Goal: Task Accomplishment & Management: Complete application form

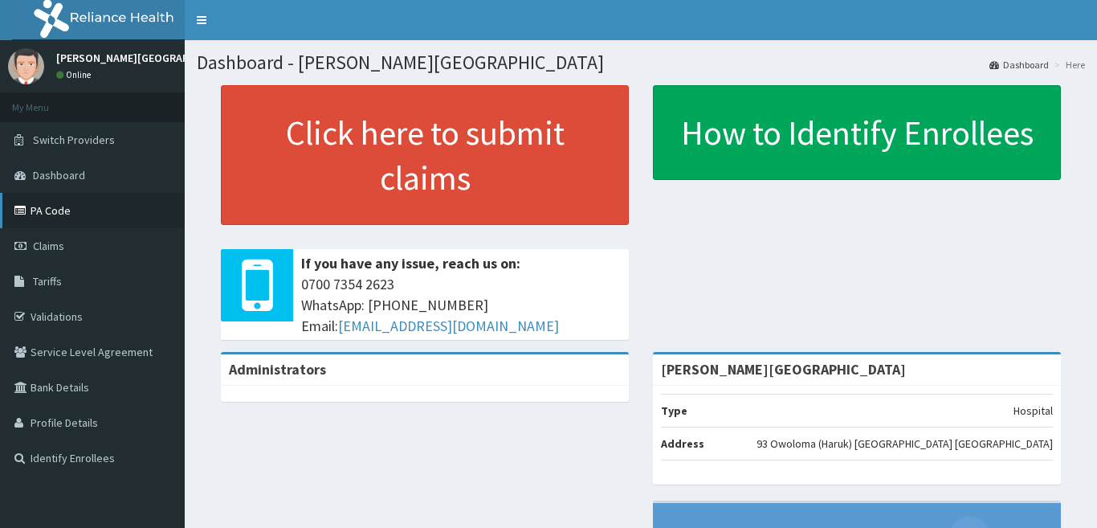
click at [100, 216] on link "PA Code" at bounding box center [92, 210] width 185 height 35
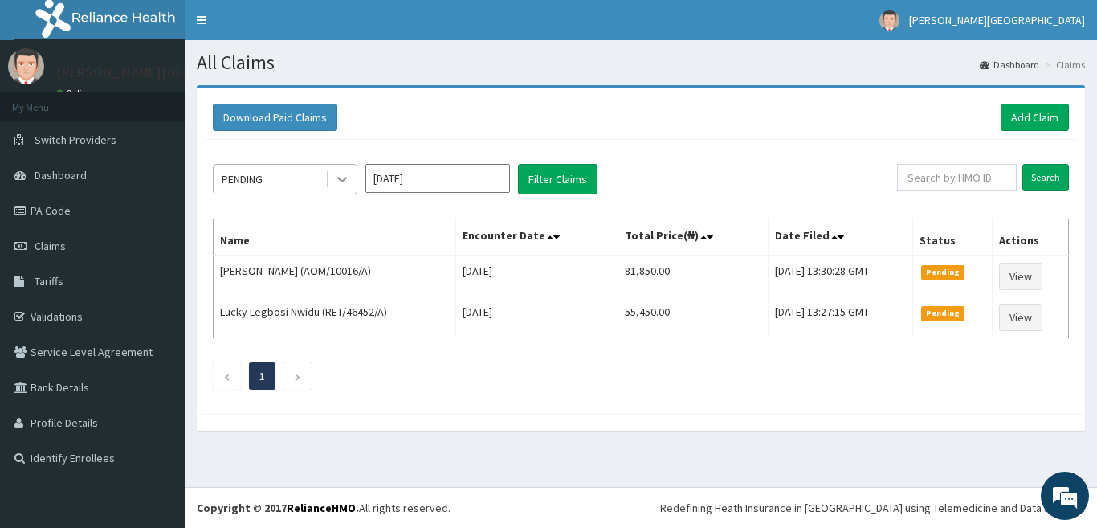
click at [339, 187] on icon at bounding box center [342, 179] width 16 height 16
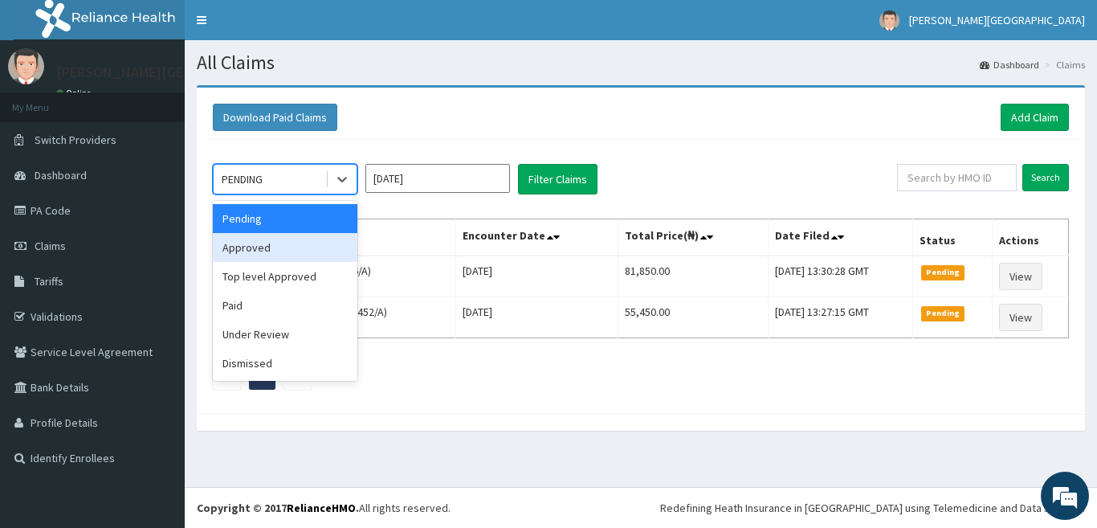
click at [312, 255] on div "Approved" at bounding box center [285, 247] width 145 height 29
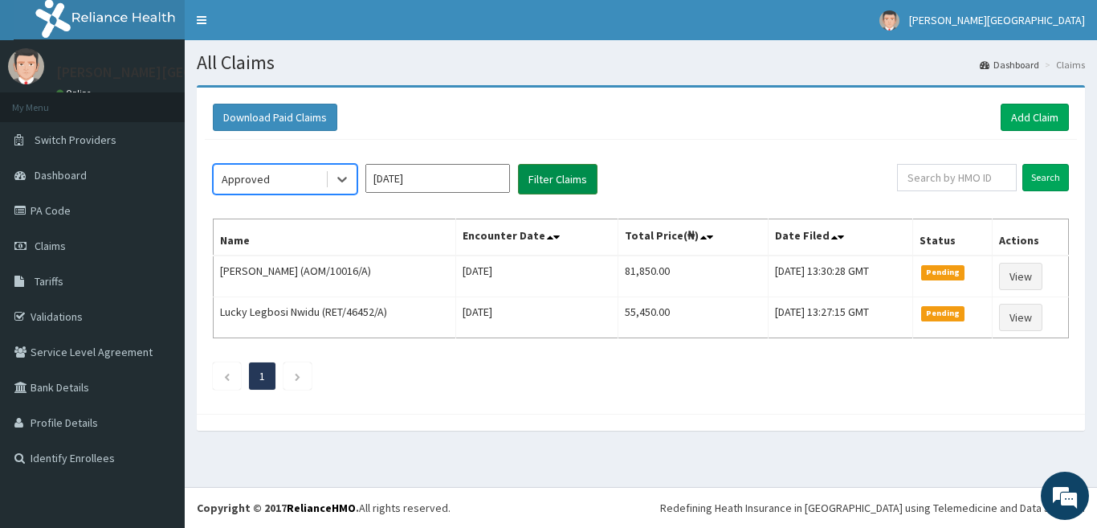
click at [552, 186] on button "Filter Claims" at bounding box center [558, 179] width 80 height 31
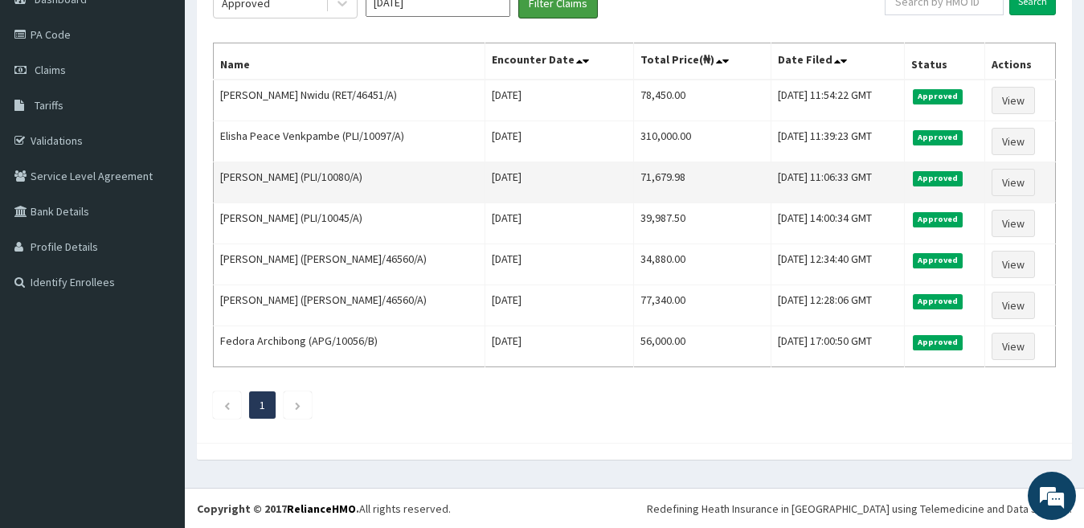
scroll to position [177, 0]
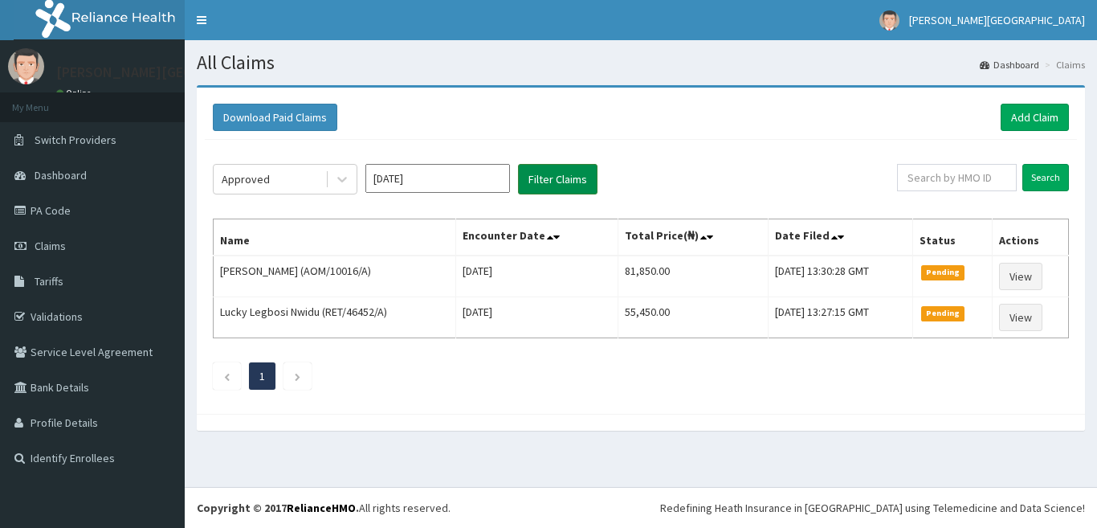
click at [582, 181] on button "Filter Claims" at bounding box center [558, 179] width 80 height 31
click at [342, 179] on icon at bounding box center [342, 179] width 16 height 16
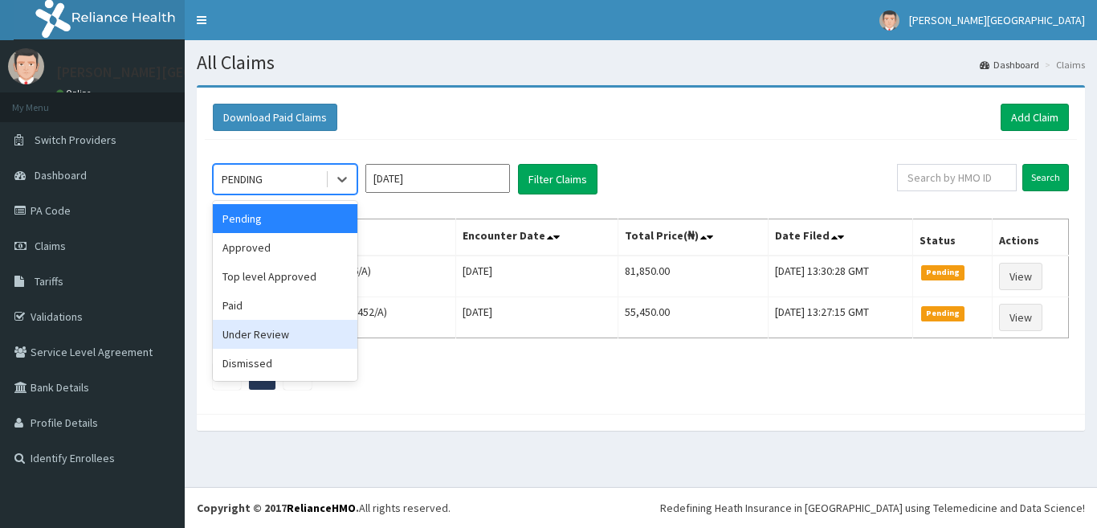
click at [333, 338] on div "Under Review" at bounding box center [285, 334] width 145 height 29
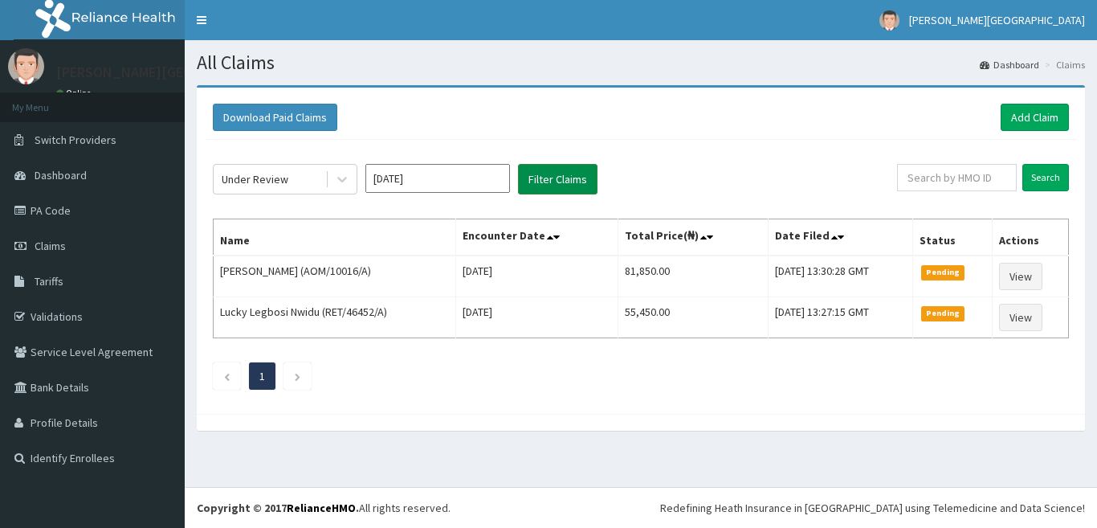
click at [576, 175] on button "Filter Claims" at bounding box center [558, 179] width 80 height 31
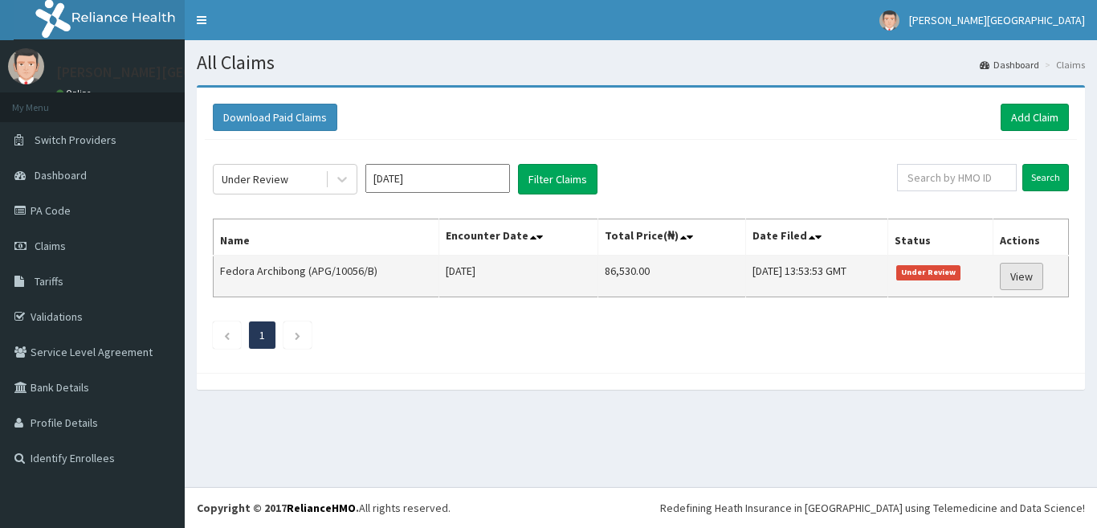
click at [1039, 282] on link "View" at bounding box center [1021, 276] width 43 height 27
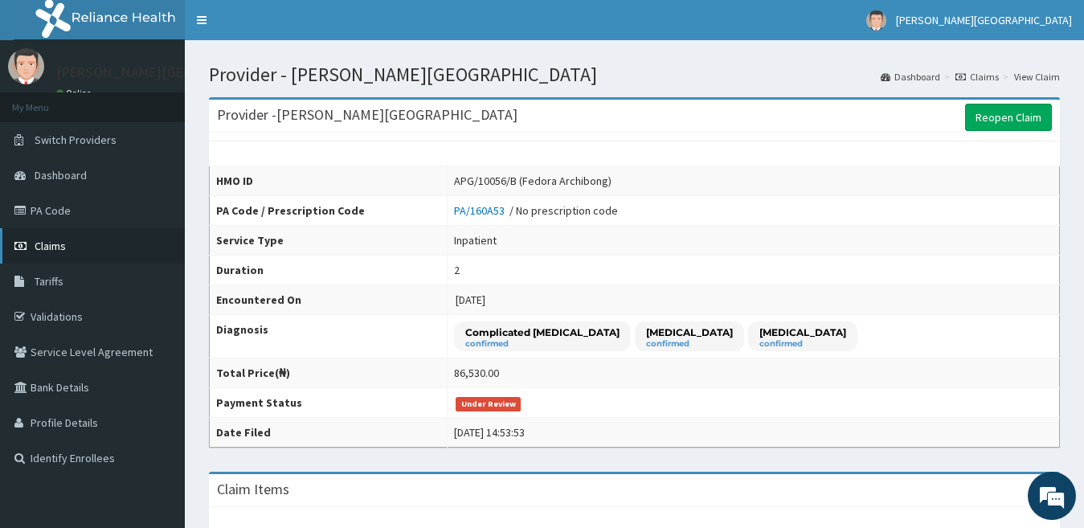
click at [45, 253] on link "Claims" at bounding box center [92, 245] width 185 height 35
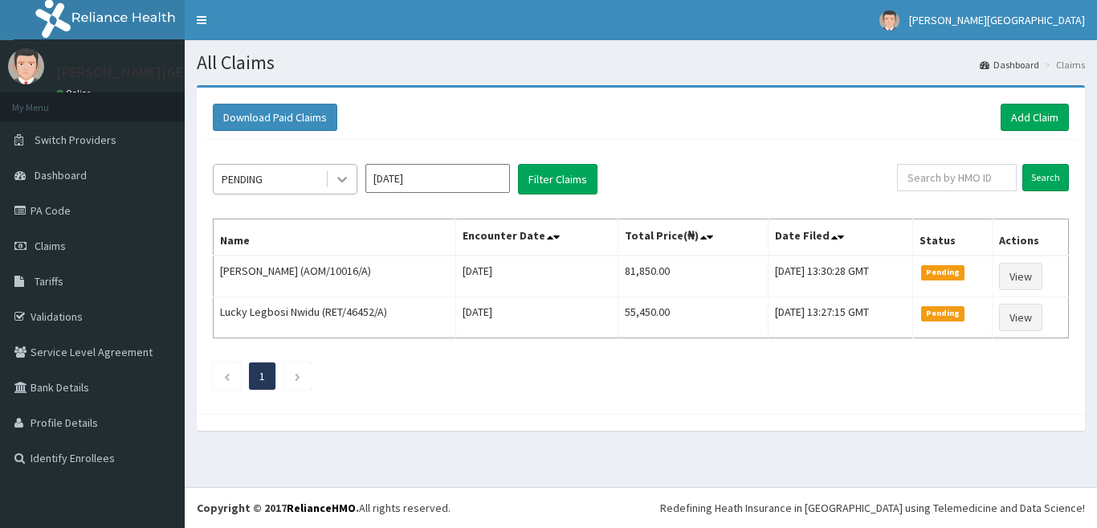
click at [345, 182] on icon at bounding box center [342, 179] width 16 height 16
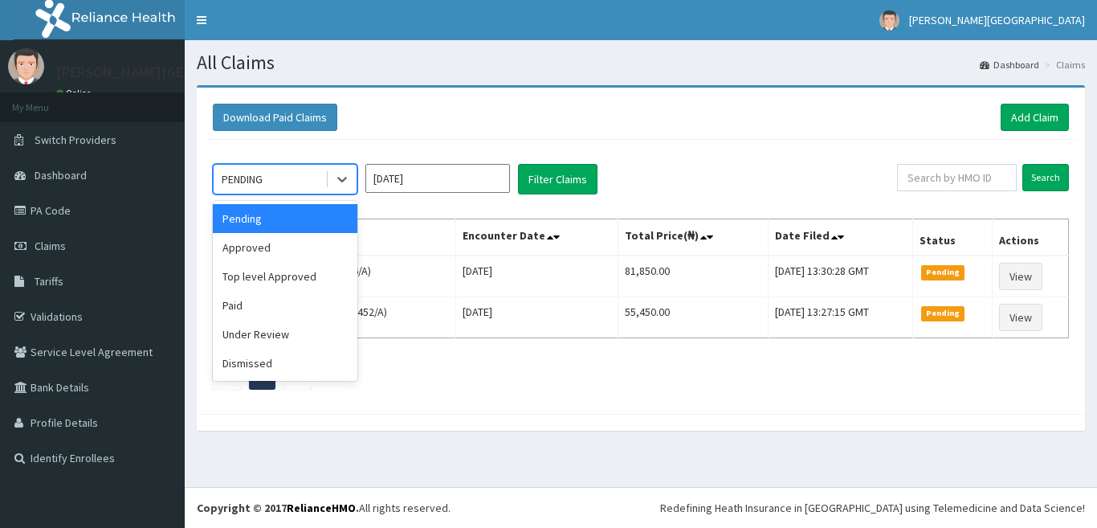
click at [320, 218] on div "Pending" at bounding box center [285, 218] width 145 height 29
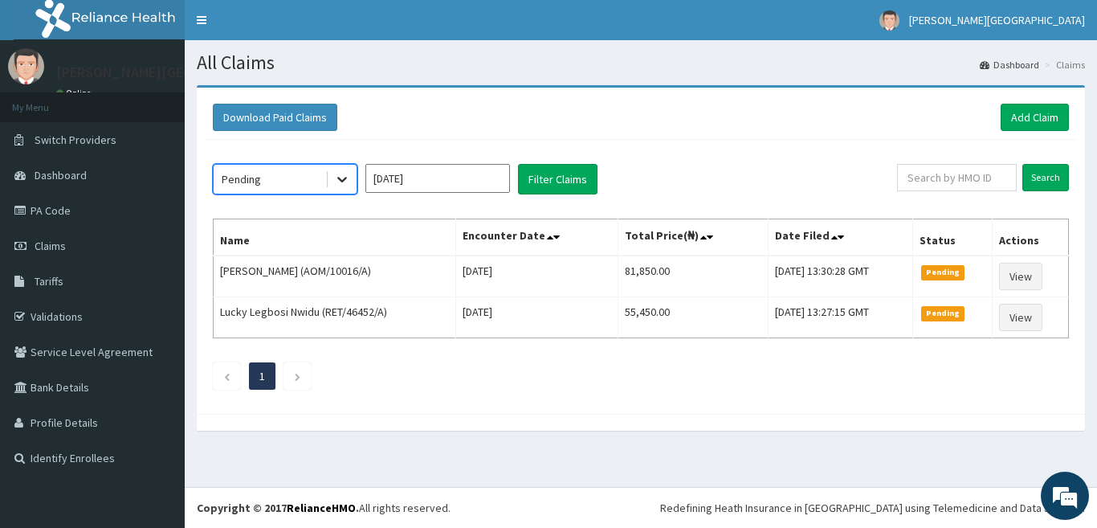
click at [337, 181] on icon at bounding box center [342, 179] width 16 height 16
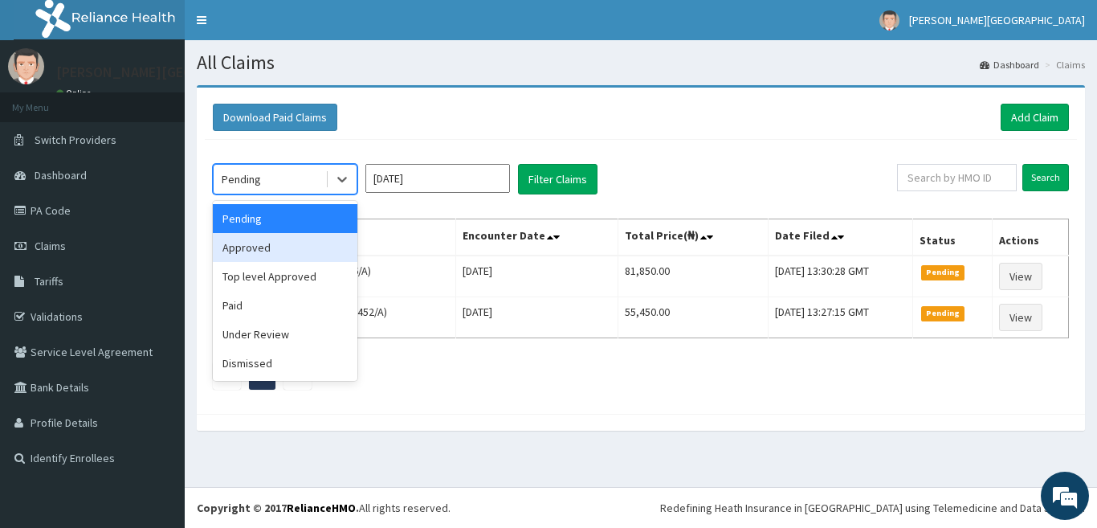
click at [318, 247] on div "Approved" at bounding box center [285, 247] width 145 height 29
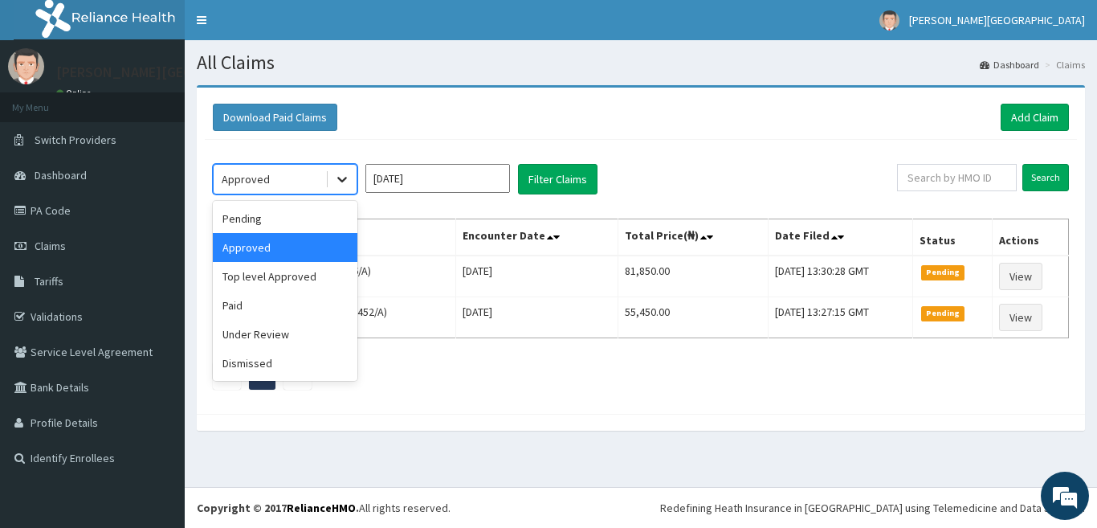
click at [350, 181] on div at bounding box center [342, 179] width 29 height 29
click at [304, 336] on div "Under Review" at bounding box center [285, 334] width 145 height 29
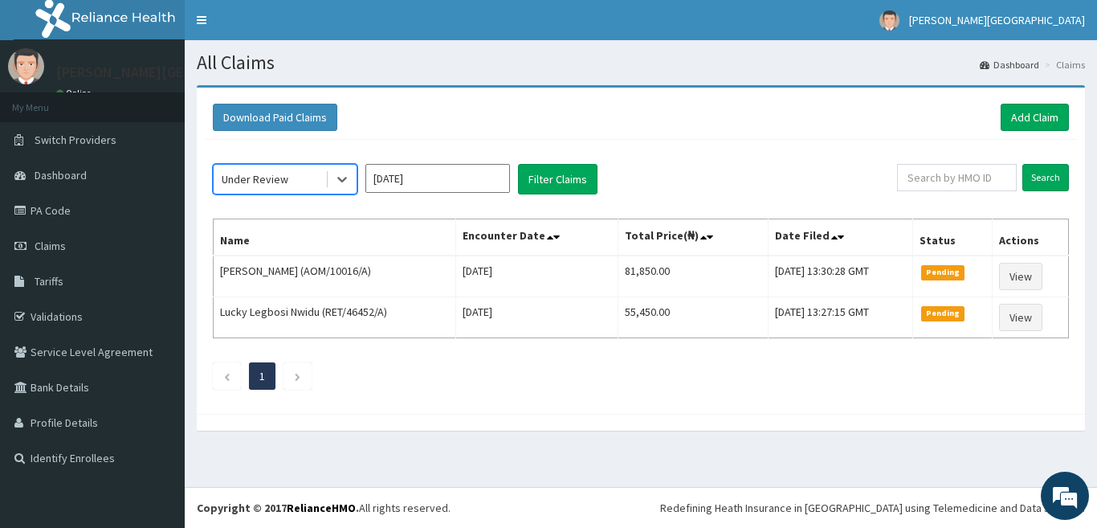
click at [381, 178] on input "[DATE]" at bounding box center [437, 178] width 145 height 29
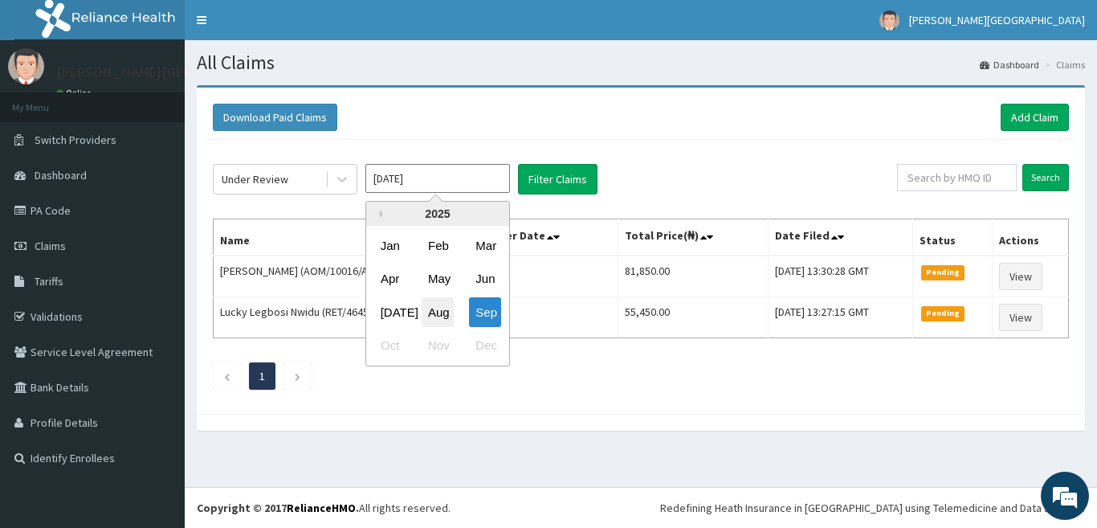
click at [433, 304] on div "Aug" at bounding box center [438, 312] width 32 height 30
type input "[DATE]"
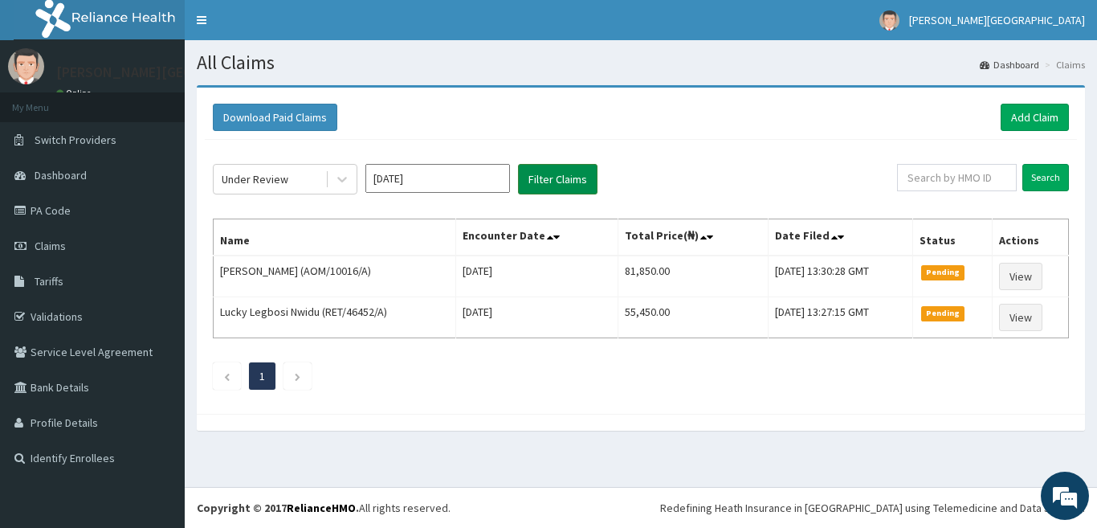
click at [546, 190] on button "Filter Claims" at bounding box center [558, 179] width 80 height 31
click at [546, 183] on button "Filter Claims" at bounding box center [558, 179] width 80 height 31
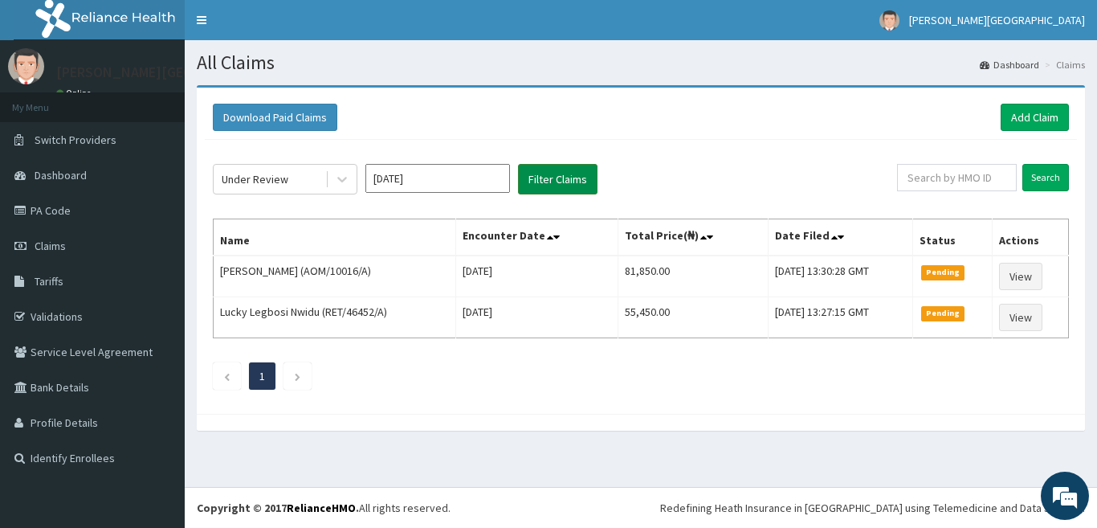
click at [546, 183] on button "Filter Claims" at bounding box center [558, 179] width 80 height 31
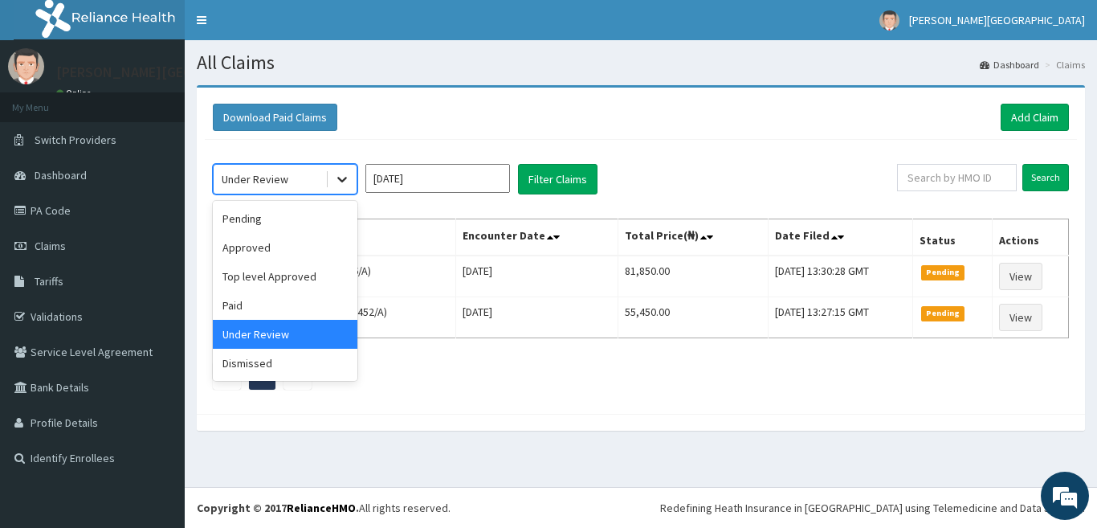
click at [341, 180] on icon at bounding box center [342, 181] width 10 height 6
click at [316, 244] on div "Approved" at bounding box center [285, 247] width 145 height 29
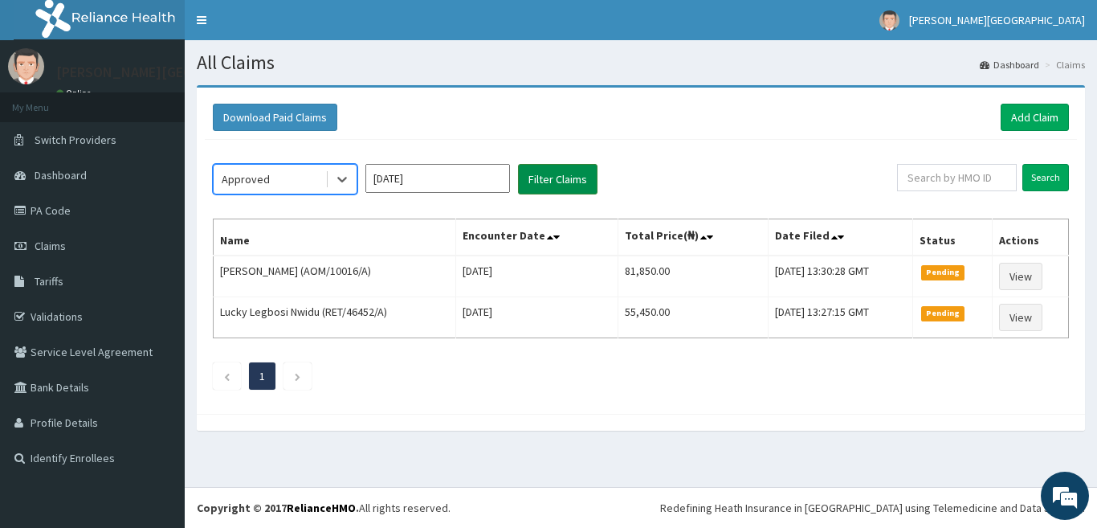
click at [568, 167] on button "Filter Claims" at bounding box center [558, 179] width 80 height 31
click at [557, 174] on button "Filter Claims" at bounding box center [558, 179] width 80 height 31
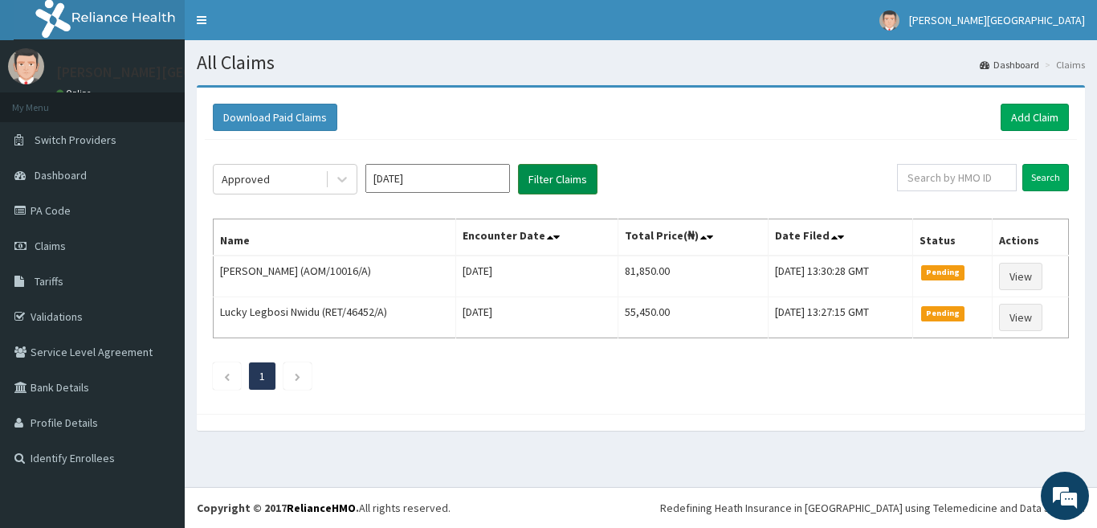
click at [557, 174] on button "Filter Claims" at bounding box center [558, 179] width 80 height 31
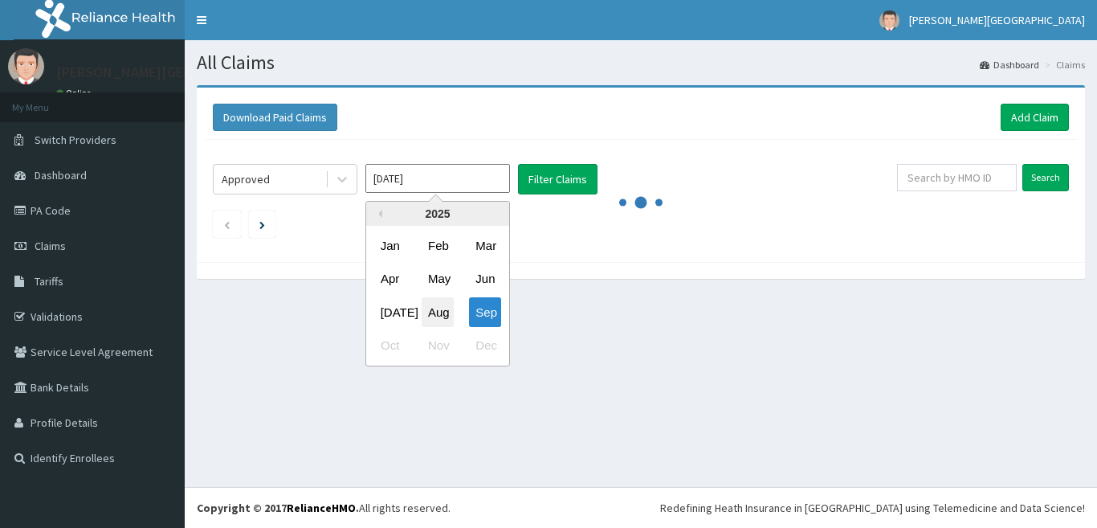
click at [427, 306] on div "Aug" at bounding box center [438, 312] width 32 height 30
type input "[DATE]"
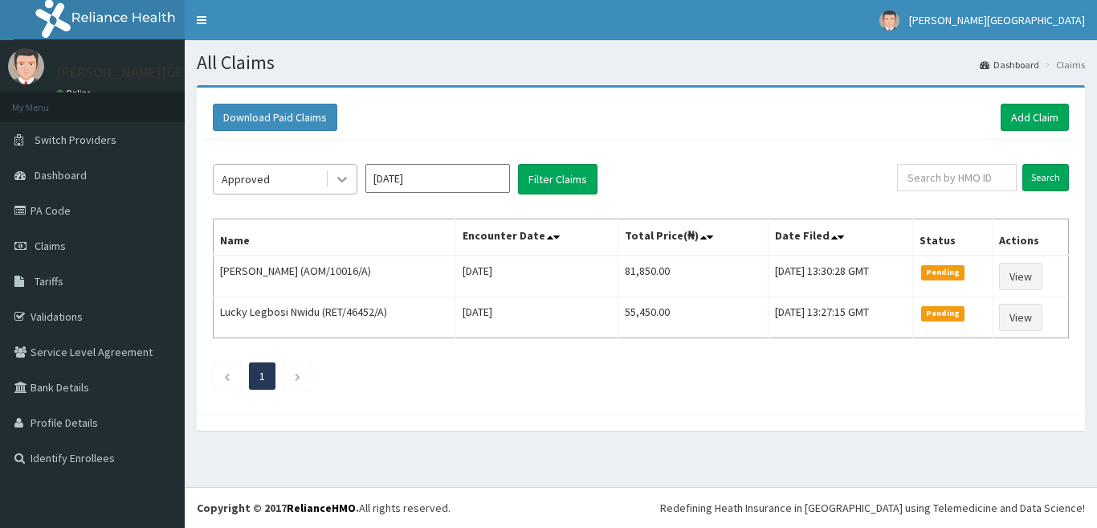
click at [336, 185] on icon at bounding box center [342, 179] width 16 height 16
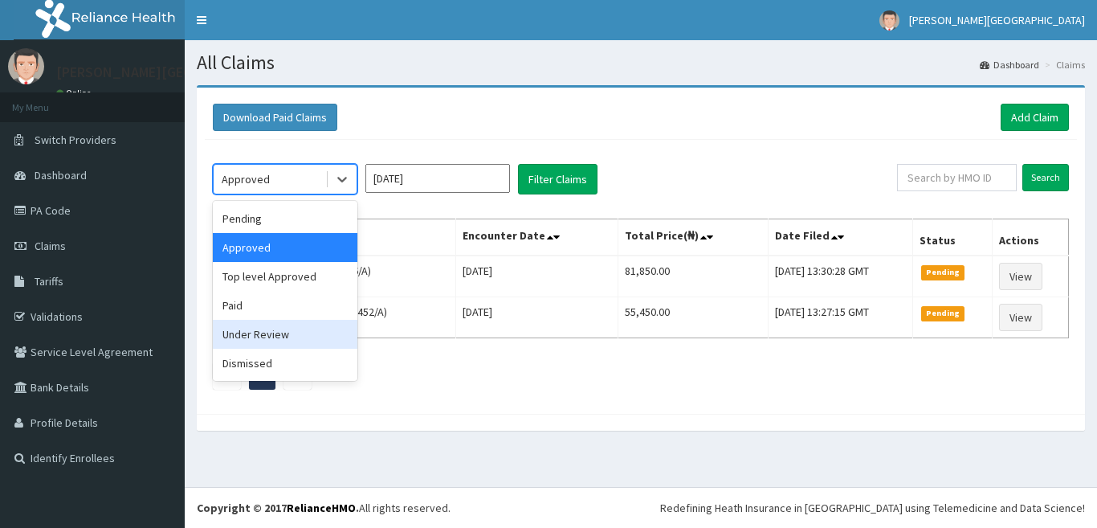
click at [306, 333] on div "Under Review" at bounding box center [285, 334] width 145 height 29
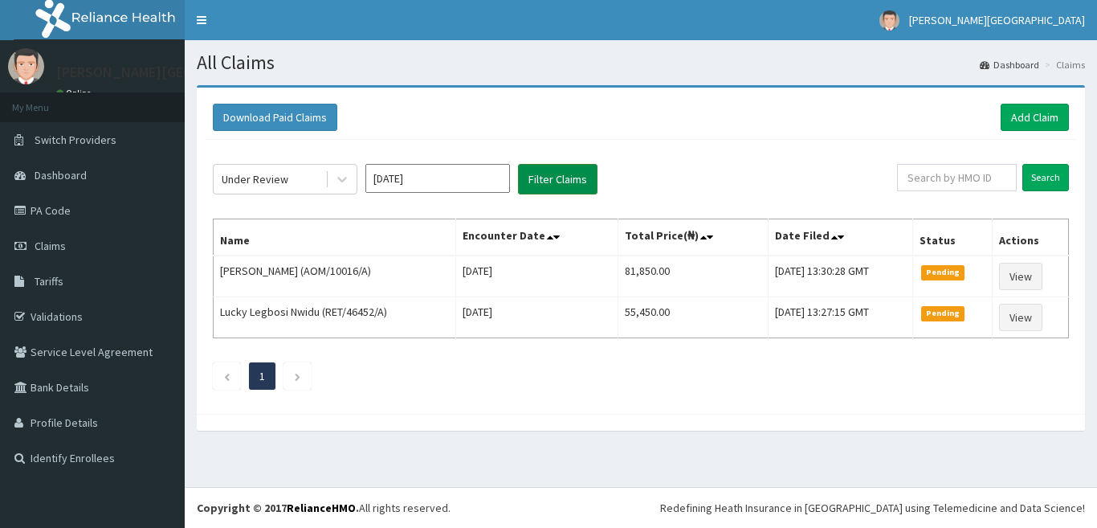
click at [536, 164] on button "Filter Claims" at bounding box center [558, 179] width 80 height 31
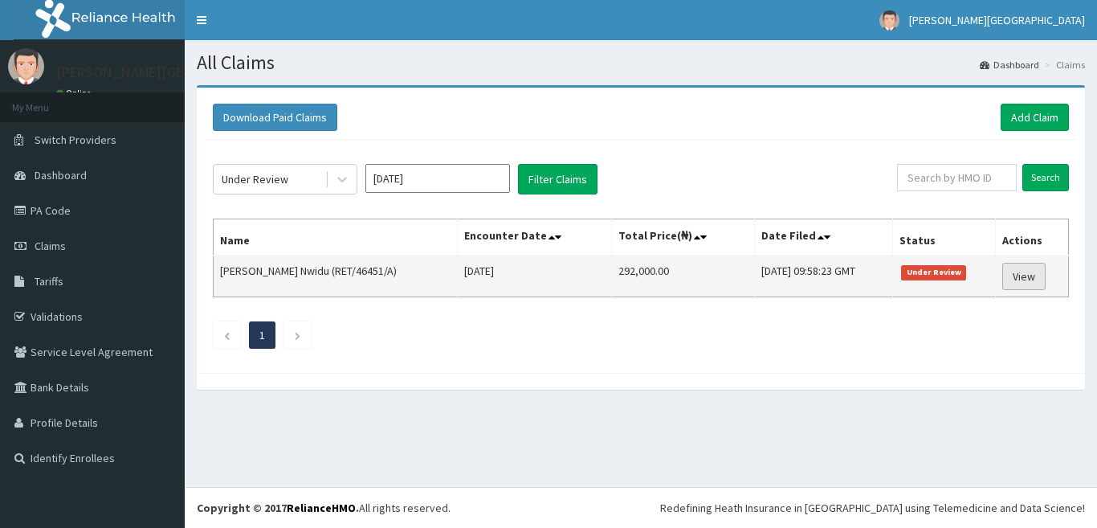
click at [1029, 278] on link "View" at bounding box center [1023, 276] width 43 height 27
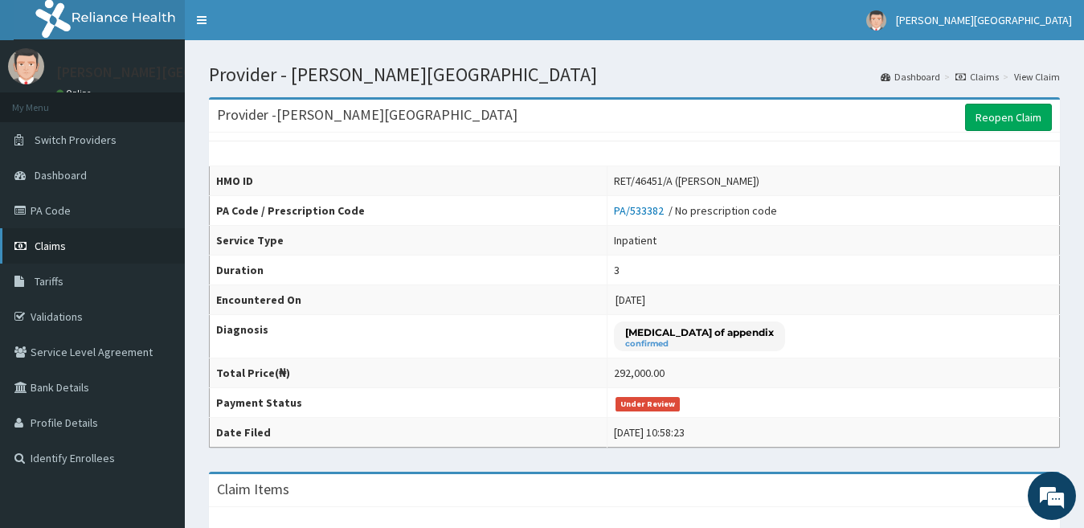
click at [51, 235] on link "Claims" at bounding box center [92, 245] width 185 height 35
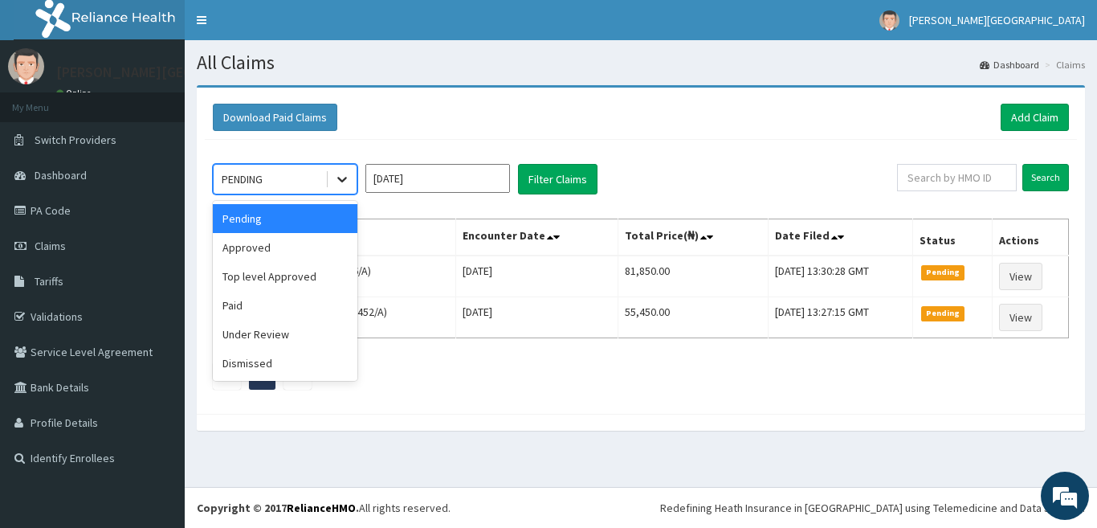
click at [340, 177] on icon at bounding box center [342, 179] width 16 height 16
click at [307, 335] on div "Under Review" at bounding box center [285, 334] width 145 height 29
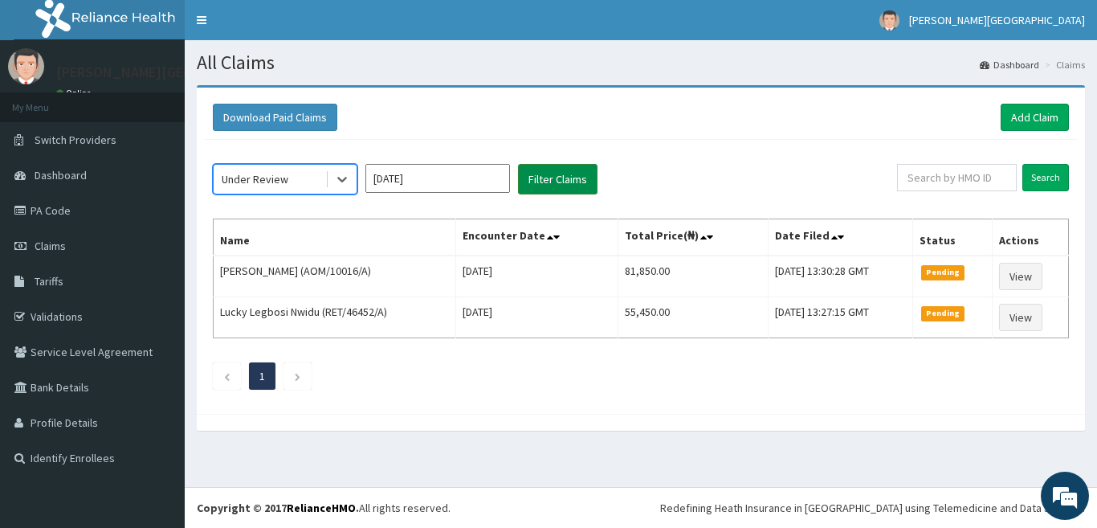
click at [550, 173] on button "Filter Claims" at bounding box center [558, 179] width 80 height 31
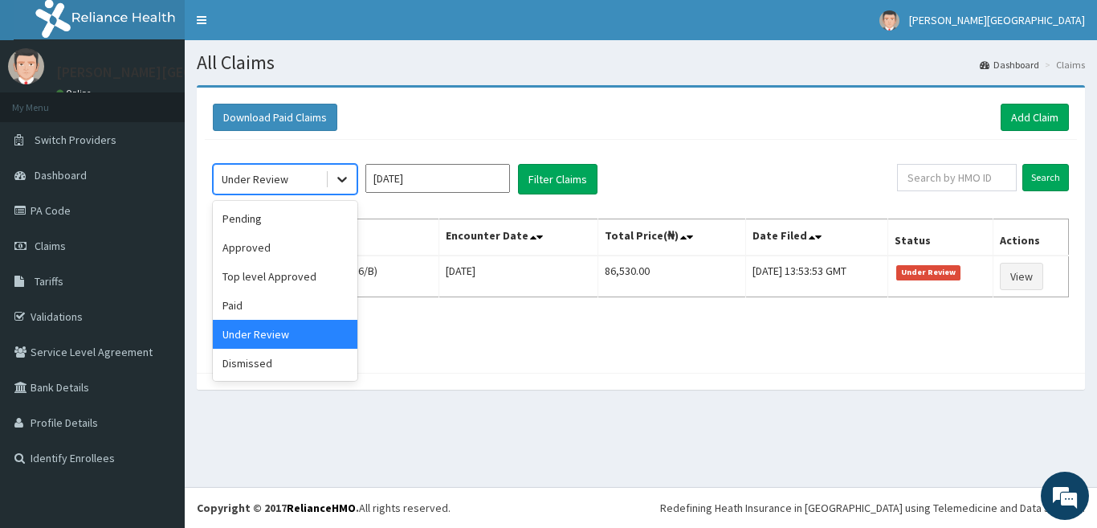
click at [334, 169] on div at bounding box center [342, 179] width 29 height 29
click at [300, 244] on div "Approved" at bounding box center [285, 247] width 145 height 29
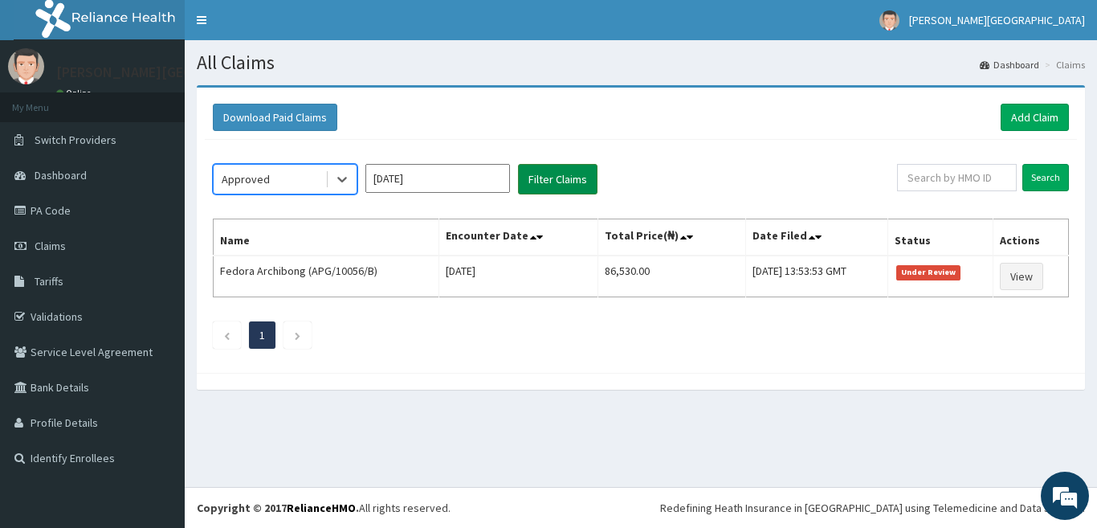
click at [565, 182] on button "Filter Claims" at bounding box center [558, 179] width 80 height 31
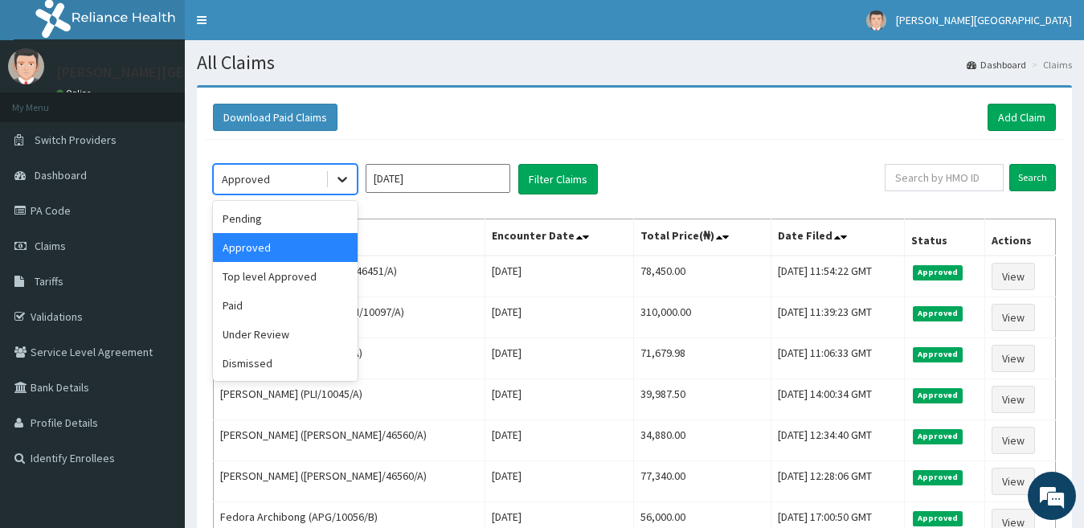
click at [338, 173] on icon at bounding box center [342, 179] width 16 height 16
click at [282, 333] on div "Under Review" at bounding box center [285, 334] width 145 height 29
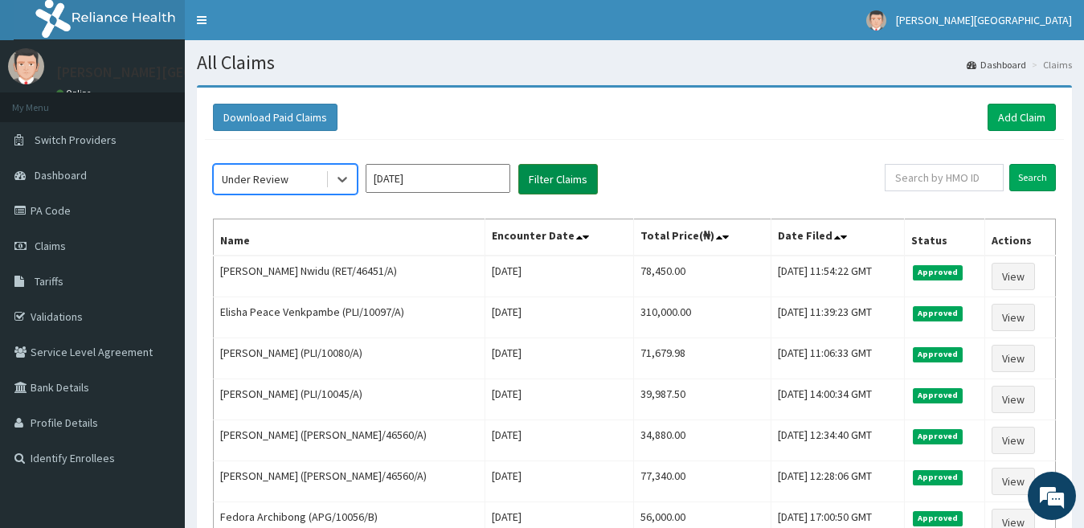
click at [570, 169] on button "Filter Claims" at bounding box center [558, 179] width 80 height 31
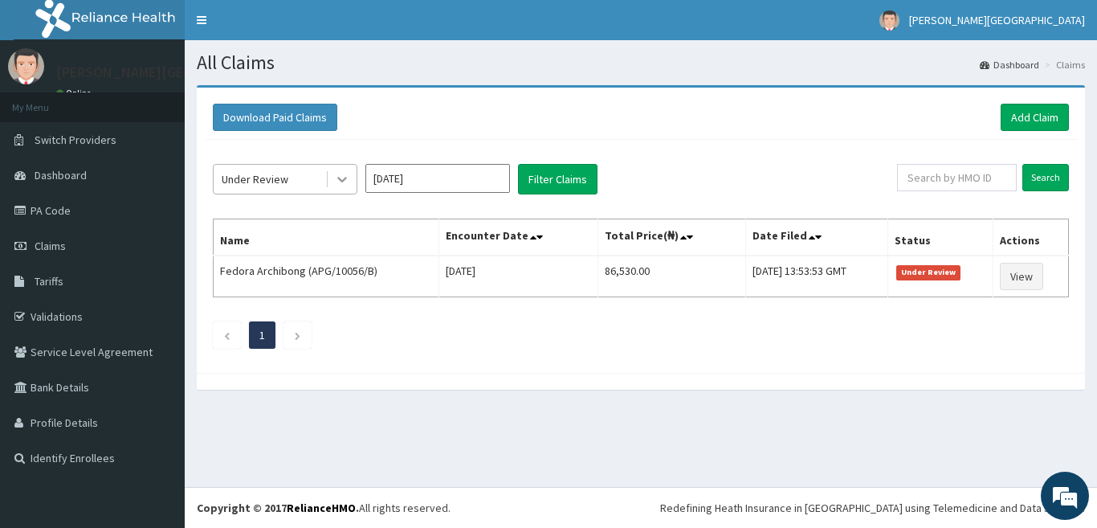
click at [346, 182] on icon at bounding box center [342, 179] width 16 height 16
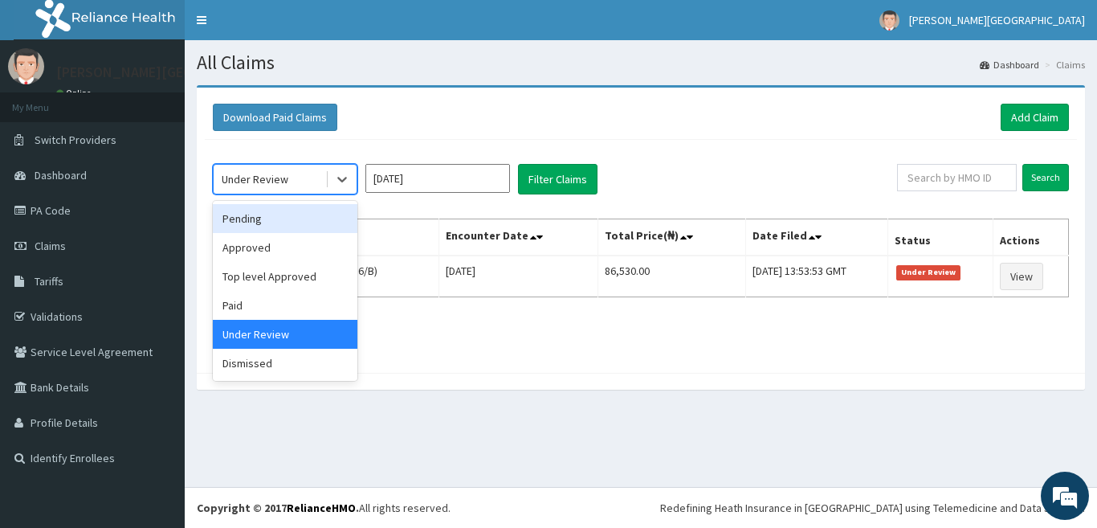
click at [424, 175] on input "[DATE]" at bounding box center [437, 178] width 145 height 29
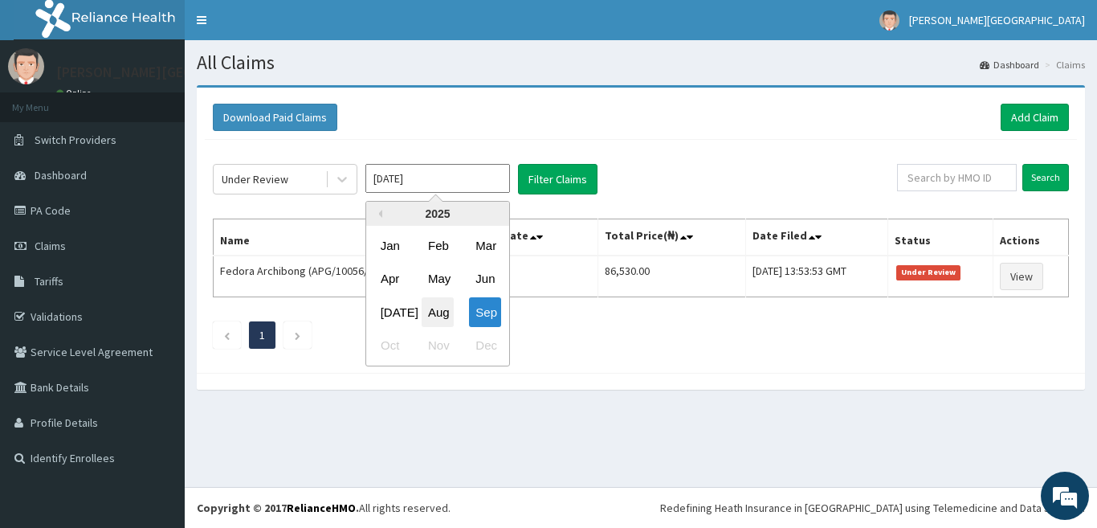
click at [448, 307] on div "Aug" at bounding box center [438, 312] width 32 height 30
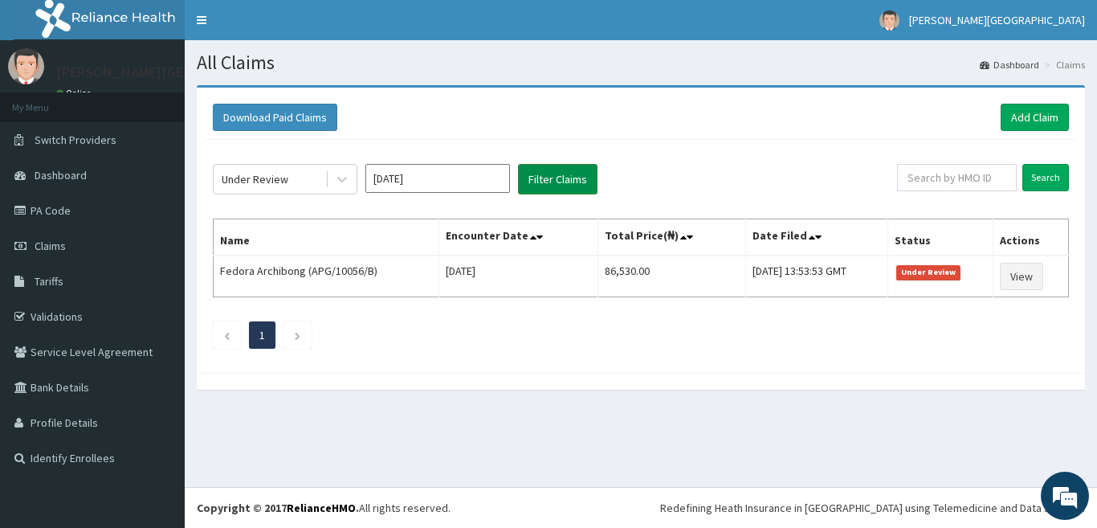
click at [568, 179] on button "Filter Claims" at bounding box center [558, 179] width 80 height 31
click at [353, 177] on div at bounding box center [342, 179] width 29 height 29
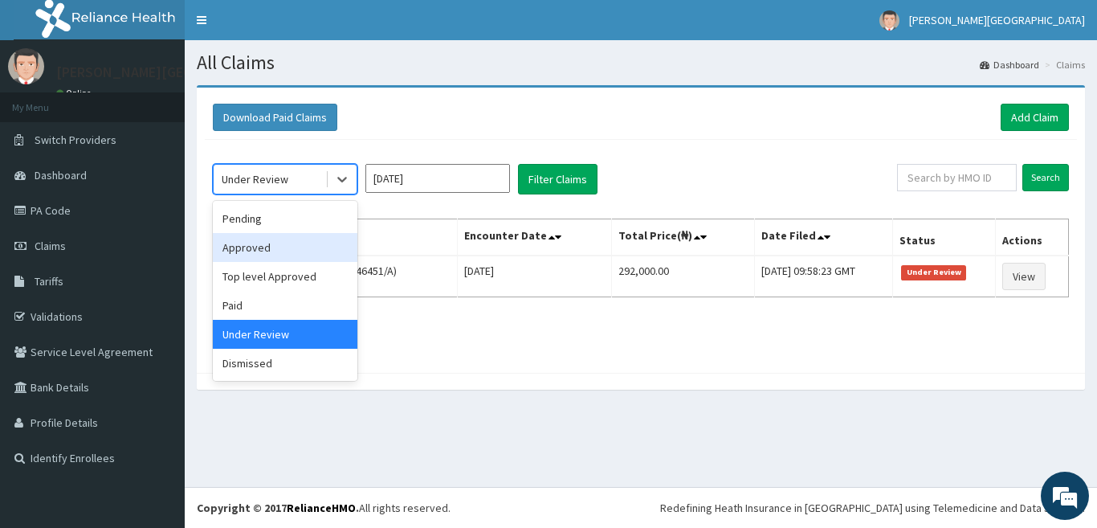
click at [281, 253] on div "Approved" at bounding box center [285, 247] width 145 height 29
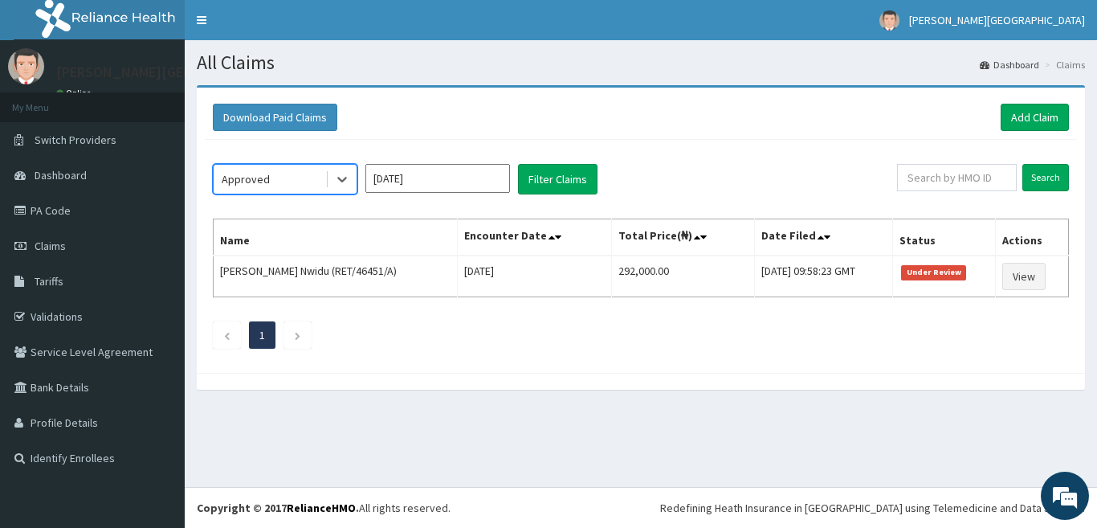
click at [451, 173] on input "[DATE]" at bounding box center [437, 178] width 145 height 29
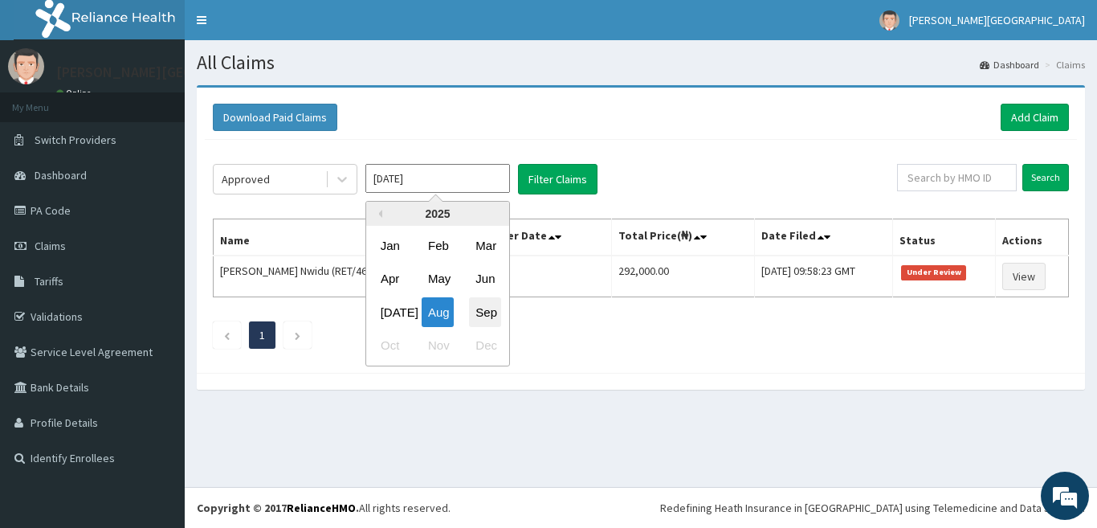
click at [483, 315] on div "Sep" at bounding box center [485, 312] width 32 height 30
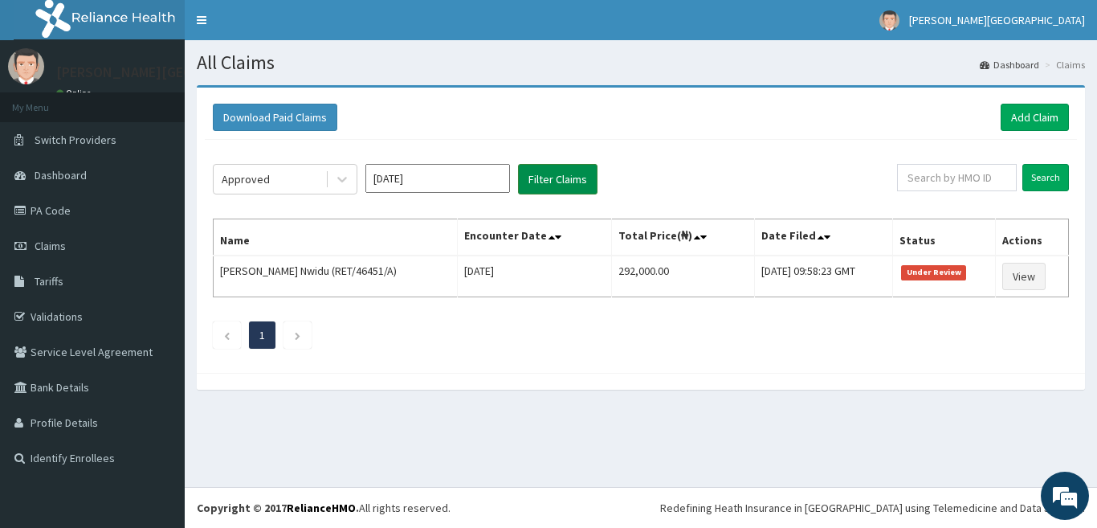
click at [565, 174] on button "Filter Claims" at bounding box center [558, 179] width 80 height 31
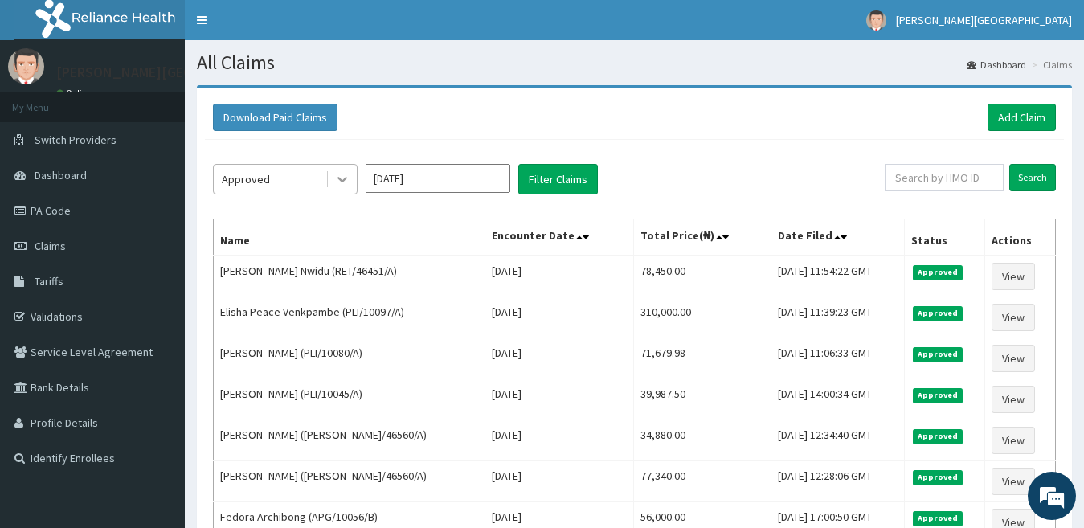
click at [353, 171] on div at bounding box center [342, 179] width 29 height 29
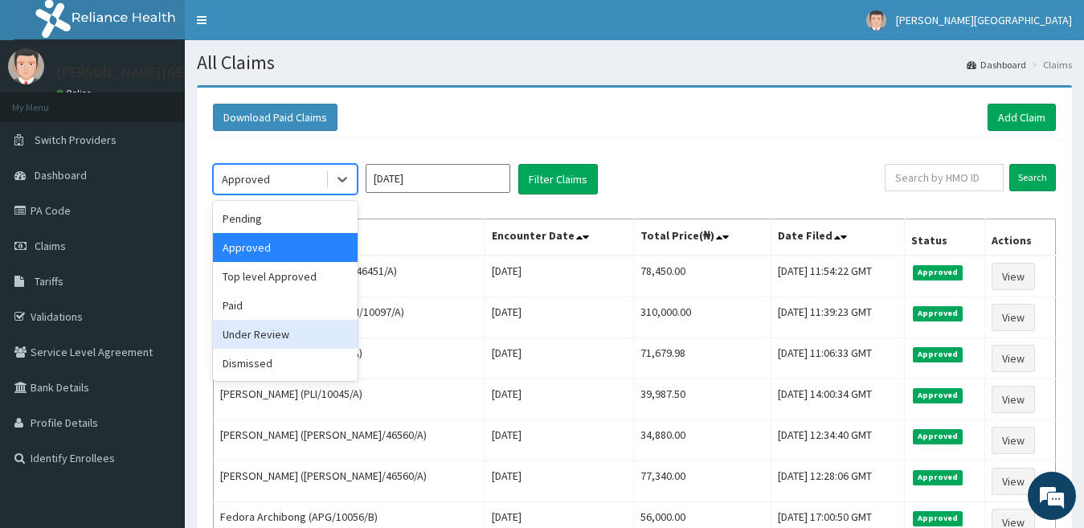
click at [320, 336] on div "Under Review" at bounding box center [285, 334] width 145 height 29
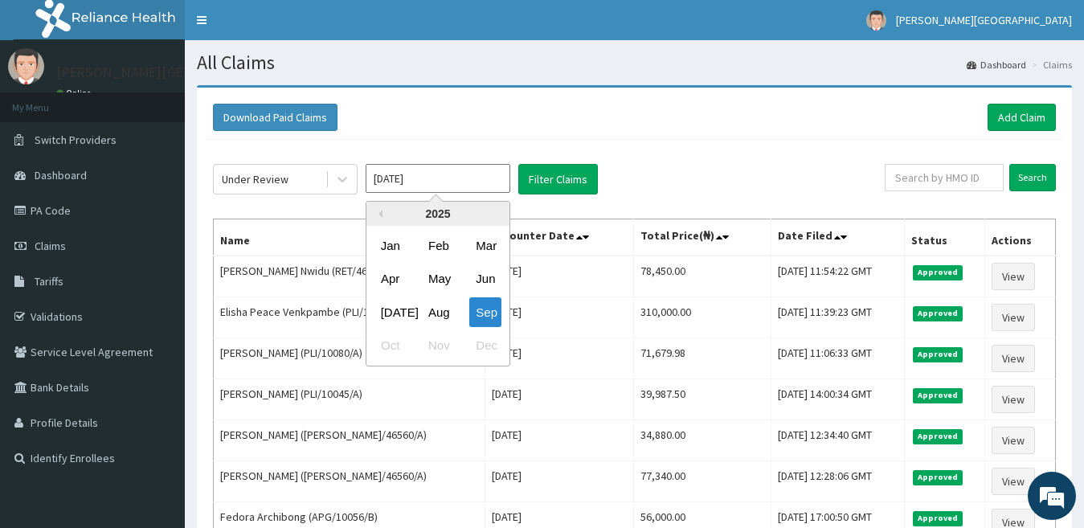
click at [438, 186] on input "[DATE]" at bounding box center [437, 178] width 145 height 29
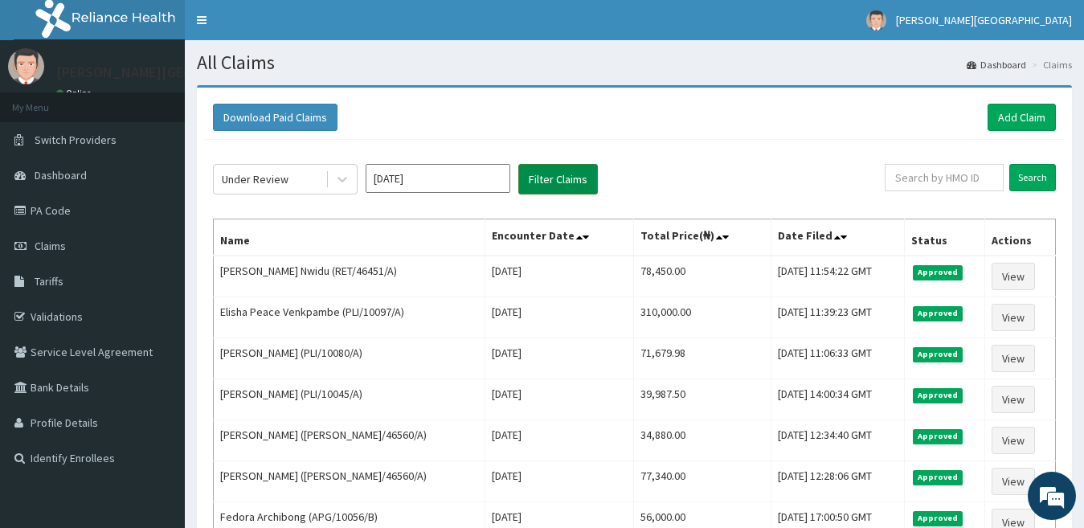
click at [574, 178] on button "Filter Claims" at bounding box center [558, 179] width 80 height 31
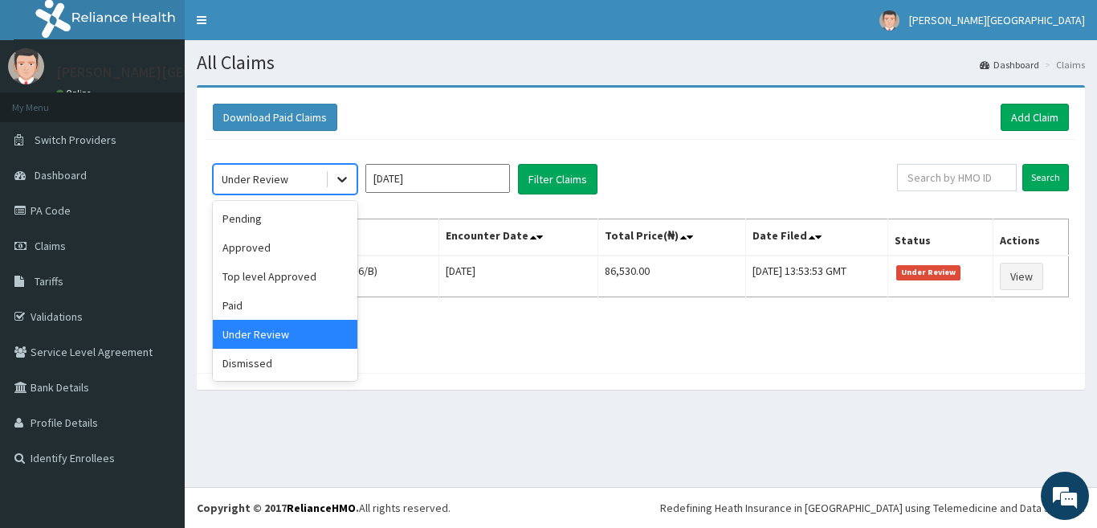
click at [346, 177] on icon at bounding box center [342, 179] width 16 height 16
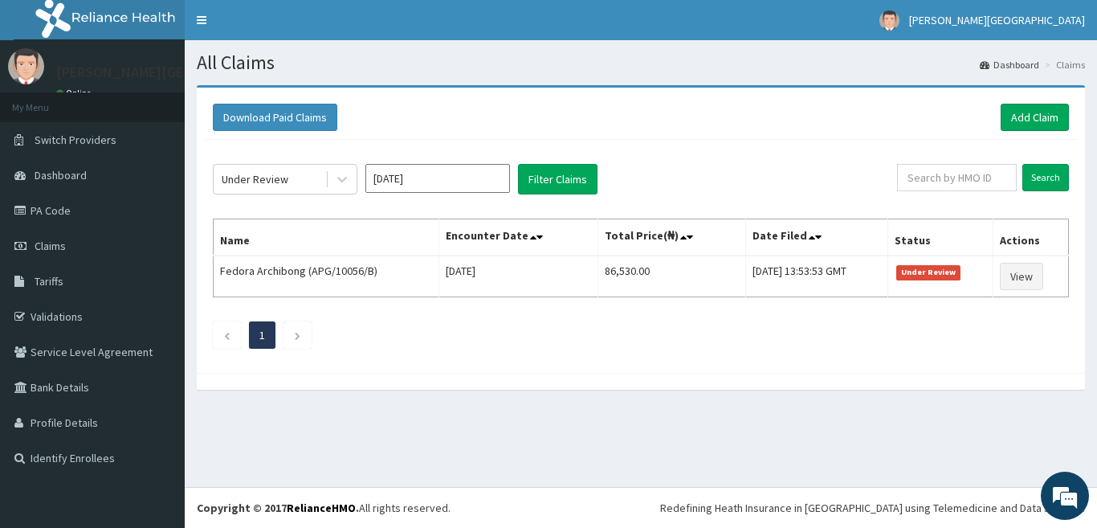
click at [485, 161] on div "Under Review Sep 2025 Filter Claims Search Name Encounter Date Total Price(₦) D…" at bounding box center [641, 252] width 872 height 225
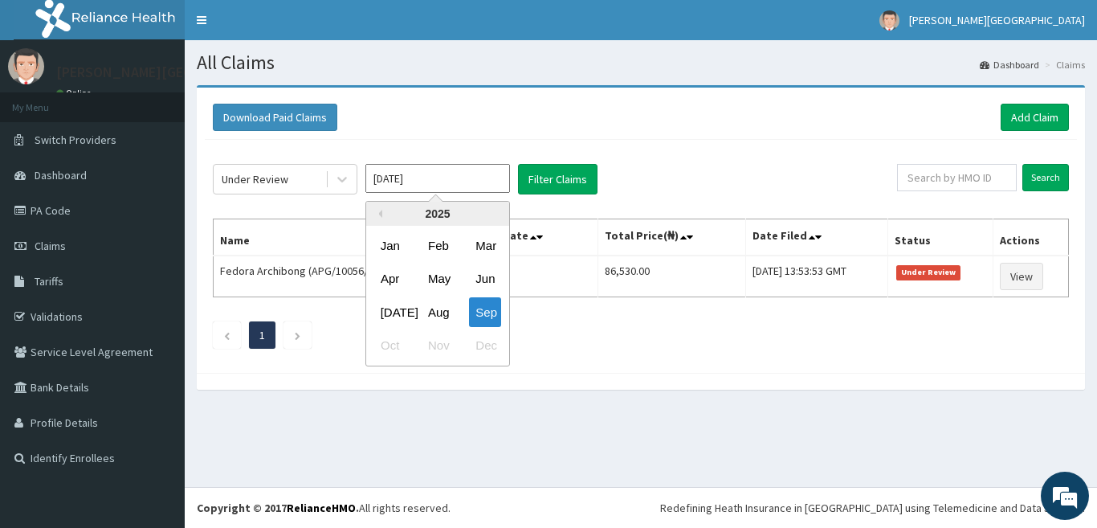
click at [455, 174] on input "[DATE]" at bounding box center [437, 178] width 145 height 29
click at [442, 304] on div "Aug" at bounding box center [438, 312] width 32 height 30
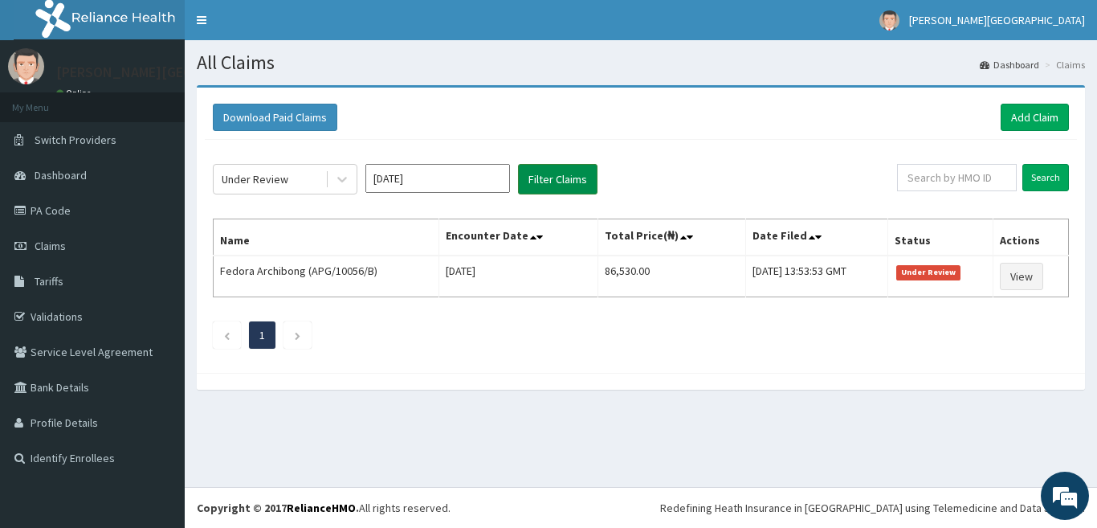
click at [570, 172] on button "Filter Claims" at bounding box center [558, 179] width 80 height 31
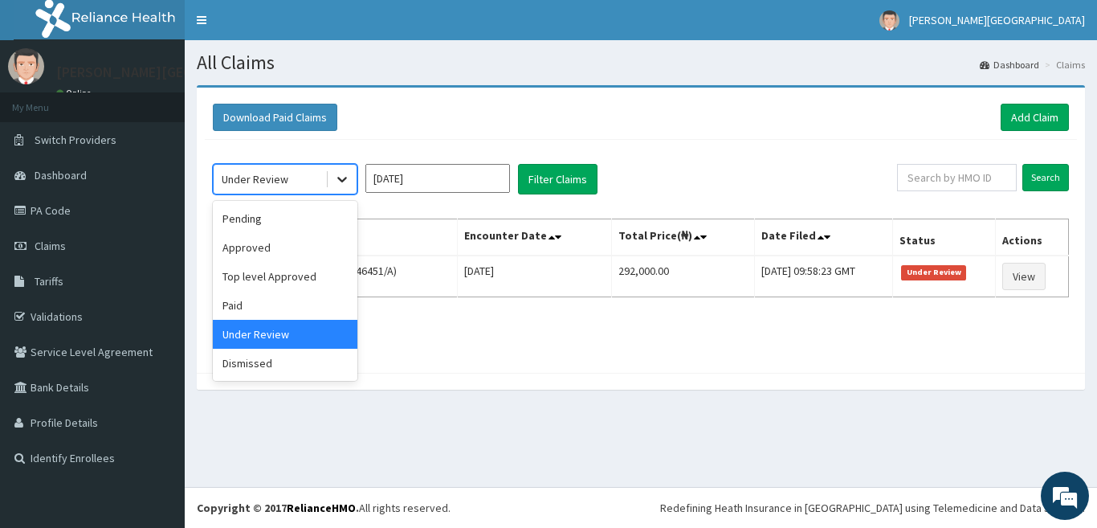
click at [345, 184] on icon at bounding box center [342, 179] width 16 height 16
click at [304, 223] on div "Pending" at bounding box center [285, 218] width 145 height 29
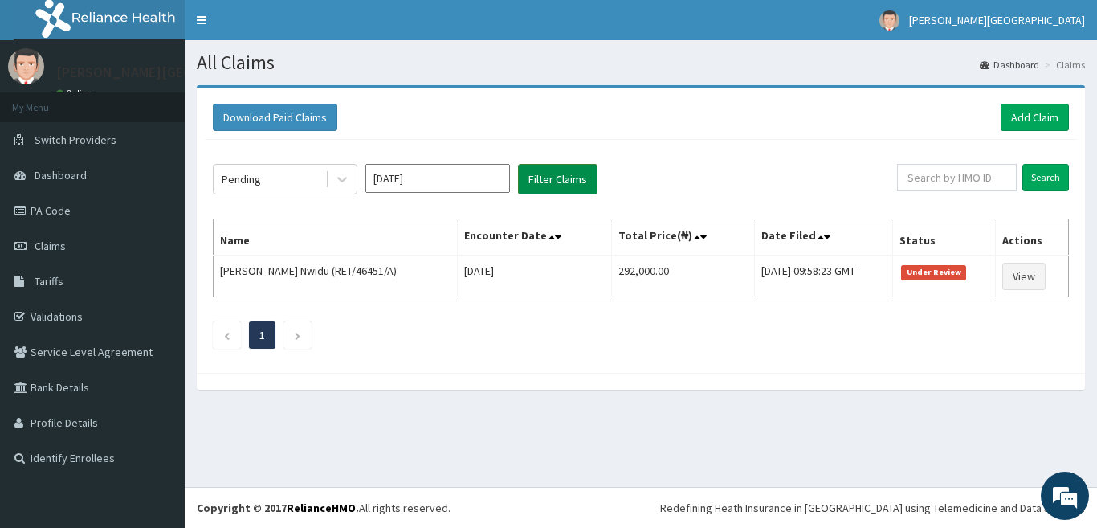
click at [541, 183] on button "Filter Claims" at bounding box center [558, 179] width 80 height 31
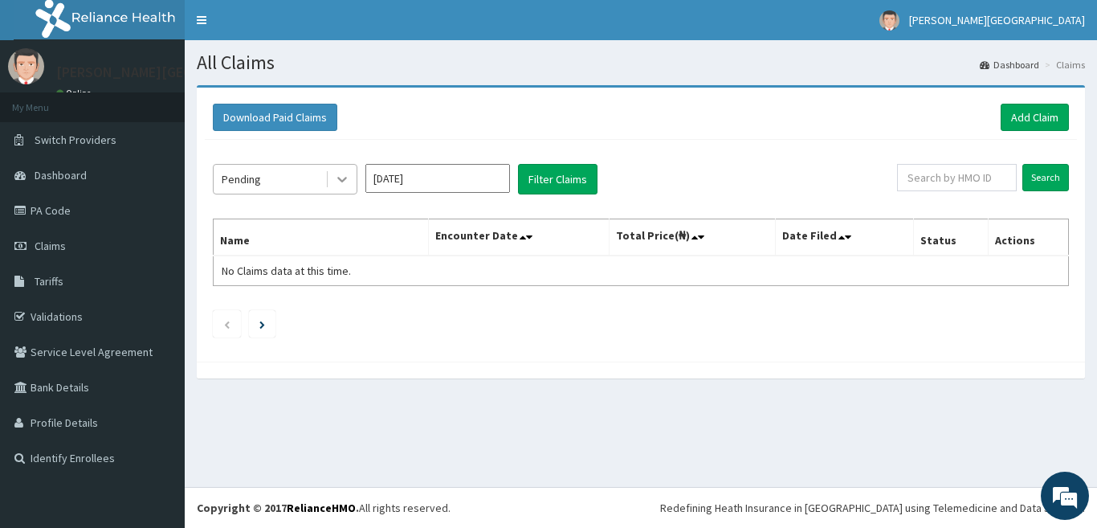
click at [337, 178] on icon at bounding box center [342, 179] width 16 height 16
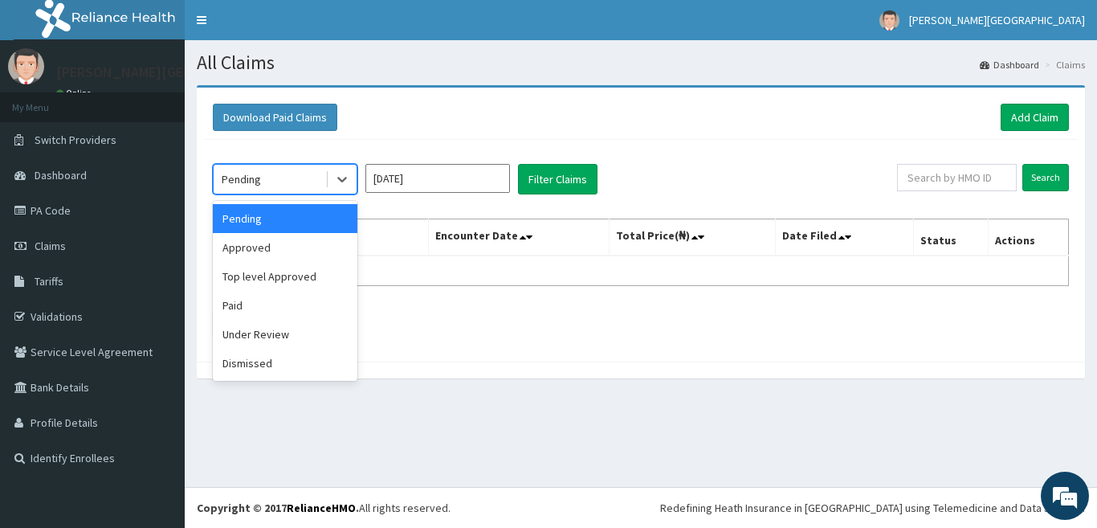
click at [434, 176] on input "[DATE]" at bounding box center [437, 178] width 145 height 29
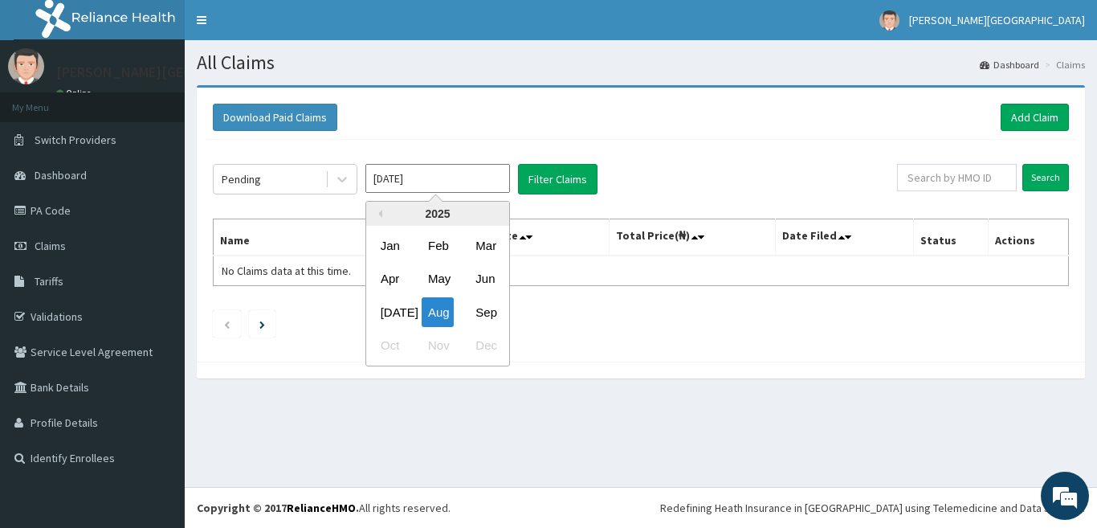
drag, startPoint x: 477, startPoint y: 304, endPoint x: 504, endPoint y: 266, distance: 46.8
click at [477, 304] on div "Sep" at bounding box center [485, 312] width 32 height 30
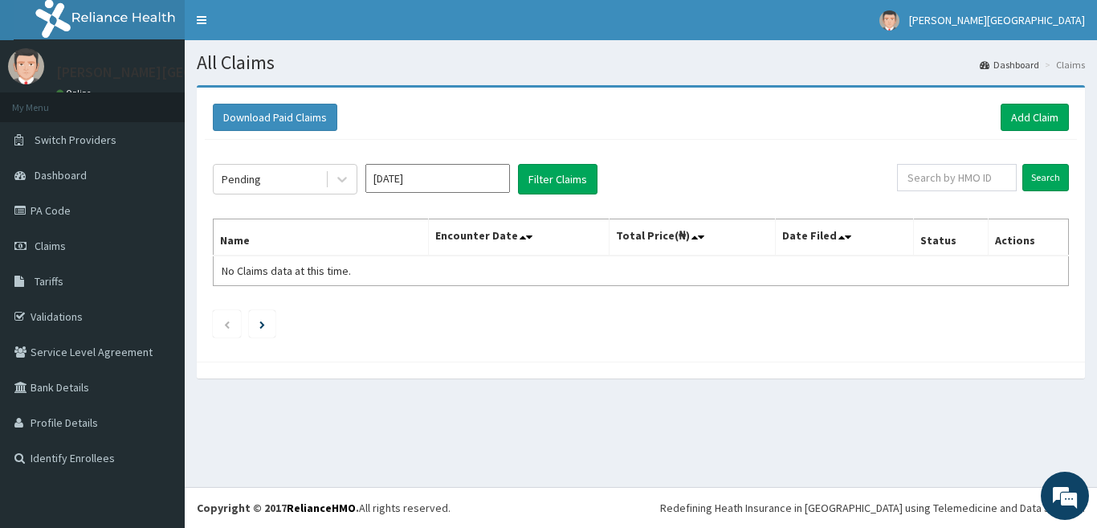
click at [549, 160] on div "Pending Sep 2025 Filter Claims Search Name Encounter Date Total Price(₦) Date F…" at bounding box center [641, 247] width 872 height 214
click at [553, 179] on button "Filter Claims" at bounding box center [558, 179] width 80 height 31
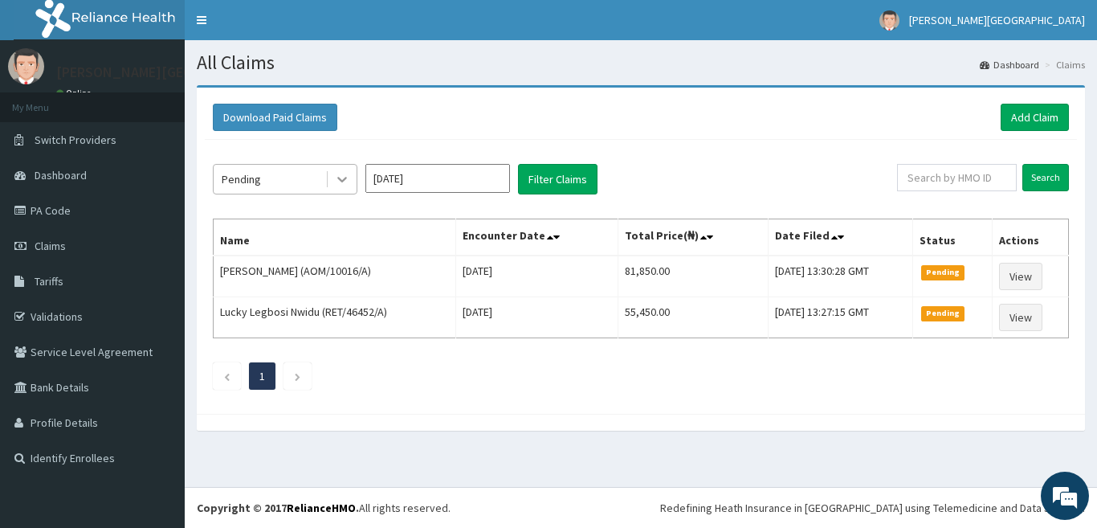
click at [337, 181] on icon at bounding box center [342, 179] width 16 height 16
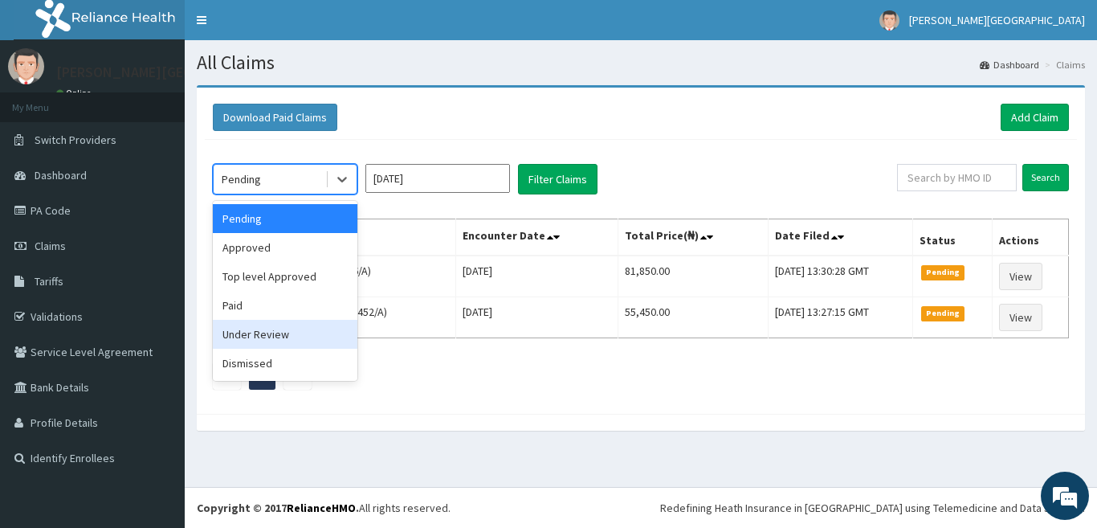
click at [302, 343] on div "Under Review" at bounding box center [285, 334] width 145 height 29
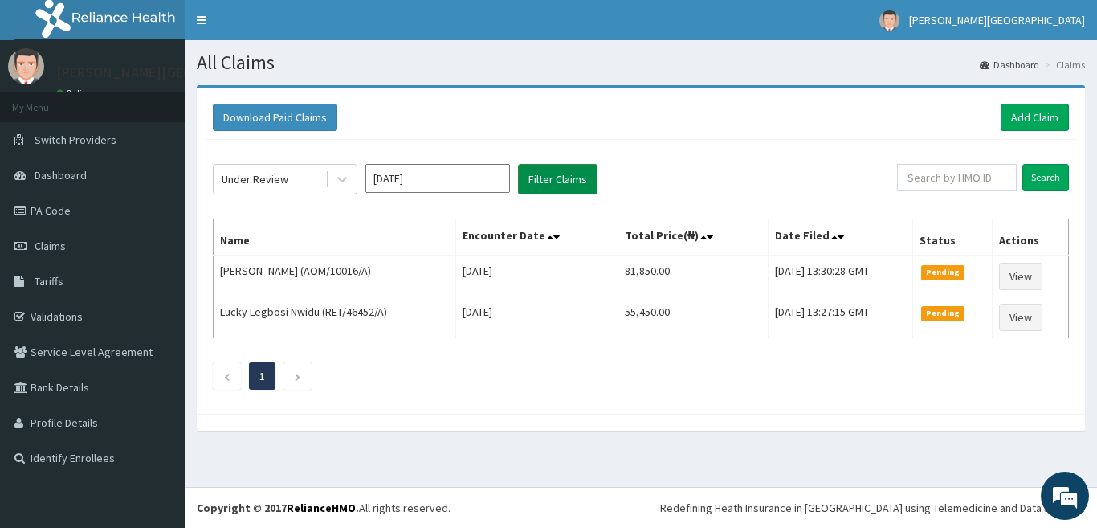
click at [541, 190] on button "Filter Claims" at bounding box center [558, 179] width 80 height 31
click at [547, 190] on button "Filter Claims" at bounding box center [558, 179] width 80 height 31
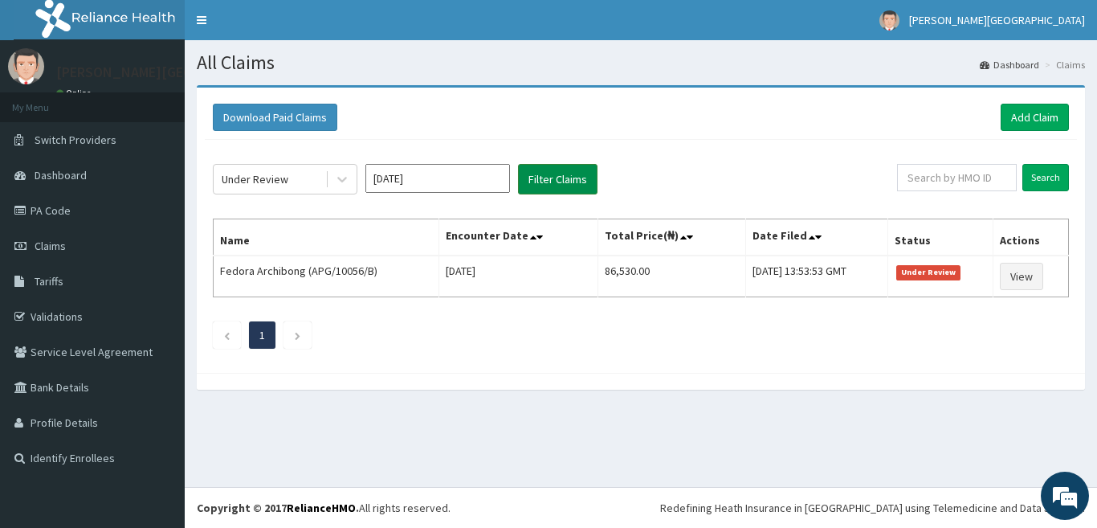
click at [547, 190] on button "Filter Claims" at bounding box center [558, 179] width 80 height 31
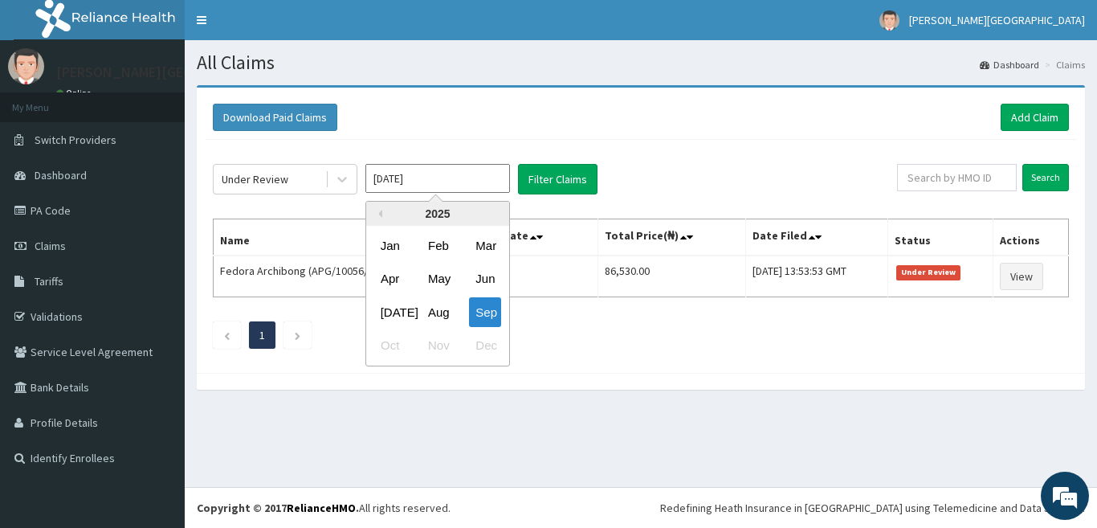
click at [392, 180] on input "[DATE]" at bounding box center [437, 178] width 145 height 29
click at [443, 304] on div "Aug" at bounding box center [438, 312] width 32 height 30
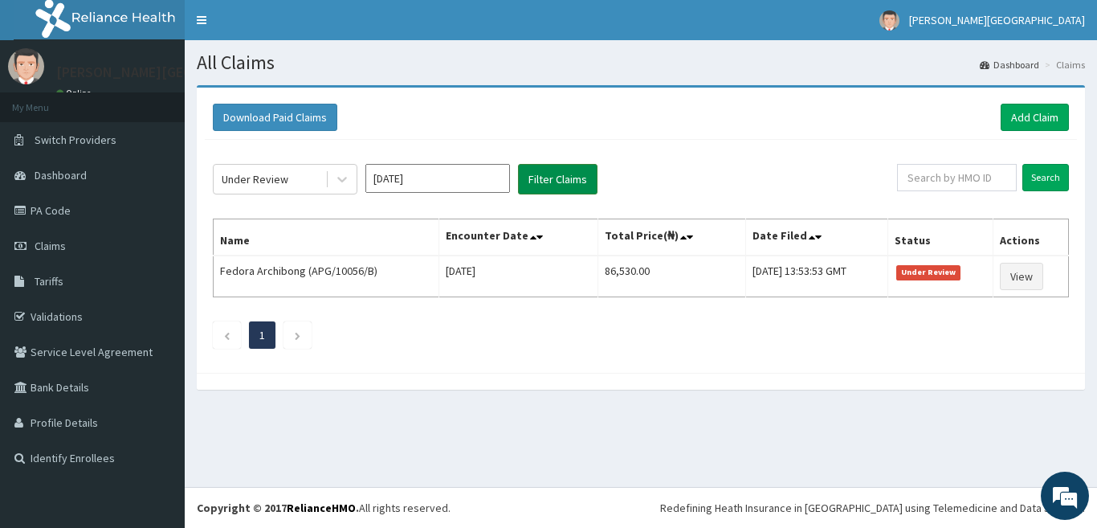
click at [560, 178] on button "Filter Claims" at bounding box center [558, 179] width 80 height 31
click at [439, 182] on input "[DATE]" at bounding box center [437, 178] width 145 height 29
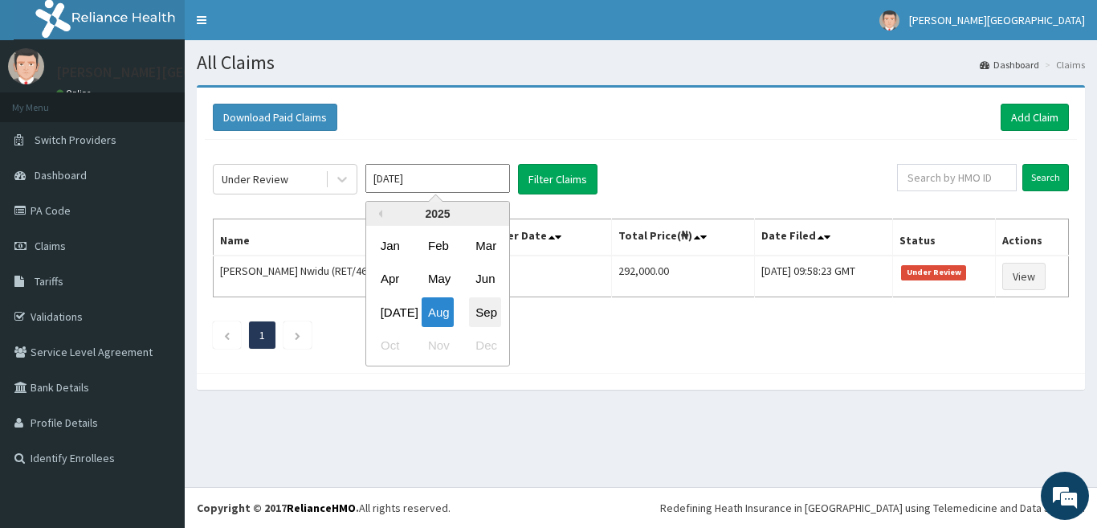
click at [484, 311] on div "Sep" at bounding box center [485, 312] width 32 height 30
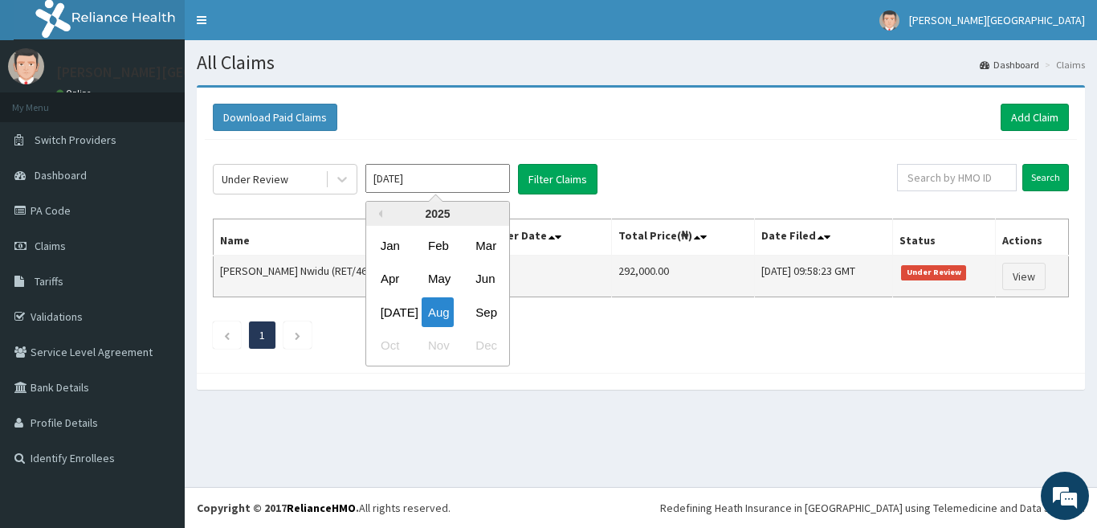
type input "[DATE]"
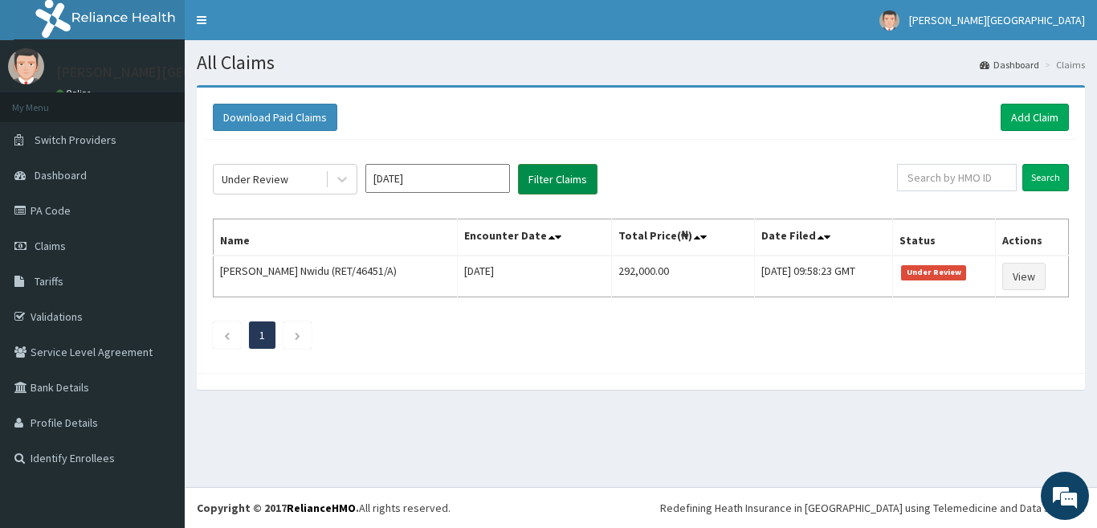
click at [585, 175] on button "Filter Claims" at bounding box center [558, 179] width 80 height 31
click at [344, 180] on icon at bounding box center [342, 181] width 10 height 6
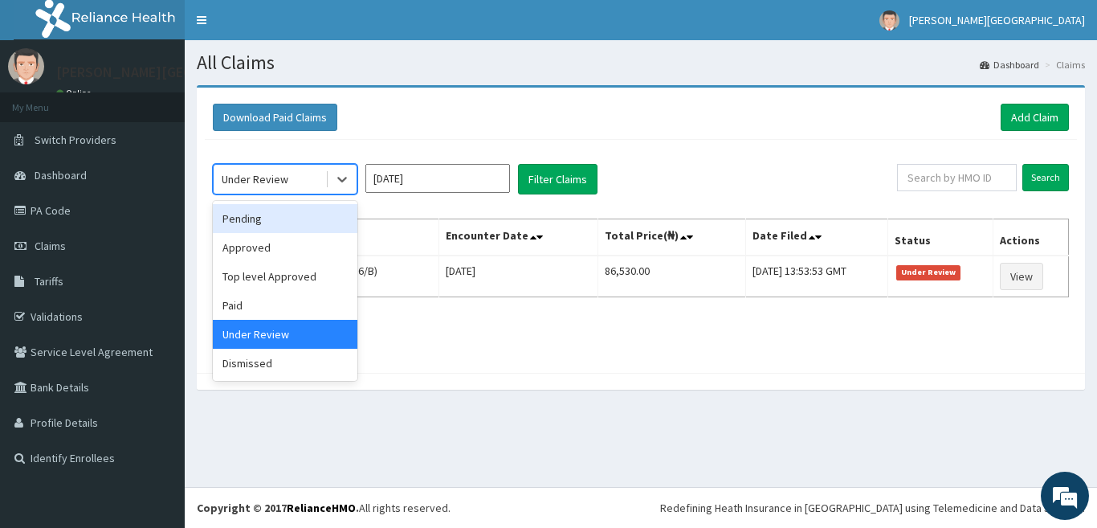
click at [335, 226] on div "Pending" at bounding box center [285, 218] width 145 height 29
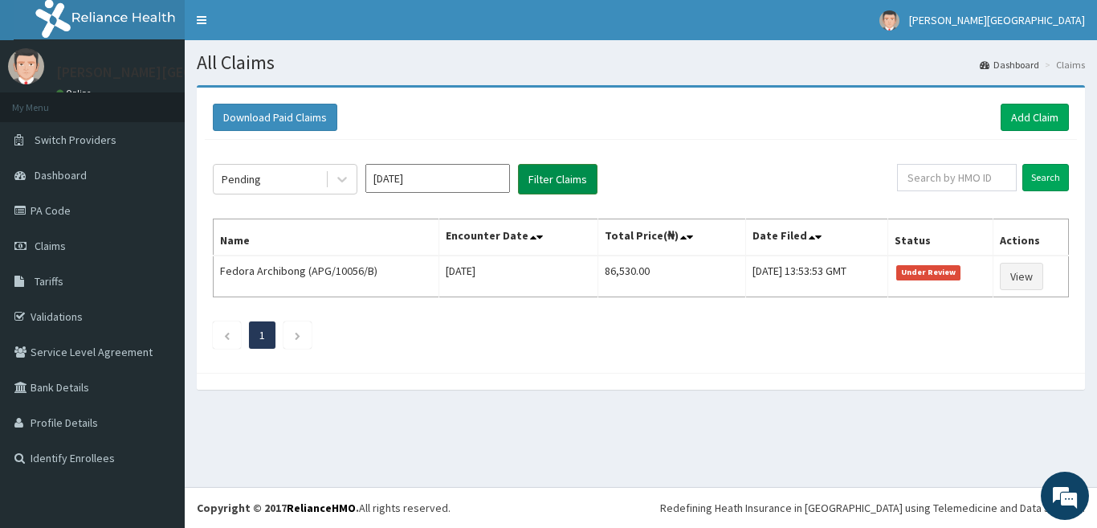
click at [533, 183] on button "Filter Claims" at bounding box center [558, 179] width 80 height 31
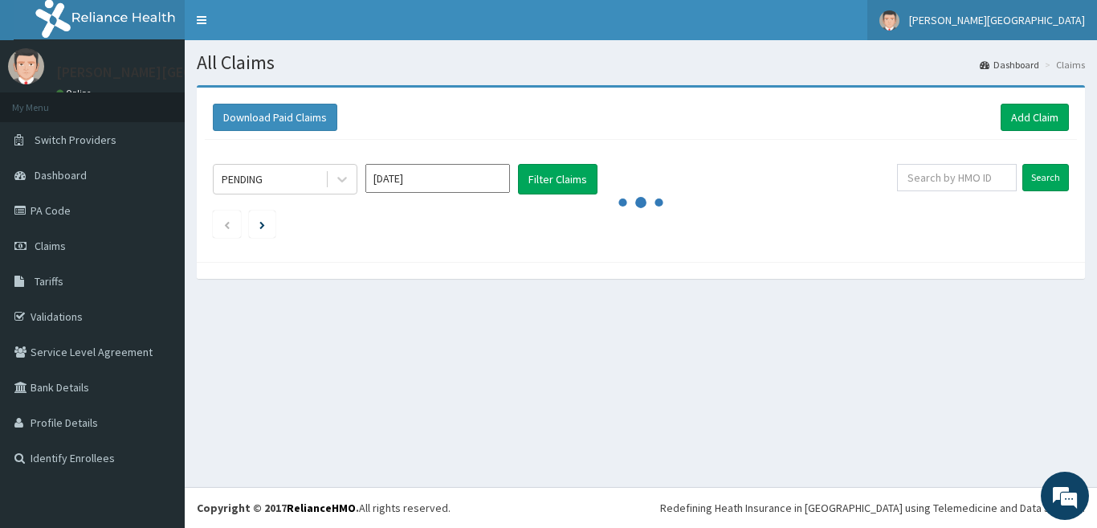
click at [1043, 22] on span "[PERSON_NAME][GEOGRAPHIC_DATA]" at bounding box center [997, 20] width 176 height 14
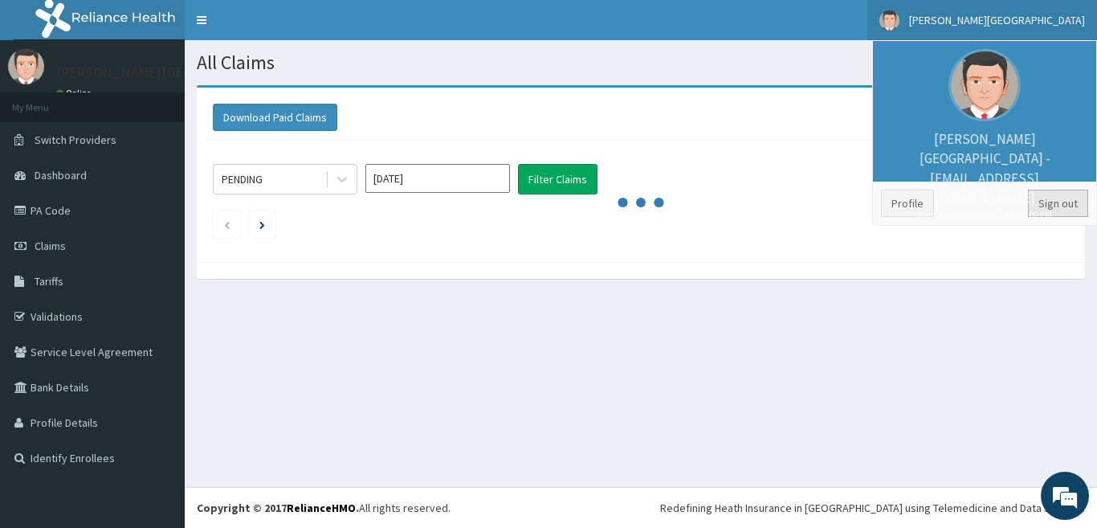
click at [1072, 206] on link "Sign out" at bounding box center [1058, 203] width 60 height 27
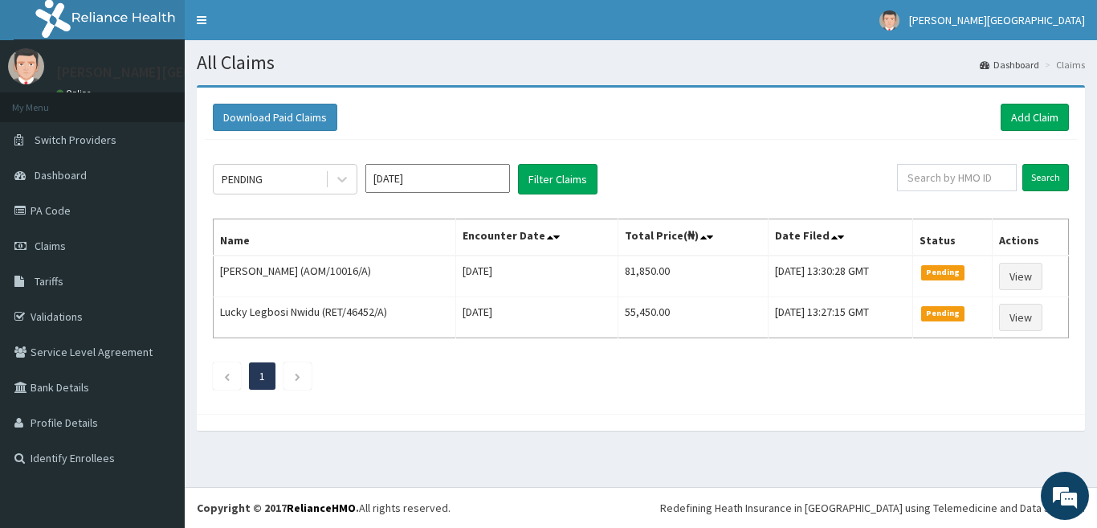
drag, startPoint x: 350, startPoint y: 181, endPoint x: 341, endPoint y: 199, distance: 20.5
click at [350, 181] on div at bounding box center [342, 179] width 29 height 29
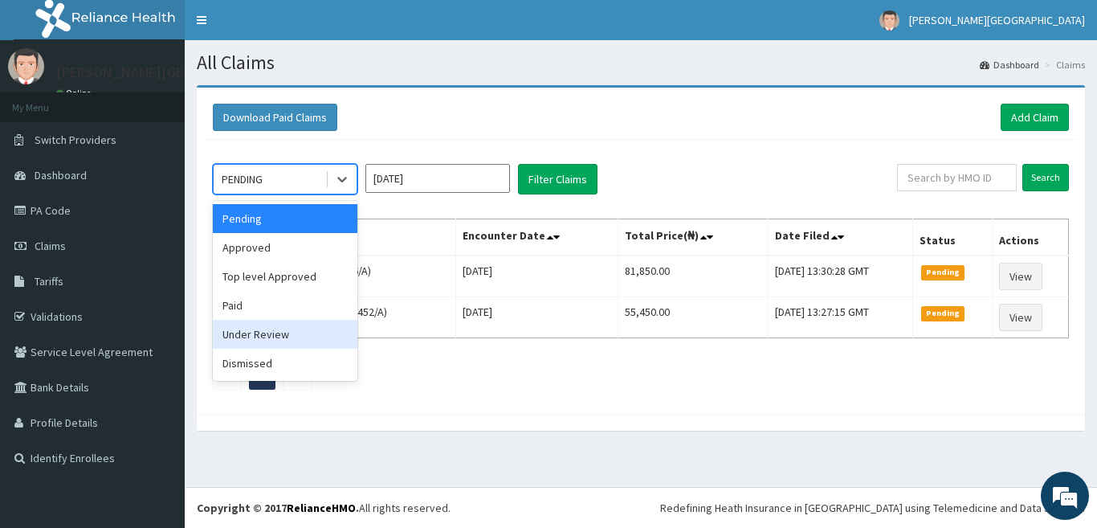
click at [337, 333] on div "Under Review" at bounding box center [285, 334] width 145 height 29
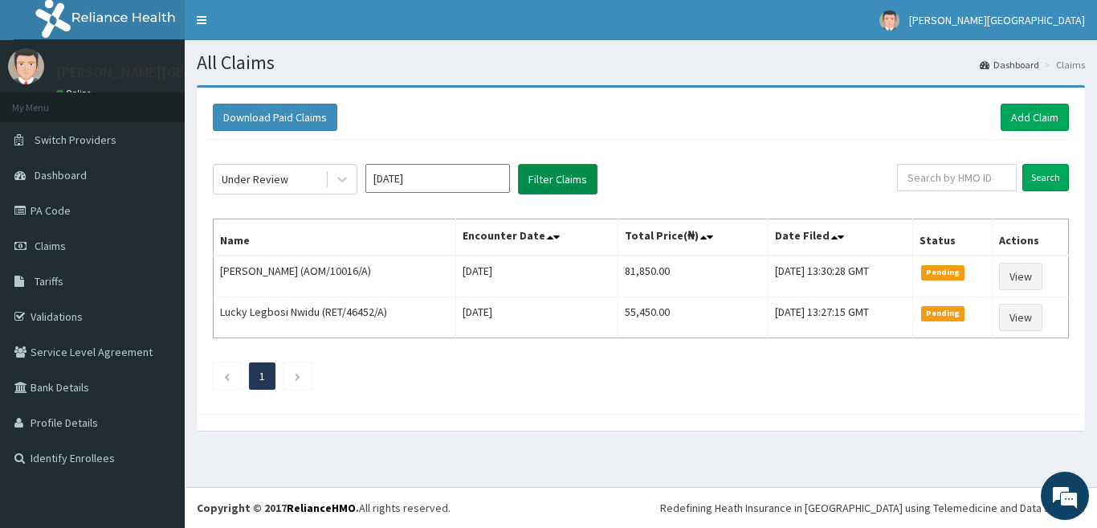
click at [546, 185] on button "Filter Claims" at bounding box center [558, 179] width 80 height 31
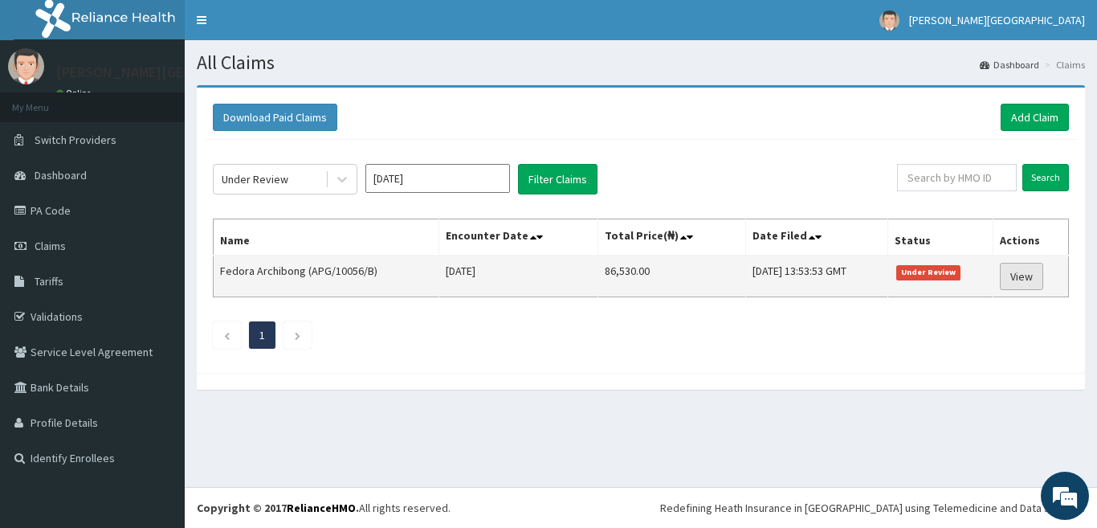
click at [1032, 272] on link "View" at bounding box center [1021, 276] width 43 height 27
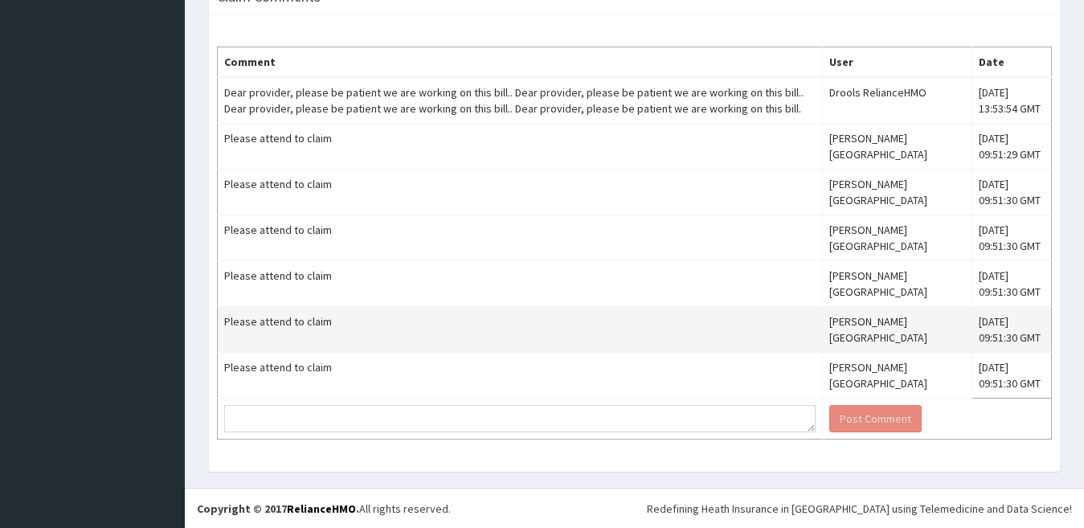
scroll to position [1337, 0]
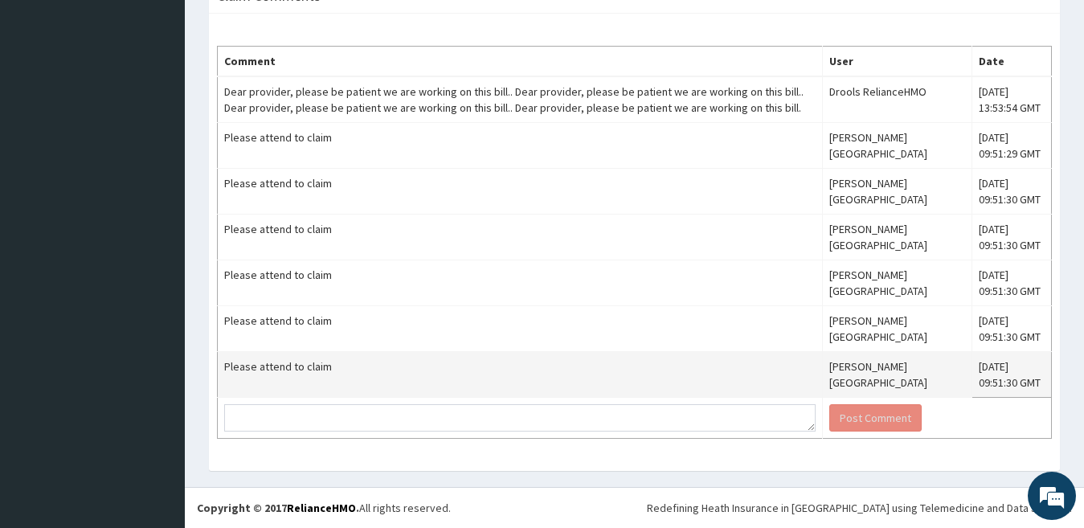
click at [290, 371] on td "Please attend to claim" at bounding box center [520, 375] width 605 height 46
copy td "Please attend to claim"
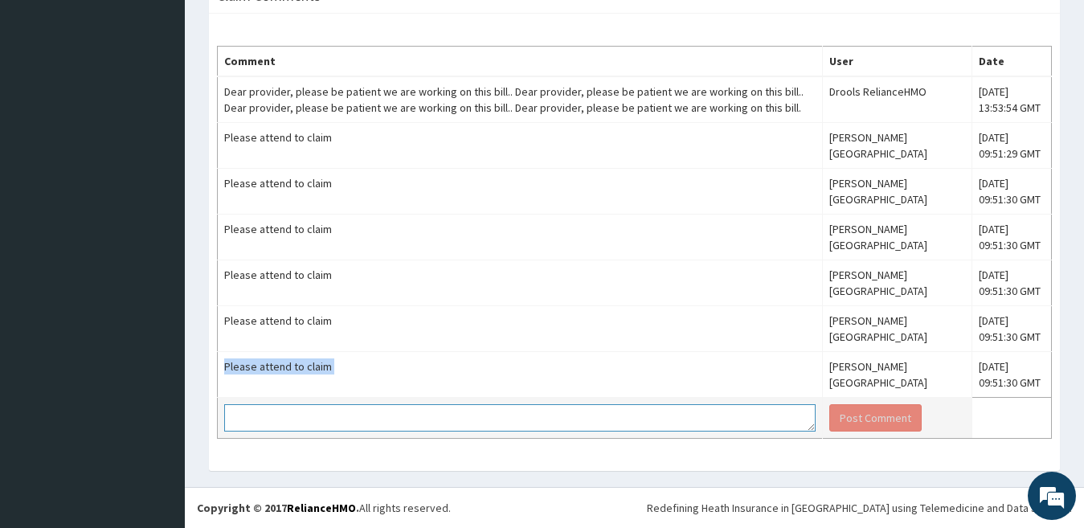
click at [329, 422] on textarea at bounding box center [519, 417] width 591 height 27
paste textarea "Please attend to claim"
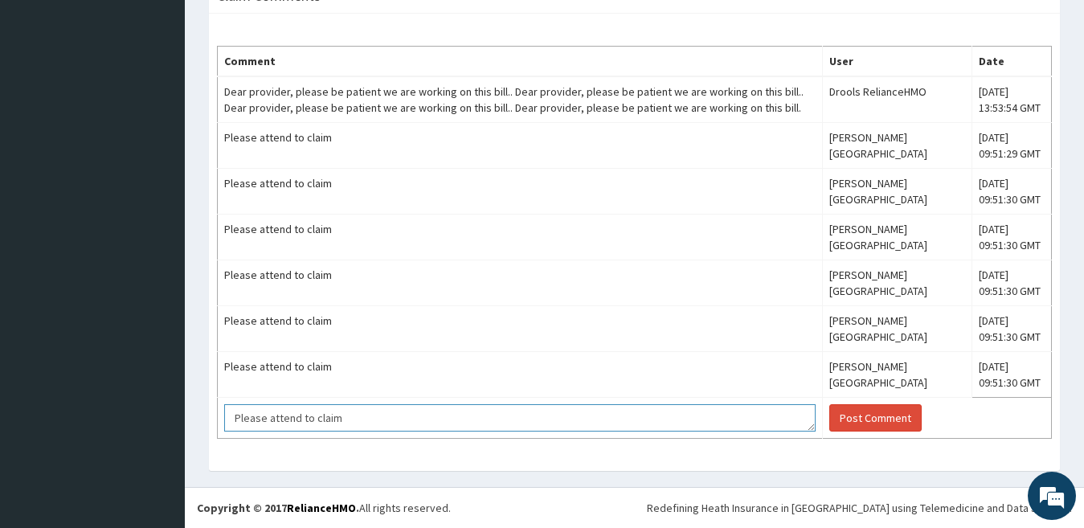
scroll to position [0, 0]
type textarea "Please attend to claim"
click at [900, 423] on button "Post Comment" at bounding box center [875, 417] width 92 height 27
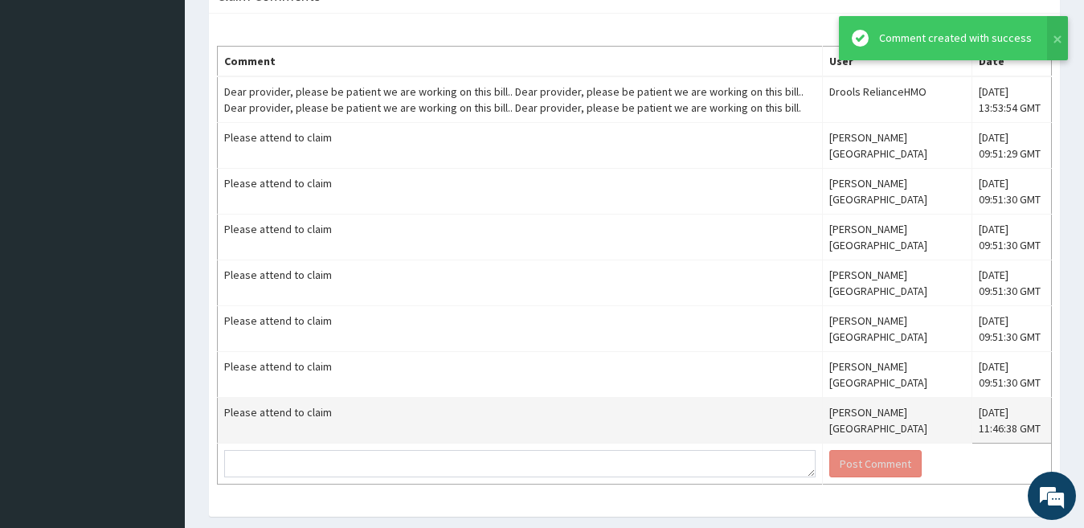
click at [900, 423] on td "[PERSON_NAME][GEOGRAPHIC_DATA]" at bounding box center [897, 421] width 149 height 46
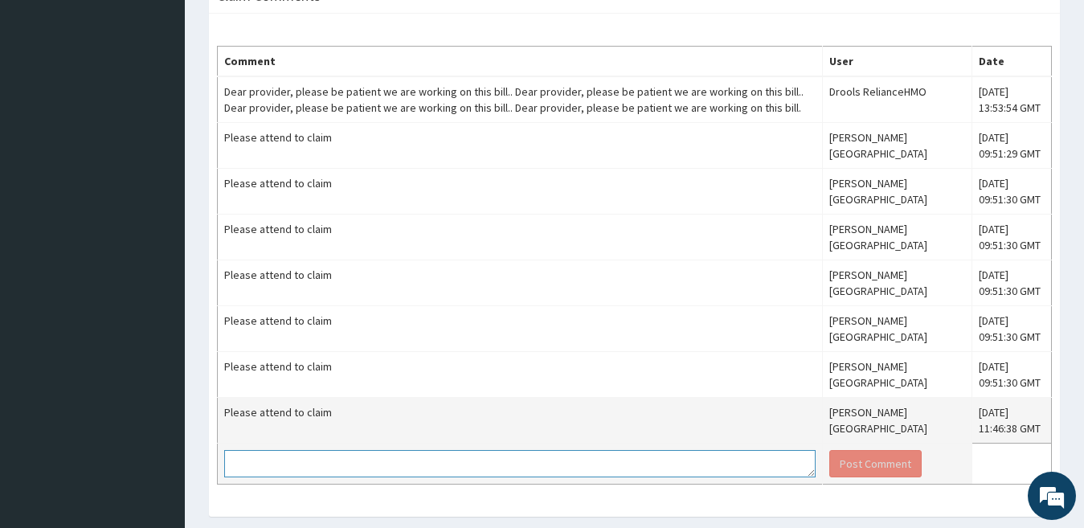
paste textarea "Please attend to claim"
type textarea "Please attend to claim"
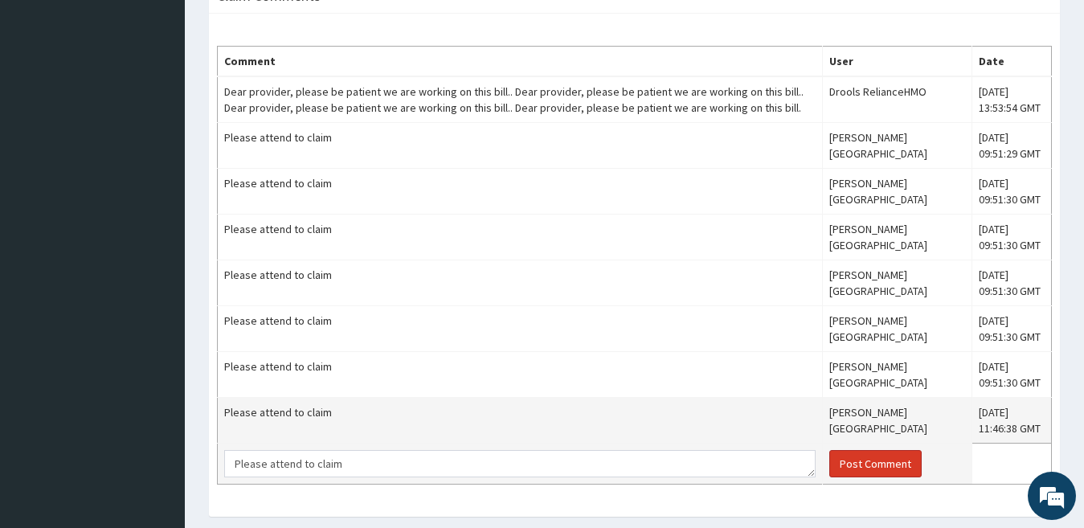
click at [881, 460] on button "Post Comment" at bounding box center [875, 463] width 92 height 27
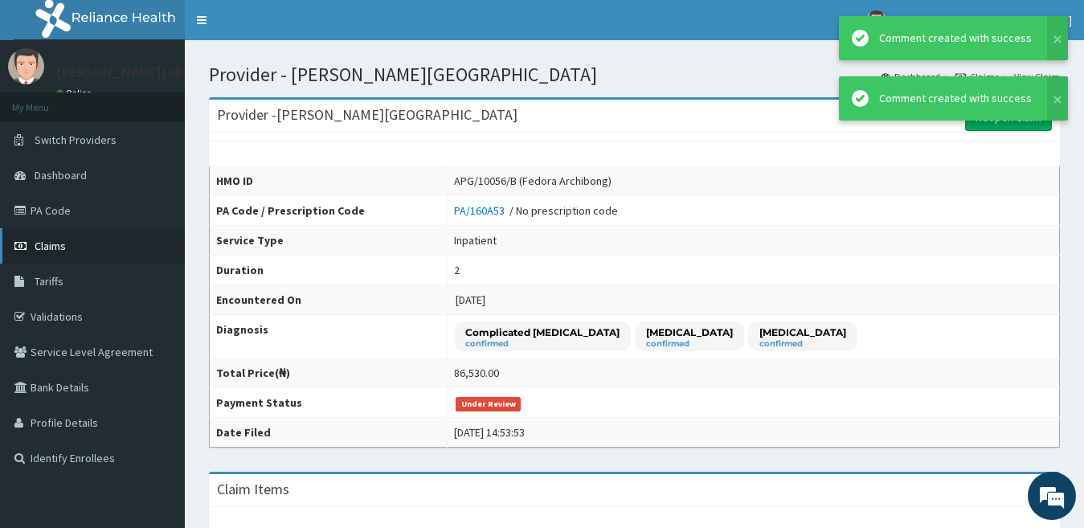
click at [114, 245] on link "Claims" at bounding box center [92, 245] width 185 height 35
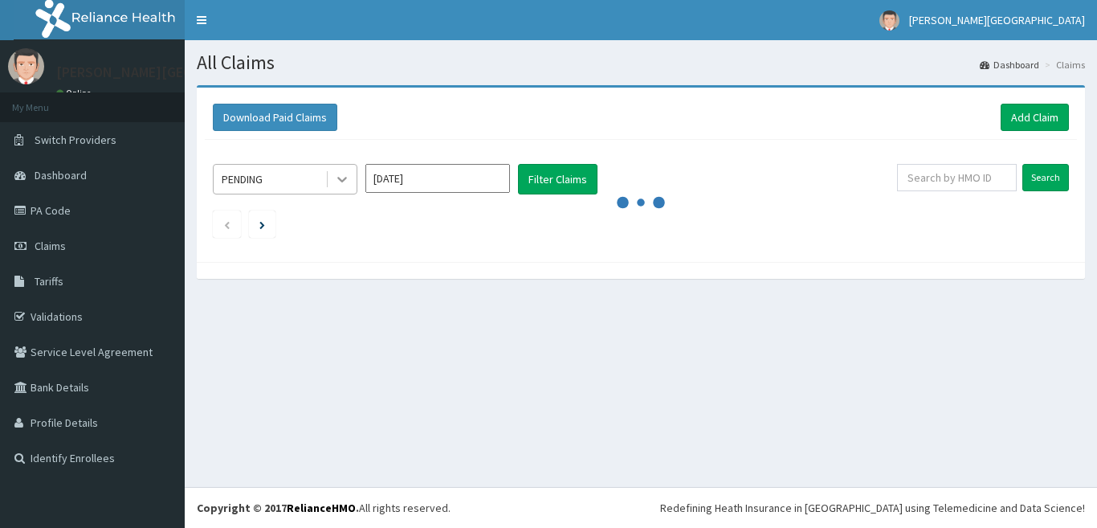
click at [344, 179] on icon at bounding box center [342, 181] width 10 height 6
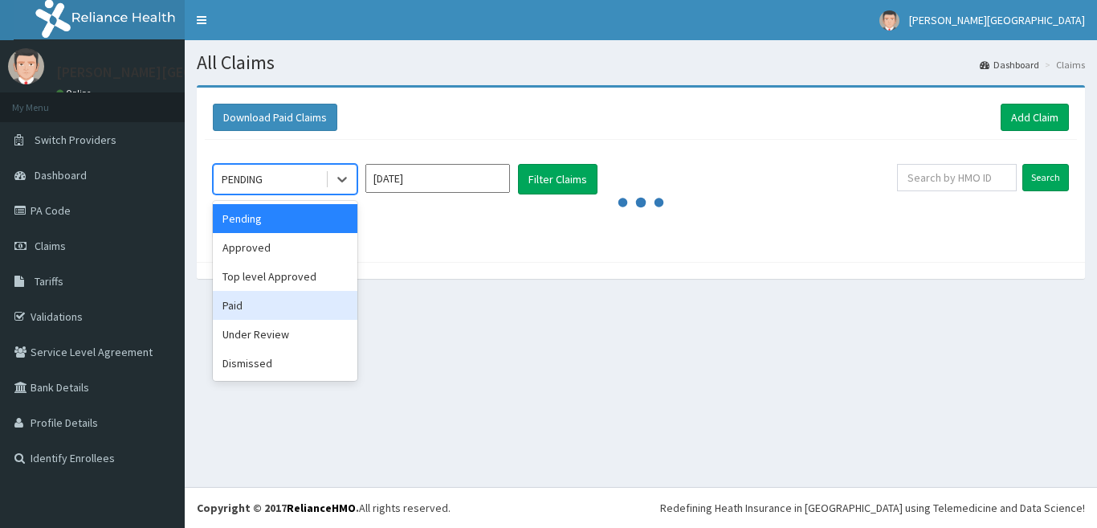
click at [308, 337] on div "Under Review" at bounding box center [285, 334] width 145 height 29
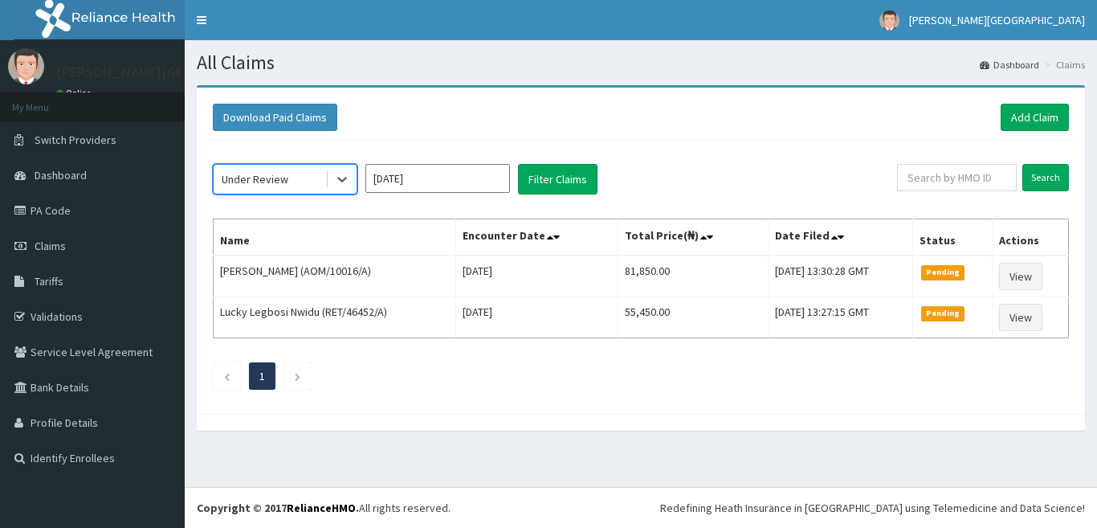
click at [459, 178] on input "[DATE]" at bounding box center [437, 178] width 145 height 29
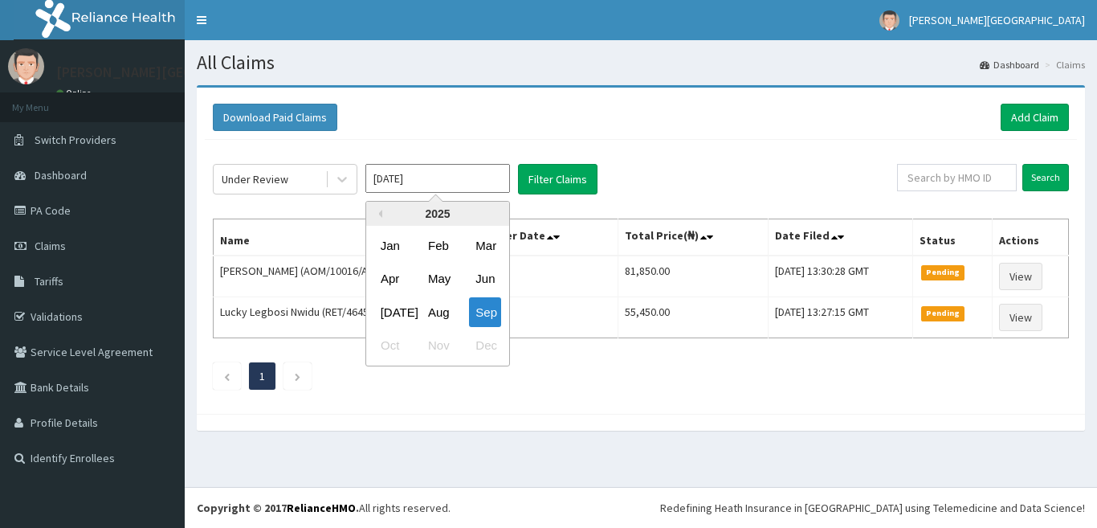
click at [446, 315] on div "Aug" at bounding box center [438, 312] width 32 height 30
type input "[DATE]"
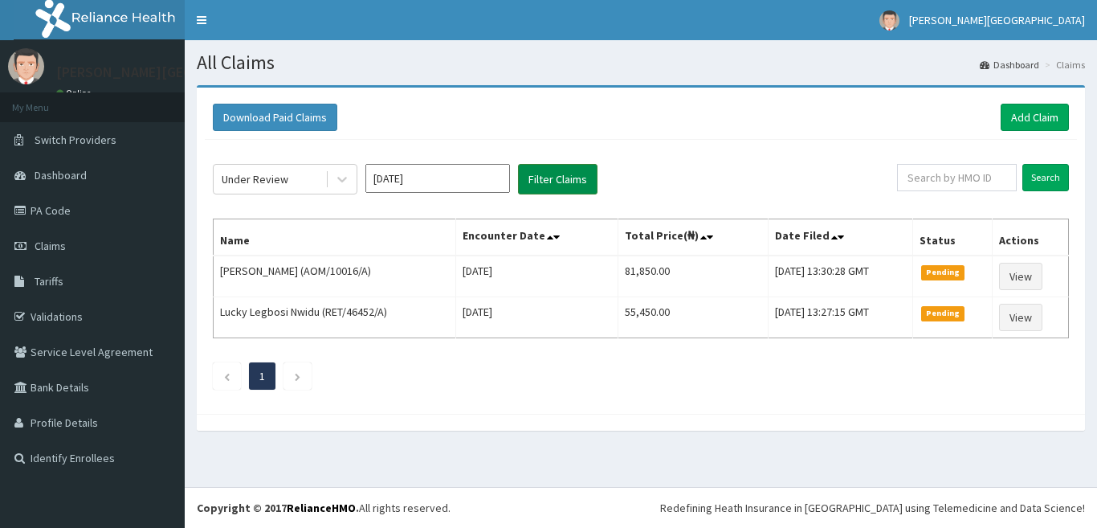
click at [551, 188] on button "Filter Claims" at bounding box center [558, 179] width 80 height 31
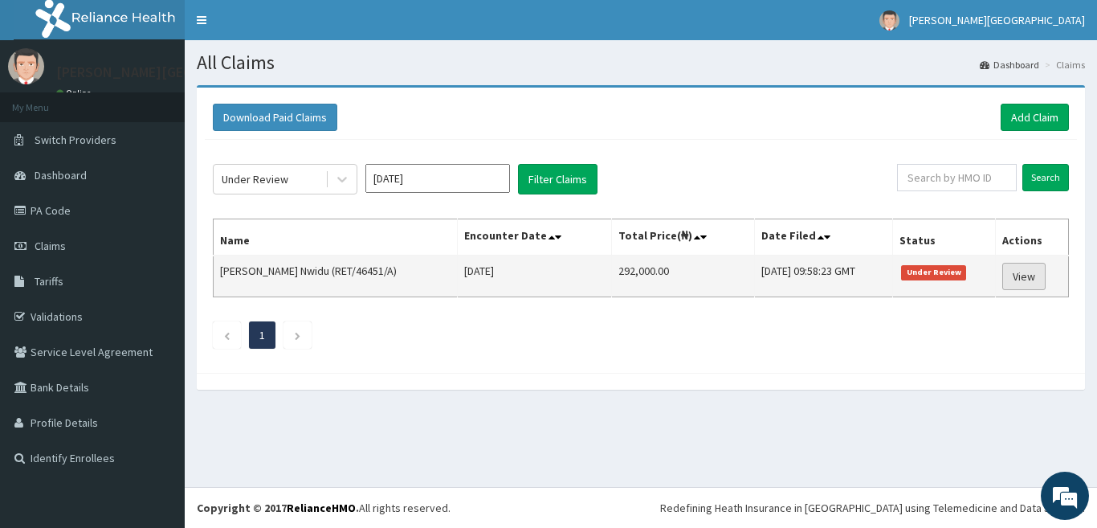
click at [1027, 284] on link "View" at bounding box center [1023, 276] width 43 height 27
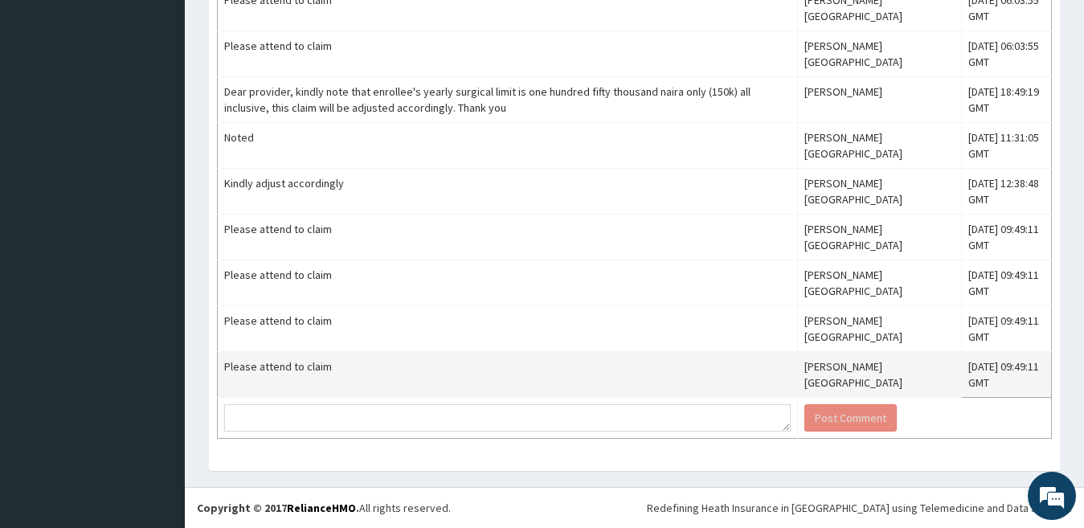
click at [266, 365] on td "Please attend to claim" at bounding box center [508, 375] width 580 height 46
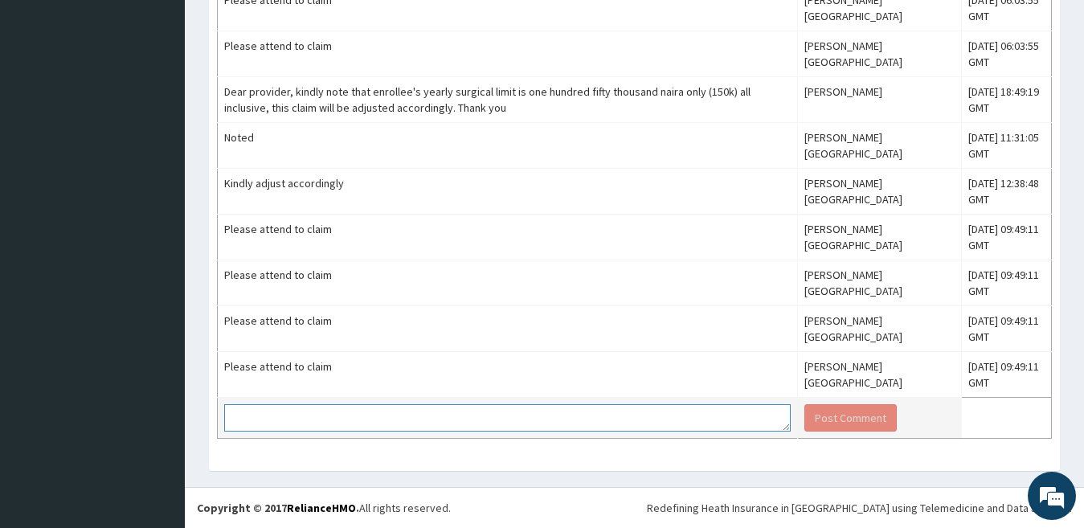
drag, startPoint x: 266, startPoint y: 365, endPoint x: 261, endPoint y: 425, distance: 59.6
click at [261, 425] on textarea at bounding box center [507, 417] width 566 height 27
click at [261, 419] on textarea at bounding box center [507, 417] width 566 height 27
paste textarea "Please attend to claim"
type textarea "Please attend to claim"
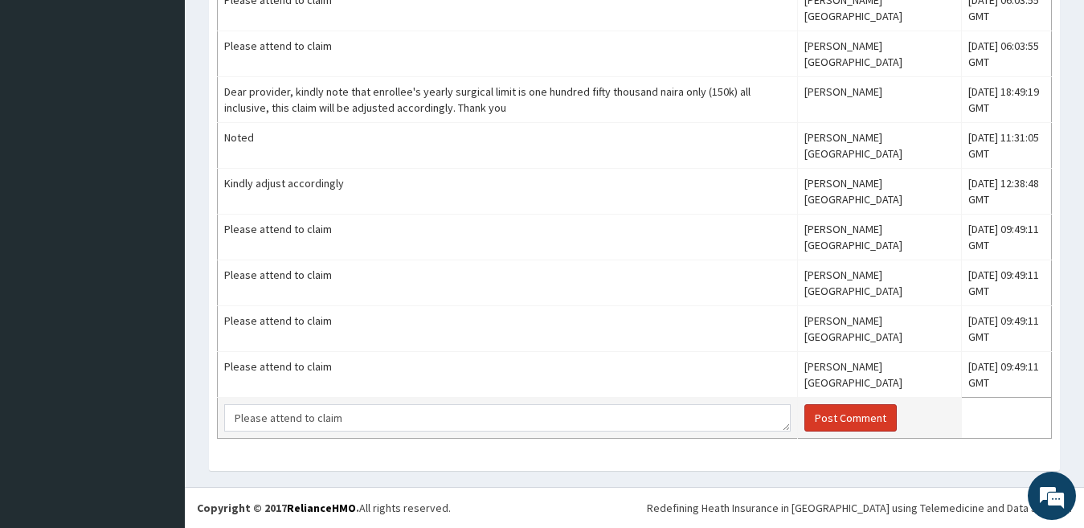
click at [853, 423] on button "Post Comment" at bounding box center [850, 417] width 92 height 27
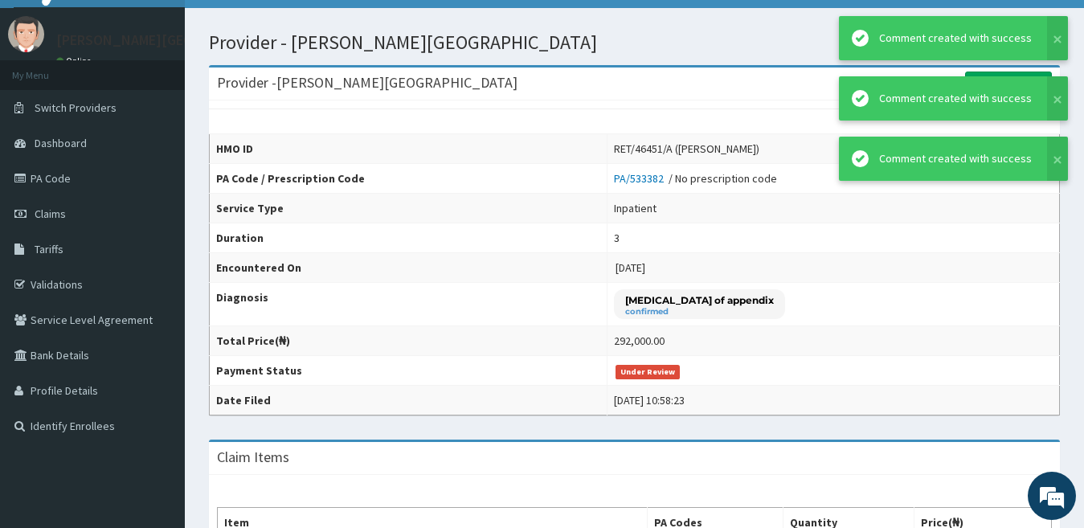
scroll to position [31, 0]
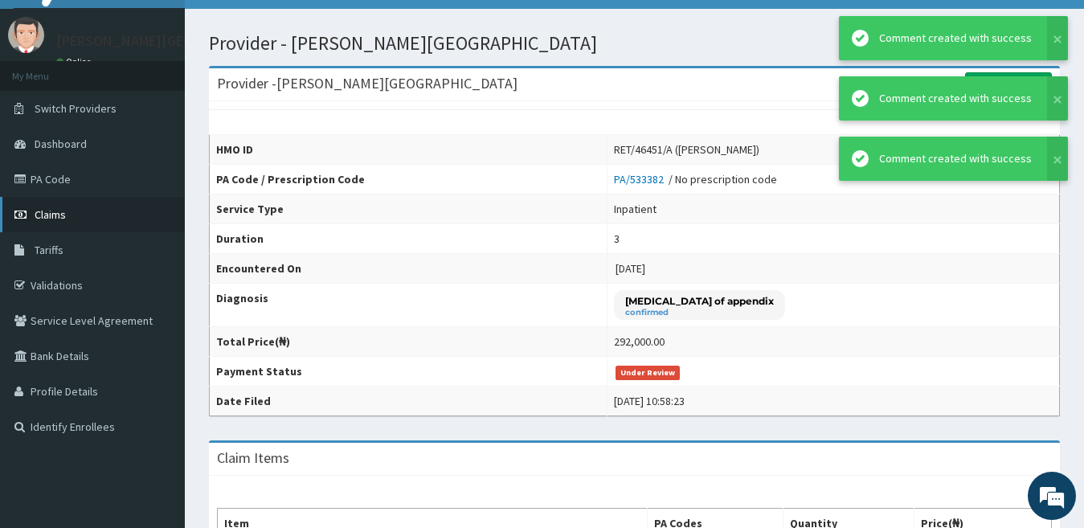
click at [110, 212] on link "Claims" at bounding box center [92, 214] width 185 height 35
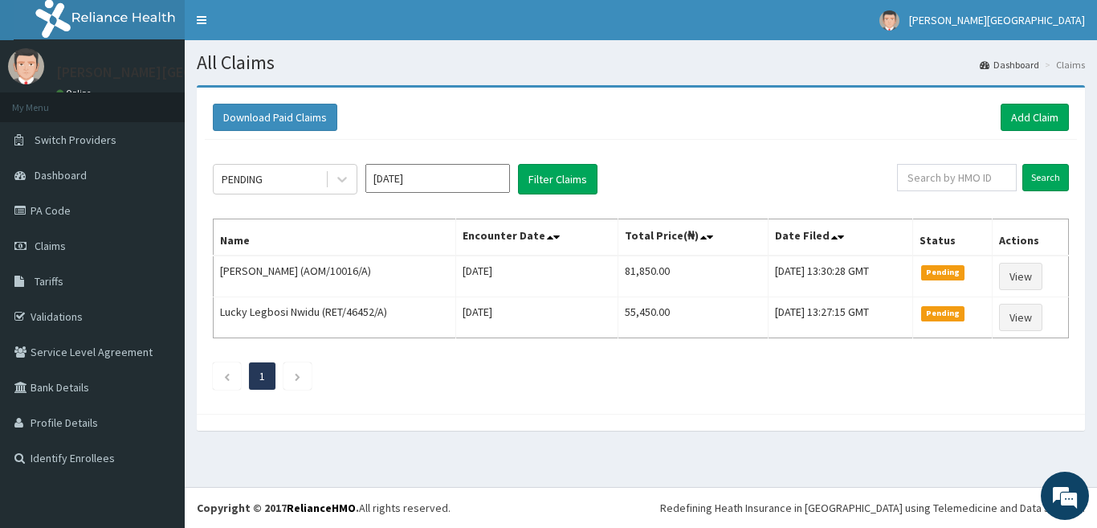
click at [419, 180] on input "[DATE]" at bounding box center [437, 178] width 145 height 29
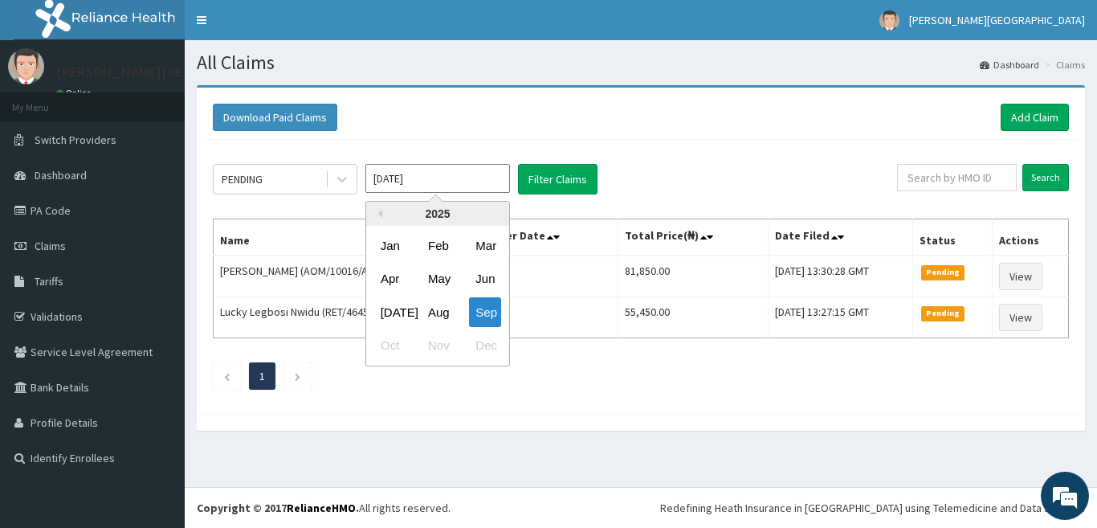
drag, startPoint x: 339, startPoint y: 174, endPoint x: 339, endPoint y: 199, distance: 24.9
click at [339, 174] on icon at bounding box center [342, 179] width 16 height 16
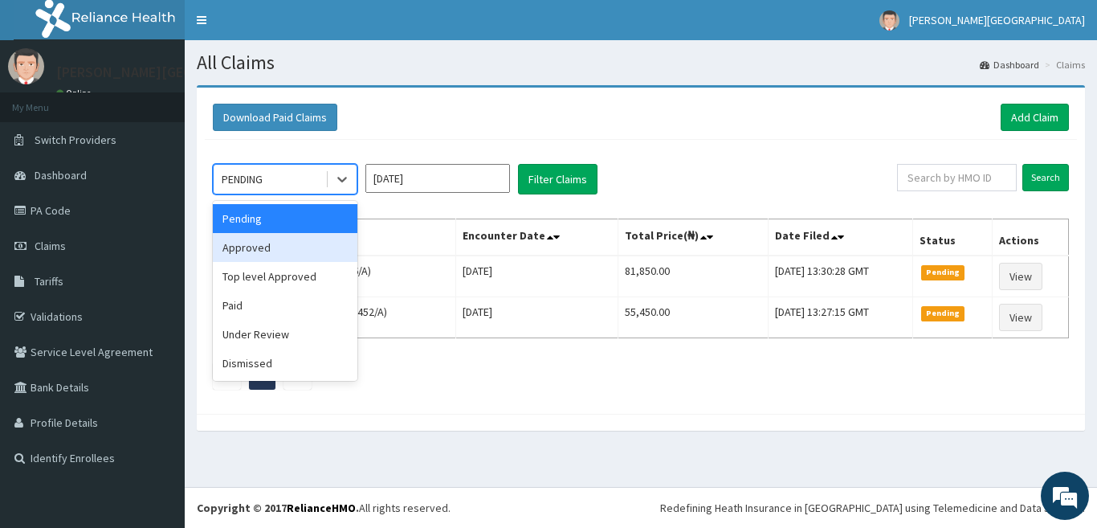
click at [302, 252] on div "Approved" at bounding box center [285, 247] width 145 height 29
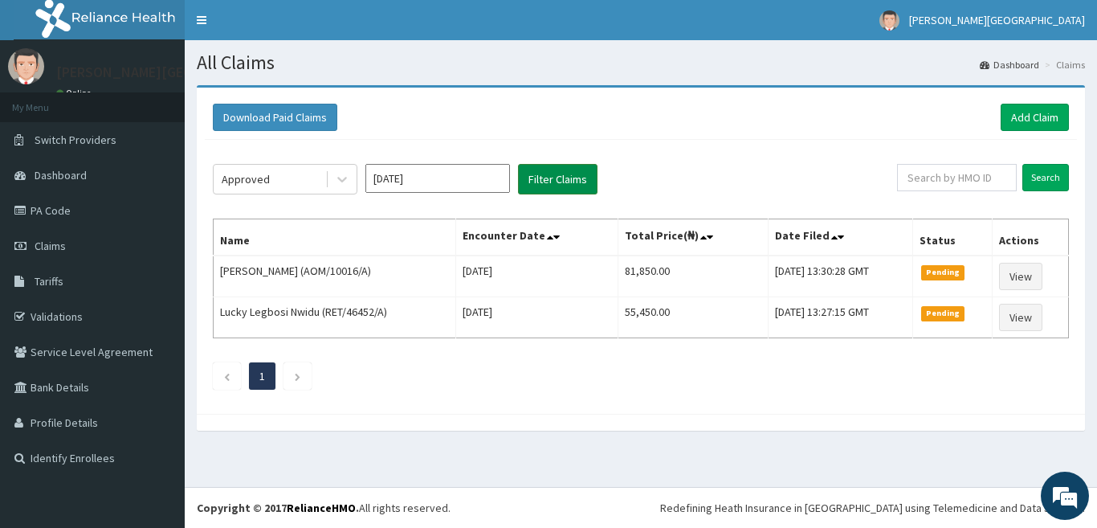
click at [535, 175] on button "Filter Claims" at bounding box center [558, 179] width 80 height 31
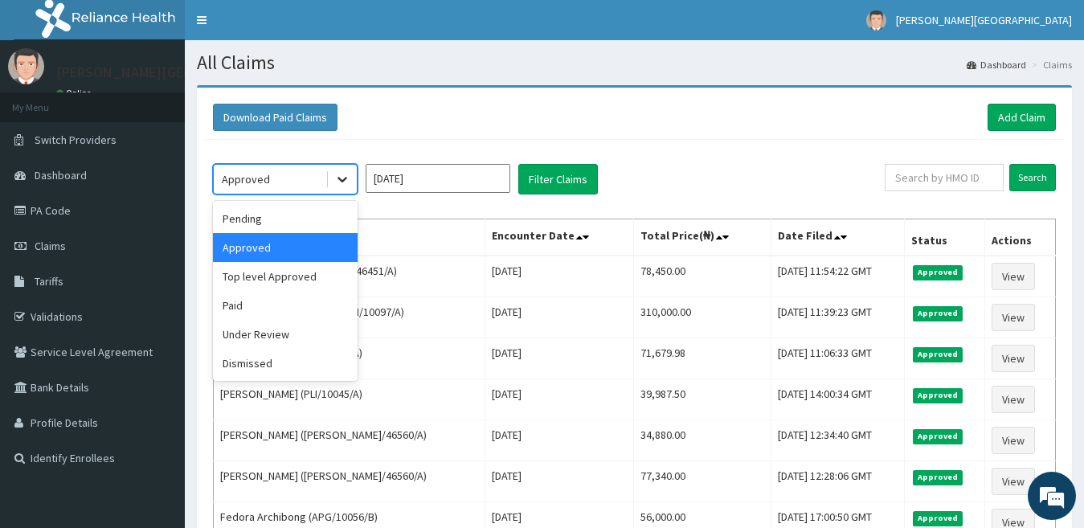
click at [343, 182] on icon at bounding box center [342, 179] width 16 height 16
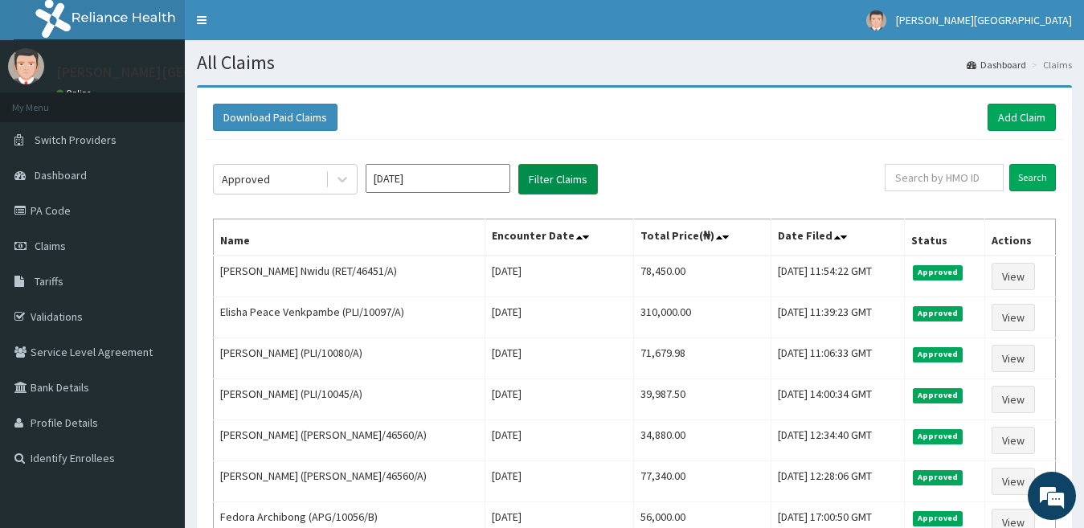
click at [543, 174] on button "Filter Claims" at bounding box center [558, 179] width 80 height 31
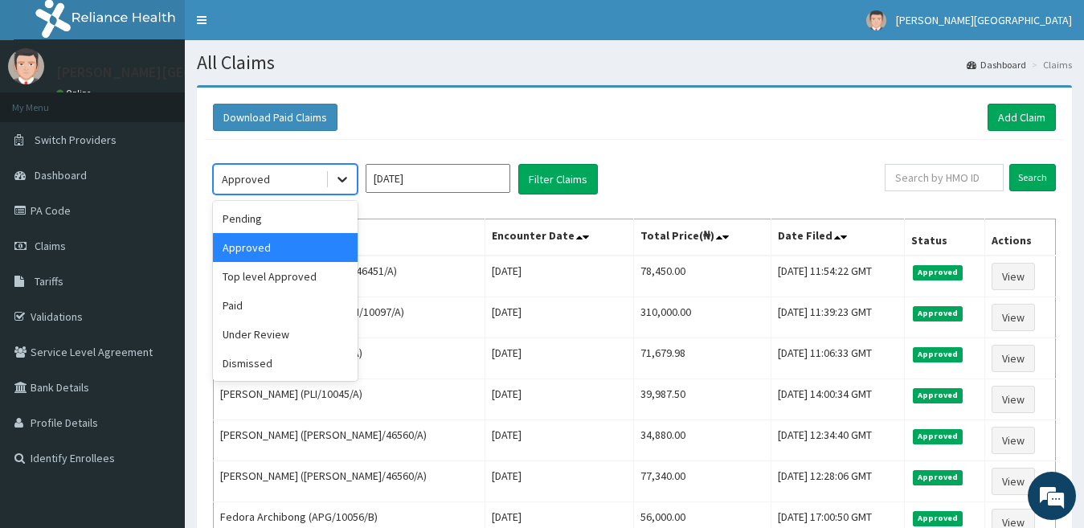
click at [349, 172] on icon at bounding box center [342, 179] width 16 height 16
click at [300, 304] on div "Paid" at bounding box center [285, 305] width 145 height 29
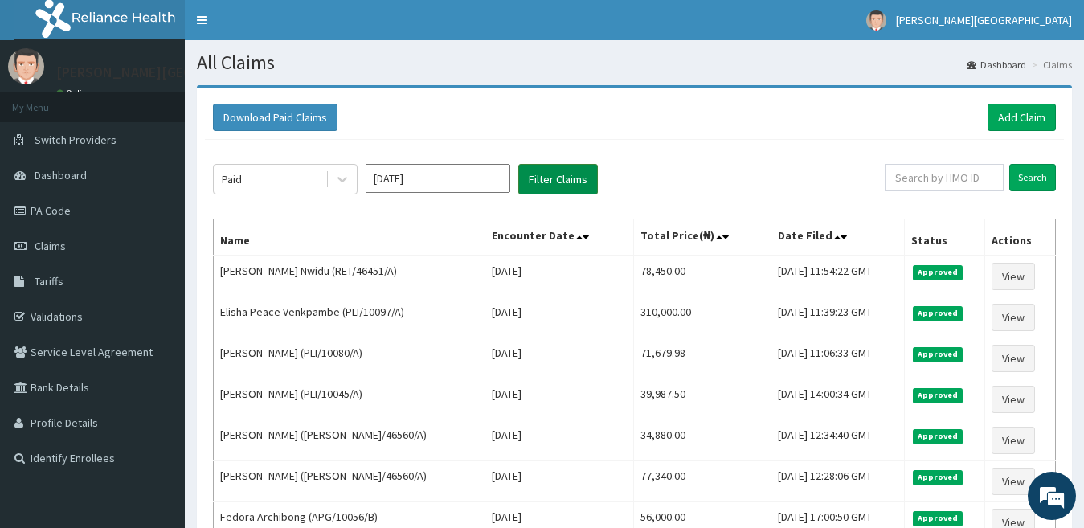
click at [526, 174] on button "Filter Claims" at bounding box center [558, 179] width 80 height 31
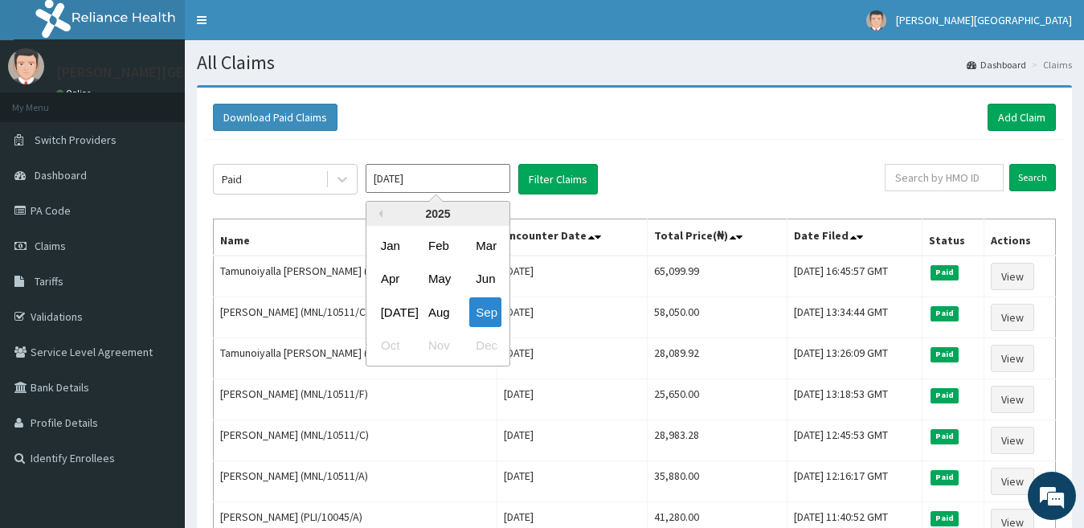
click at [372, 182] on input "[DATE]" at bounding box center [437, 178] width 145 height 29
click at [431, 310] on div "Aug" at bounding box center [438, 312] width 32 height 30
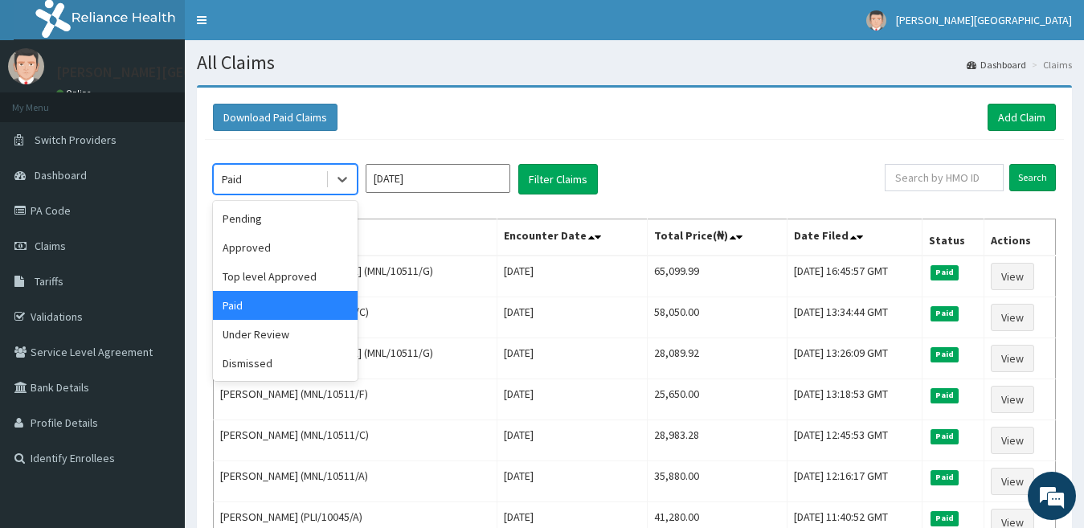
drag, startPoint x: 344, startPoint y: 177, endPoint x: 337, endPoint y: 197, distance: 21.3
click at [344, 178] on icon at bounding box center [342, 179] width 16 height 16
click at [310, 239] on div "Approved" at bounding box center [285, 247] width 145 height 29
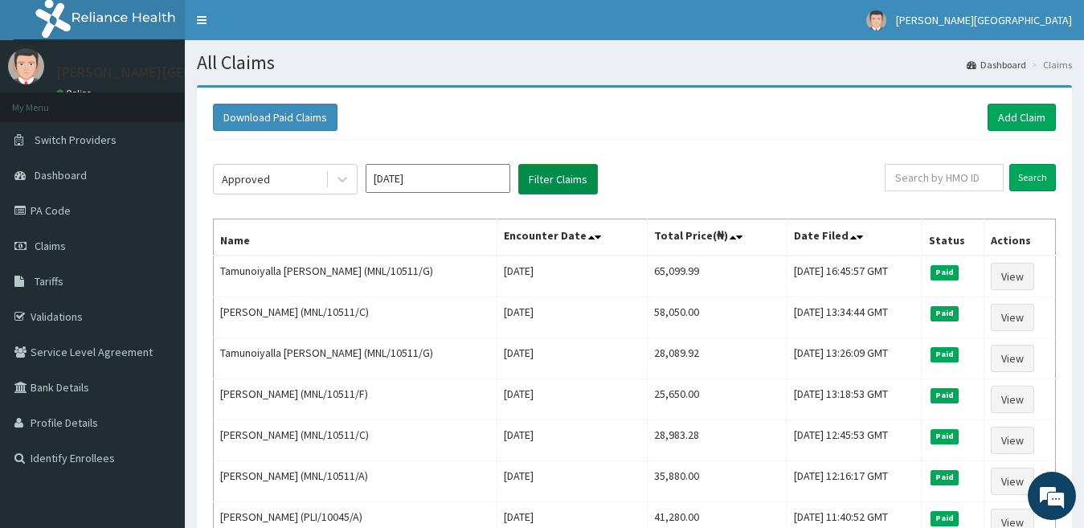
click at [566, 178] on button "Filter Claims" at bounding box center [558, 179] width 80 height 31
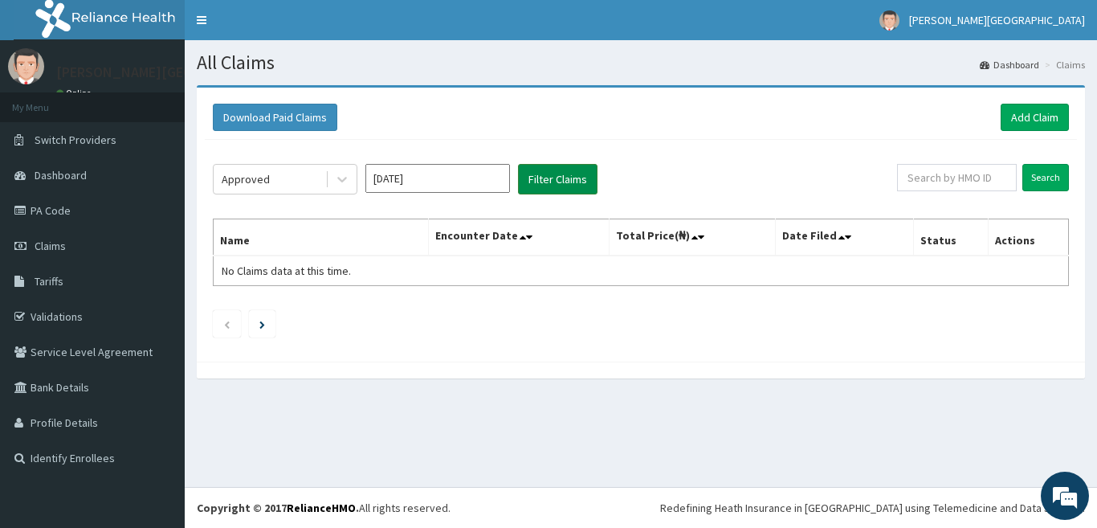
drag, startPoint x: 566, startPoint y: 178, endPoint x: 521, endPoint y: 182, distance: 46.0
click at [566, 178] on button "Filter Claims" at bounding box center [558, 179] width 80 height 31
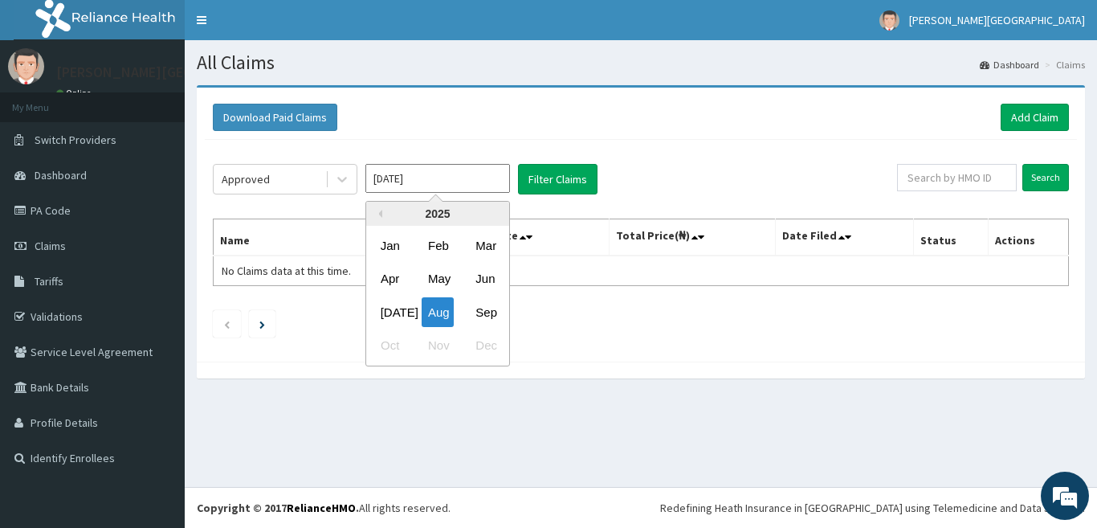
click at [416, 185] on input "[DATE]" at bounding box center [437, 178] width 145 height 29
click at [474, 305] on div "Sep" at bounding box center [485, 312] width 32 height 30
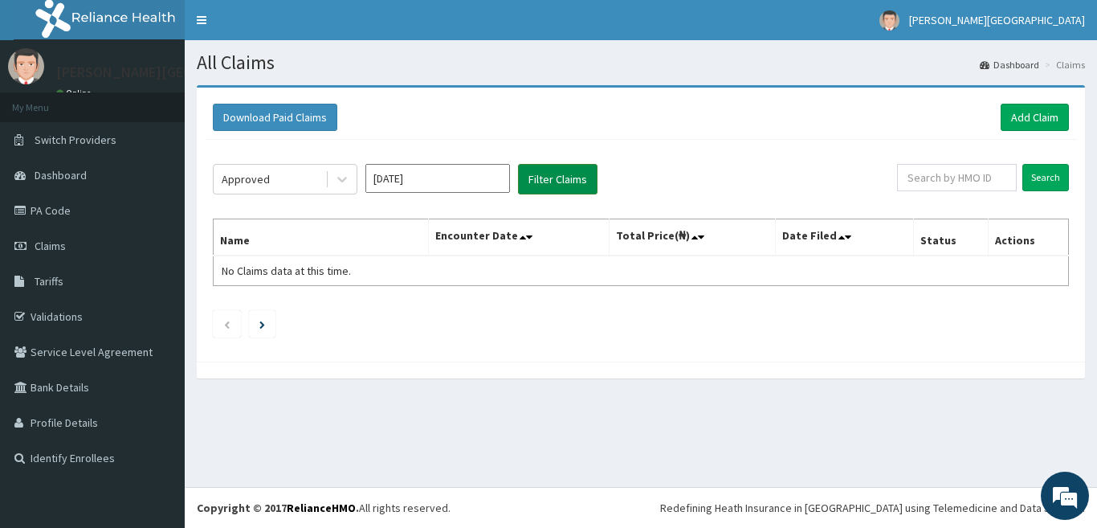
click at [571, 173] on button "Filter Claims" at bounding box center [558, 179] width 80 height 31
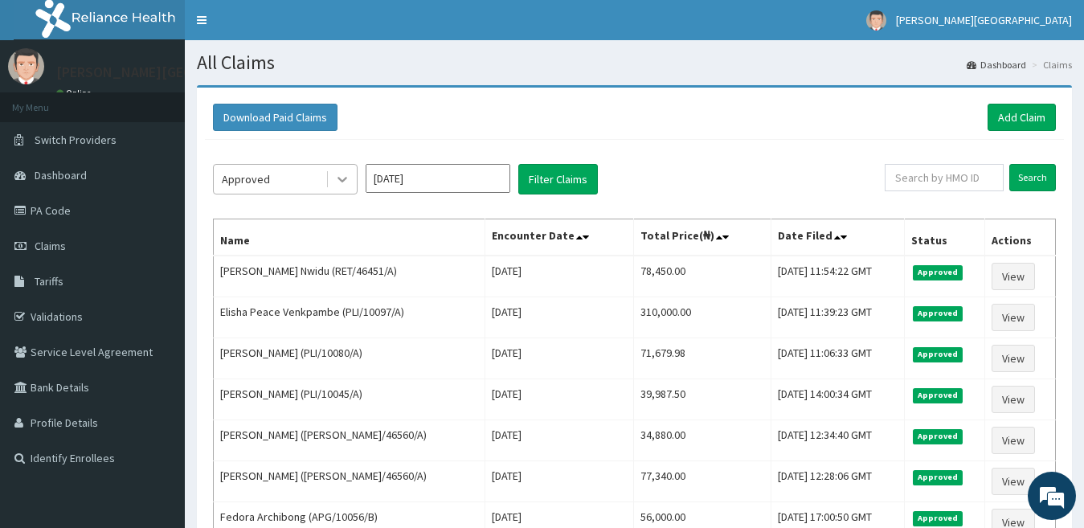
click at [352, 187] on div at bounding box center [342, 179] width 29 height 29
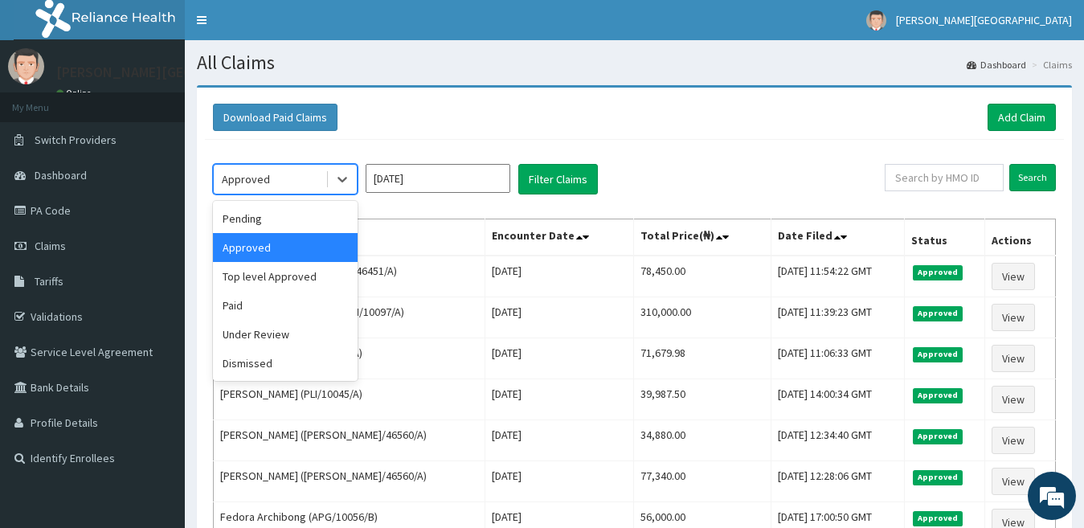
click at [314, 245] on div "Approved" at bounding box center [285, 247] width 145 height 29
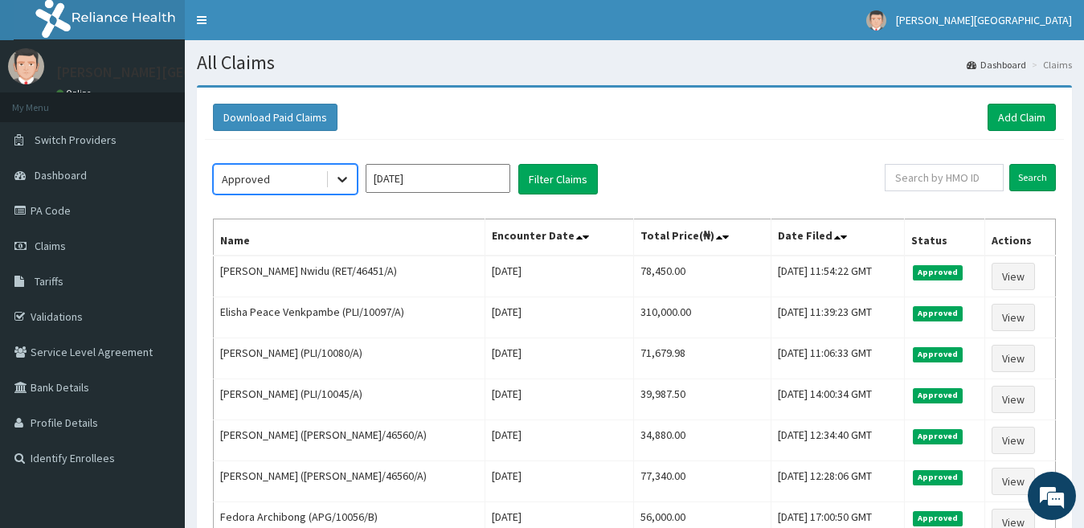
click at [336, 184] on icon at bounding box center [342, 179] width 16 height 16
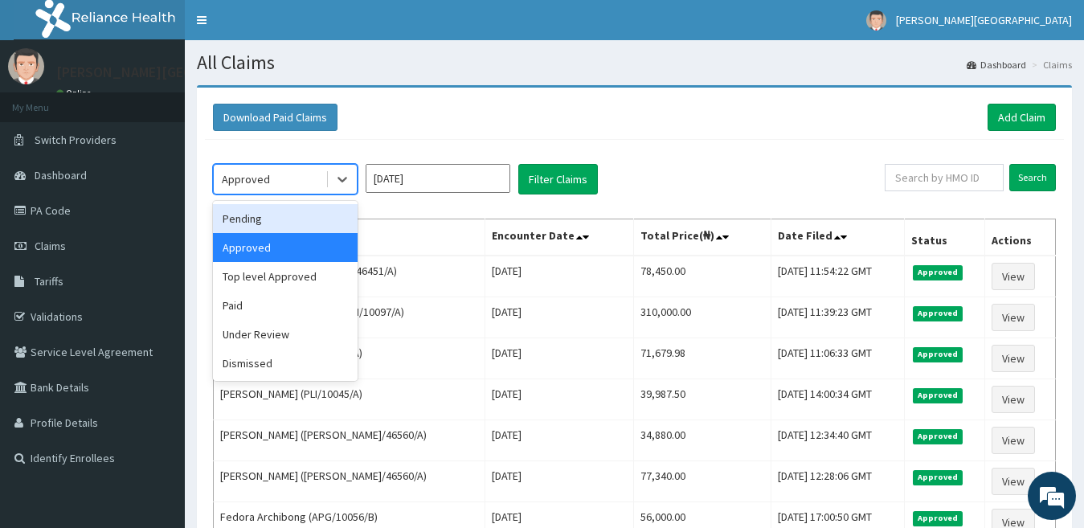
click at [325, 218] on div "Pending" at bounding box center [285, 218] width 145 height 29
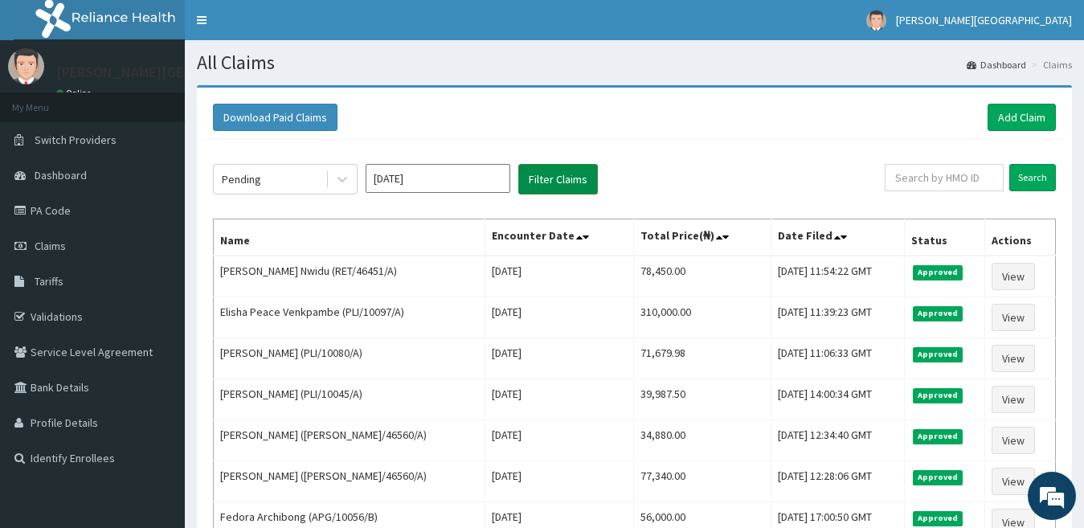
click at [522, 173] on button "Filter Claims" at bounding box center [558, 179] width 80 height 31
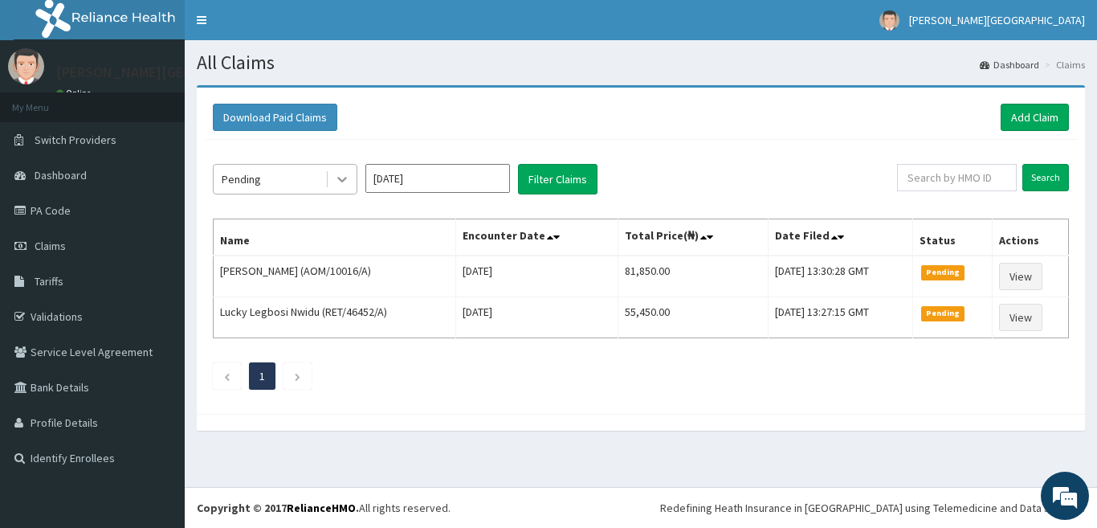
click at [348, 177] on icon at bounding box center [342, 179] width 16 height 16
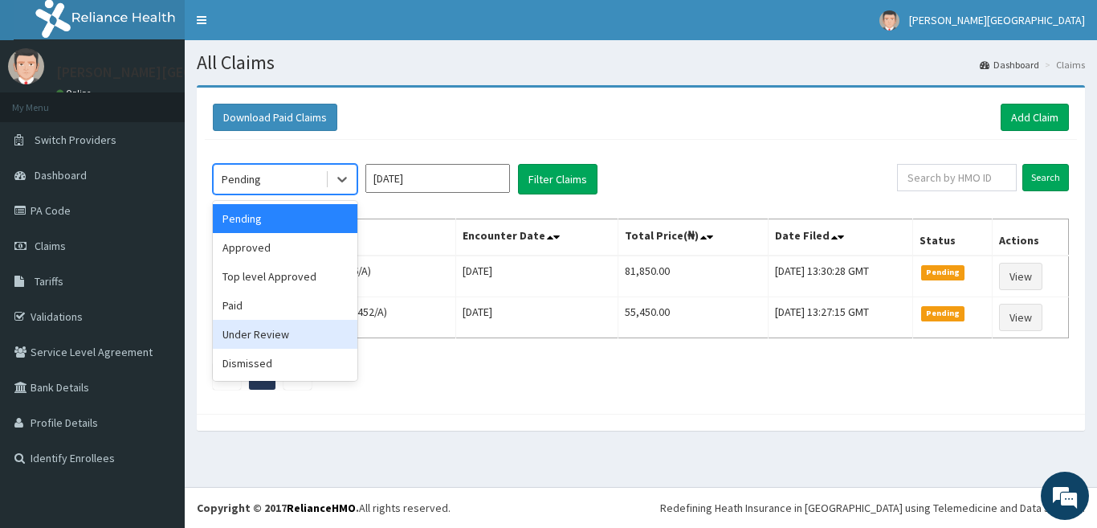
click at [306, 337] on div "Under Review" at bounding box center [285, 334] width 145 height 29
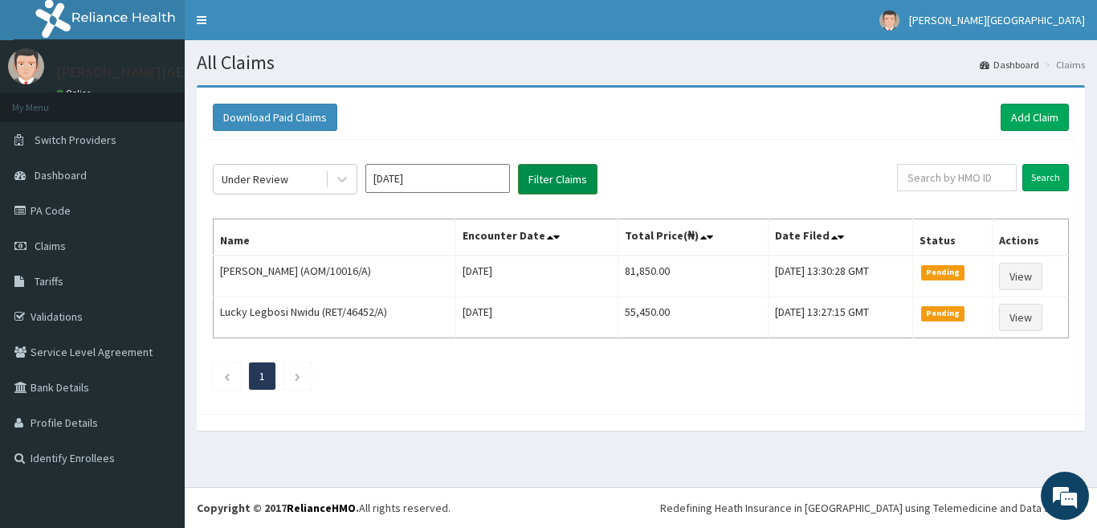
click at [532, 185] on button "Filter Claims" at bounding box center [558, 179] width 80 height 31
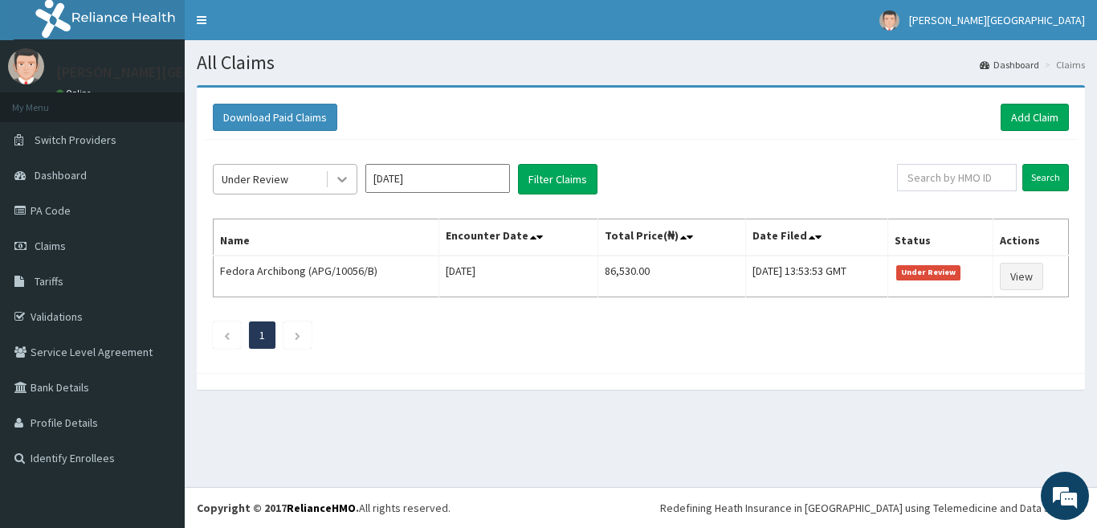
click at [339, 176] on icon at bounding box center [342, 179] width 16 height 16
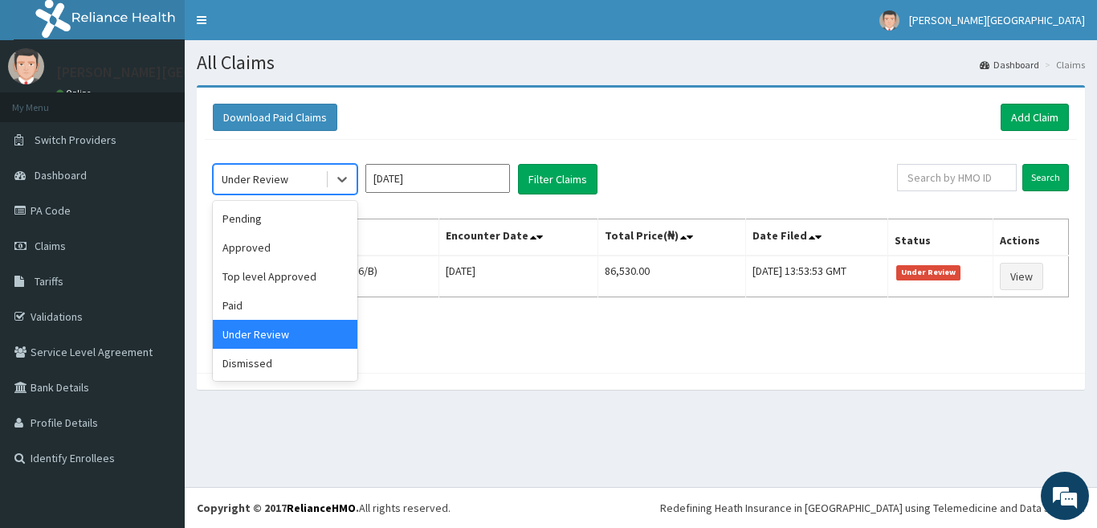
click at [320, 329] on div "Under Review" at bounding box center [285, 334] width 145 height 29
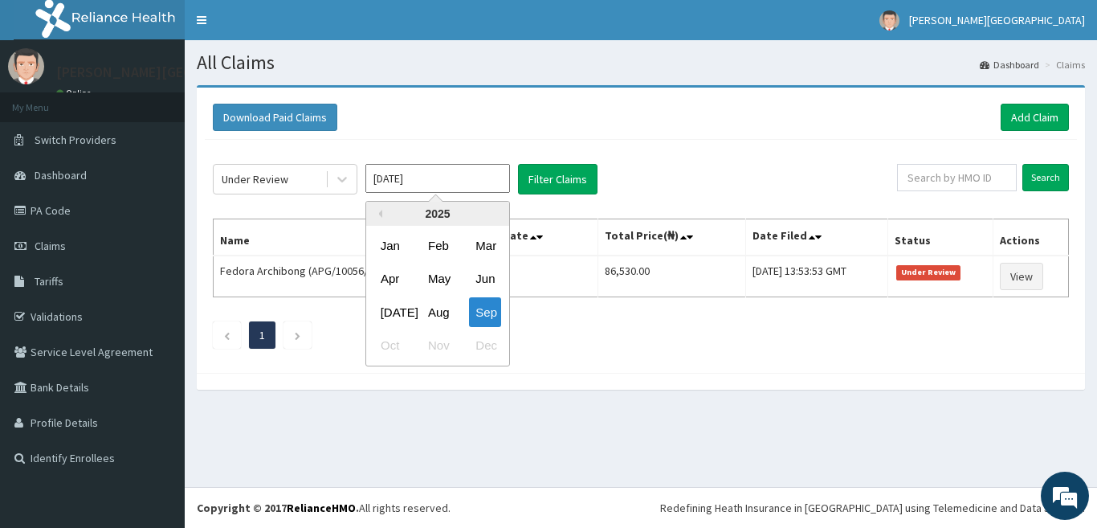
click at [396, 174] on input "[DATE]" at bounding box center [437, 178] width 145 height 29
click at [432, 302] on div "Aug" at bounding box center [438, 312] width 32 height 30
type input "[DATE]"
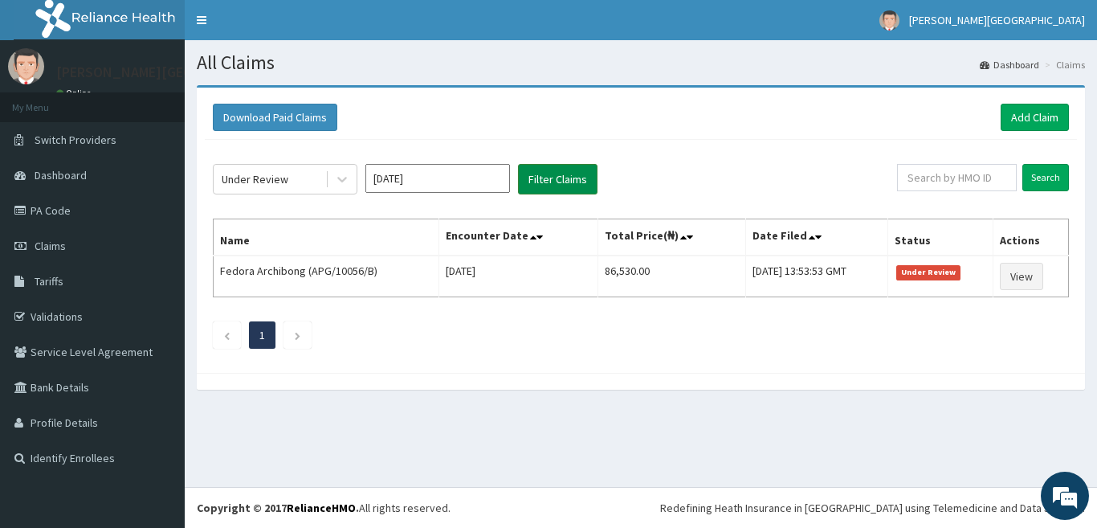
click at [547, 188] on button "Filter Claims" at bounding box center [558, 179] width 80 height 31
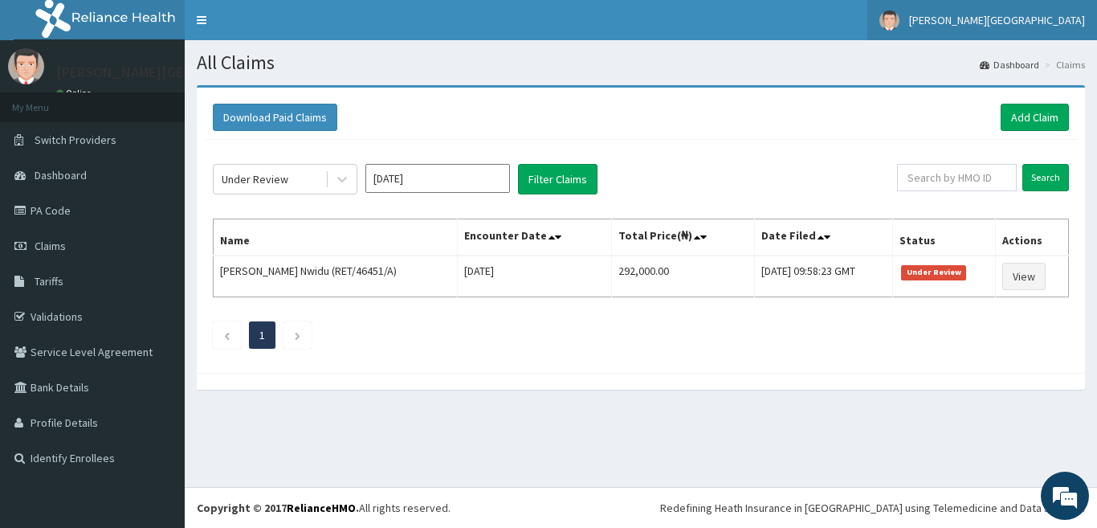
click at [1037, 26] on span "[PERSON_NAME][GEOGRAPHIC_DATA]" at bounding box center [997, 20] width 176 height 14
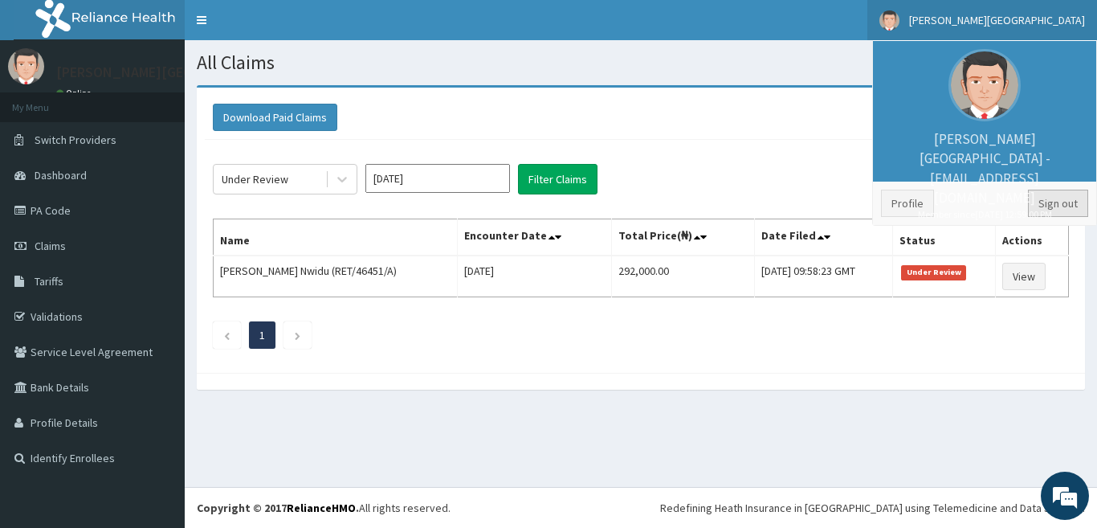
click at [1045, 202] on link "Sign out" at bounding box center [1058, 203] width 60 height 27
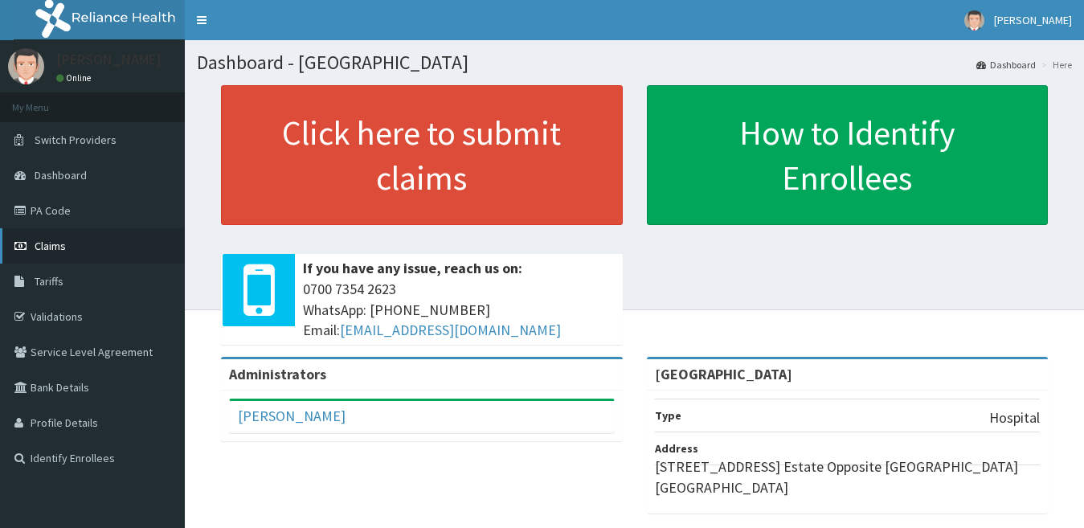
click at [126, 245] on link "Claims" at bounding box center [92, 245] width 185 height 35
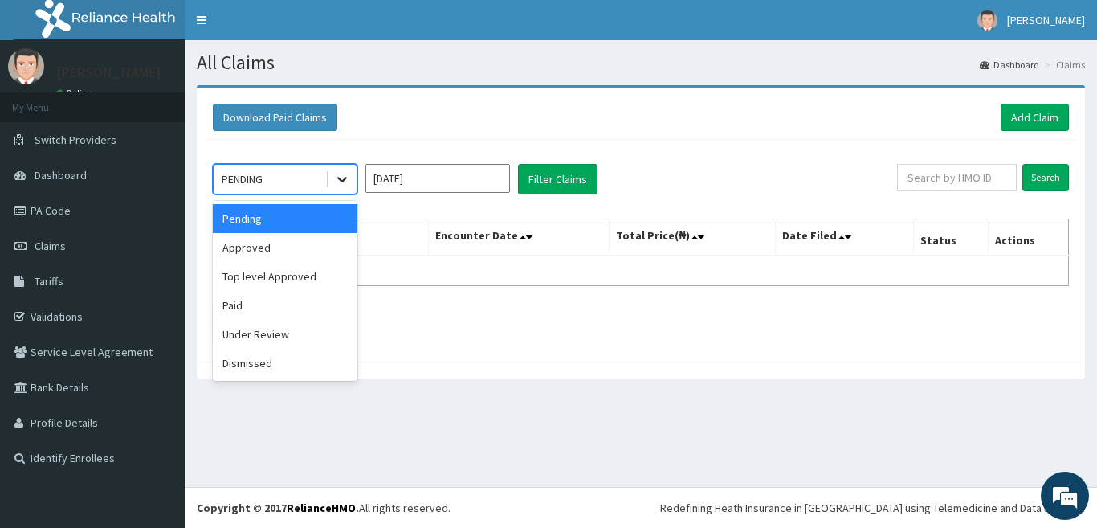
click at [339, 182] on icon at bounding box center [342, 179] width 16 height 16
click at [329, 253] on div "Approved" at bounding box center [285, 247] width 145 height 29
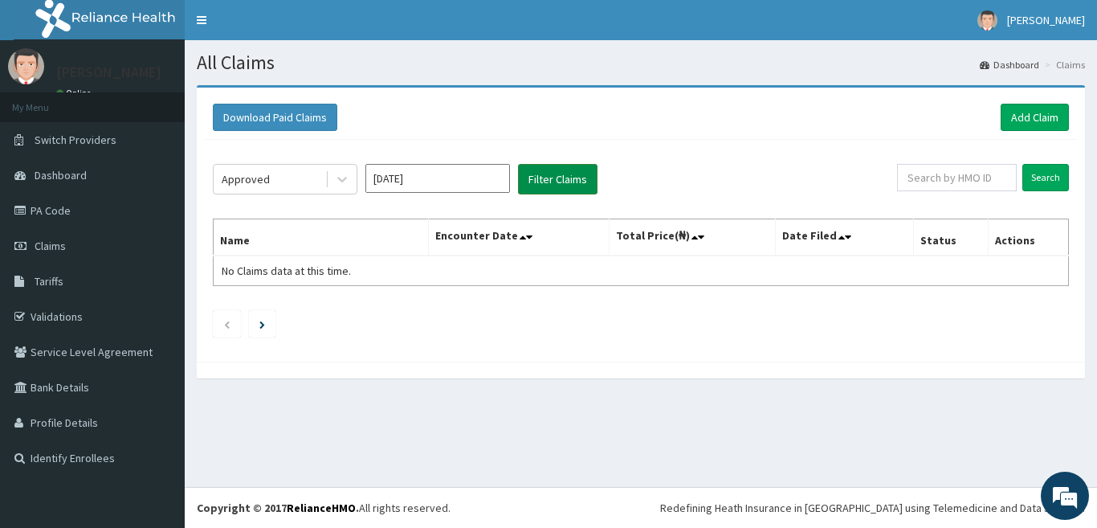
click at [543, 178] on button "Filter Claims" at bounding box center [558, 179] width 80 height 31
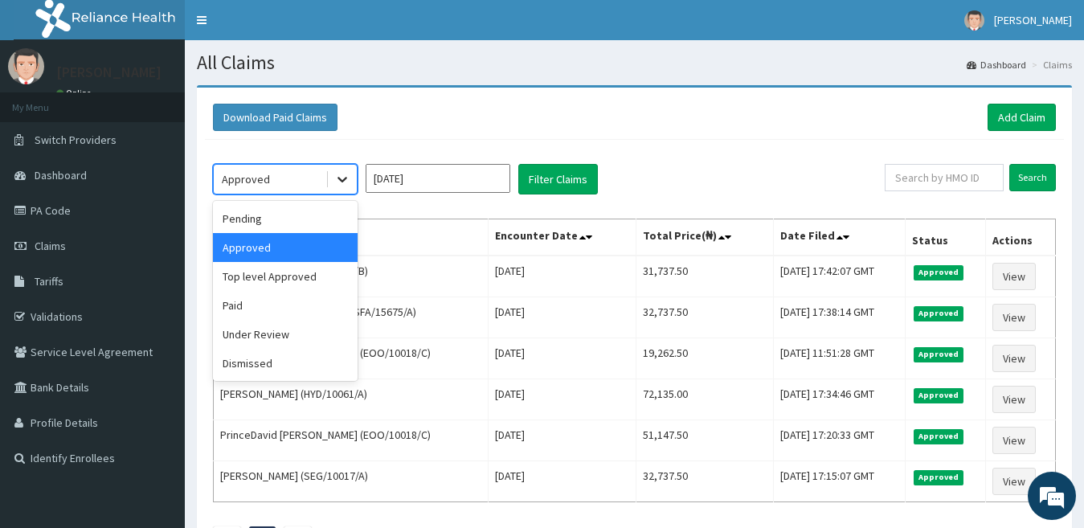
click at [342, 178] on icon at bounding box center [342, 179] width 16 height 16
click at [311, 277] on div "Top level Approved" at bounding box center [285, 276] width 145 height 29
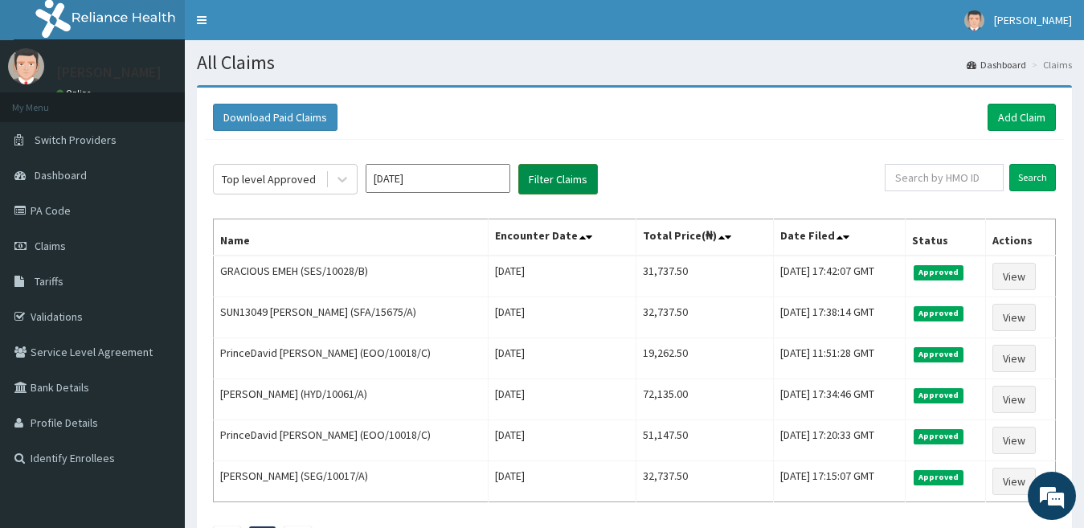
click at [528, 183] on button "Filter Claims" at bounding box center [558, 179] width 80 height 31
click at [540, 178] on button "Filter Claims" at bounding box center [558, 179] width 80 height 31
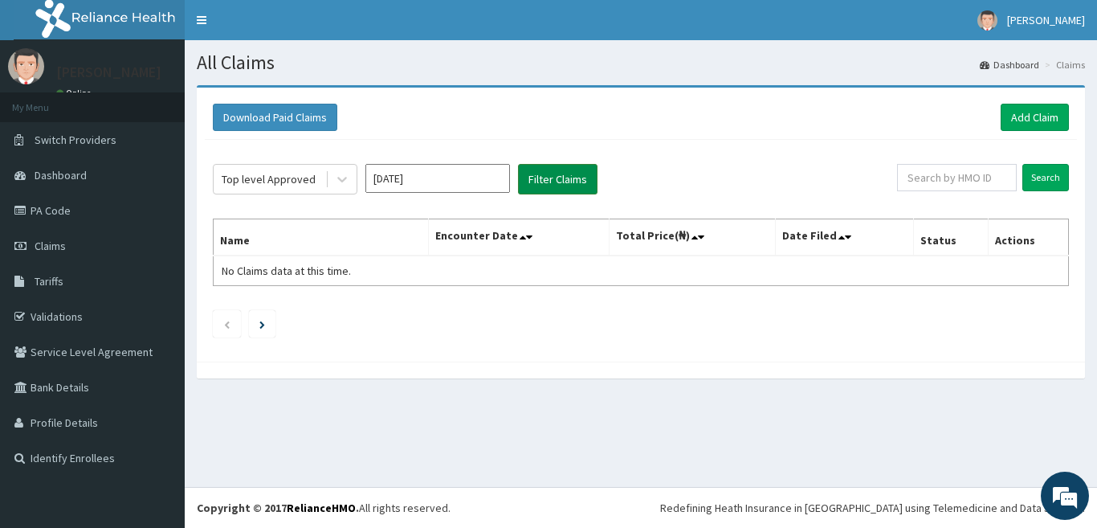
click at [540, 178] on button "Filter Claims" at bounding box center [558, 179] width 80 height 31
click at [341, 184] on icon at bounding box center [342, 179] width 16 height 16
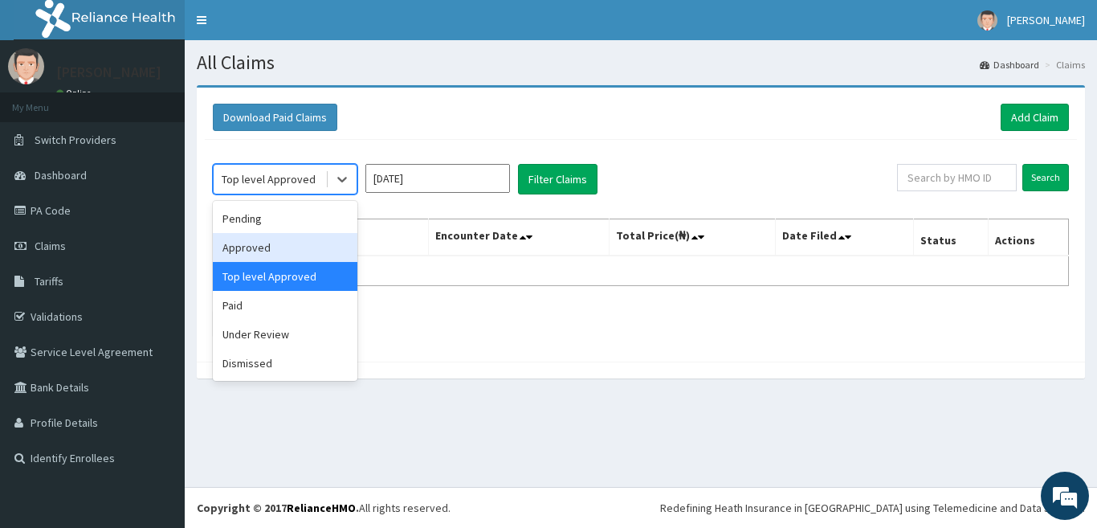
click at [314, 245] on div "Approved" at bounding box center [285, 247] width 145 height 29
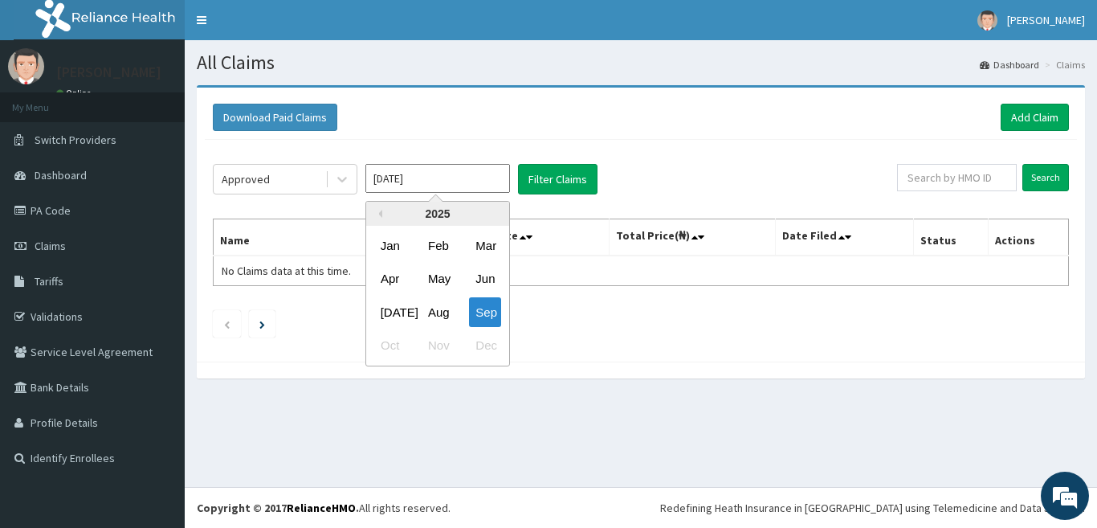
click at [424, 169] on input "[DATE]" at bounding box center [437, 178] width 145 height 29
click at [442, 306] on div "Aug" at bounding box center [438, 312] width 32 height 30
type input "Aug 2025"
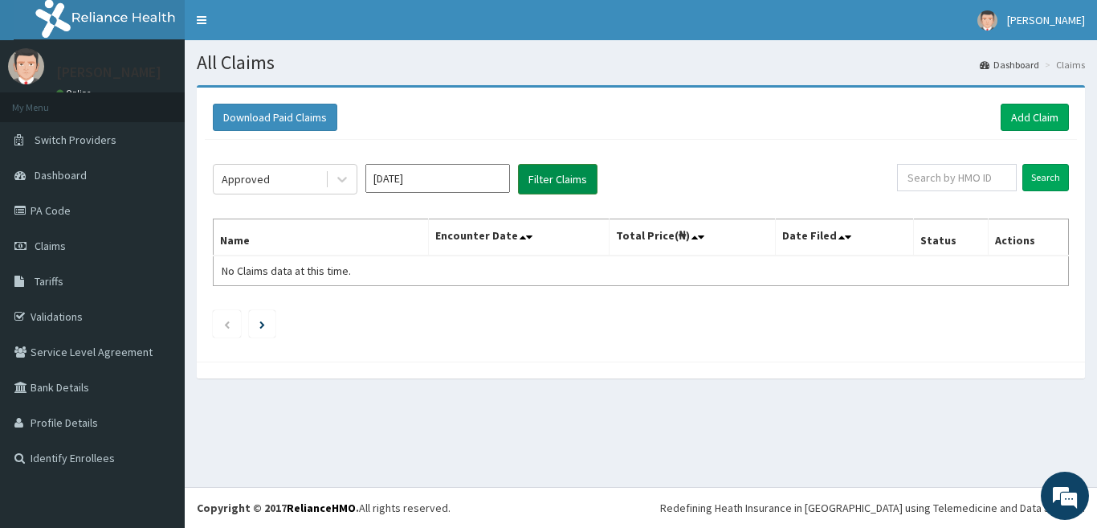
click at [552, 186] on button "Filter Claims" at bounding box center [558, 179] width 80 height 31
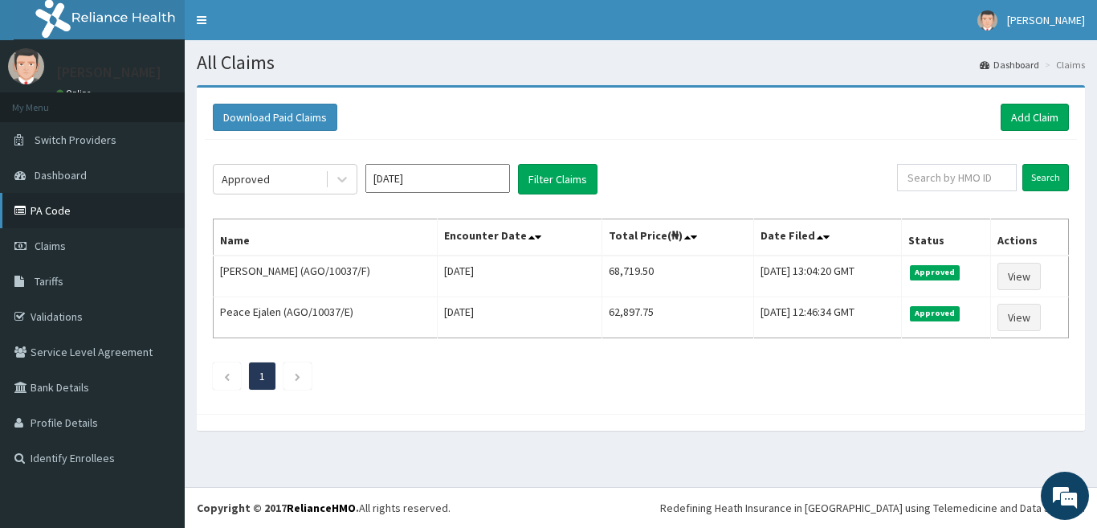
click at [96, 202] on link "PA Code" at bounding box center [92, 210] width 185 height 35
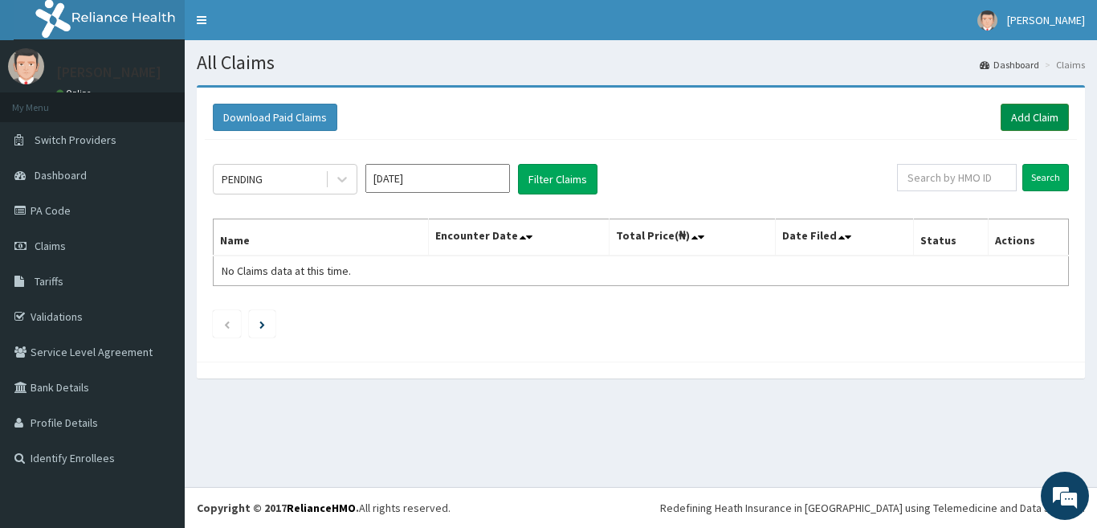
click at [1008, 118] on link "Add Claim" at bounding box center [1035, 117] width 68 height 27
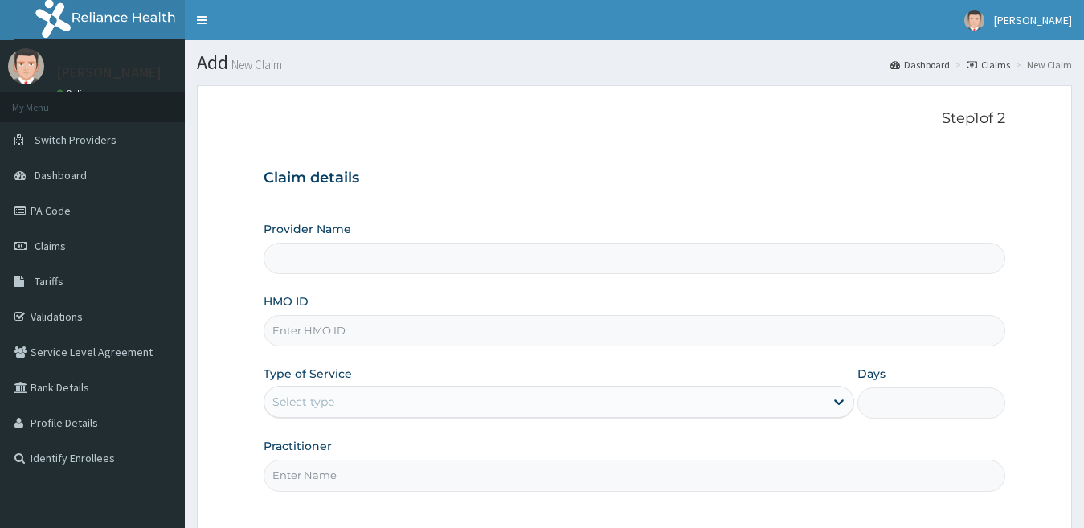
click at [335, 331] on input "HMO ID" at bounding box center [634, 330] width 742 height 31
type input "[GEOGRAPHIC_DATA]"
type input "MTR/10011/A"
click at [385, 412] on div "Select type" at bounding box center [544, 402] width 561 height 26
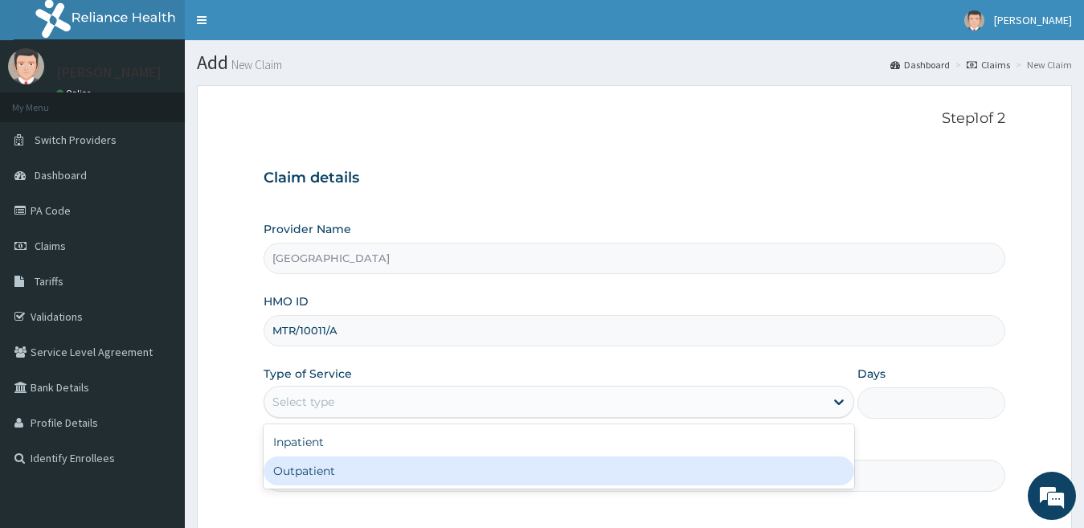
click at [362, 473] on div "Outpatient" at bounding box center [558, 470] width 591 height 29
type input "1"
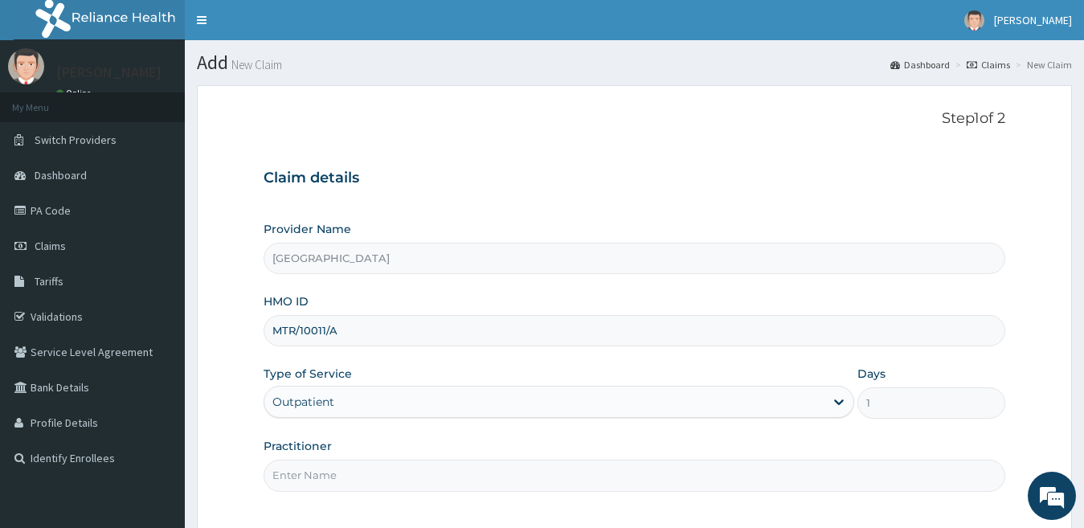
click at [359, 406] on div "Outpatient" at bounding box center [544, 402] width 561 height 26
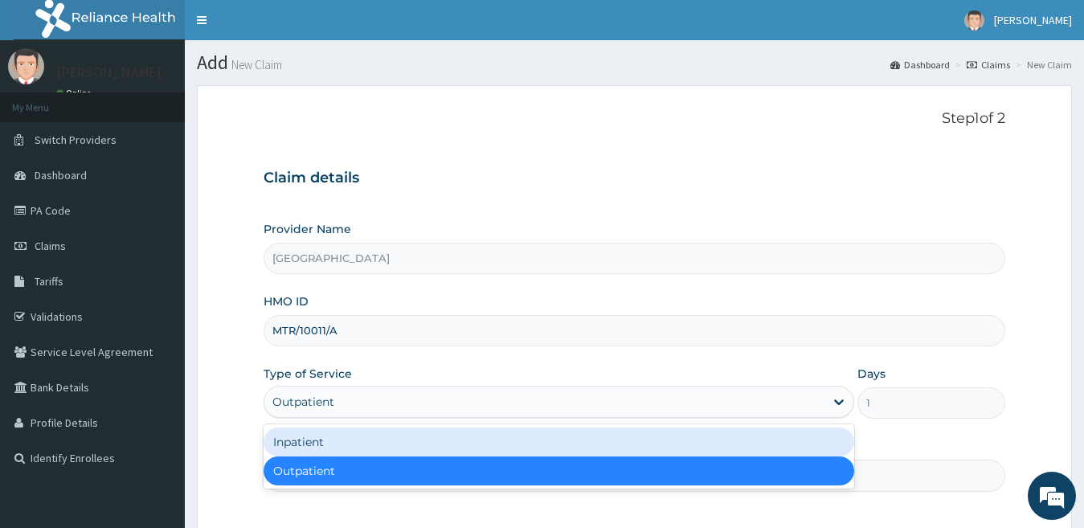
click at [353, 439] on div "Inpatient" at bounding box center [558, 441] width 591 height 29
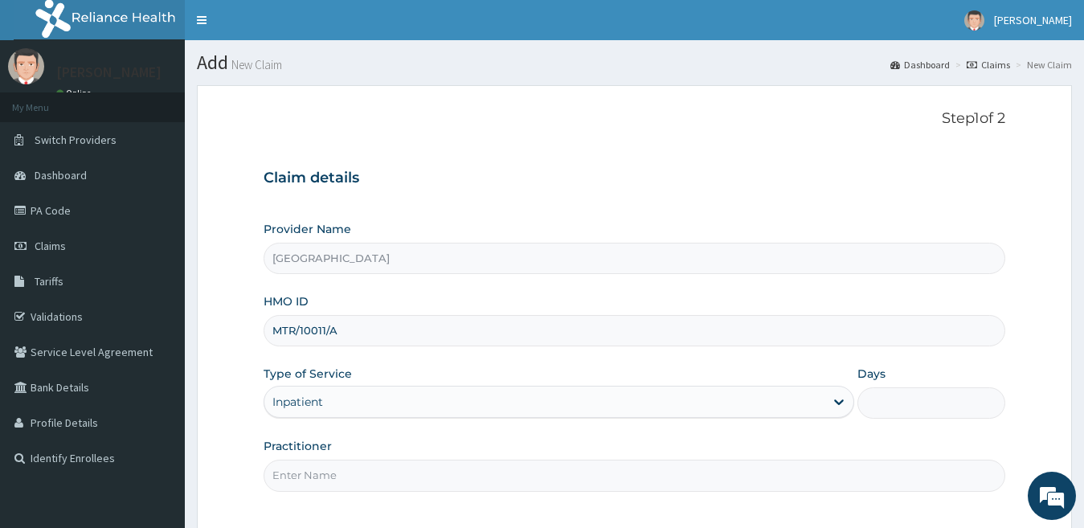
click at [919, 396] on input "Days" at bounding box center [931, 402] width 148 height 31
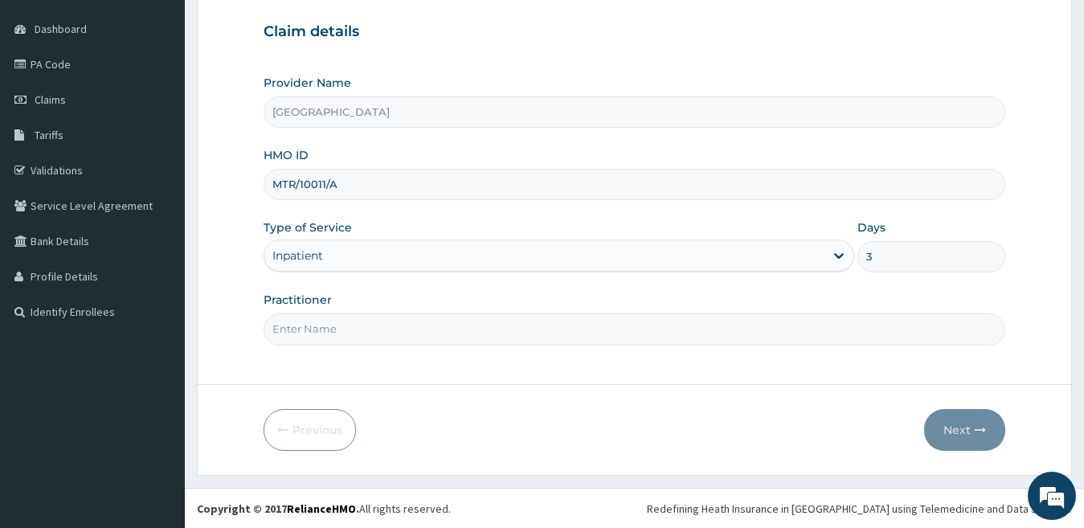
scroll to position [147, 0]
type input "3"
click at [322, 332] on input "Practitioner" at bounding box center [634, 327] width 742 height 31
type input "Dr [PERSON_NAME]"
click at [965, 430] on button "Next" at bounding box center [964, 429] width 81 height 42
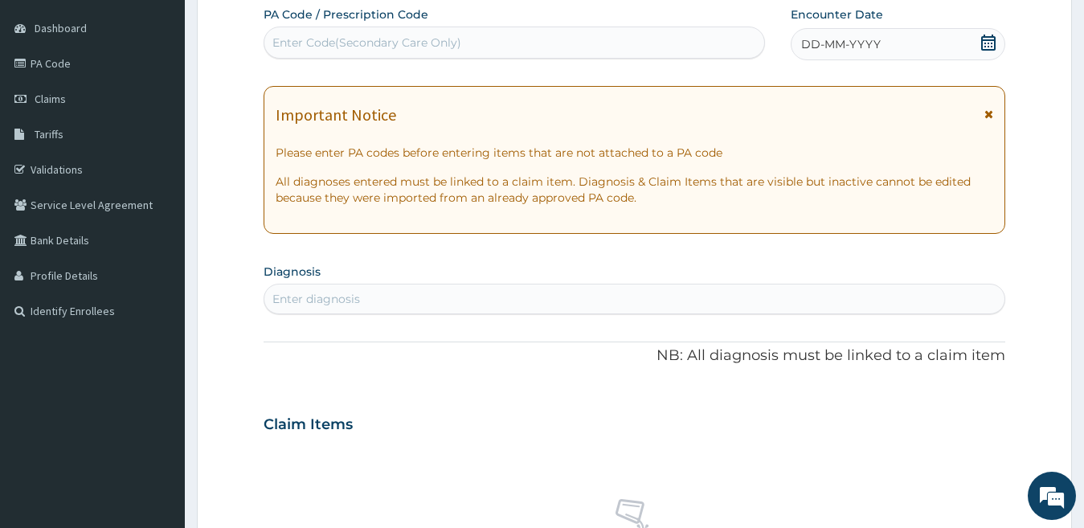
click at [409, 38] on div "Enter Code(Secondary Care Only)" at bounding box center [366, 43] width 189 height 16
paste input "PA/21E108"
type input "PA/21E108"
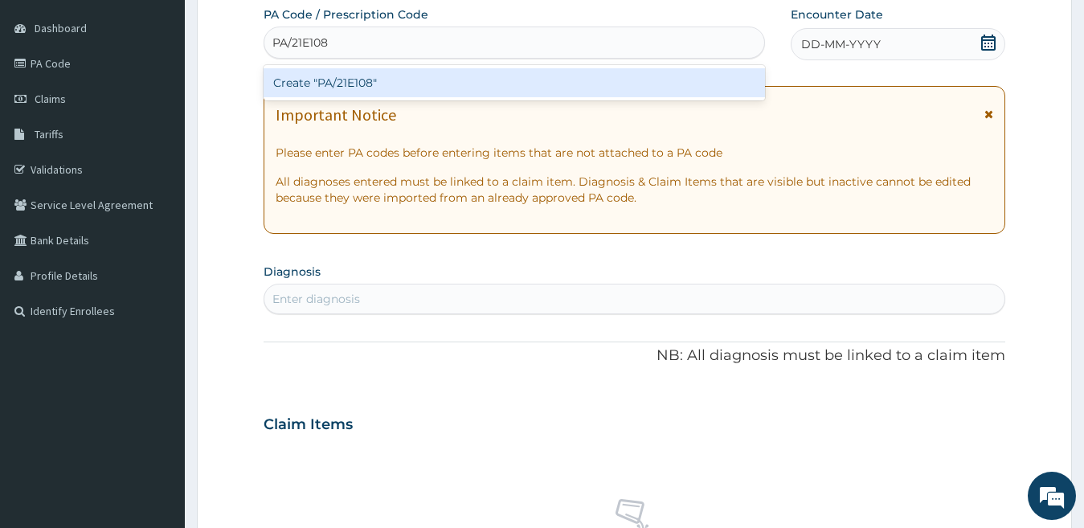
click at [386, 80] on div "Create "PA/21E108"" at bounding box center [513, 82] width 501 height 29
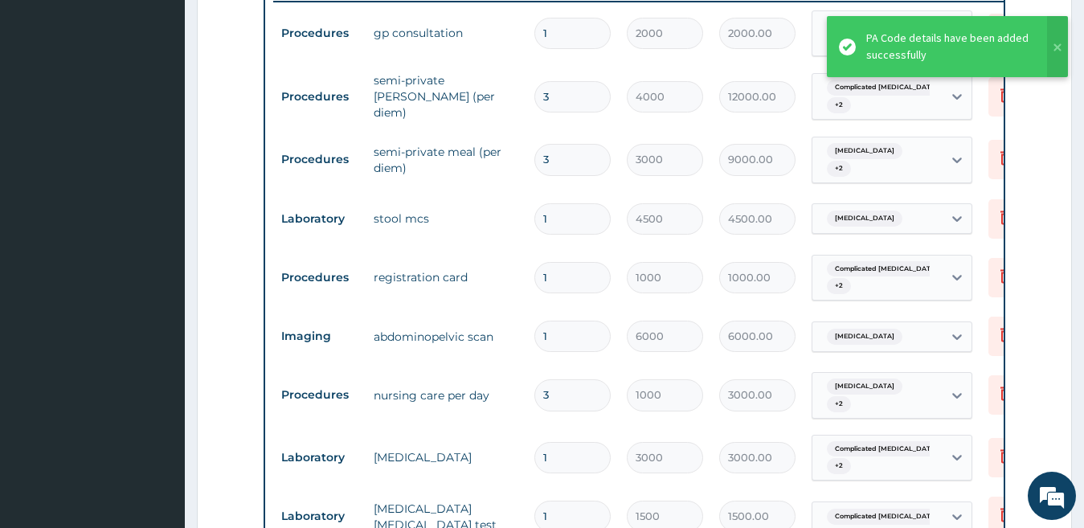
scroll to position [638, 0]
click at [1002, 152] on icon at bounding box center [1005, 159] width 11 height 14
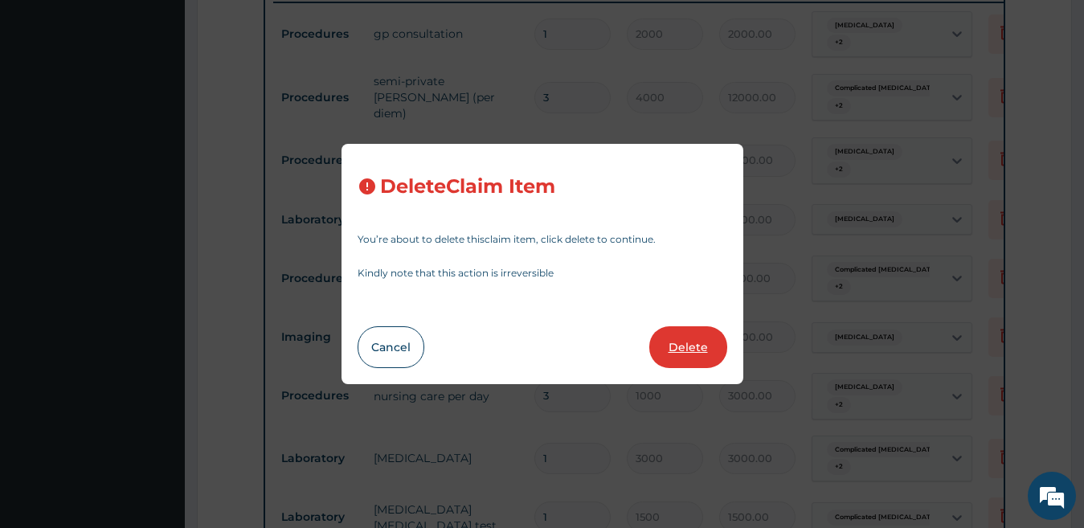
click at [683, 337] on button "Delete" at bounding box center [688, 347] width 78 height 42
type input "1"
type input "4500"
type input "4500.00"
type input "1000"
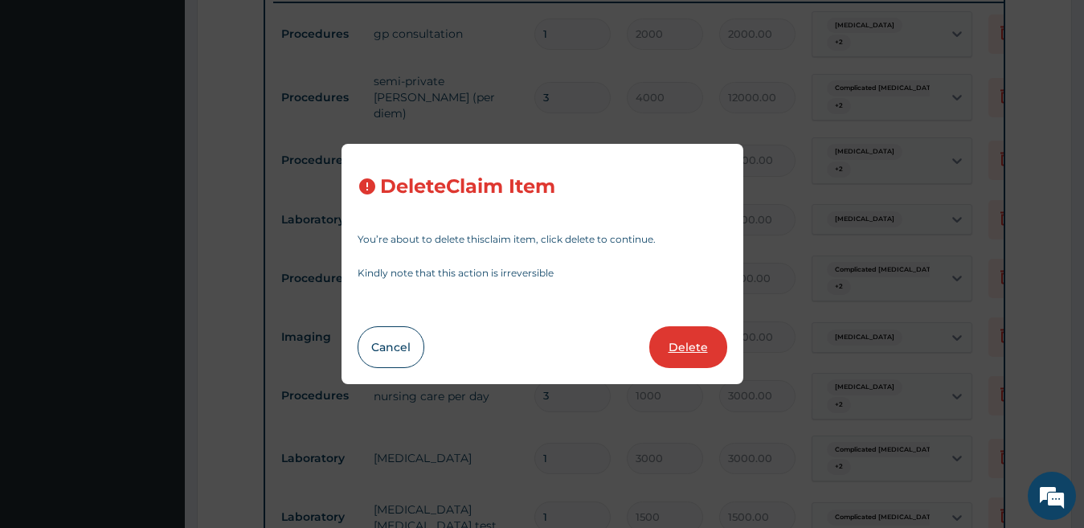
type input "1000.00"
type input "6000"
type input "6000.00"
type input "3"
type input "1000"
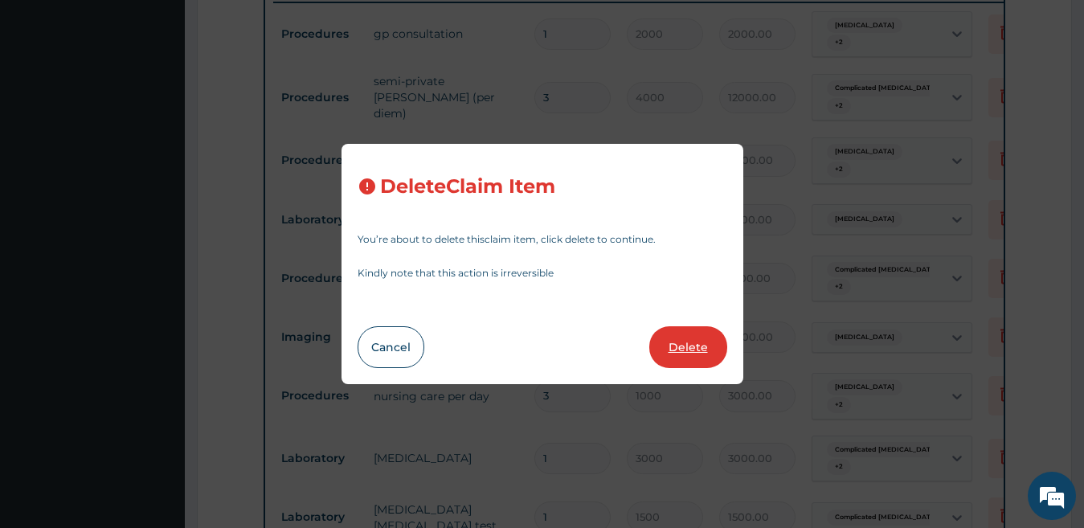
type input "3000.00"
type input "1"
type input "3000"
type input "1500"
type input "1500.00"
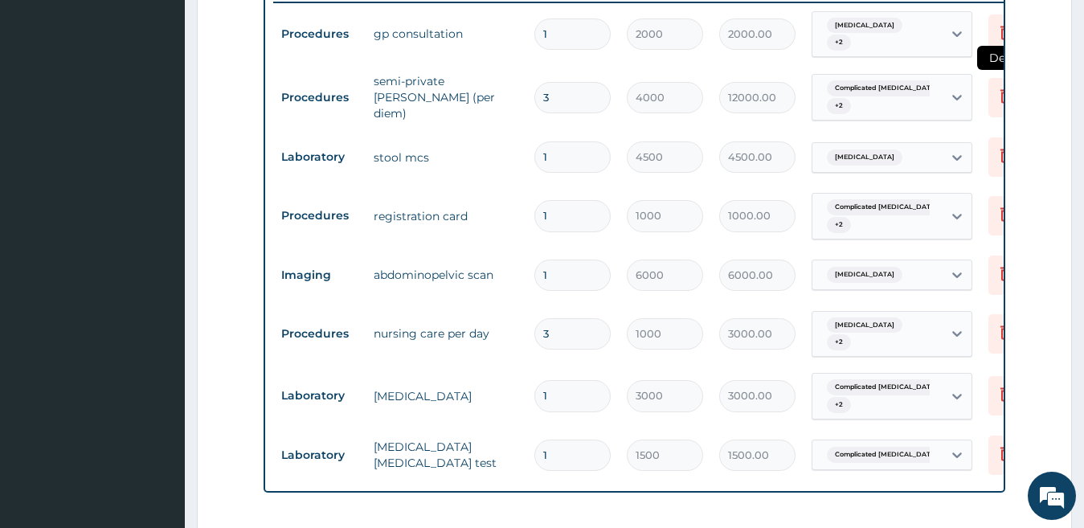
click at [996, 92] on icon at bounding box center [1005, 95] width 19 height 19
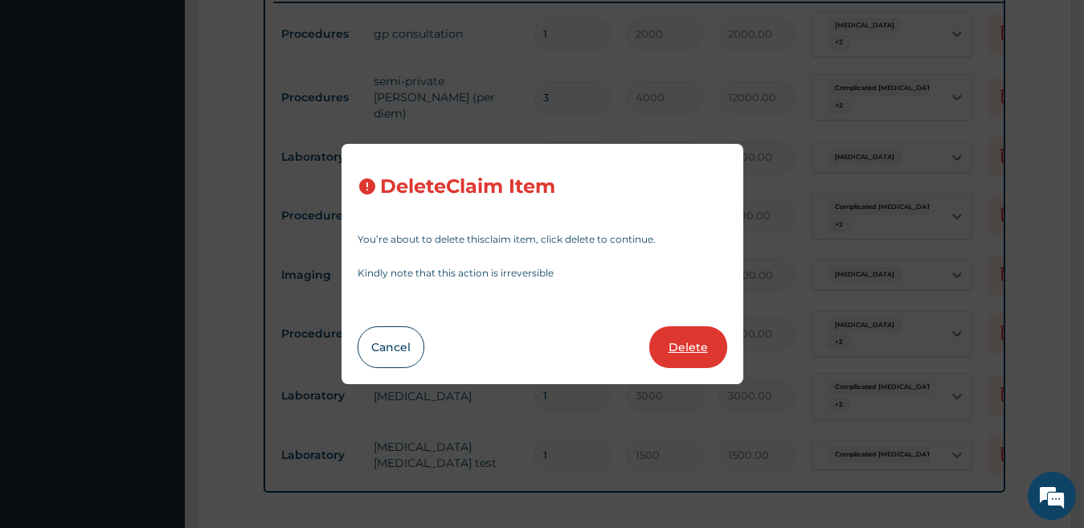
click at [692, 336] on button "Delete" at bounding box center [688, 347] width 78 height 42
type input "1"
type input "4500"
type input "4500.00"
type input "1000"
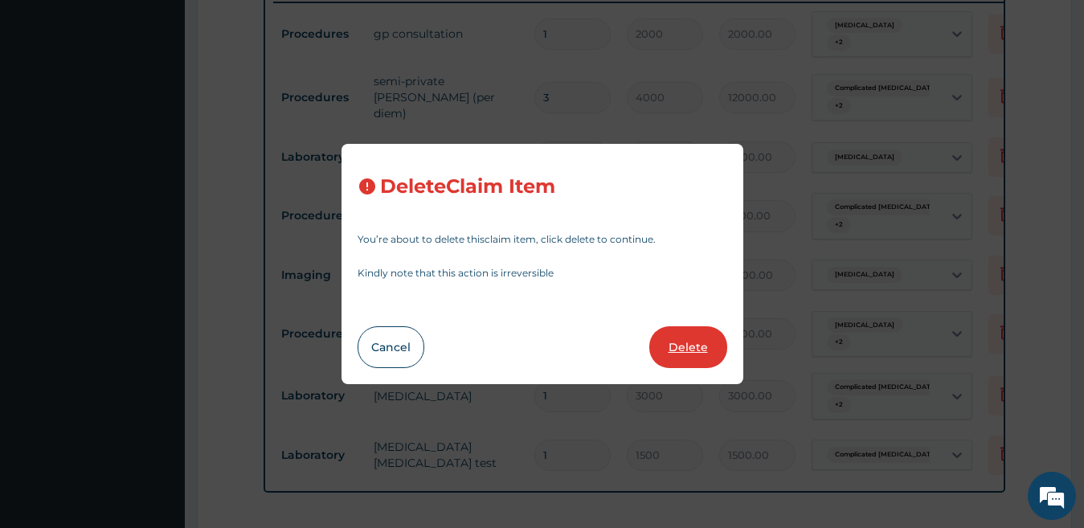
type input "1000.00"
type input "6000"
type input "6000.00"
type input "3"
type input "1000"
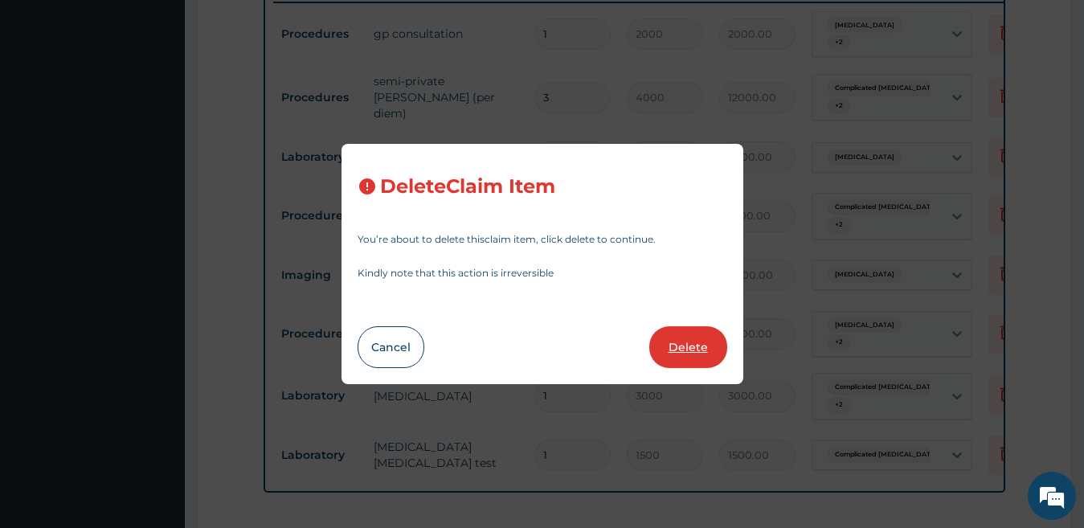
type input "3000.00"
type input "1"
type input "3000"
type input "1500"
type input "1500.00"
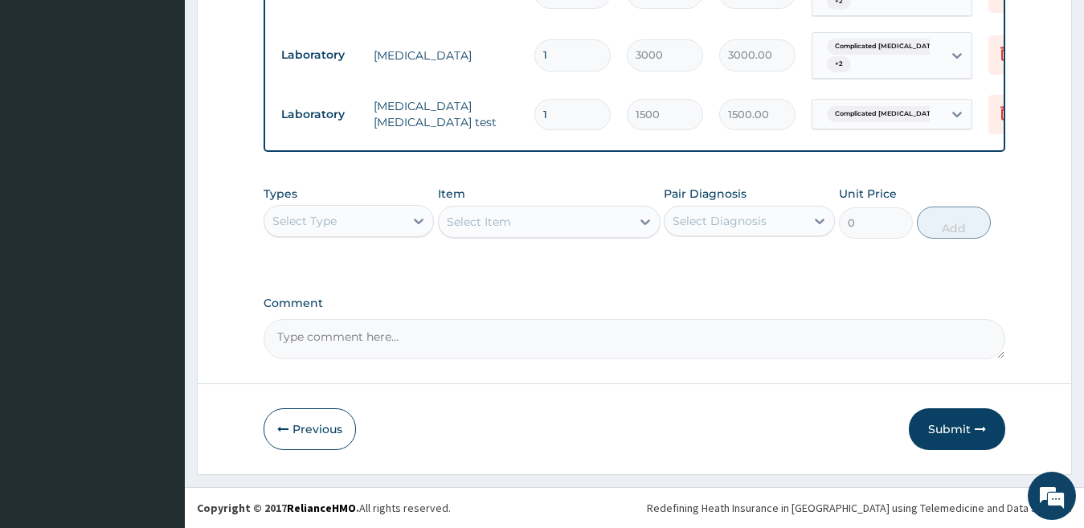
scroll to position [921, 0]
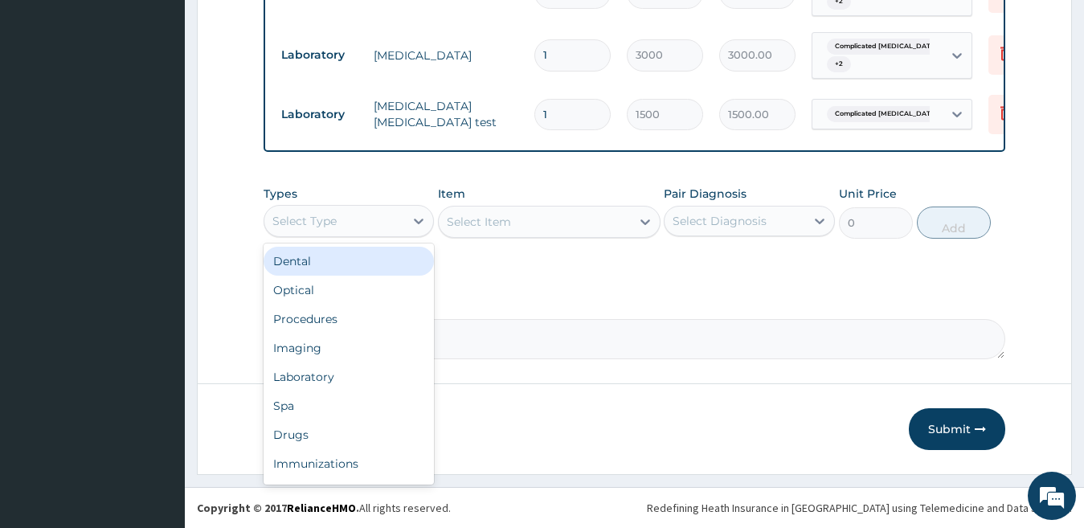
click at [372, 220] on div "Select Type" at bounding box center [334, 221] width 141 height 26
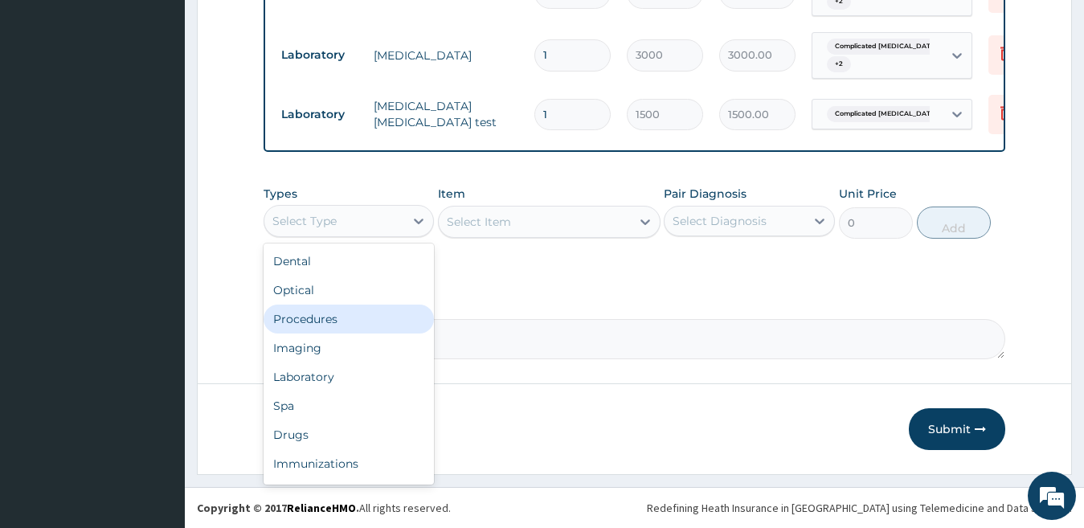
click at [317, 316] on div "Procedures" at bounding box center [348, 318] width 171 height 29
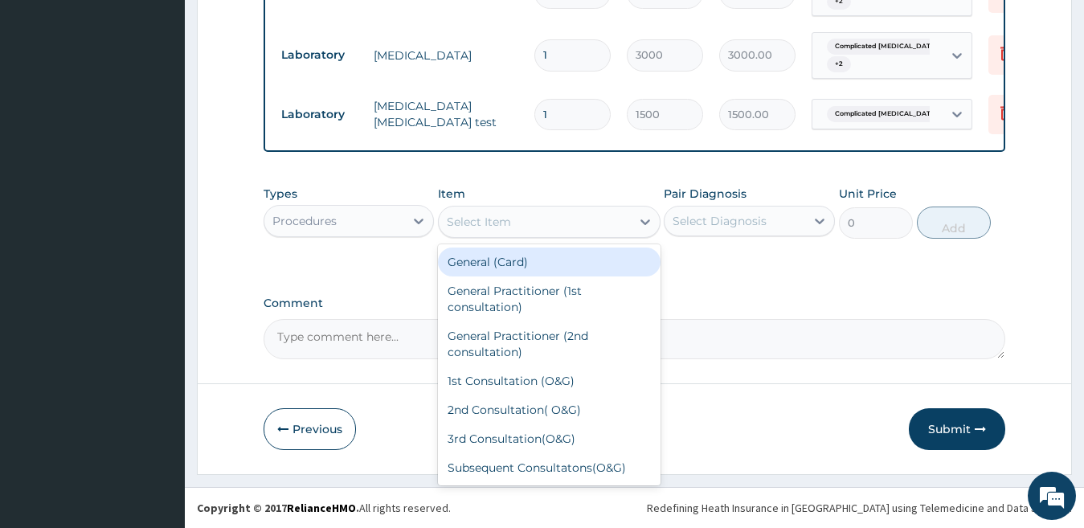
click at [519, 231] on div "Select Item" at bounding box center [535, 222] width 192 height 26
type input "GENERAL"
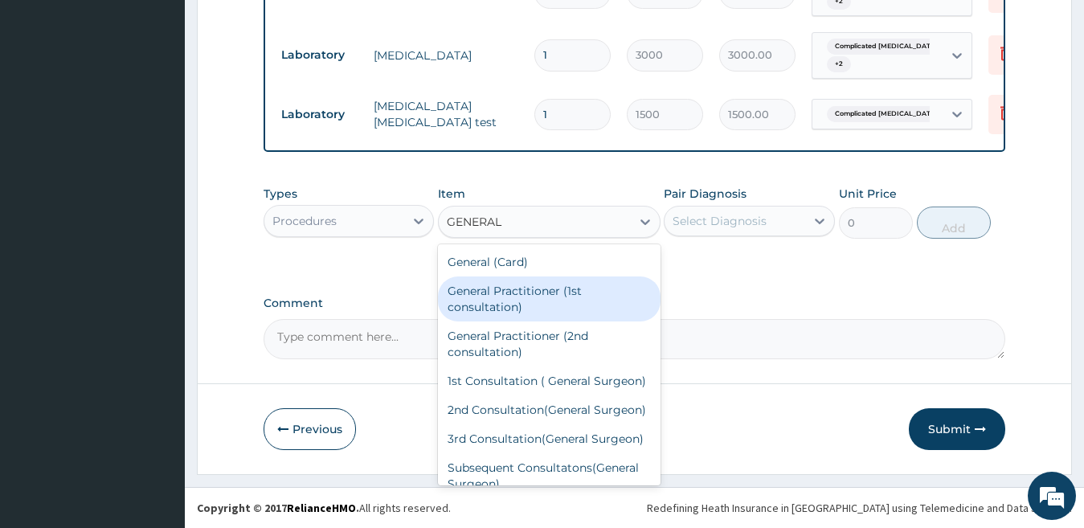
scroll to position [122, 0]
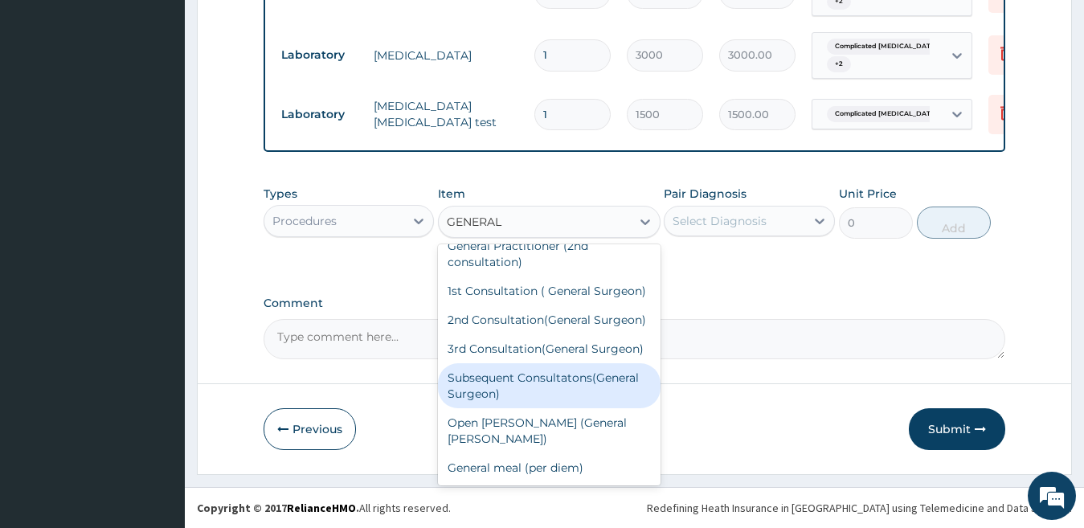
click at [559, 408] on div "Subsequent Consultatons(General Surgeon)" at bounding box center [549, 385] width 222 height 45
type input "2000"
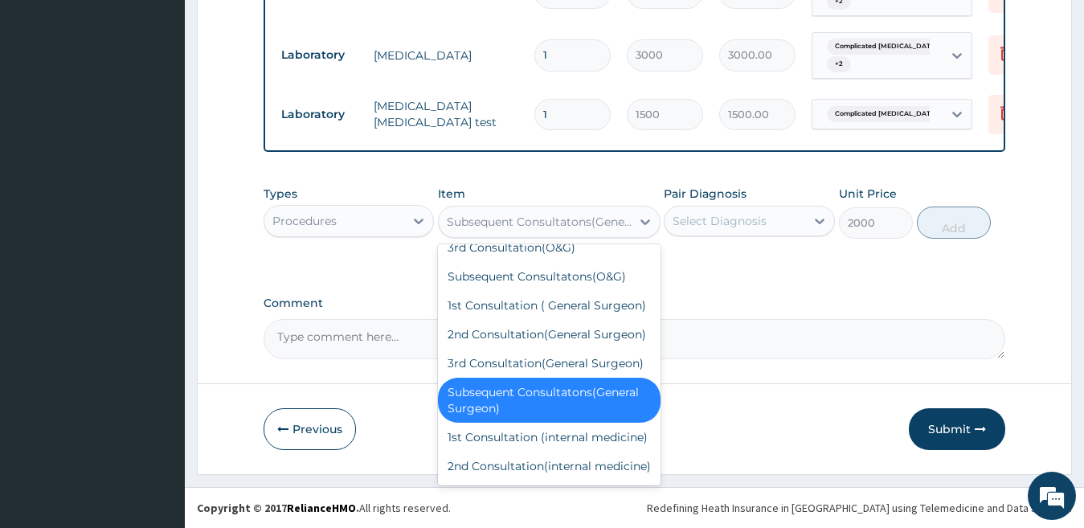
click at [536, 216] on div "Subsequent Consultatons(General Surgeon)" at bounding box center [540, 222] width 186 height 16
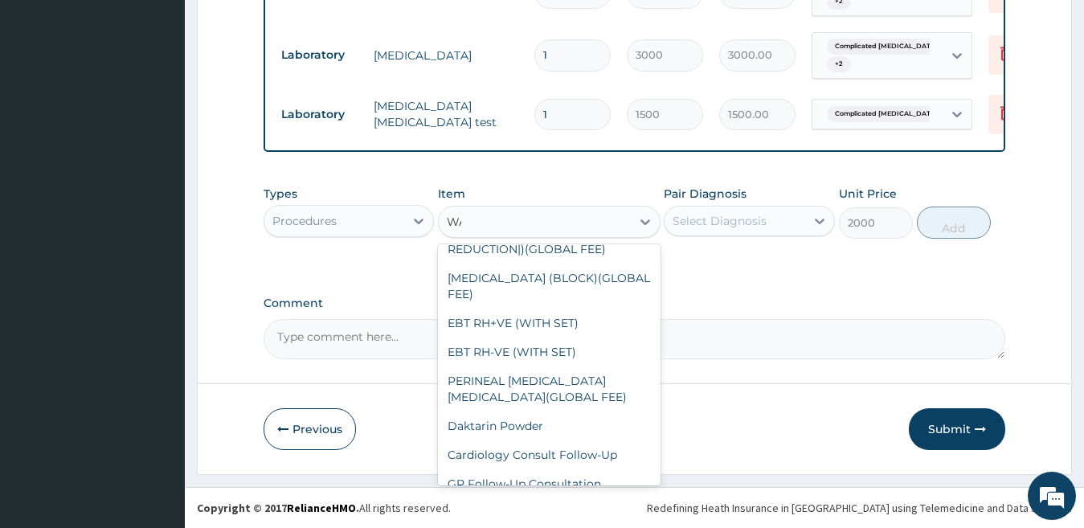
scroll to position [0, 0]
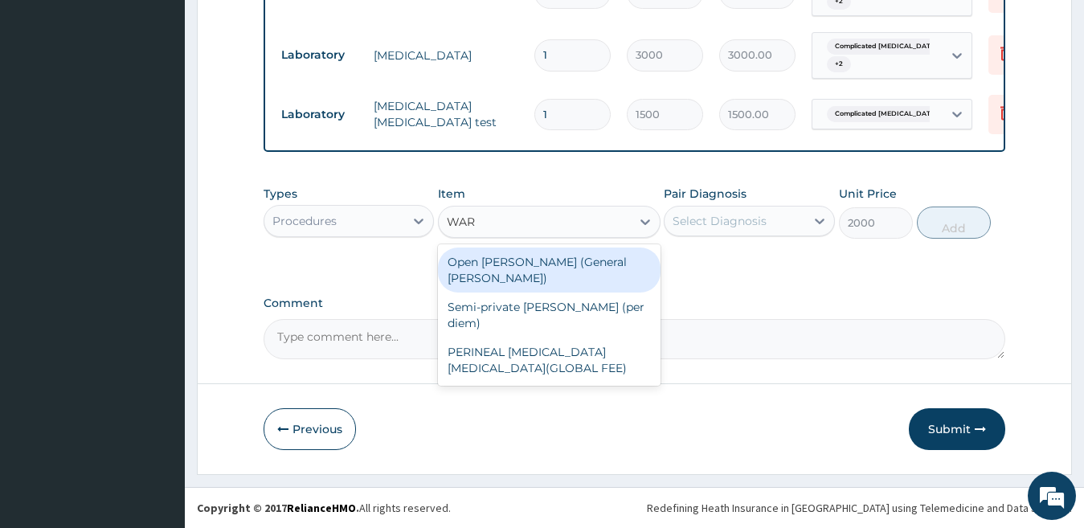
type input "WARD"
click at [556, 258] on div "Open ward (General Ward)" at bounding box center [549, 269] width 222 height 45
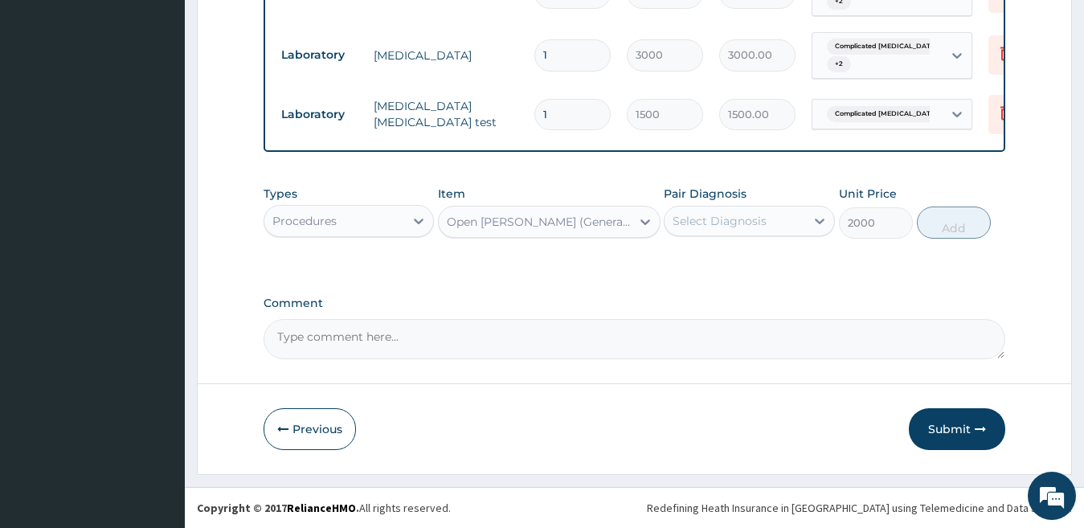
click at [725, 225] on div "Select Diagnosis" at bounding box center [719, 221] width 94 height 16
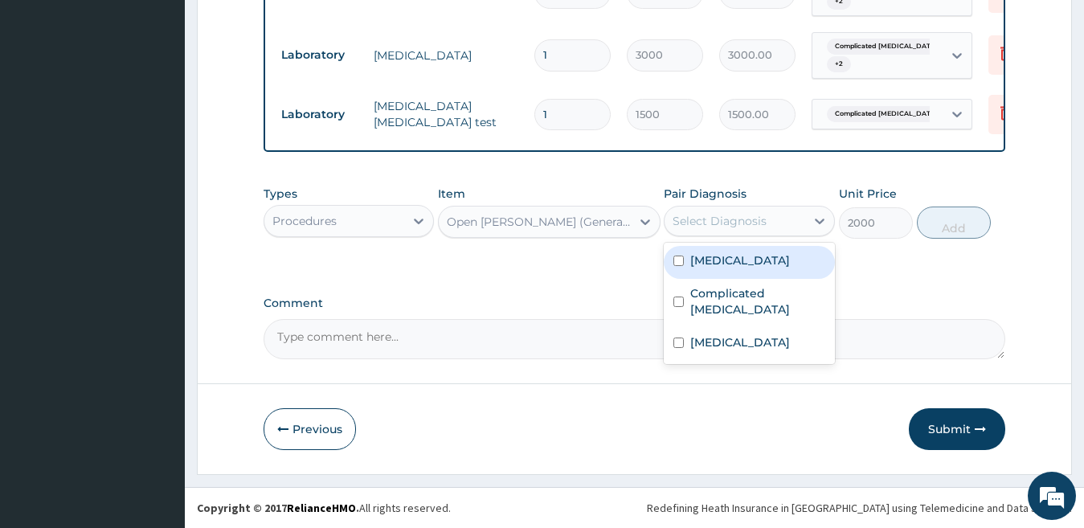
click at [724, 266] on label "Acute gastroenteritis" at bounding box center [740, 260] width 100 height 16
checkbox input "true"
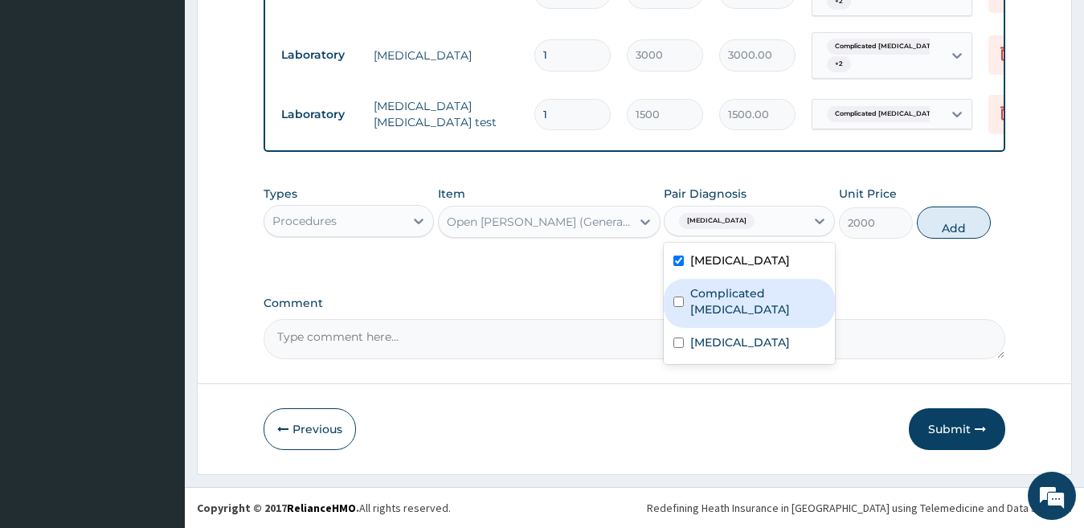
click at [721, 297] on label "Complicated malaria" at bounding box center [757, 301] width 135 height 32
checkbox input "true"
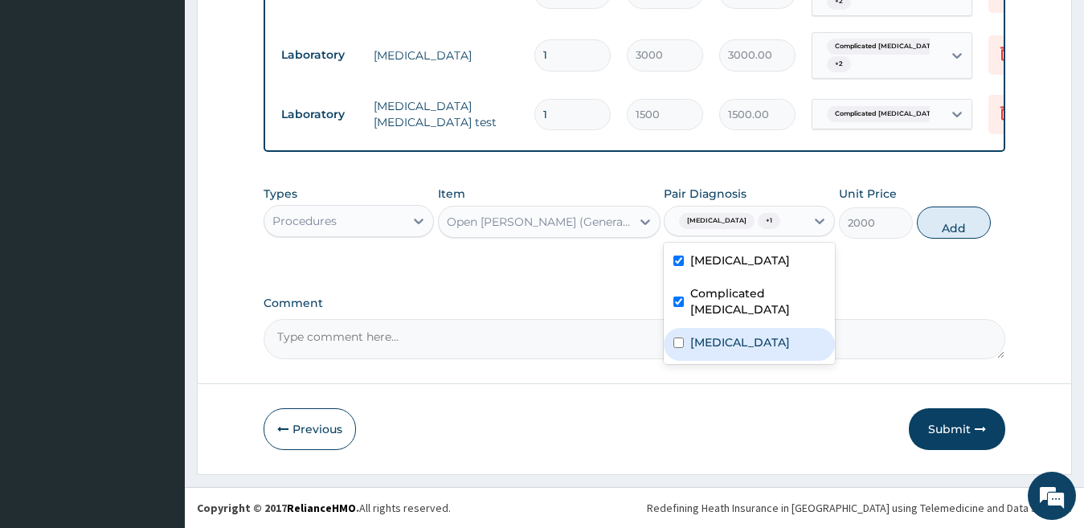
click at [720, 328] on div "Typhoid fever" at bounding box center [748, 344] width 171 height 33
checkbox input "true"
click at [964, 222] on button "Add" at bounding box center [954, 222] width 74 height 32
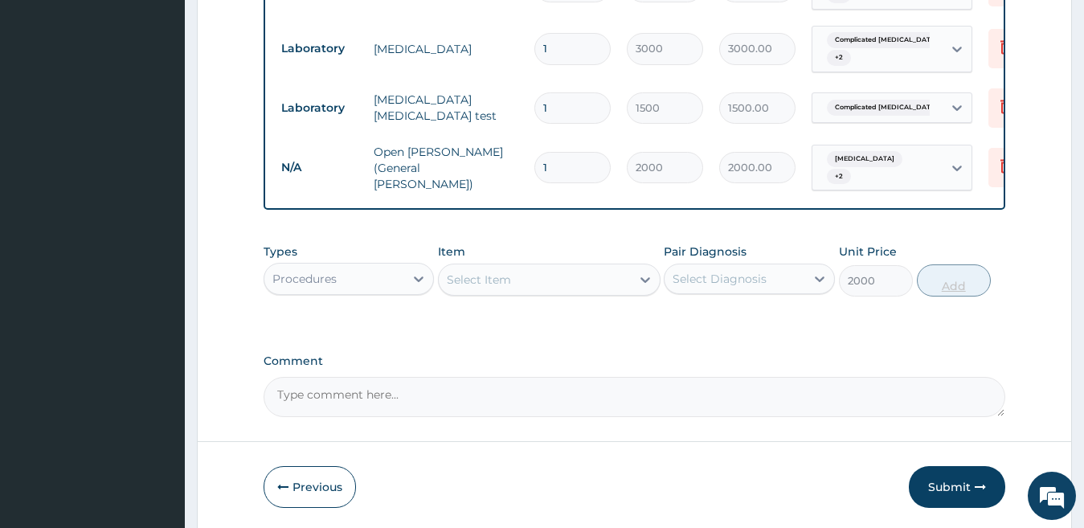
type input "0"
type input "0.00"
type input "3"
type input "6000.00"
type input "3"
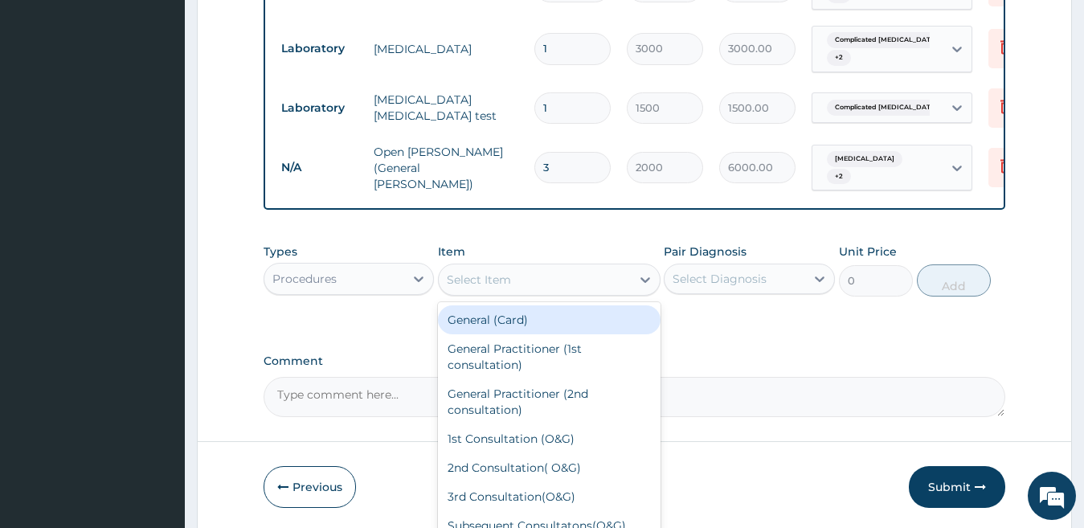
click at [473, 287] on div "Select Item" at bounding box center [479, 279] width 64 height 16
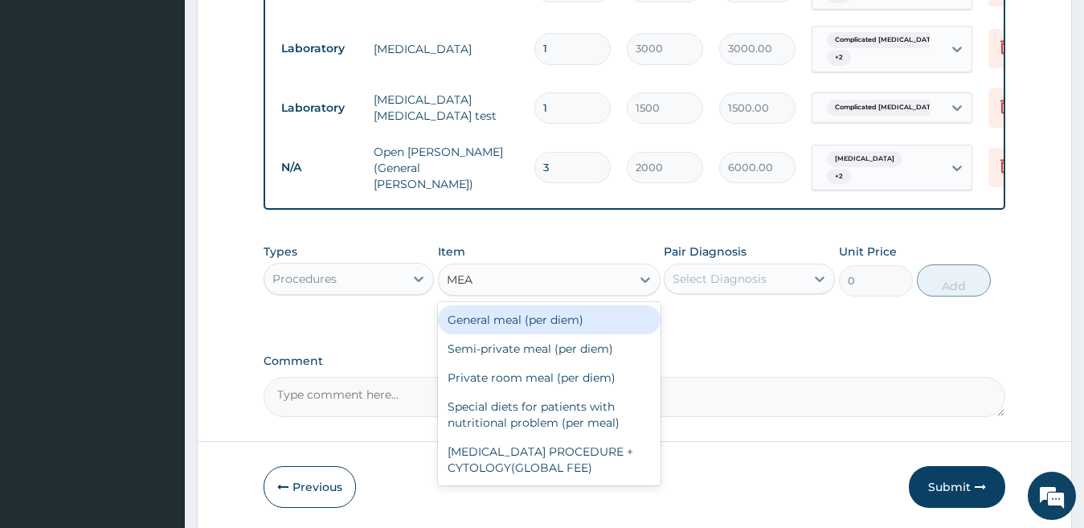
type input "MEAL"
click at [509, 318] on div "General meal (per diem)" at bounding box center [549, 319] width 222 height 29
type input "2000"
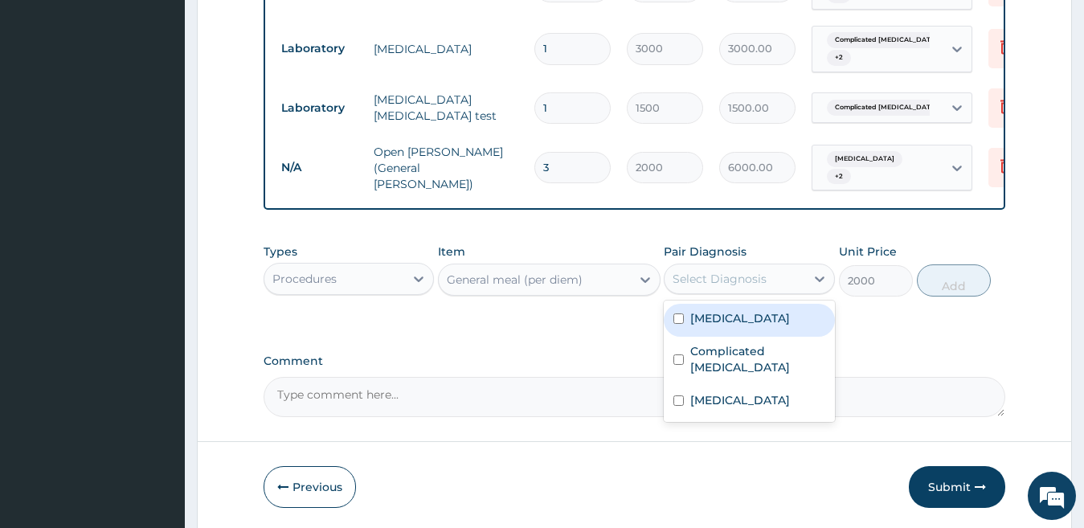
click at [731, 285] on div "Select Diagnosis" at bounding box center [719, 279] width 94 height 16
click at [731, 321] on label "Acute gastroenteritis" at bounding box center [740, 318] width 100 height 16
checkbox input "true"
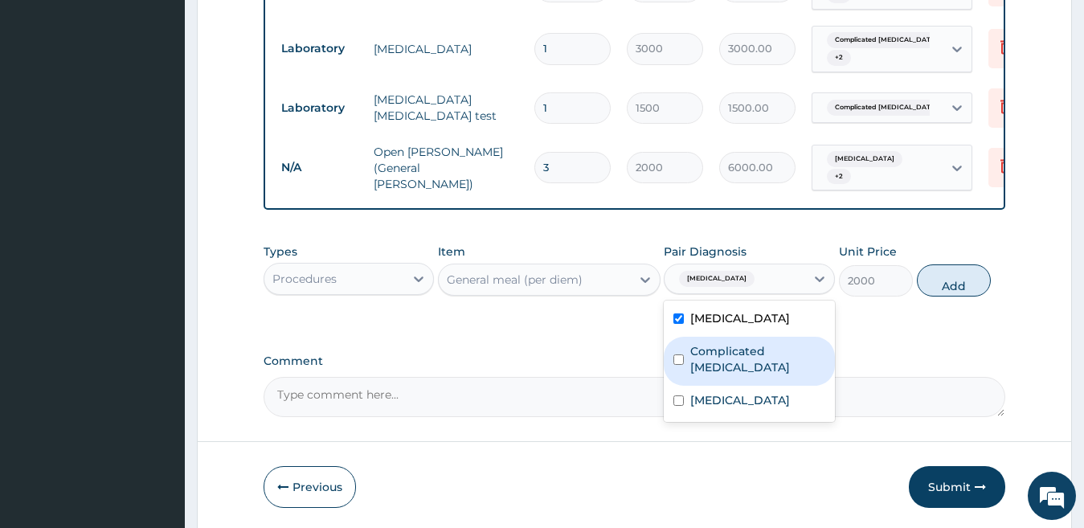
click at [731, 349] on label "Complicated malaria" at bounding box center [757, 359] width 135 height 32
checkbox input "true"
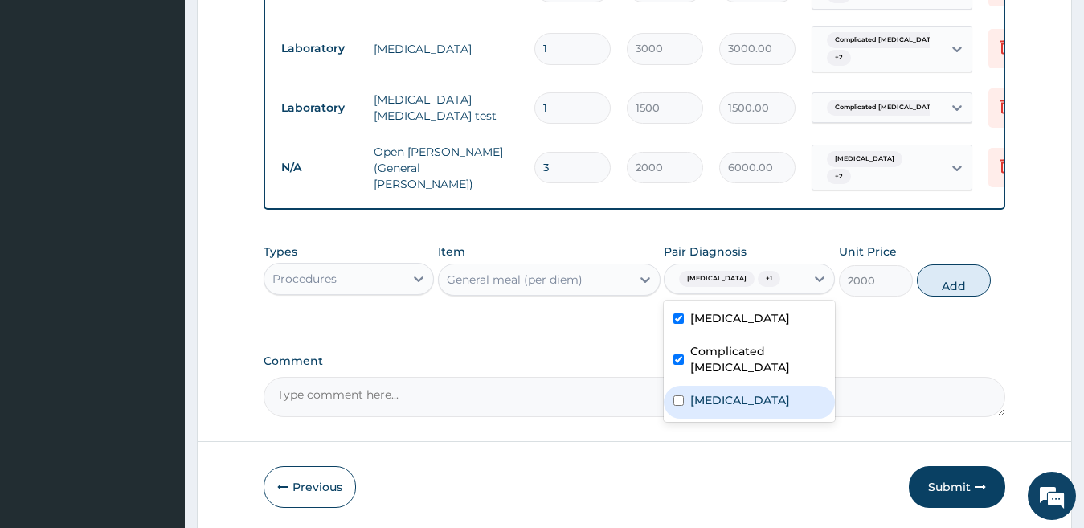
click at [731, 402] on div "Typhoid fever" at bounding box center [748, 402] width 171 height 33
checkbox input "true"
click at [943, 280] on button "Add" at bounding box center [954, 280] width 74 height 32
type input "0"
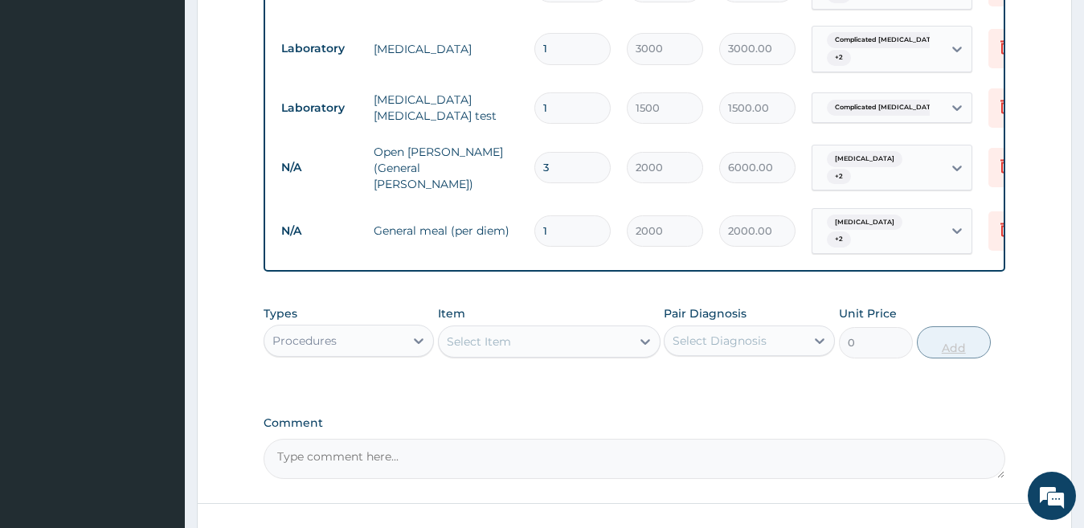
type input "0.00"
type input "3"
type input "6000.00"
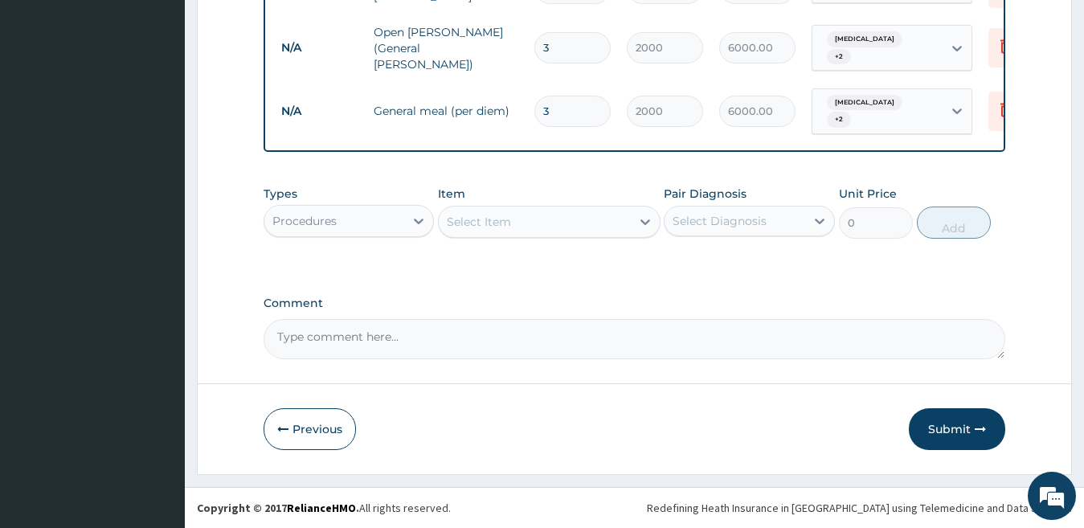
scroll to position [1045, 0]
type input "3"
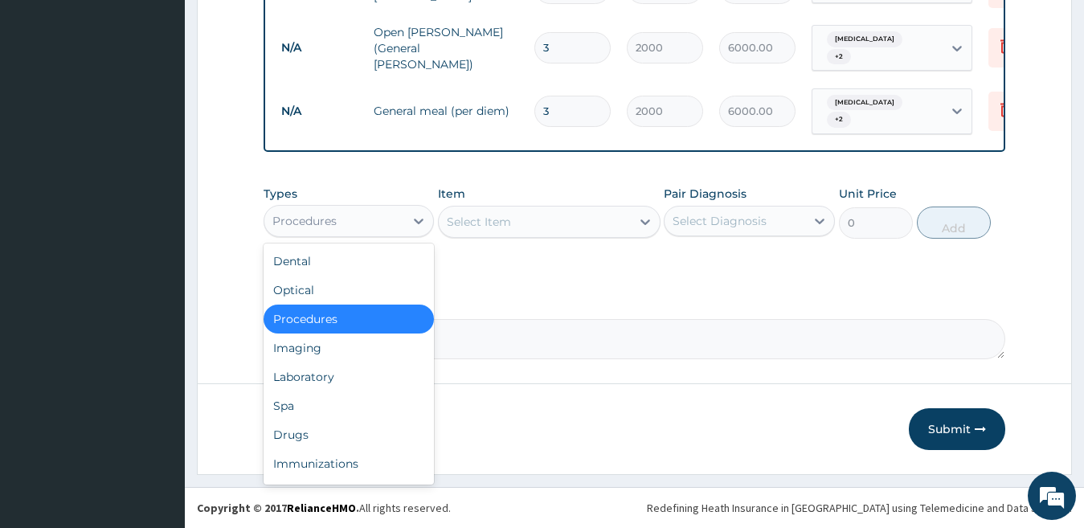
click at [369, 223] on div "Procedures" at bounding box center [334, 221] width 141 height 26
click at [337, 436] on div "Drugs" at bounding box center [348, 434] width 171 height 29
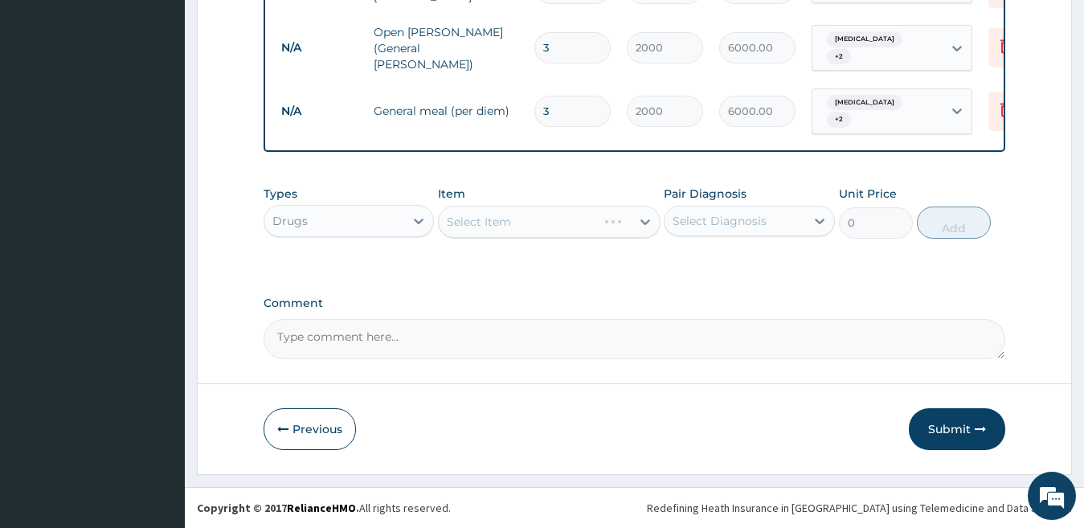
click at [489, 226] on div "Select Item" at bounding box center [549, 222] width 222 height 32
click at [447, 222] on div "Select Item" at bounding box center [549, 222] width 222 height 32
click at [493, 215] on div "Select Item" at bounding box center [479, 222] width 64 height 16
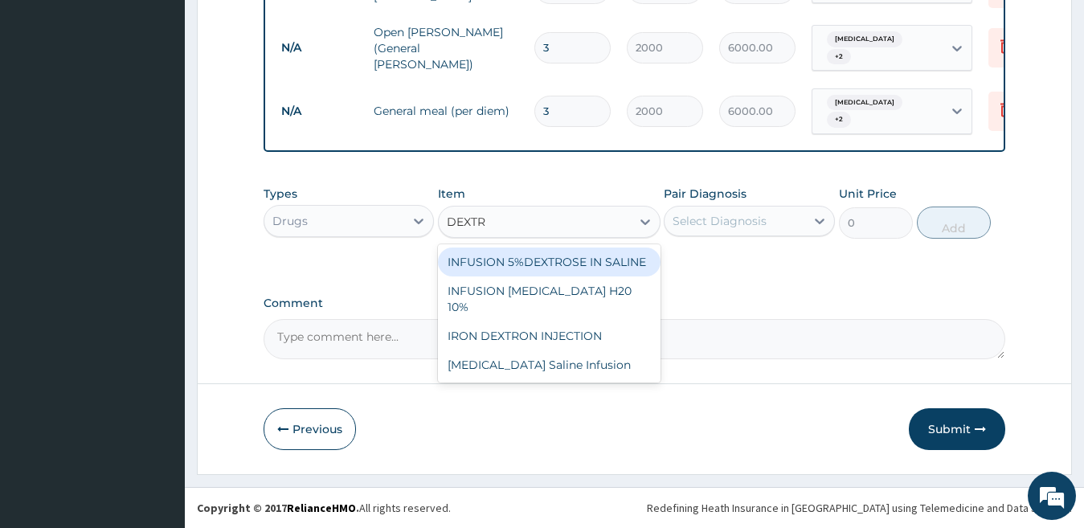
type input "DEXTRO"
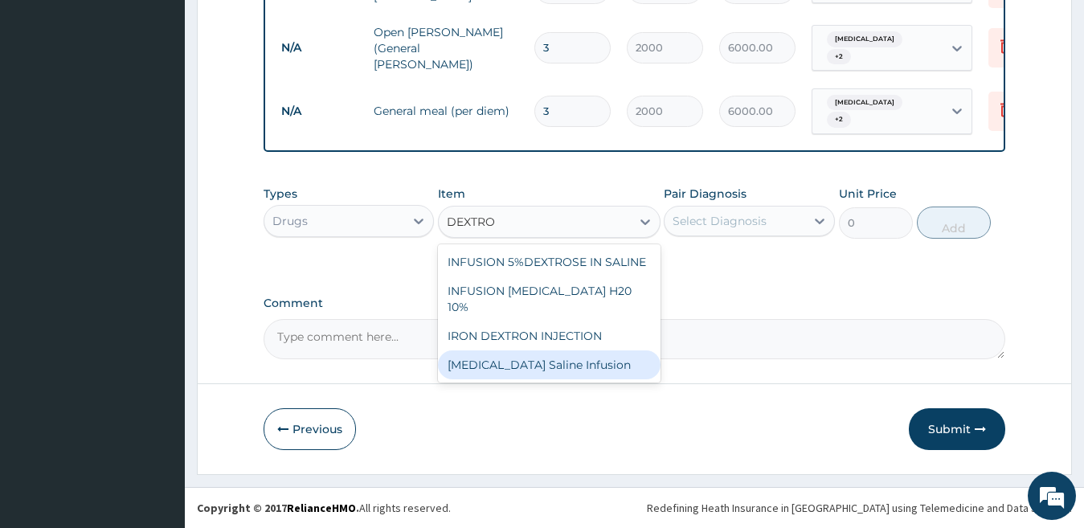
click at [549, 356] on div "Dextrose Saline Infusion" at bounding box center [549, 364] width 222 height 29
type input "1200"
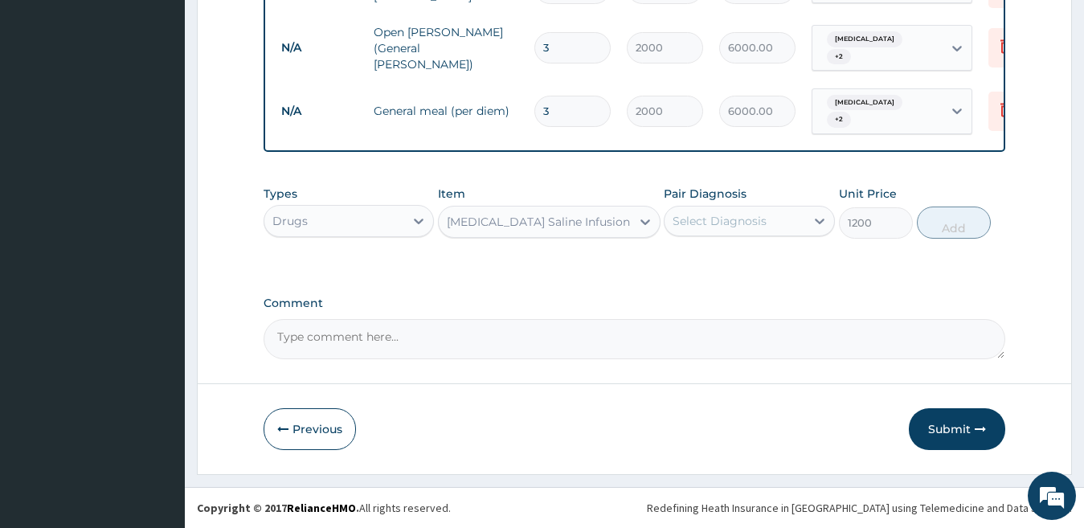
click at [692, 215] on div "Select Diagnosis" at bounding box center [719, 221] width 94 height 16
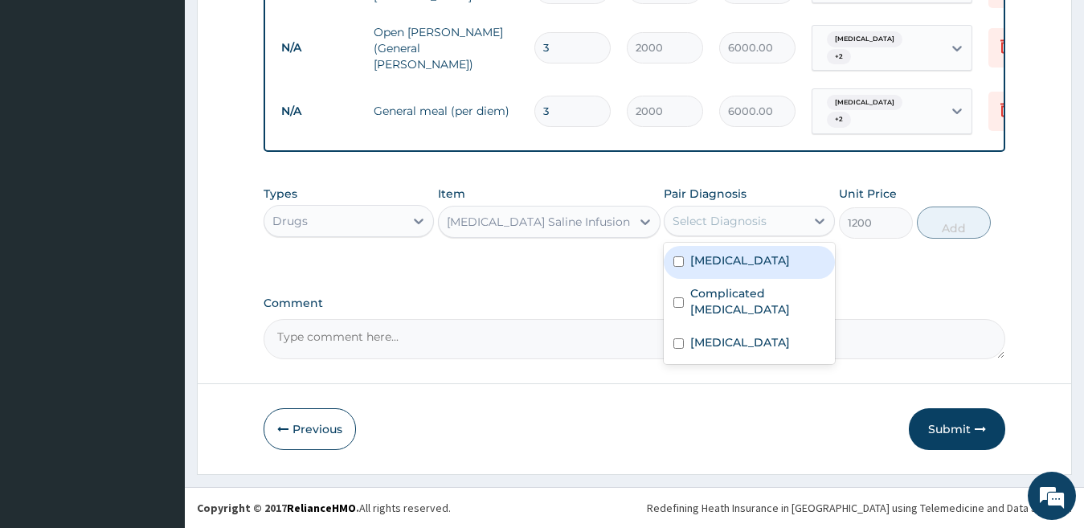
click at [703, 265] on label "Acute gastroenteritis" at bounding box center [740, 260] width 100 height 16
checkbox input "true"
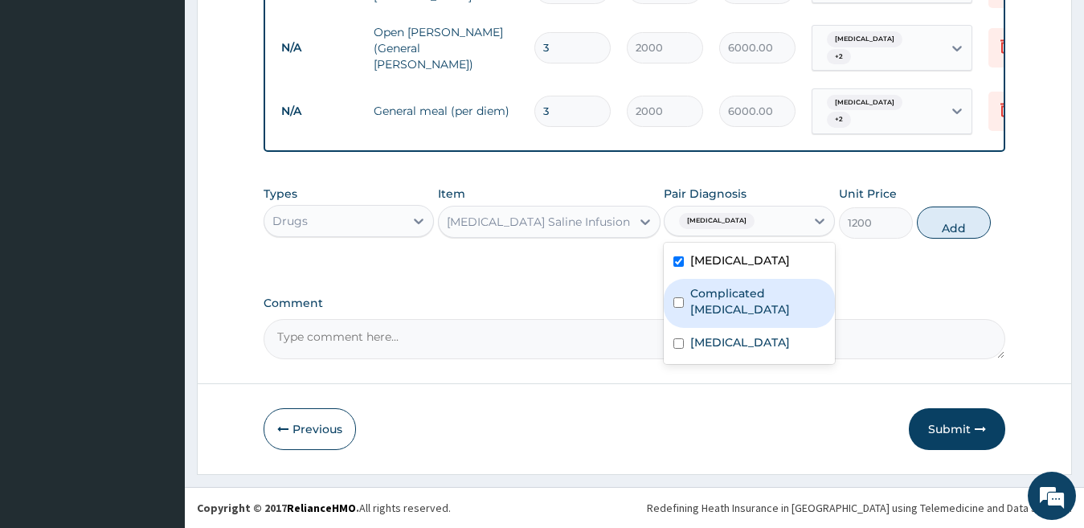
click at [708, 292] on label "Complicated malaria" at bounding box center [757, 301] width 135 height 32
checkbox input "true"
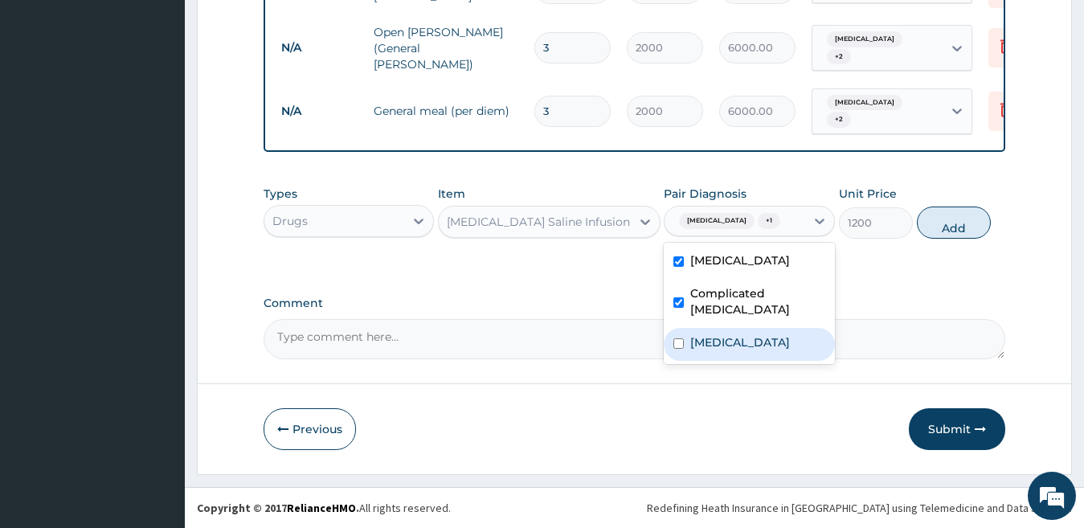
click at [710, 334] on label "Typhoid fever" at bounding box center [740, 342] width 100 height 16
checkbox input "true"
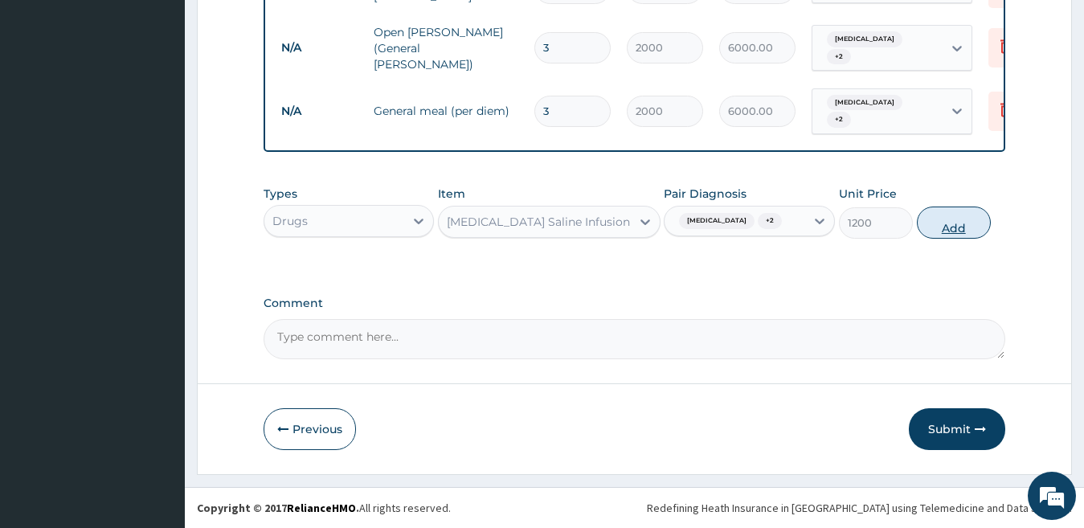
click at [949, 235] on button "Add" at bounding box center [954, 222] width 74 height 32
type input "0"
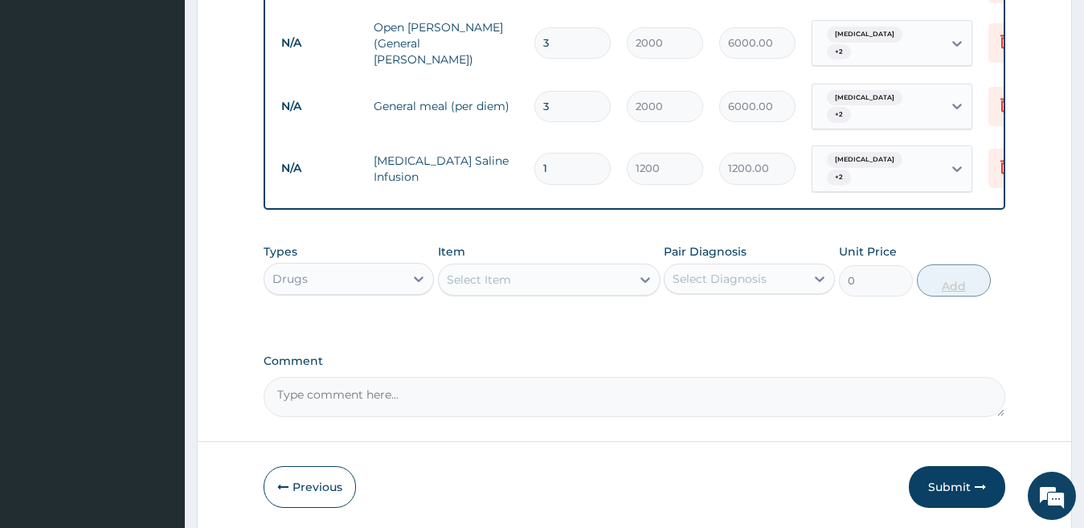
type input "0.00"
type input "4"
type input "4800.00"
type input "4"
click at [500, 279] on div "Select Item" at bounding box center [479, 279] width 64 height 16
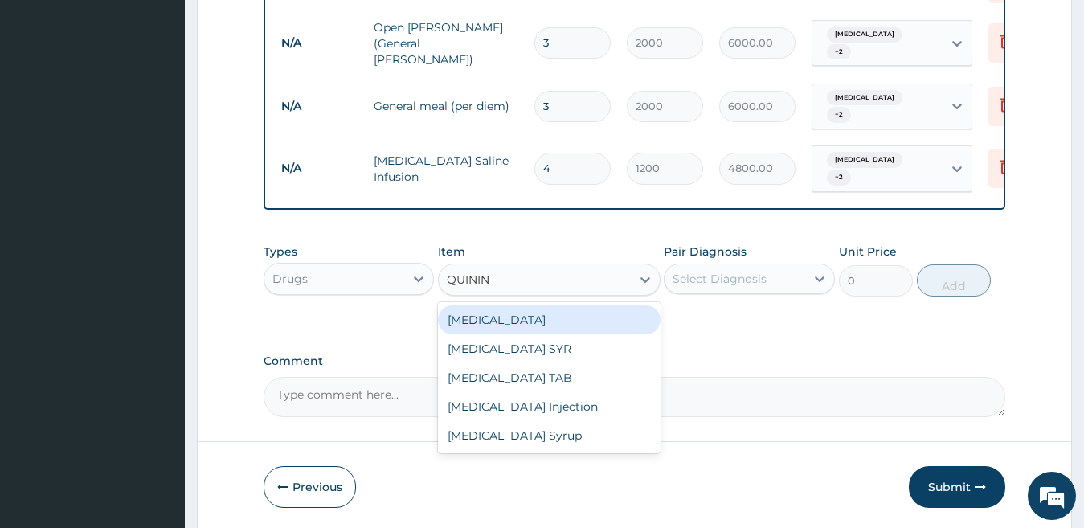
type input "QUININE"
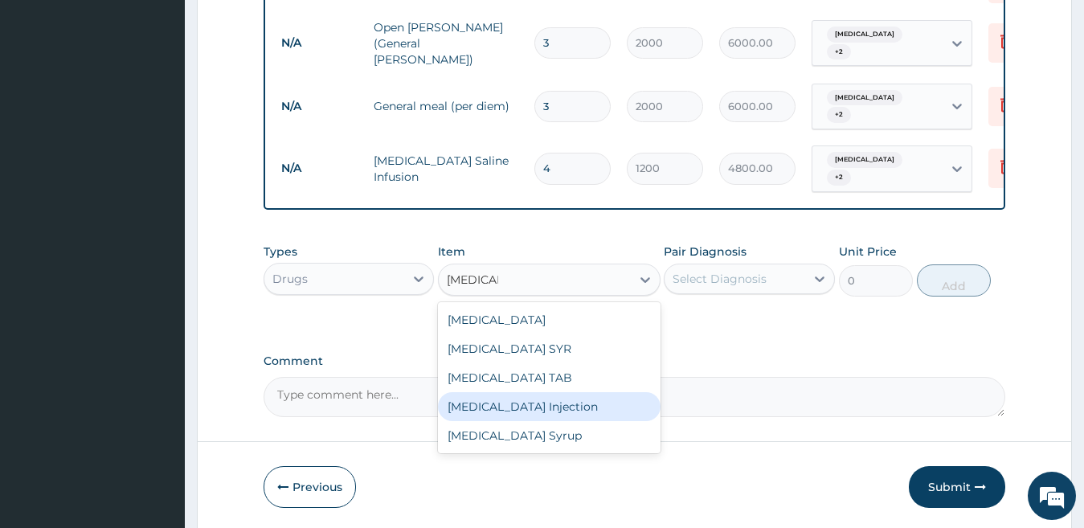
click at [525, 407] on div "Quinine Injection" at bounding box center [549, 406] width 222 height 29
type input "500"
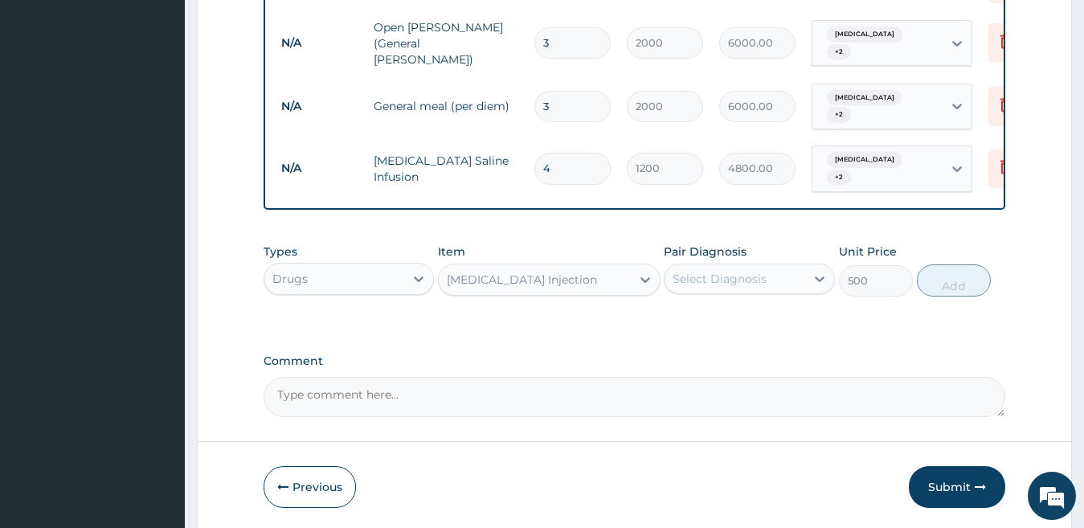
click at [765, 287] on div "Select Diagnosis" at bounding box center [719, 279] width 94 height 16
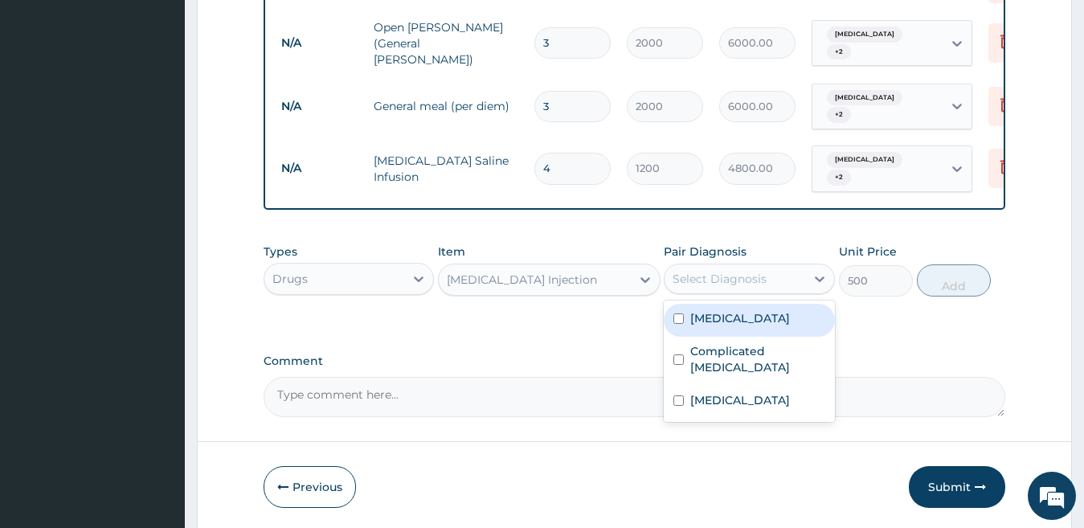
click at [722, 326] on label "Acute gastroenteritis" at bounding box center [740, 318] width 100 height 16
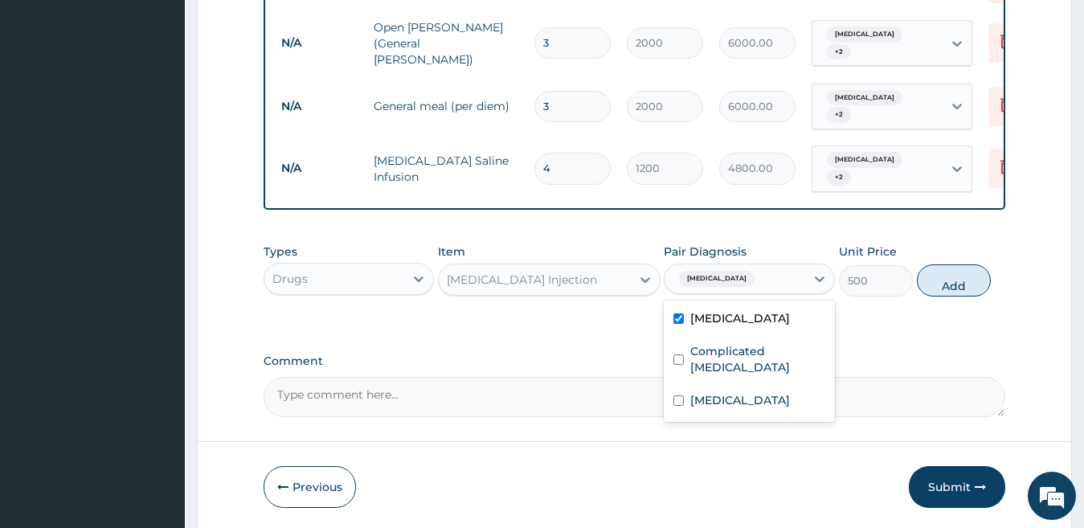
click at [722, 326] on label "Acute gastroenteritis" at bounding box center [740, 318] width 100 height 16
checkbox input "false"
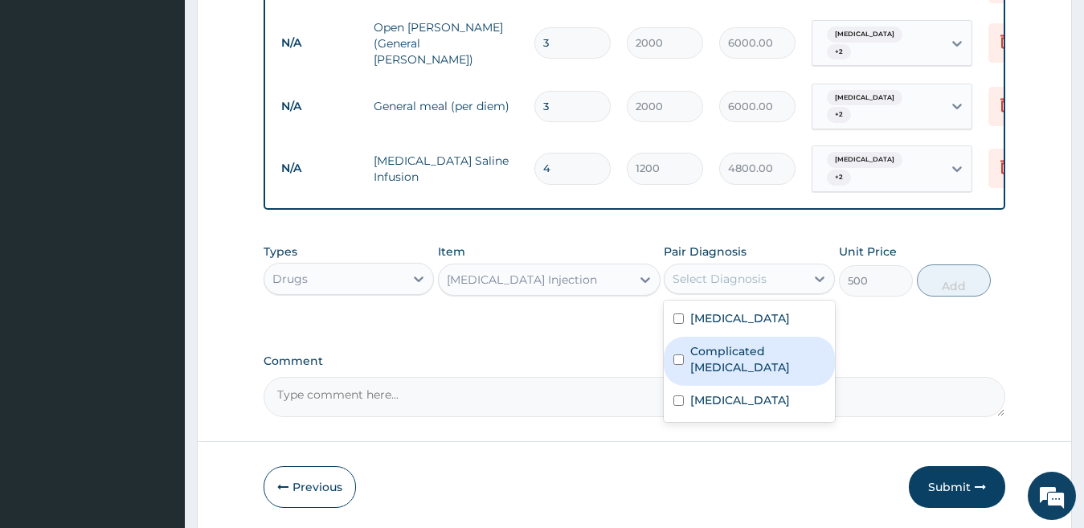
click at [719, 350] on label "Complicated malaria" at bounding box center [757, 359] width 135 height 32
checkbox input "true"
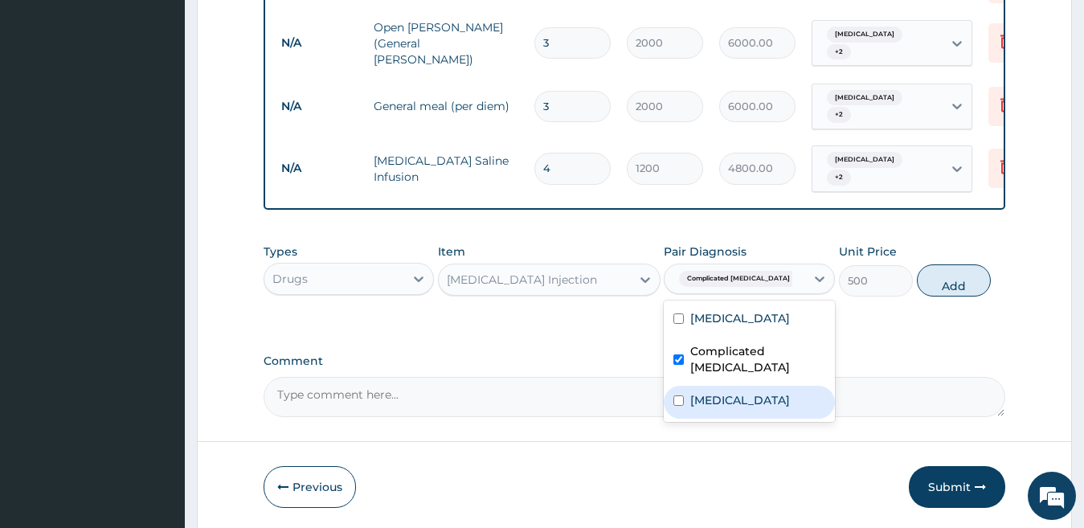
drag, startPoint x: 731, startPoint y: 398, endPoint x: 777, endPoint y: 380, distance: 49.1
click at [733, 396] on div "Typhoid fever" at bounding box center [748, 402] width 171 height 33
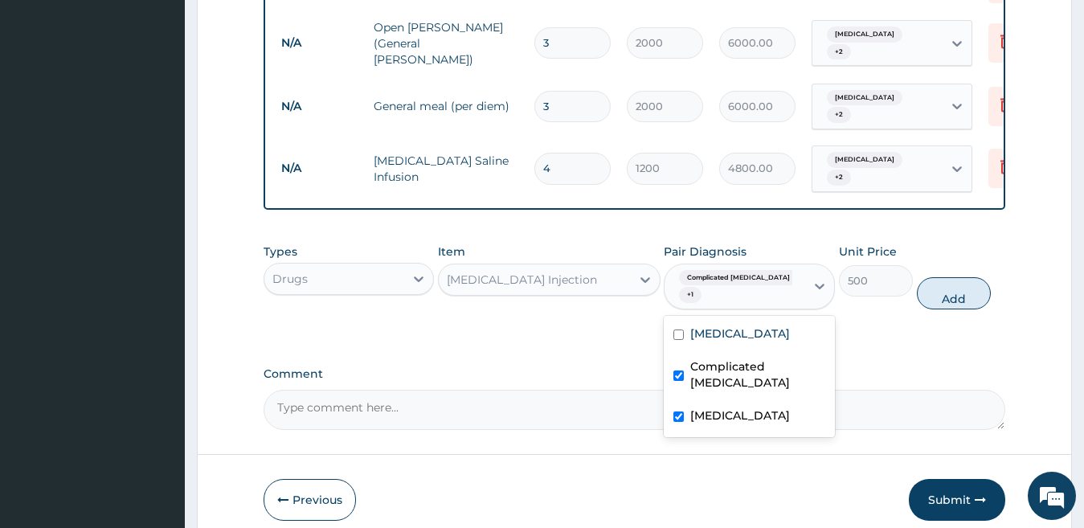
drag, startPoint x: 761, startPoint y: 393, endPoint x: 765, endPoint y: 384, distance: 9.7
click at [761, 407] on label "Typhoid fever" at bounding box center [740, 415] width 100 height 16
checkbox input "false"
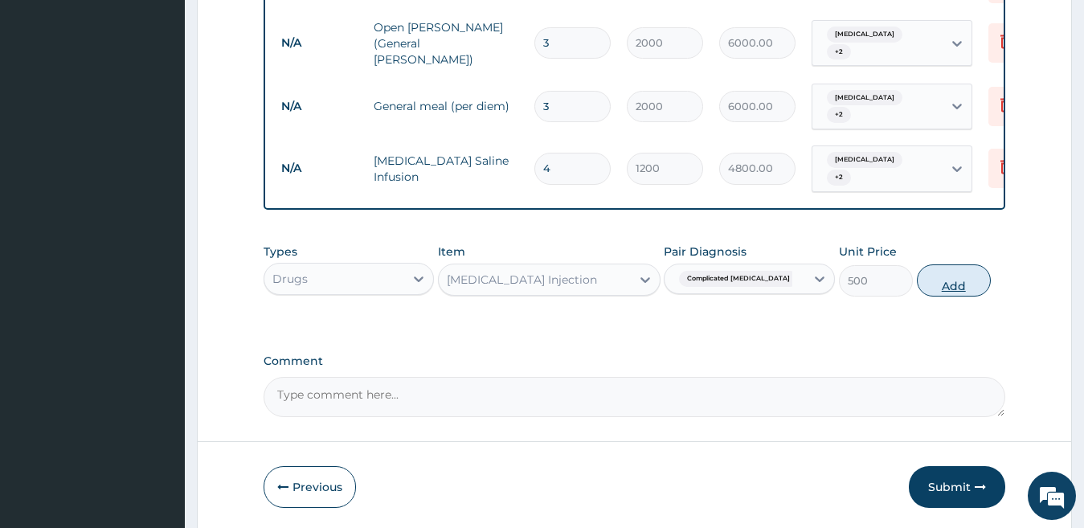
click at [941, 295] on button "Add" at bounding box center [954, 280] width 74 height 32
type input "0"
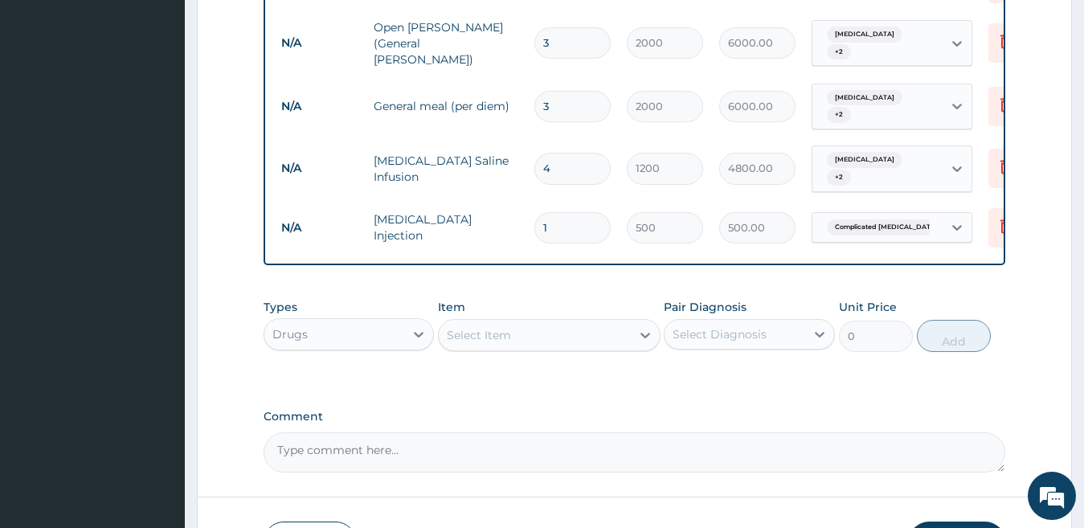
type input "0.00"
type input "3"
type input "1500.00"
type input "3"
click at [602, 333] on div "Select Item" at bounding box center [535, 335] width 192 height 26
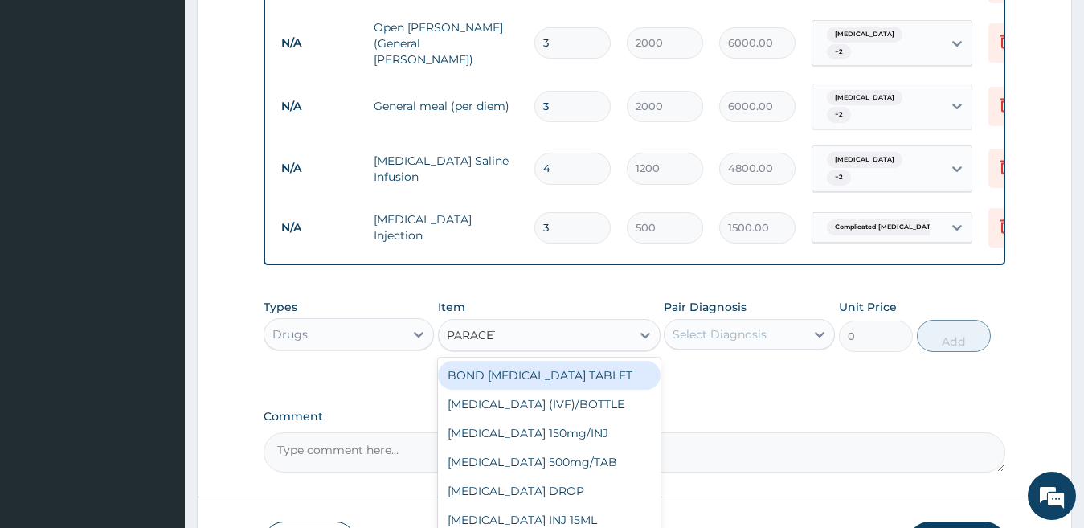
type input "PARACETA"
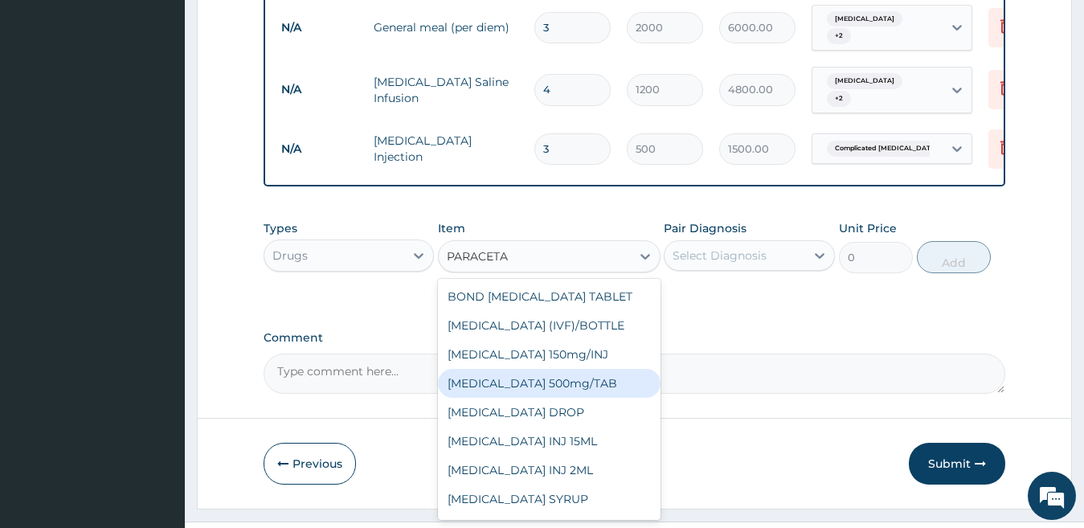
scroll to position [112, 0]
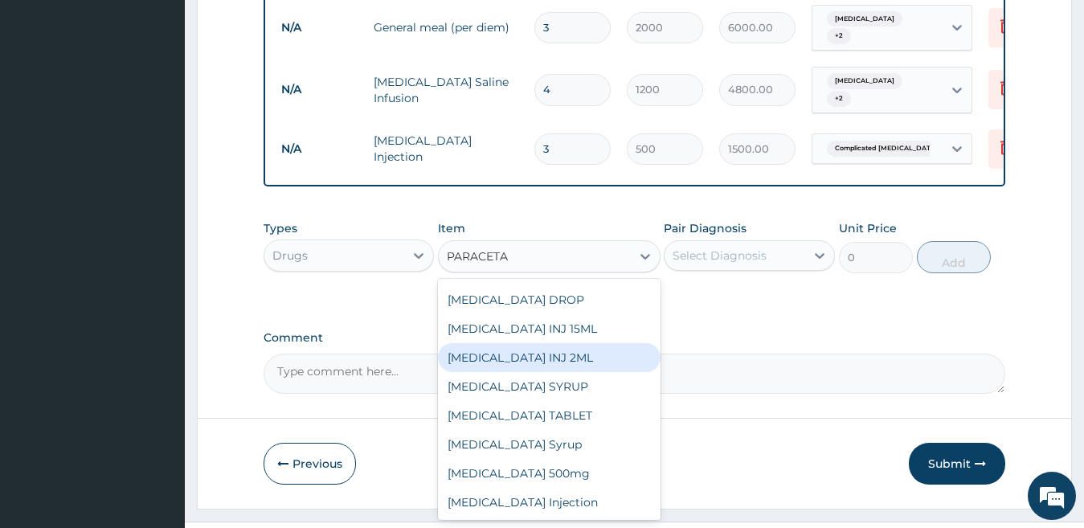
click at [589, 358] on div "PARACETAMOL INJ 2ML" at bounding box center [549, 357] width 222 height 29
type input "210"
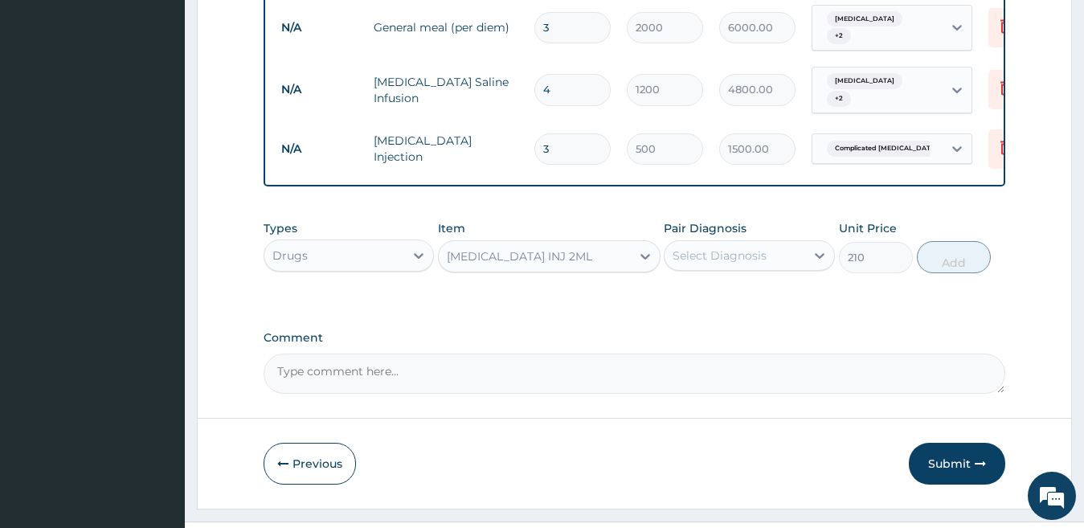
click at [753, 263] on div "Select Diagnosis" at bounding box center [719, 255] width 94 height 16
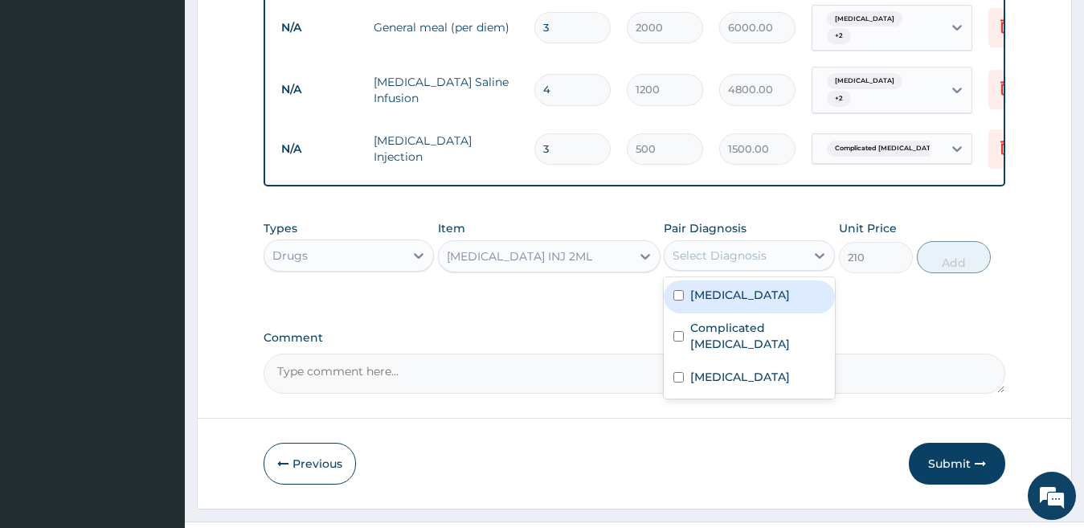
click at [725, 300] on label "Acute gastroenteritis" at bounding box center [740, 295] width 100 height 16
checkbox input "true"
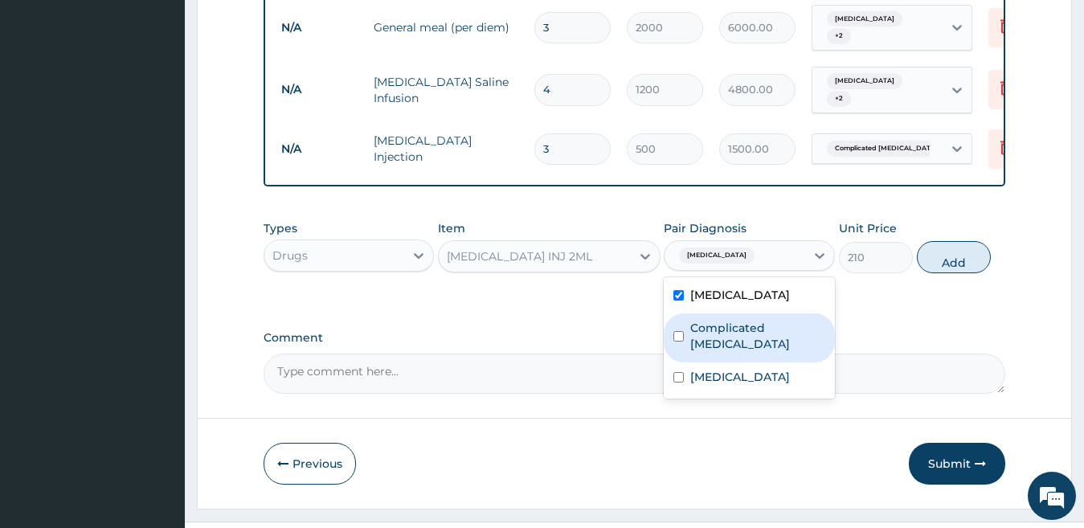
click at [733, 333] on label "Complicated malaria" at bounding box center [757, 336] width 135 height 32
checkbox input "true"
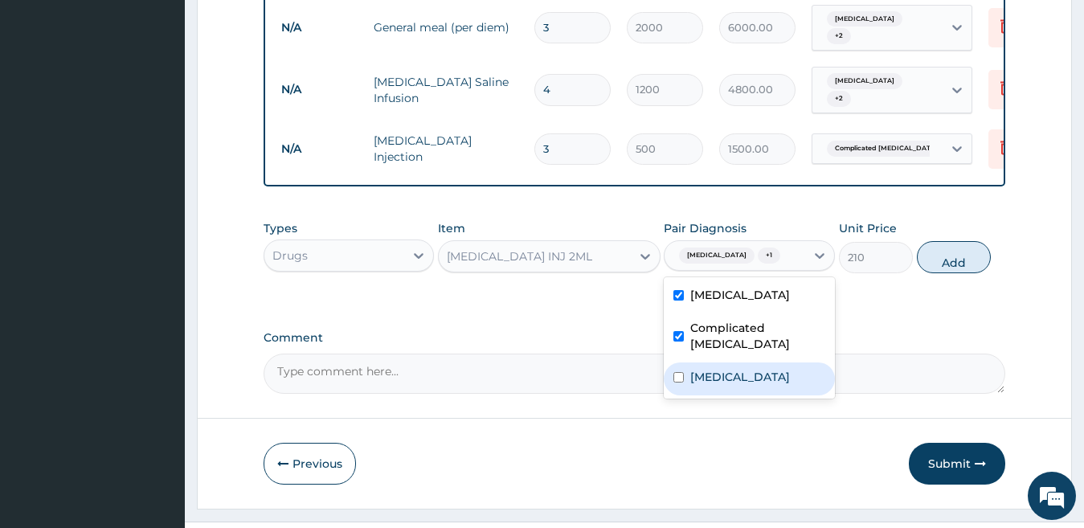
click at [728, 369] on label "Typhoid fever" at bounding box center [740, 377] width 100 height 16
checkbox input "true"
click at [934, 264] on button "Add" at bounding box center [954, 257] width 74 height 32
type input "0"
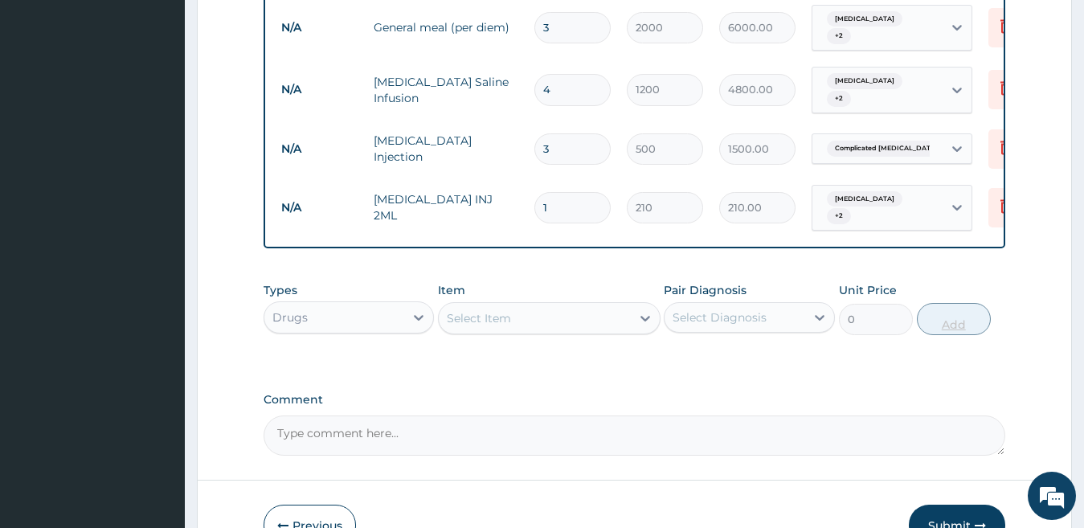
type input "10"
type input "2100.00"
type input "10"
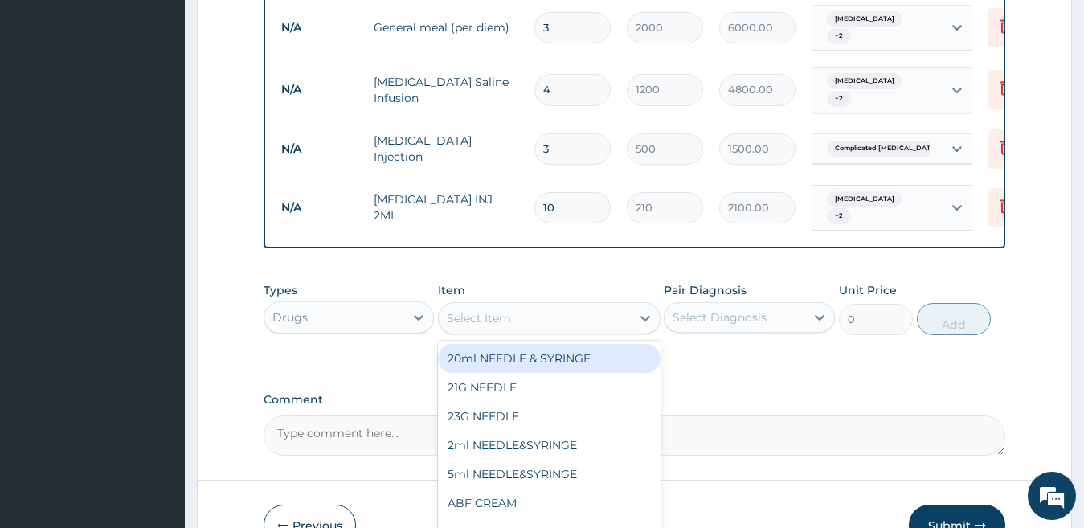
click at [536, 316] on div "Select Item" at bounding box center [535, 318] width 192 height 26
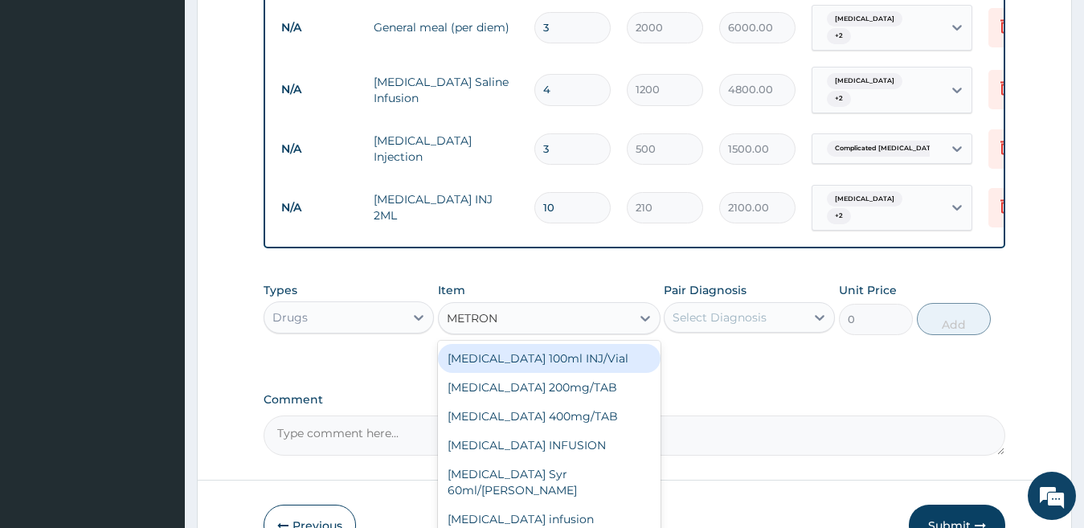
type input "METRONI"
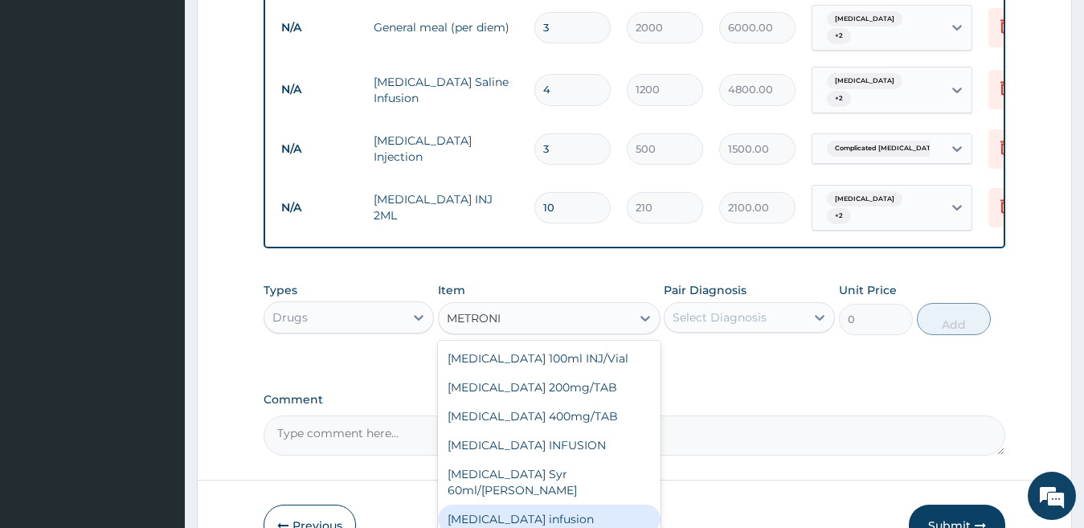
click at [611, 504] on div "Metronidazole infusion" at bounding box center [549, 518] width 222 height 29
type input "500"
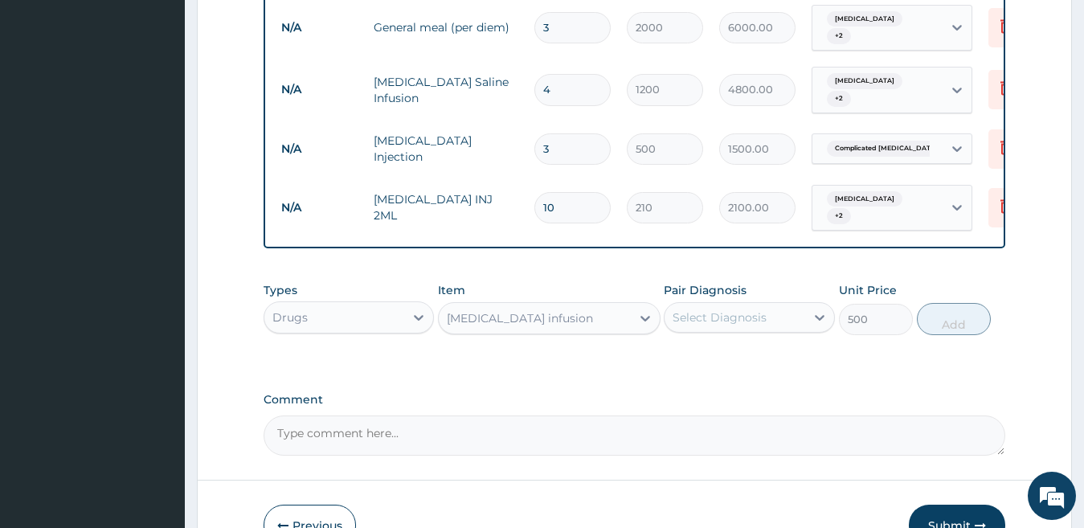
click at [748, 316] on div "Select Diagnosis" at bounding box center [719, 317] width 94 height 16
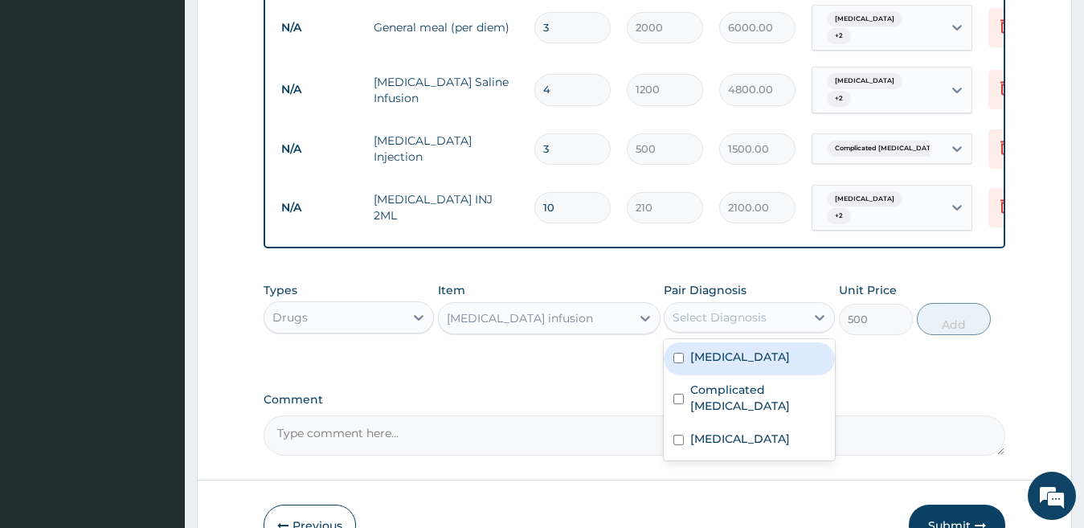
click at [716, 365] on label "Acute gastroenteritis" at bounding box center [740, 357] width 100 height 16
checkbox input "true"
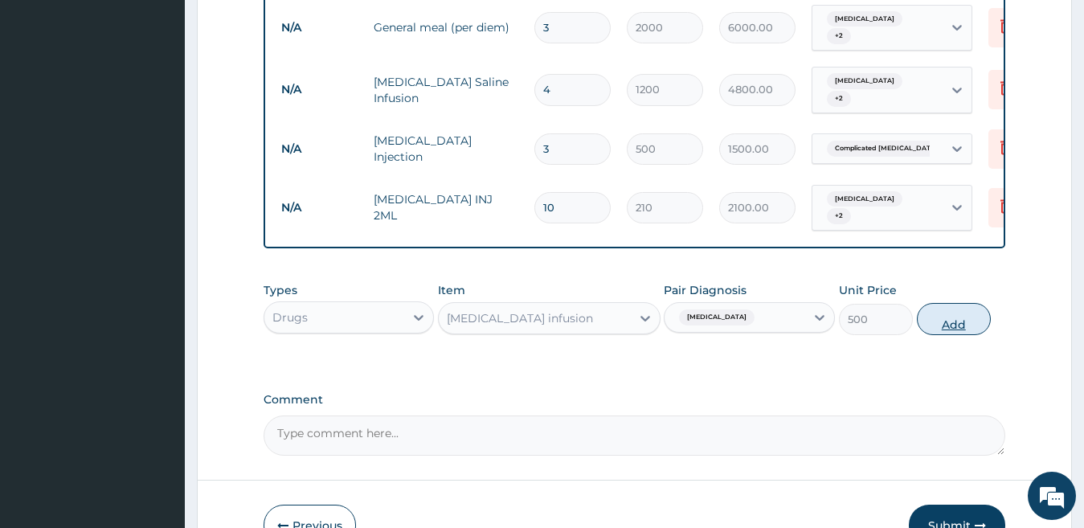
click at [925, 326] on button "Add" at bounding box center [954, 319] width 74 height 32
type input "0"
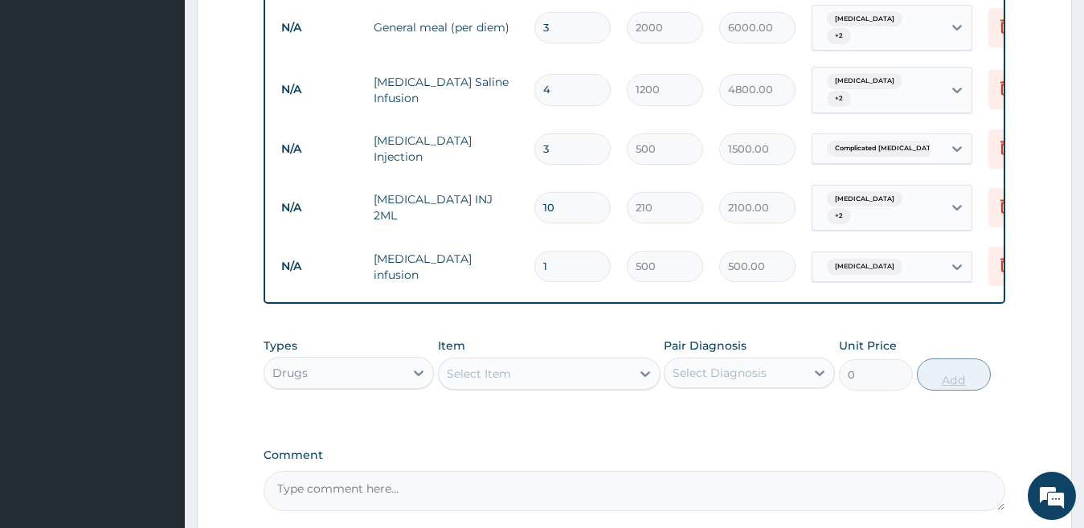
type input "0.00"
type input "5"
type input "2500.00"
type input "0.00"
type input "6"
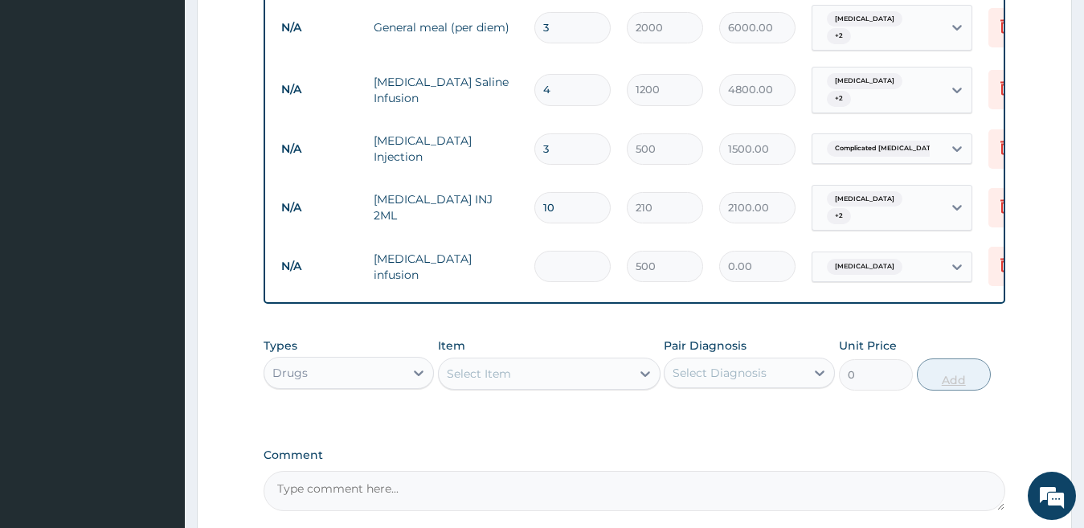
type input "3000.00"
type input "6"
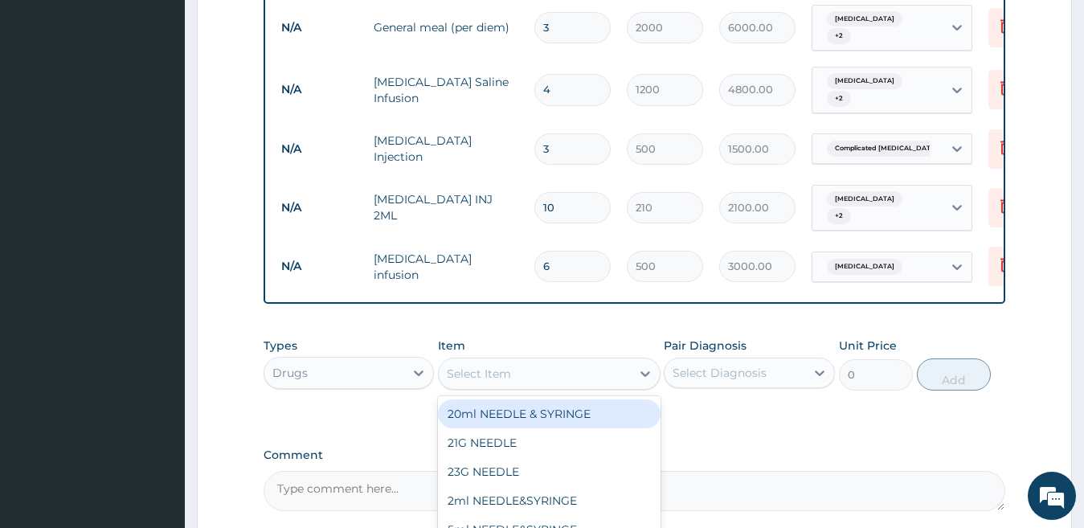
click at [476, 382] on div "Select Item" at bounding box center [479, 373] width 64 height 16
type input "CEFTRIA"
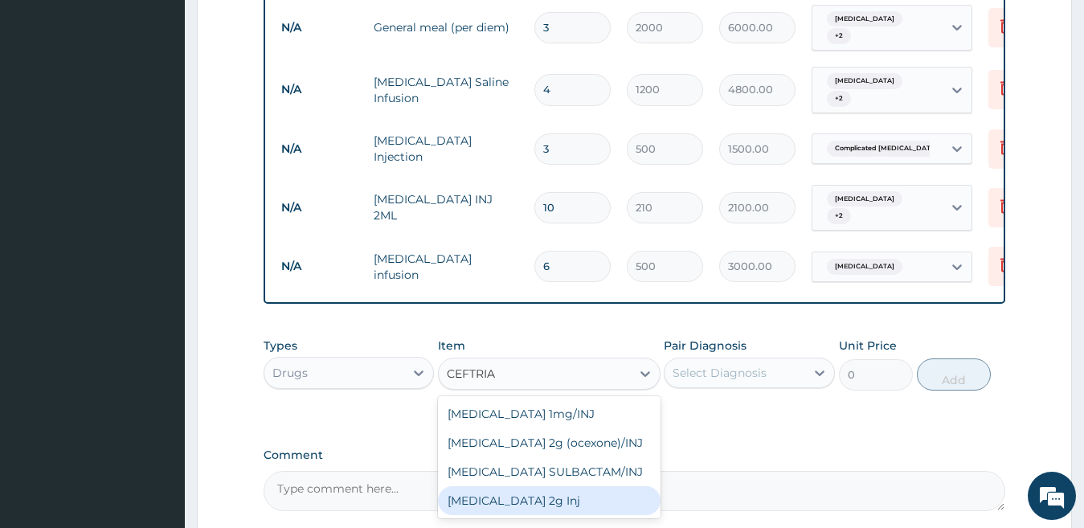
click at [539, 508] on div "Ceftriaxone 2g Inj" at bounding box center [549, 500] width 222 height 29
type input "1500"
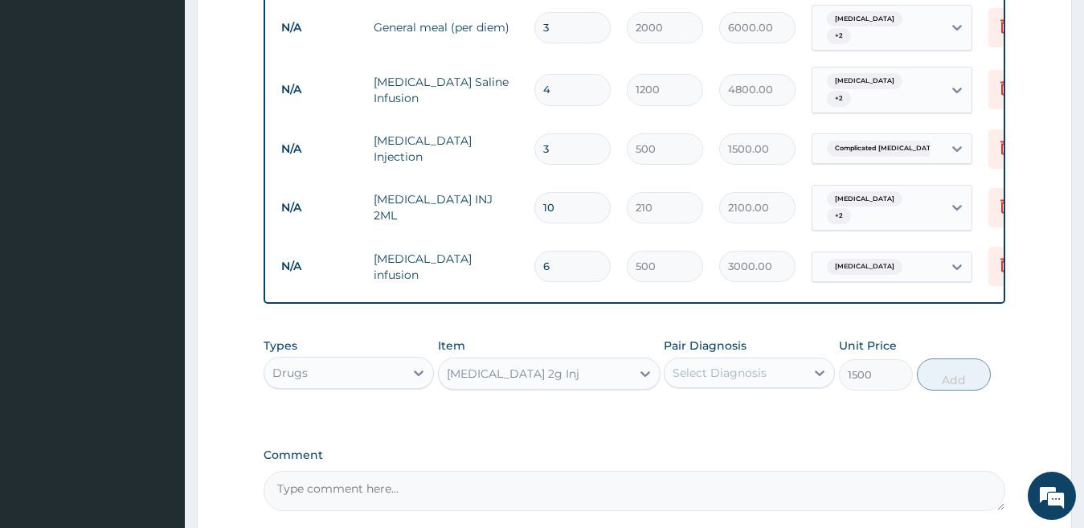
click at [719, 377] on div "Select Diagnosis" at bounding box center [719, 373] width 94 height 16
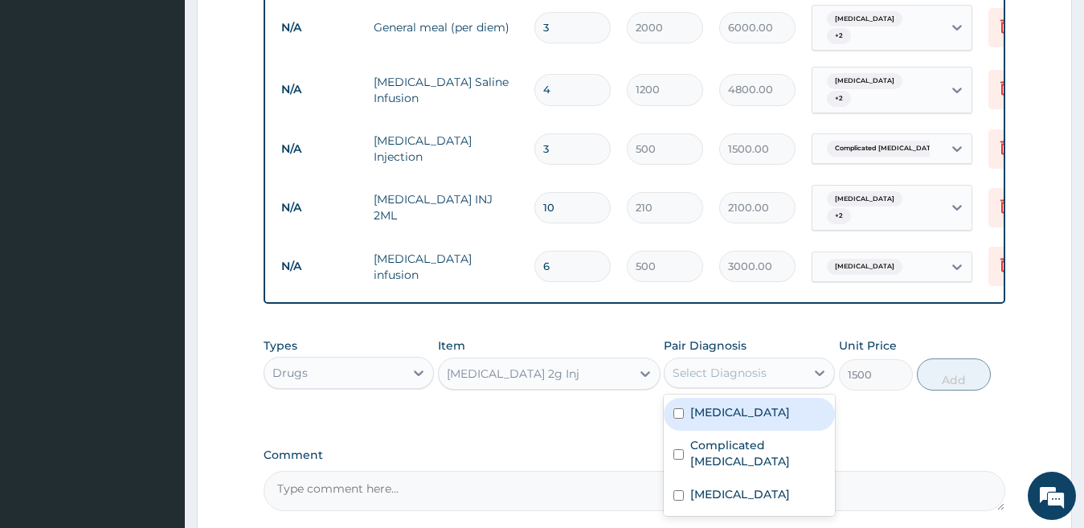
click at [725, 420] on label "Acute gastroenteritis" at bounding box center [740, 412] width 100 height 16
checkbox input "true"
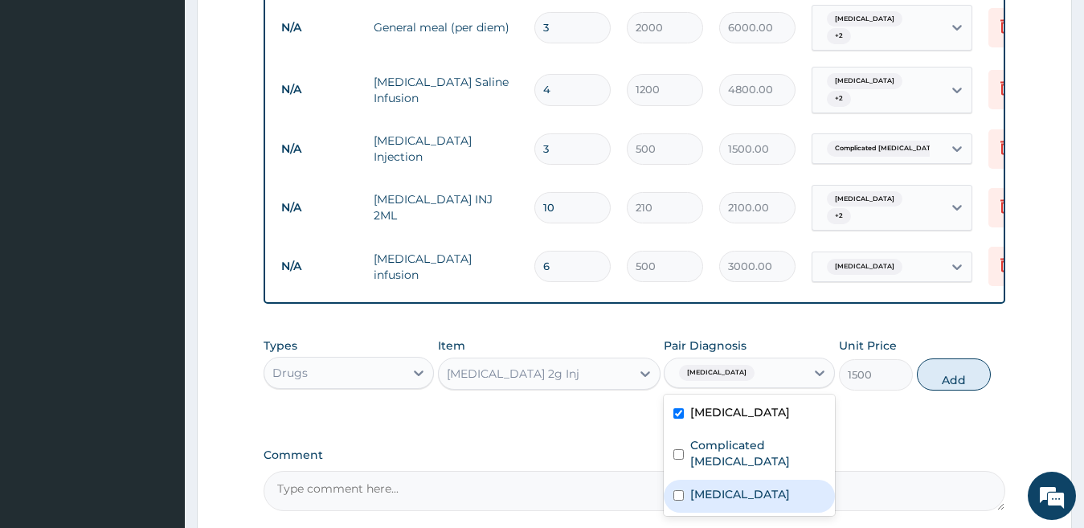
click at [721, 486] on label "Typhoid fever" at bounding box center [740, 494] width 100 height 16
checkbox input "true"
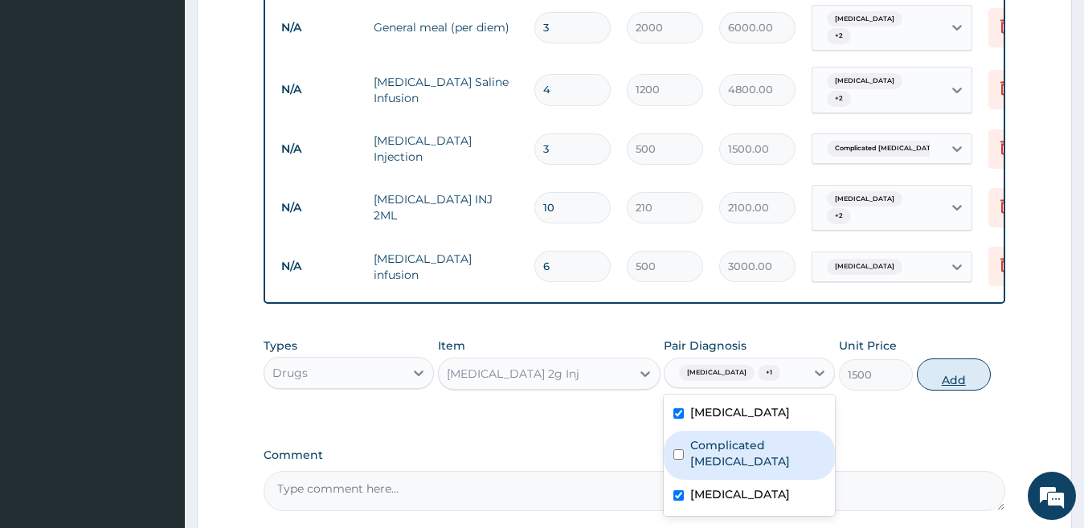
click at [950, 375] on button "Add" at bounding box center [954, 374] width 74 height 32
type input "0"
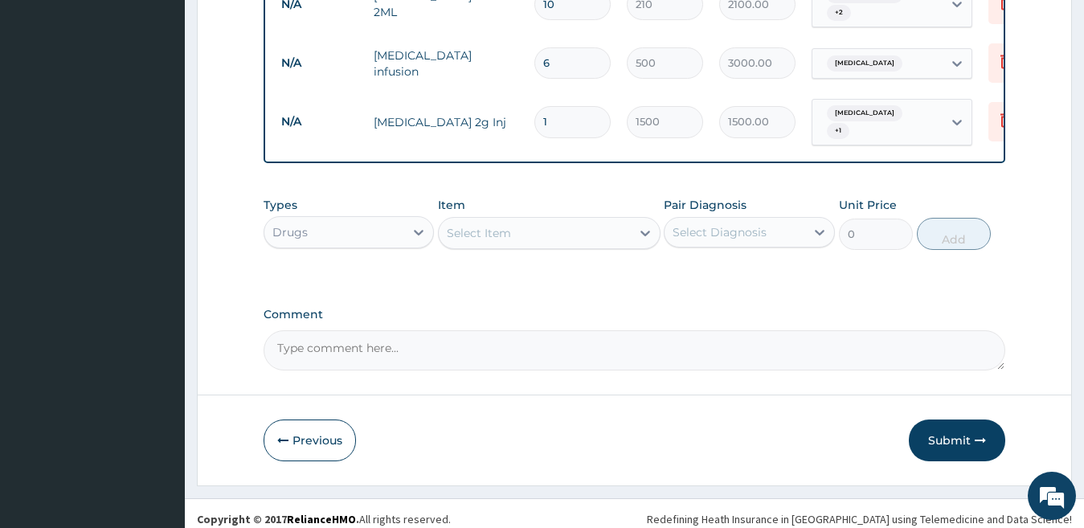
scroll to position [1343, 0]
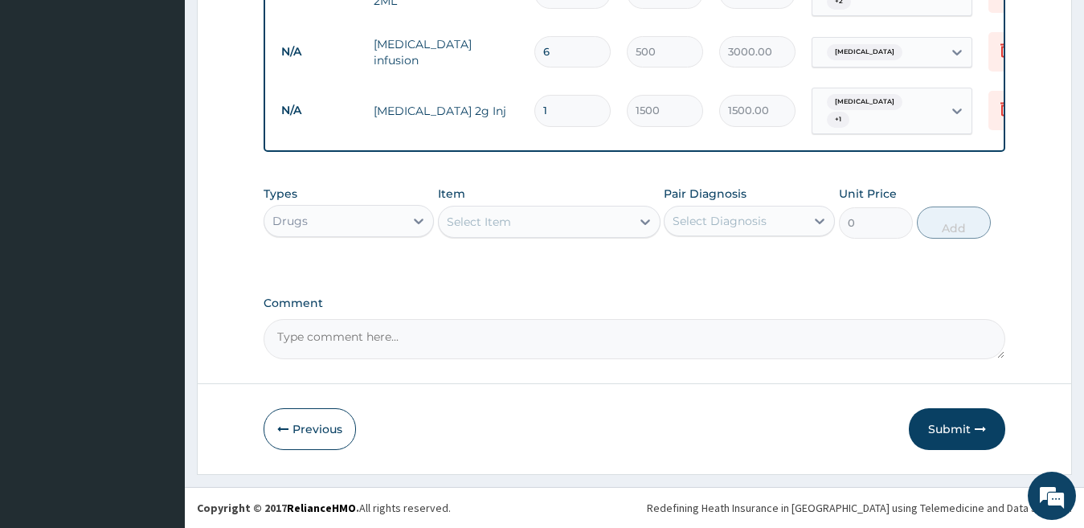
click at [533, 231] on div "Select Item" at bounding box center [535, 222] width 192 height 26
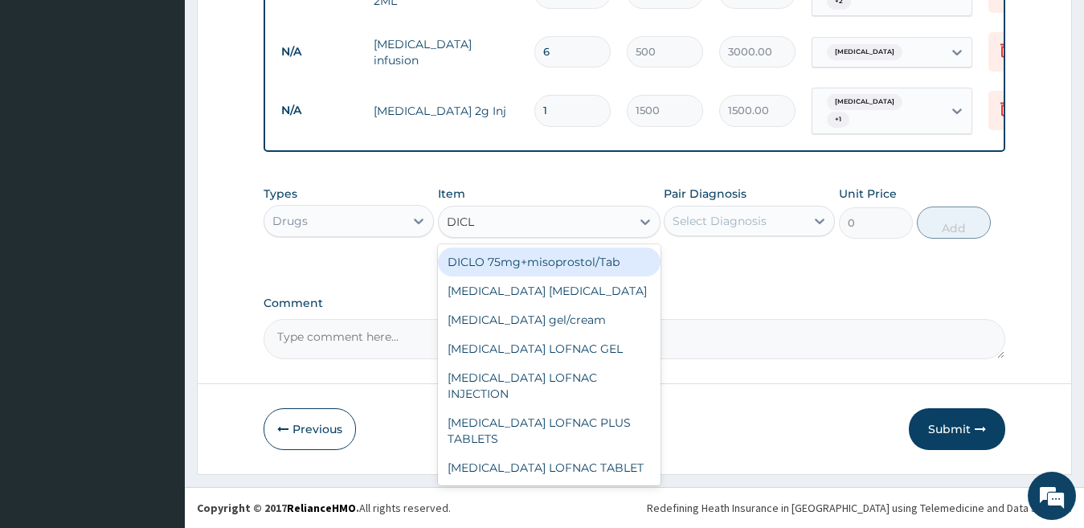
type input "DICLO"
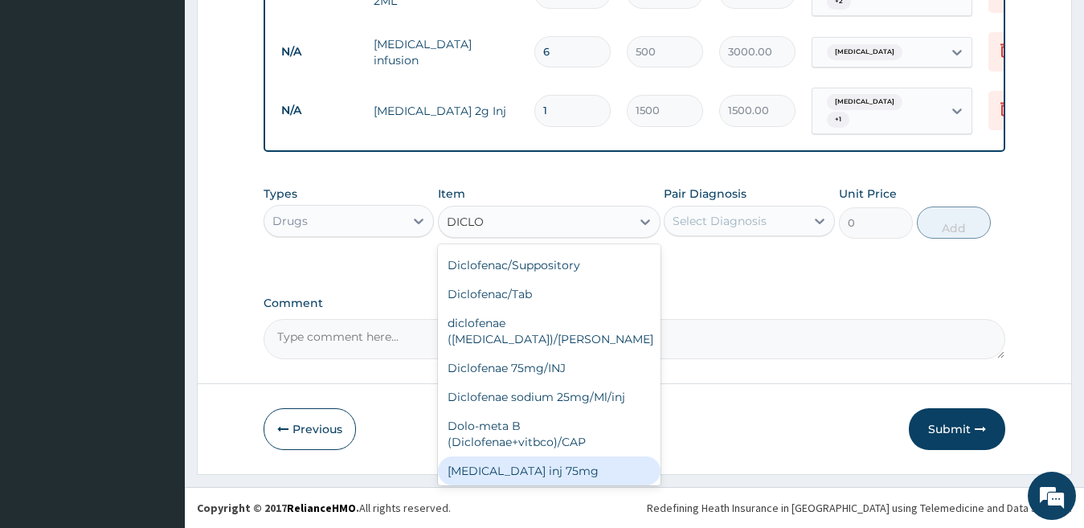
click at [591, 456] on div "Diclofenac inj 75mg" at bounding box center [549, 470] width 222 height 29
type input "200"
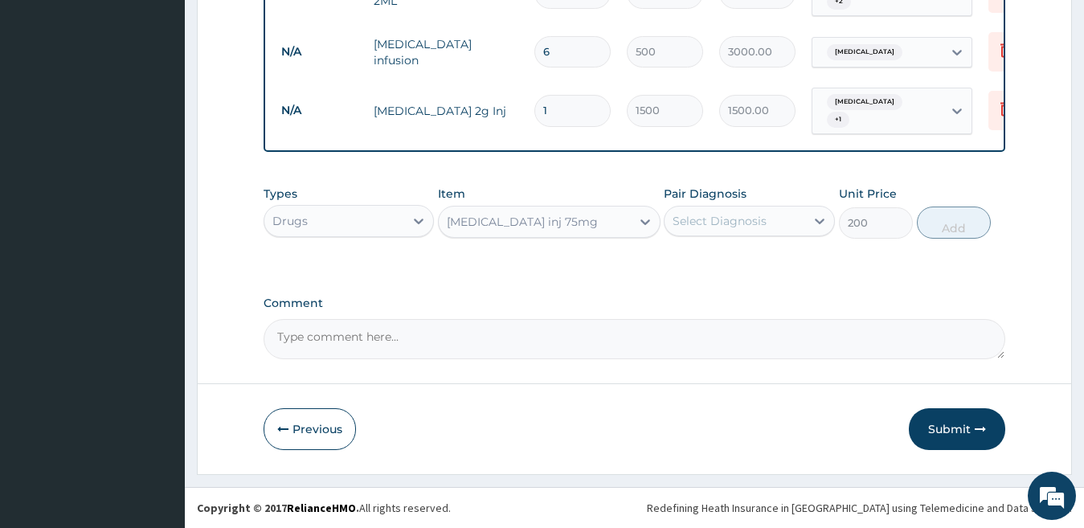
click at [715, 222] on div "Select Diagnosis" at bounding box center [719, 221] width 94 height 16
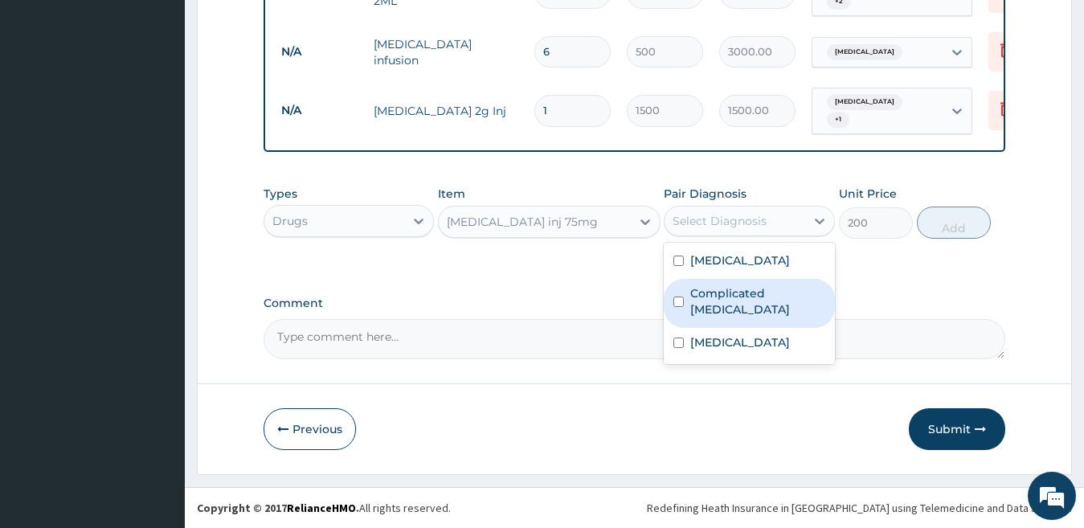
click at [725, 292] on label "Complicated malaria" at bounding box center [757, 301] width 135 height 32
checkbox input "true"
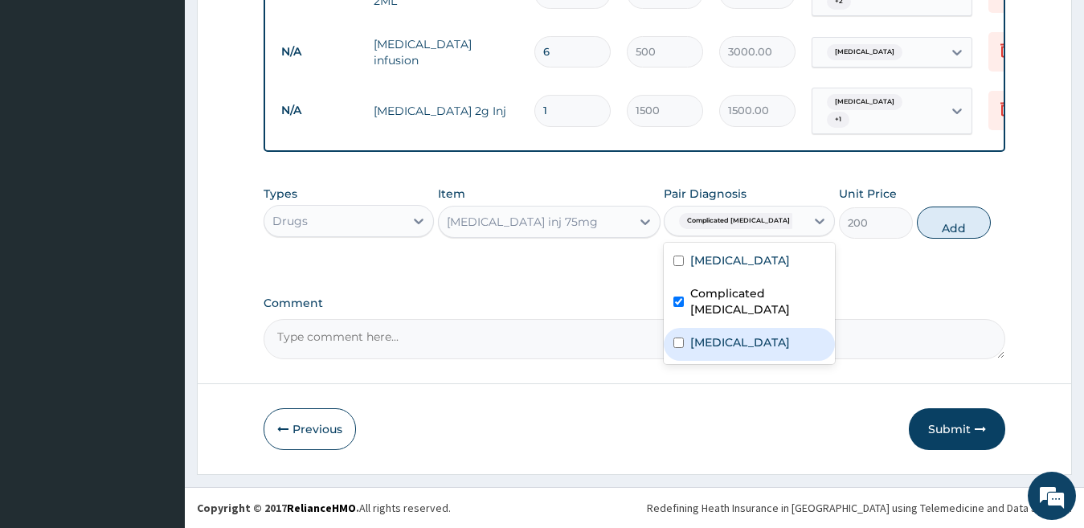
click at [725, 334] on label "Typhoid fever" at bounding box center [740, 342] width 100 height 16
checkbox input "true"
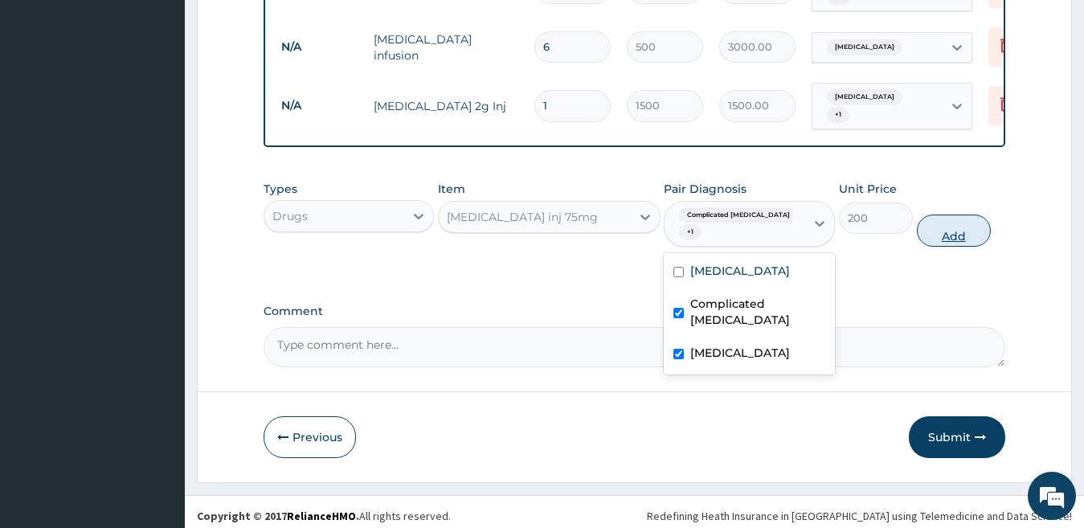
click at [964, 222] on button "Add" at bounding box center [954, 230] width 74 height 32
type input "0"
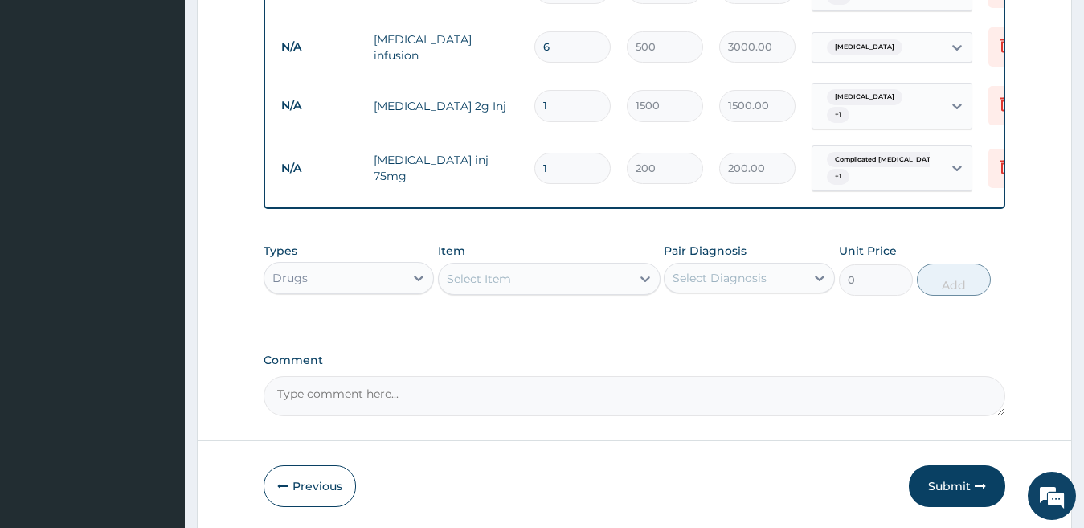
click at [520, 283] on div "Select Item" at bounding box center [535, 279] width 192 height 26
type input "CIME"
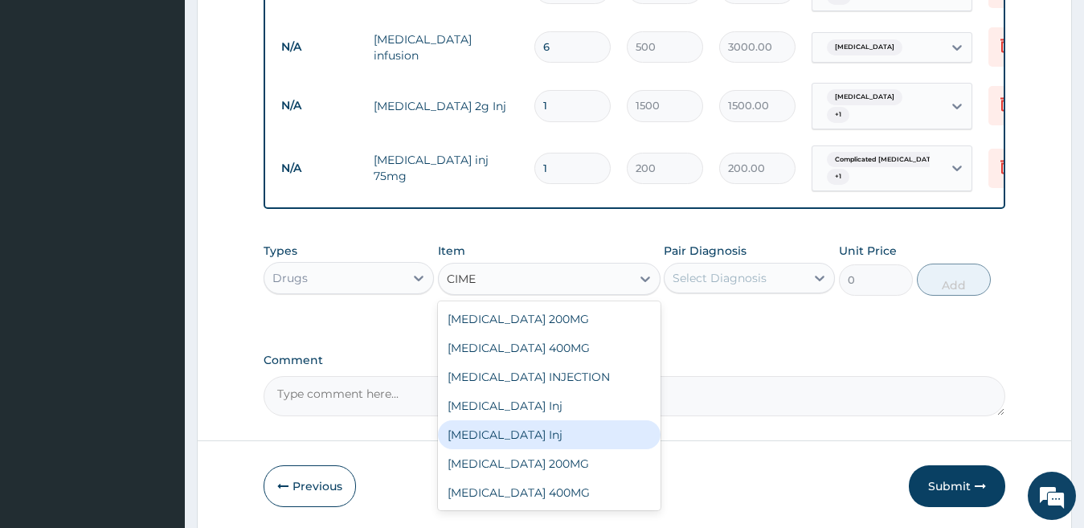
click at [572, 442] on div "CIMETIDINE Inj" at bounding box center [549, 434] width 222 height 29
type input "350"
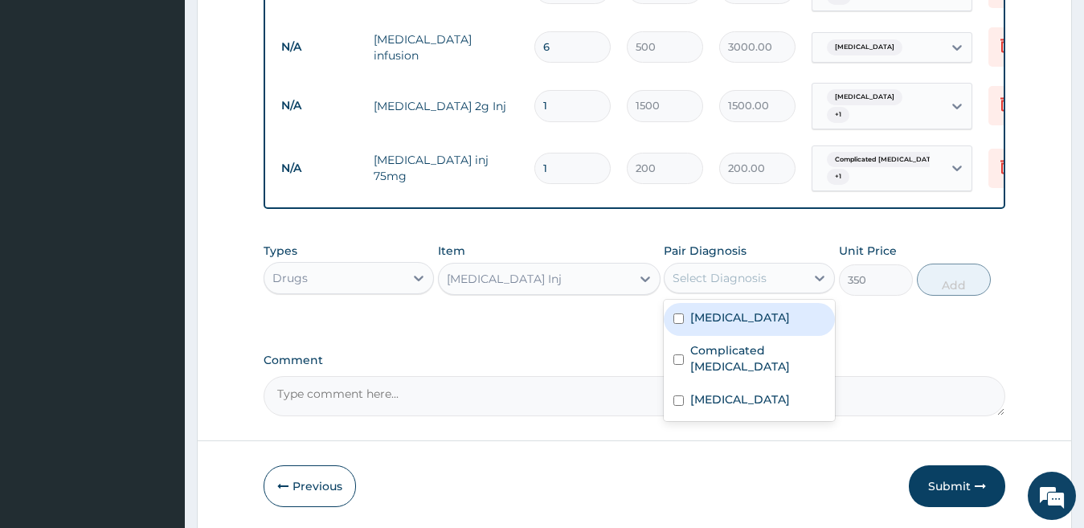
click at [751, 281] on div "Select Diagnosis" at bounding box center [719, 278] width 94 height 16
click at [733, 325] on label "Acute gastroenteritis" at bounding box center [740, 317] width 100 height 16
checkbox input "true"
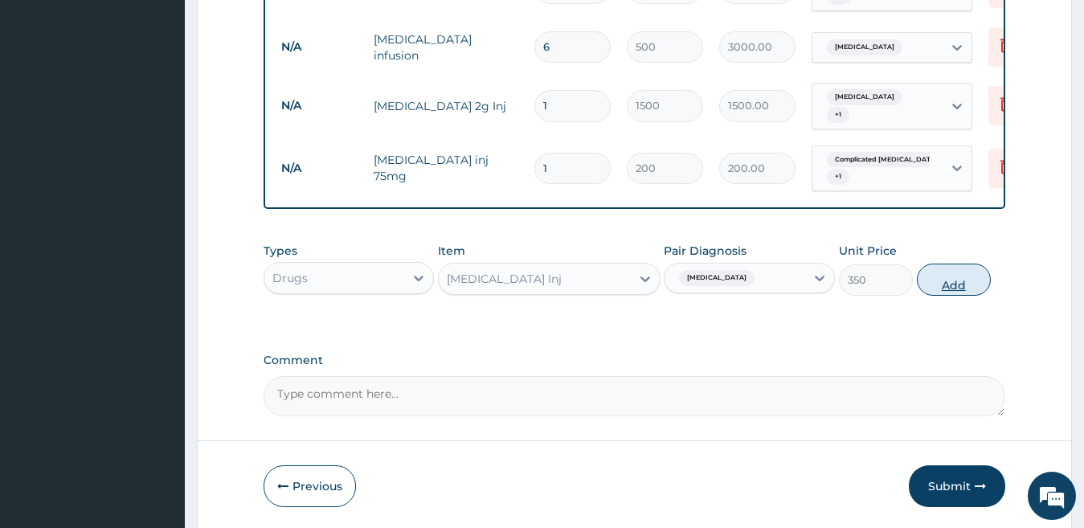
click at [941, 291] on button "Add" at bounding box center [954, 279] width 74 height 32
type input "0"
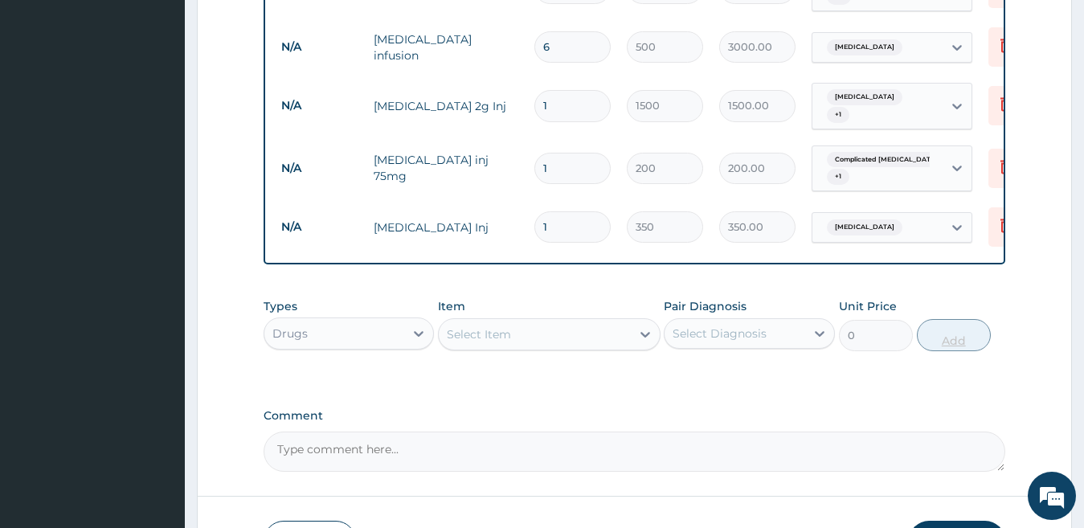
type input "0.00"
type input "3"
type input "1050.00"
type input "0.00"
type input "4"
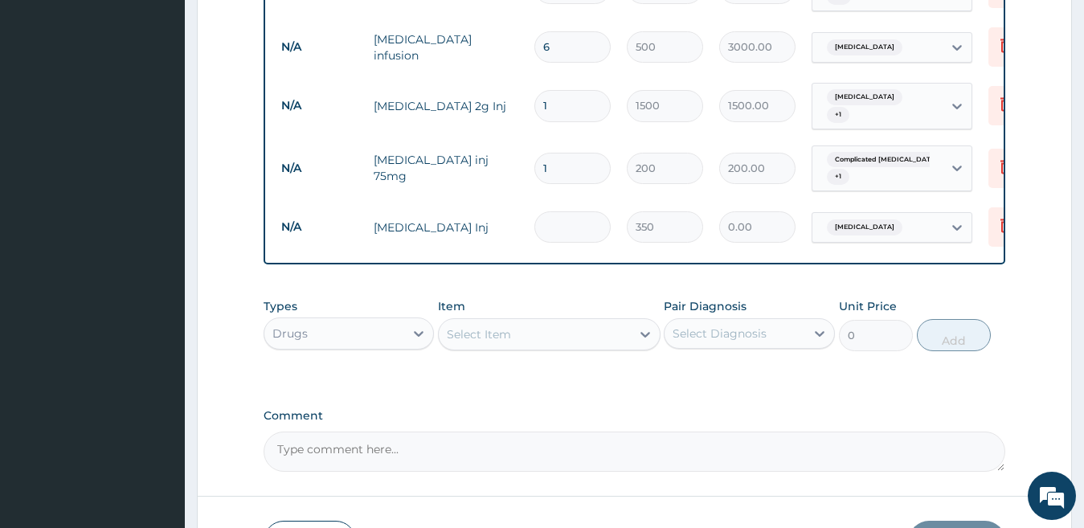
type input "1400.00"
type input "4"
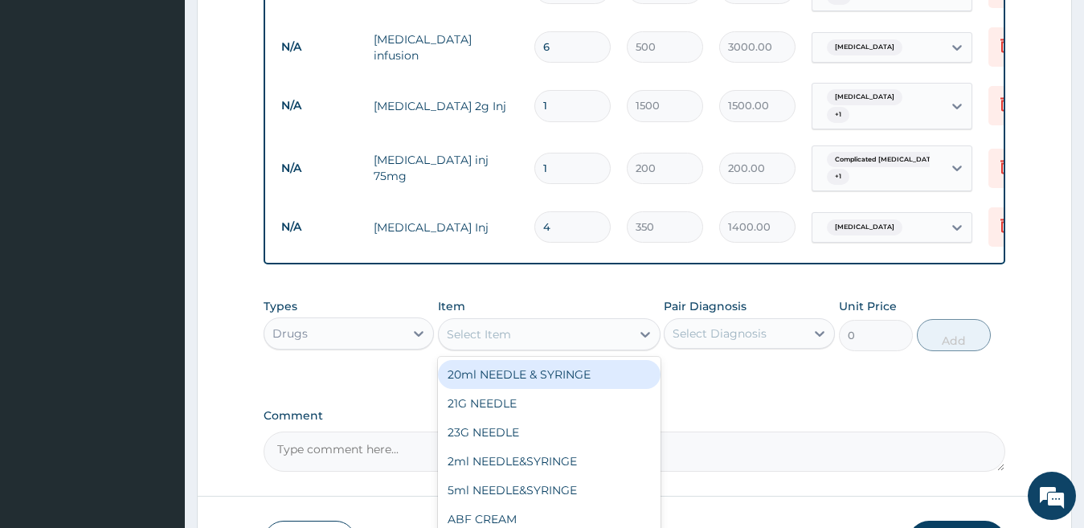
click at [599, 337] on div "Select Item" at bounding box center [535, 334] width 192 height 26
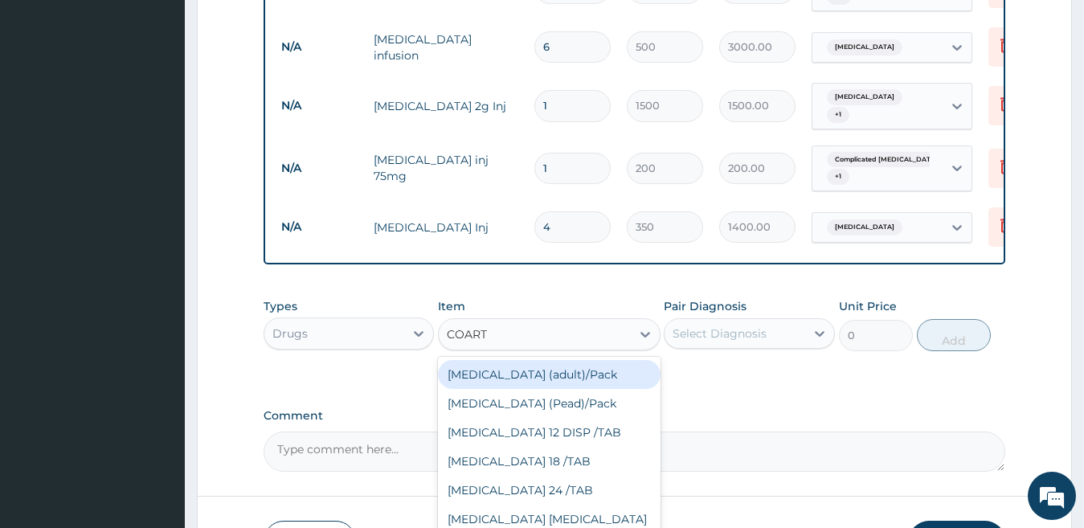
type input "COARTE"
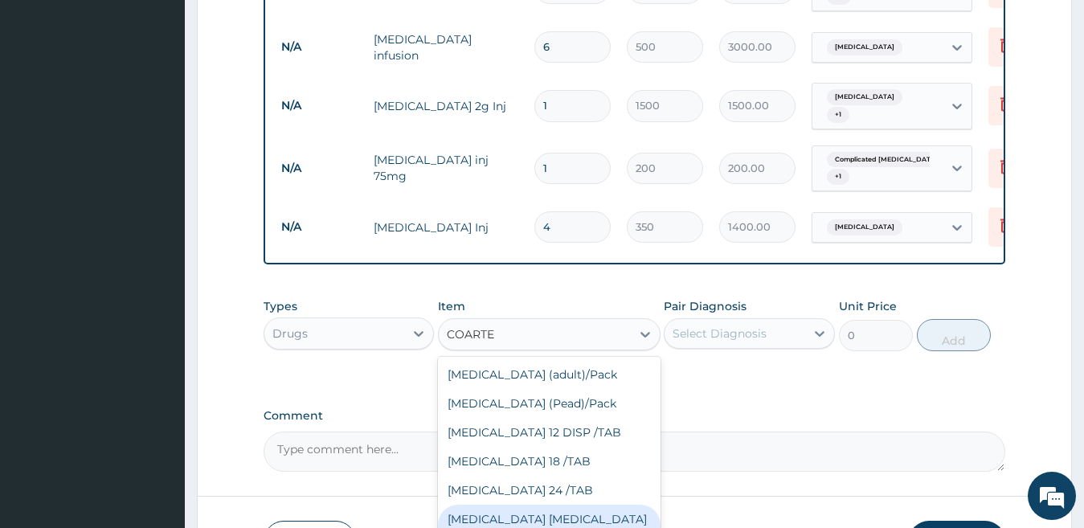
click at [612, 516] on div "COARTEM D TAB 80/480" at bounding box center [549, 526] width 222 height 45
type input "866.25"
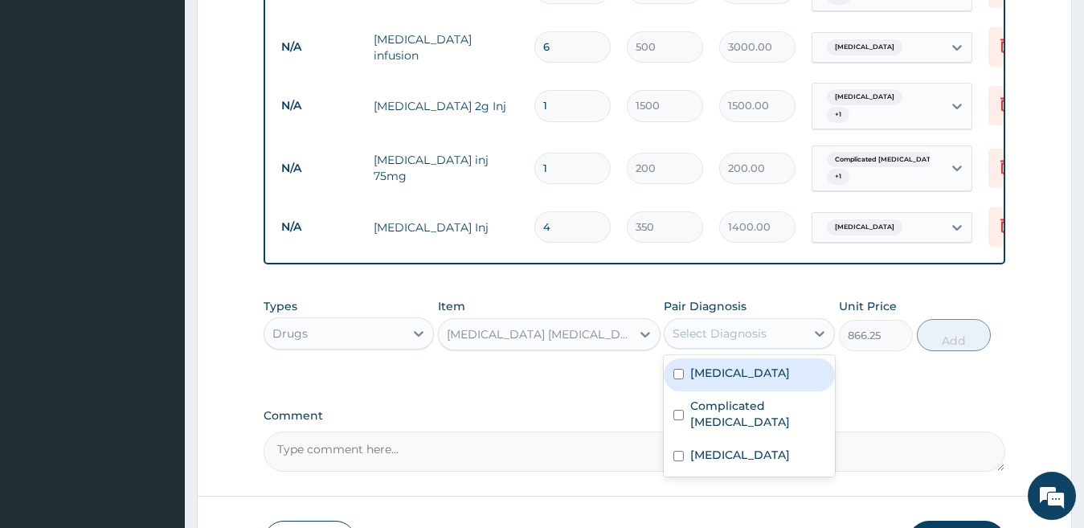
drag, startPoint x: 745, startPoint y: 330, endPoint x: 748, endPoint y: 364, distance: 33.8
click at [745, 331] on div "Select Diagnosis" at bounding box center [719, 333] width 94 height 16
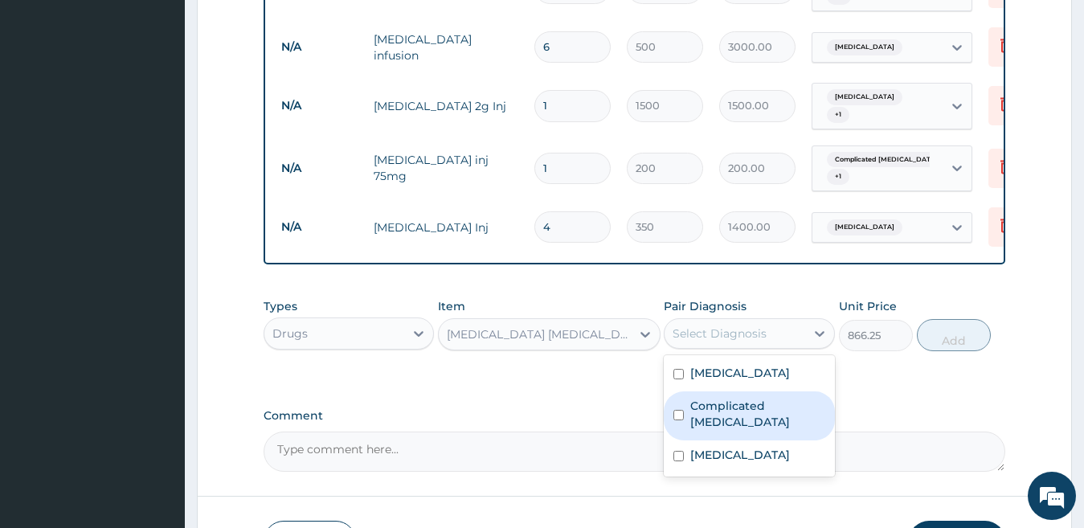
click at [748, 410] on label "Complicated malaria" at bounding box center [757, 414] width 135 height 32
checkbox input "true"
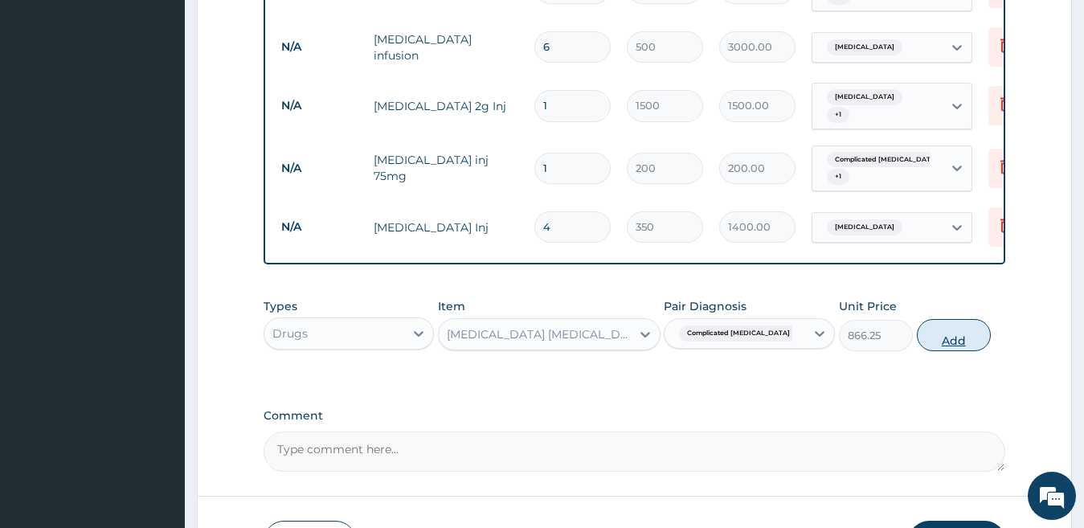
click at [967, 337] on button "Add" at bounding box center [954, 335] width 74 height 32
type input "0"
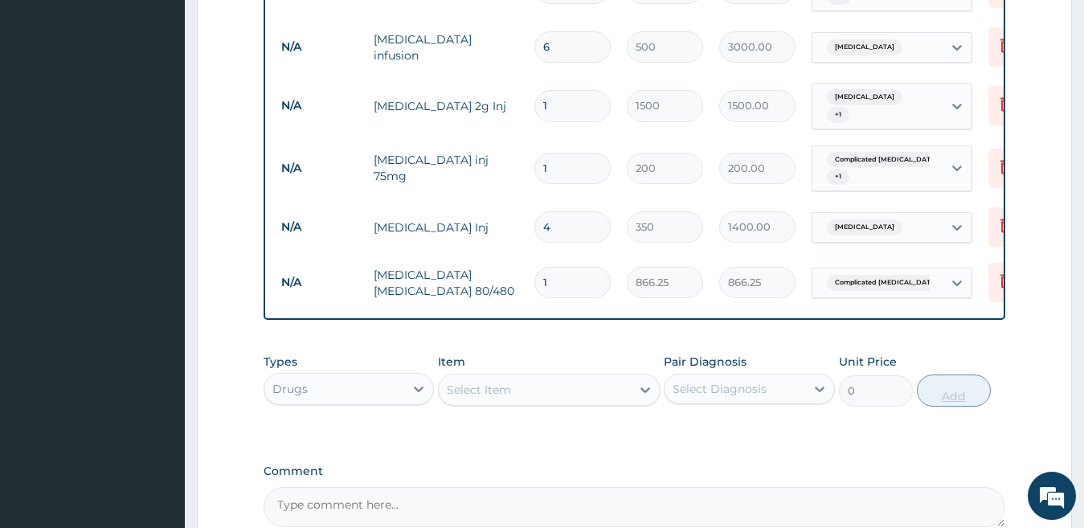
type input "0.00"
type input "6"
type input "5197.50"
type input "6"
click at [539, 395] on div "Select Item" at bounding box center [535, 390] width 192 height 26
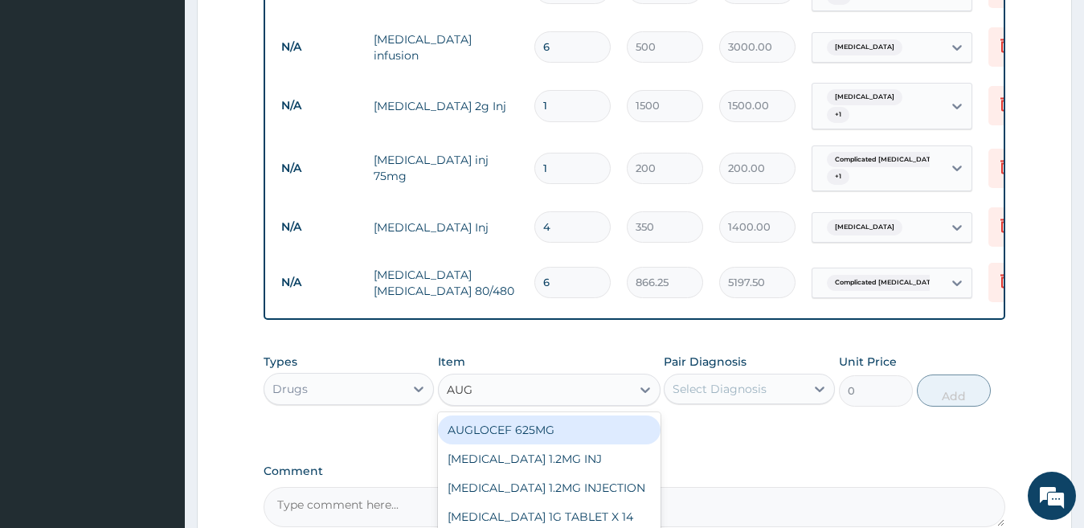
type input "AUGM"
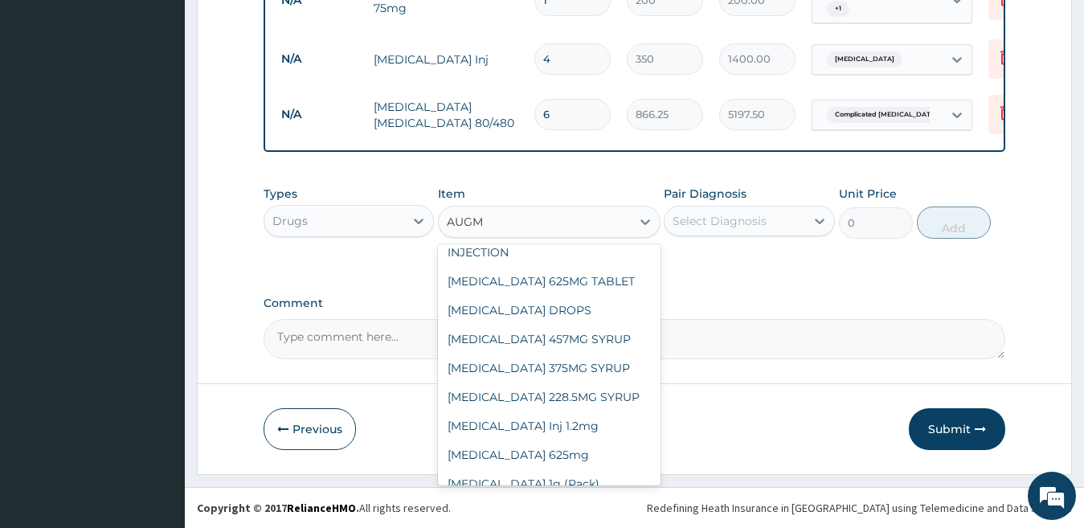
scroll to position [1516, 0]
click at [590, 469] on div "Augmentin 1g (Pack)" at bounding box center [549, 483] width 222 height 29
type input "6000"
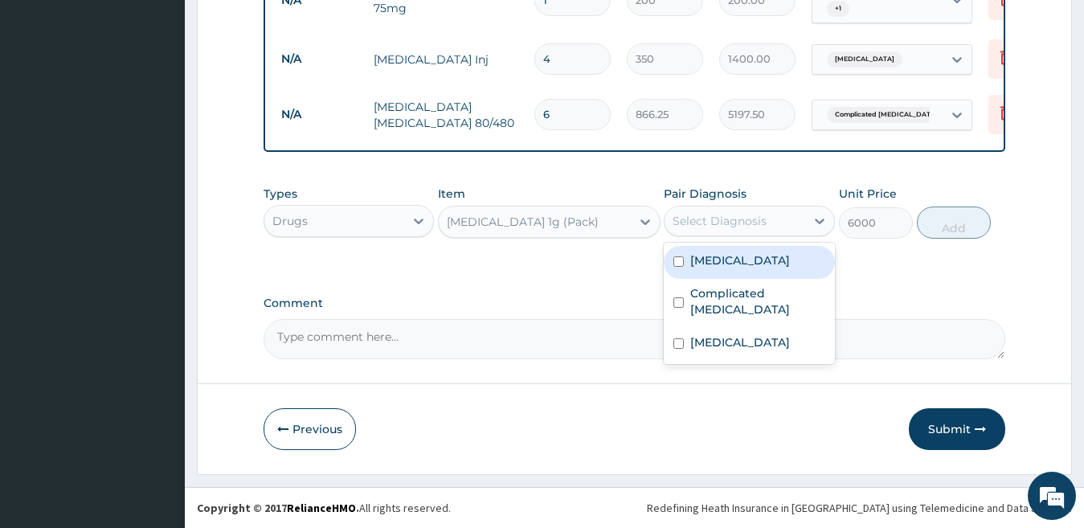
drag, startPoint x: 724, startPoint y: 228, endPoint x: 725, endPoint y: 244, distance: 16.1
click at [724, 231] on div "Select Diagnosis" at bounding box center [734, 221] width 141 height 26
click at [731, 271] on div "Acute gastroenteritis" at bounding box center [748, 262] width 171 height 33
checkbox input "true"
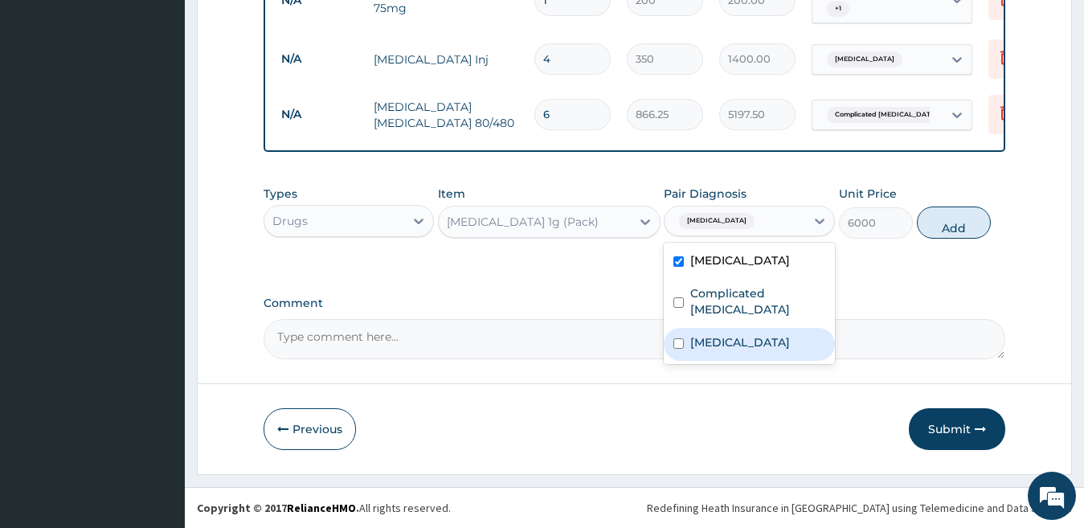
click at [716, 334] on label "Typhoid fever" at bounding box center [740, 342] width 100 height 16
checkbox input "true"
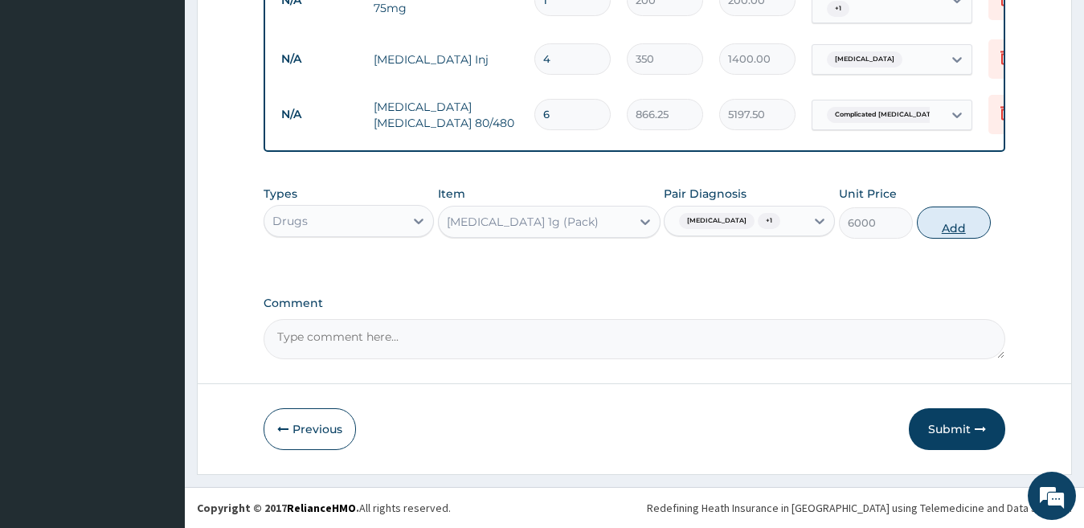
click at [970, 231] on button "Add" at bounding box center [954, 222] width 74 height 32
type input "0"
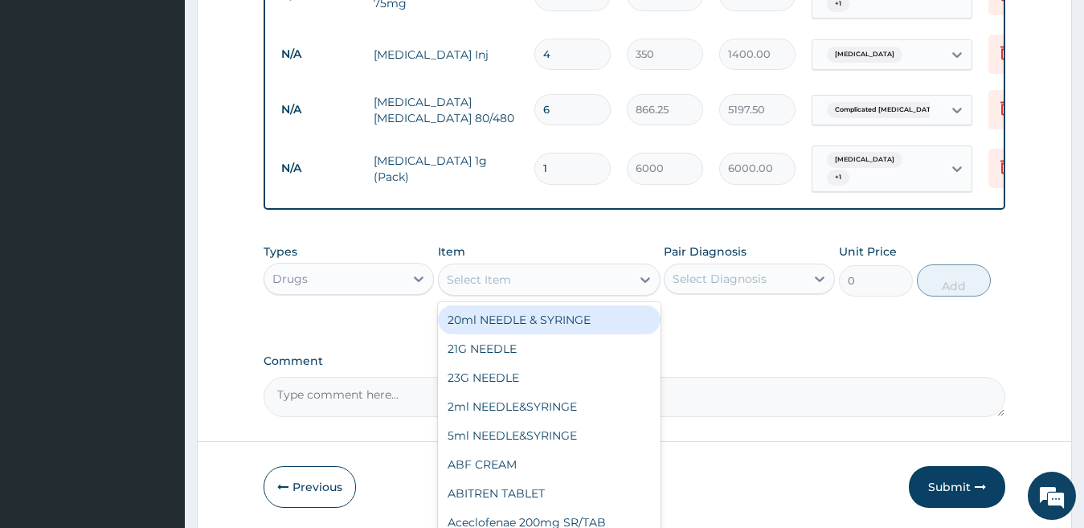
click at [537, 281] on div "Select Item" at bounding box center [535, 280] width 192 height 26
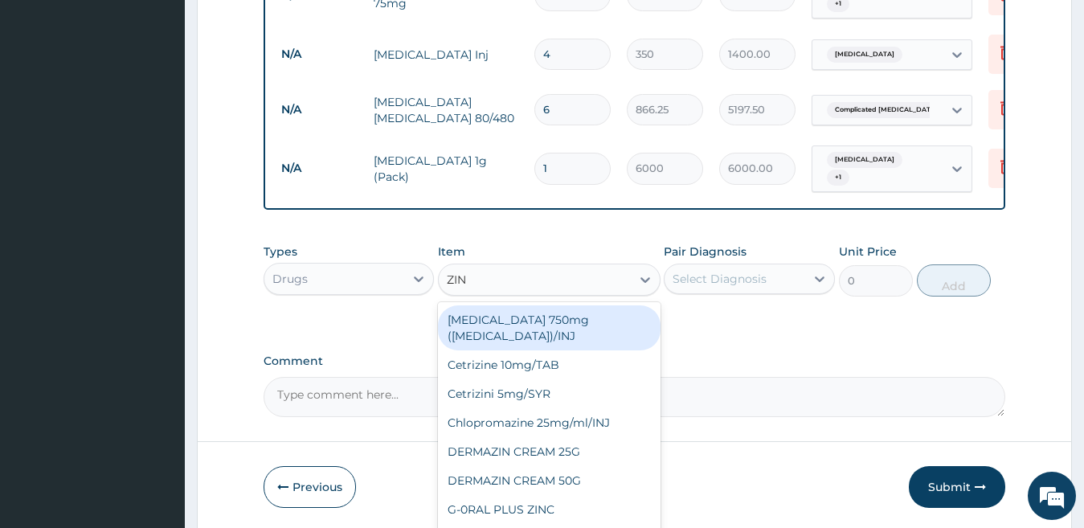
type input "ZINC"
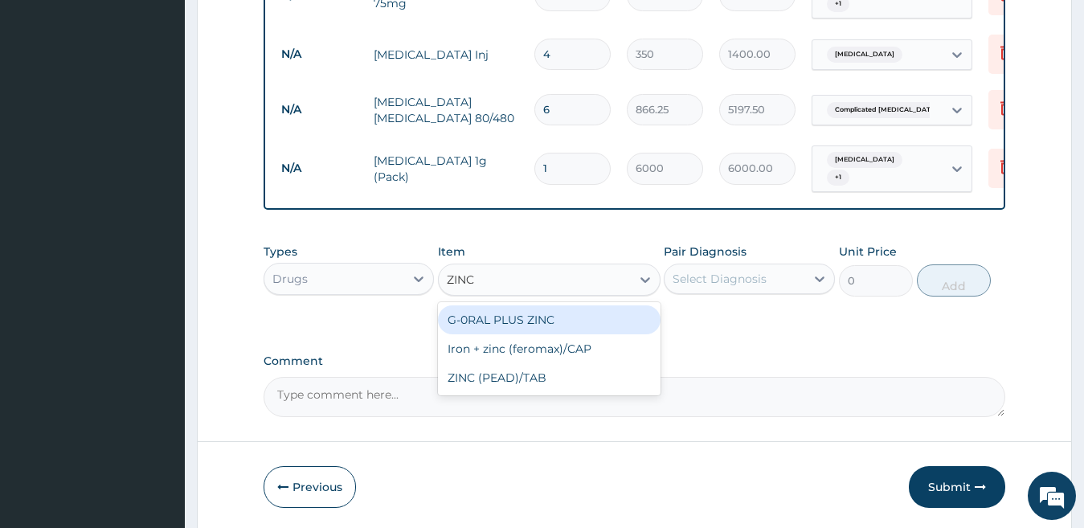
click at [545, 319] on div "G-0RAL PLUS ZINC" at bounding box center [549, 319] width 222 height 29
type input "183.75"
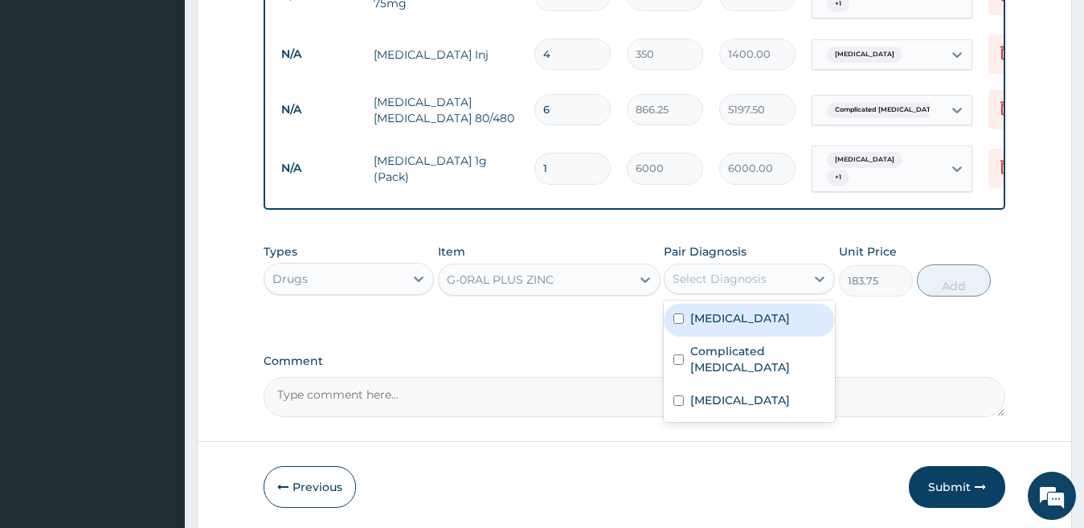
click at [696, 284] on div "Select Diagnosis" at bounding box center [719, 279] width 94 height 16
click at [708, 323] on label "Acute gastroenteritis" at bounding box center [740, 318] width 100 height 16
checkbox input "true"
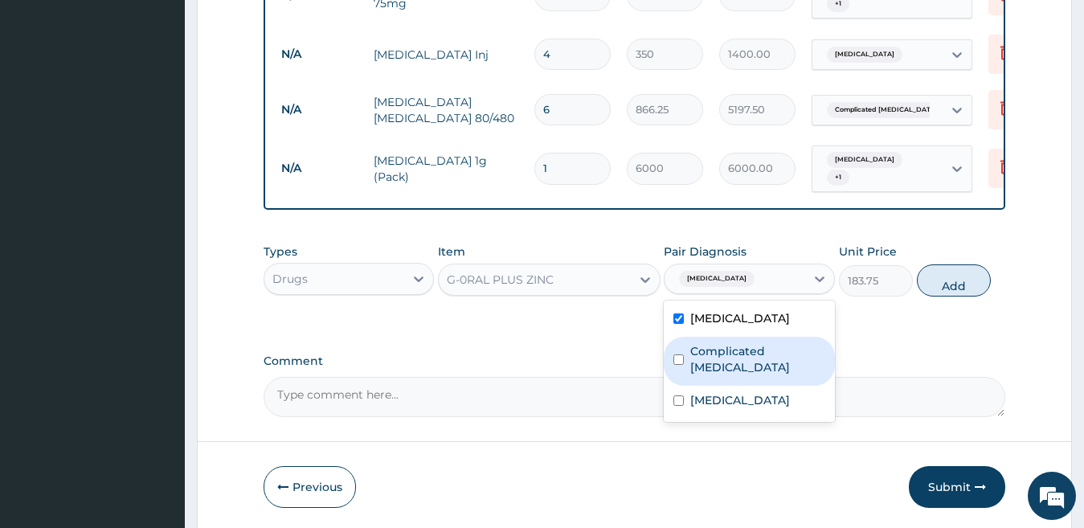
click at [712, 355] on label "Complicated malaria" at bounding box center [757, 359] width 135 height 32
checkbox input "true"
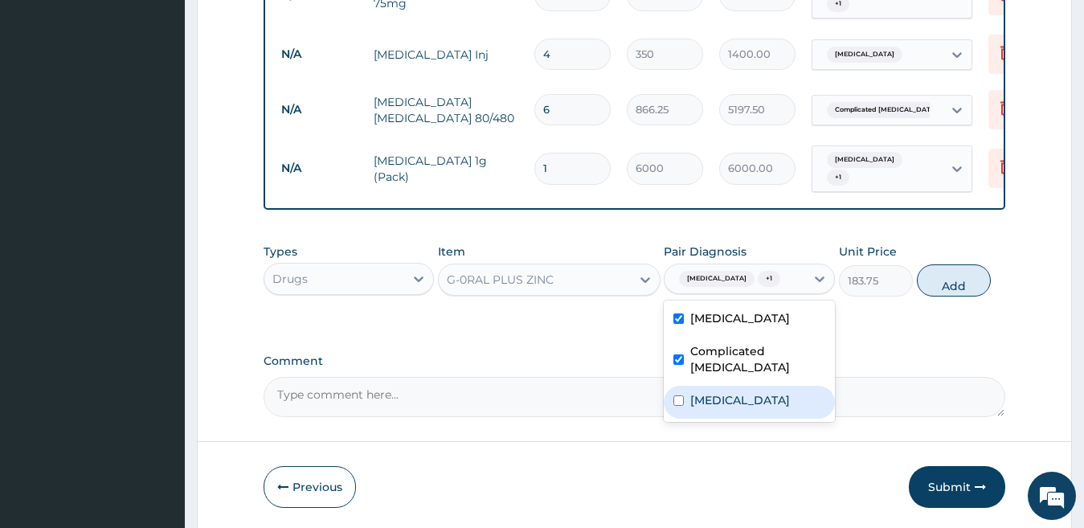
drag, startPoint x: 712, startPoint y: 386, endPoint x: 740, endPoint y: 384, distance: 27.4
click at [712, 392] on label "Typhoid fever" at bounding box center [740, 400] width 100 height 16
checkbox input "true"
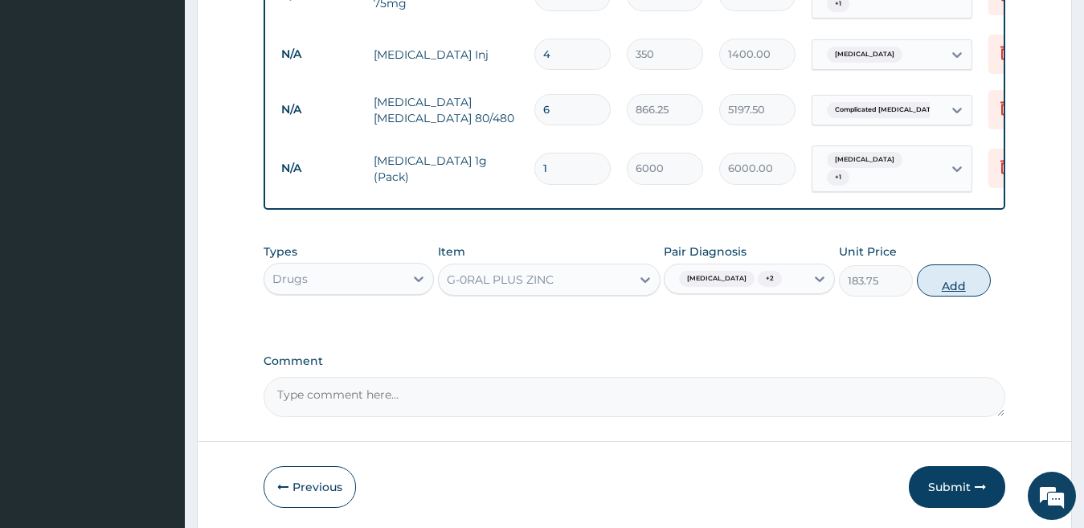
click at [939, 290] on button "Add" at bounding box center [954, 280] width 74 height 32
type input "0"
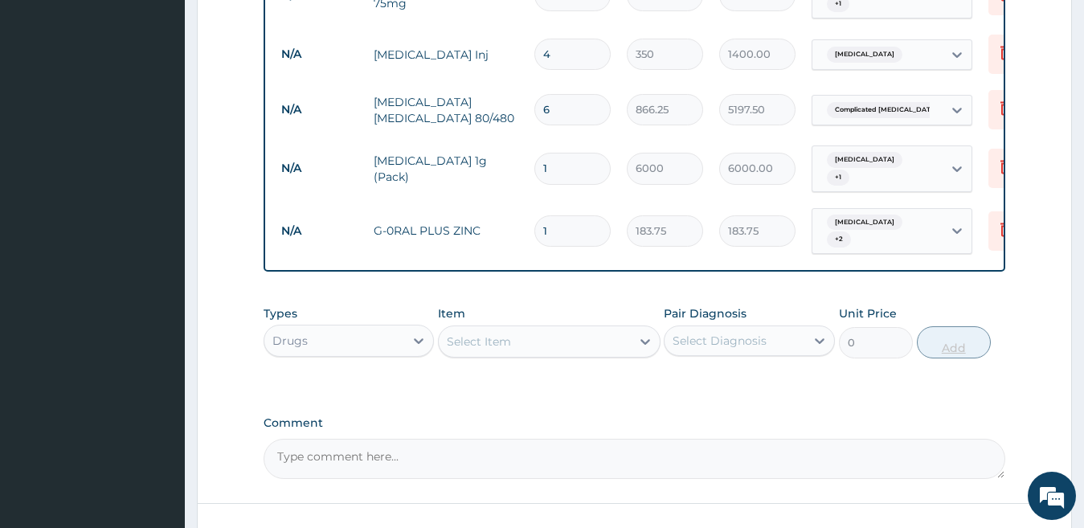
type input "10"
type input "1837.50"
type input "10"
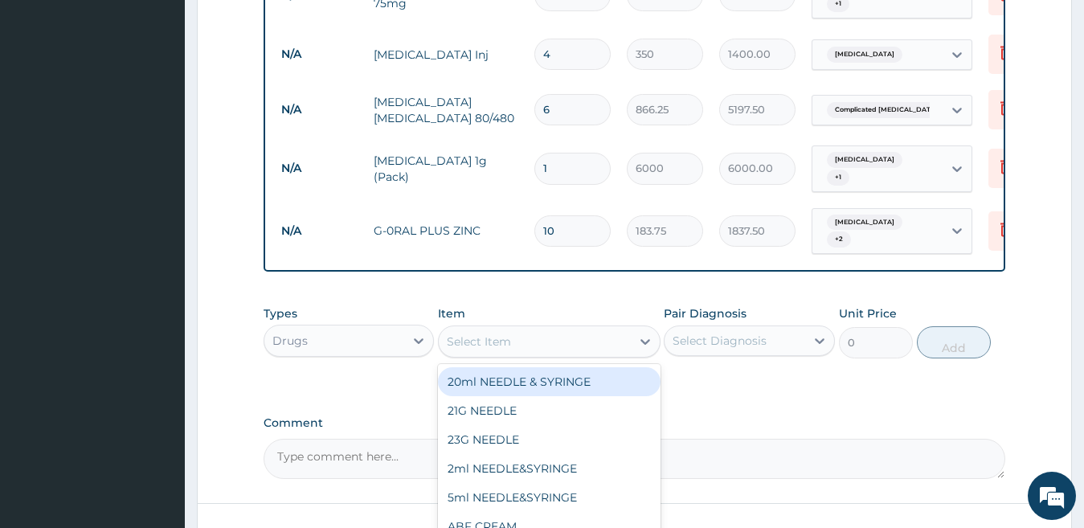
click at [487, 337] on div "Select Item" at bounding box center [535, 342] width 192 height 26
type input "CIMET"
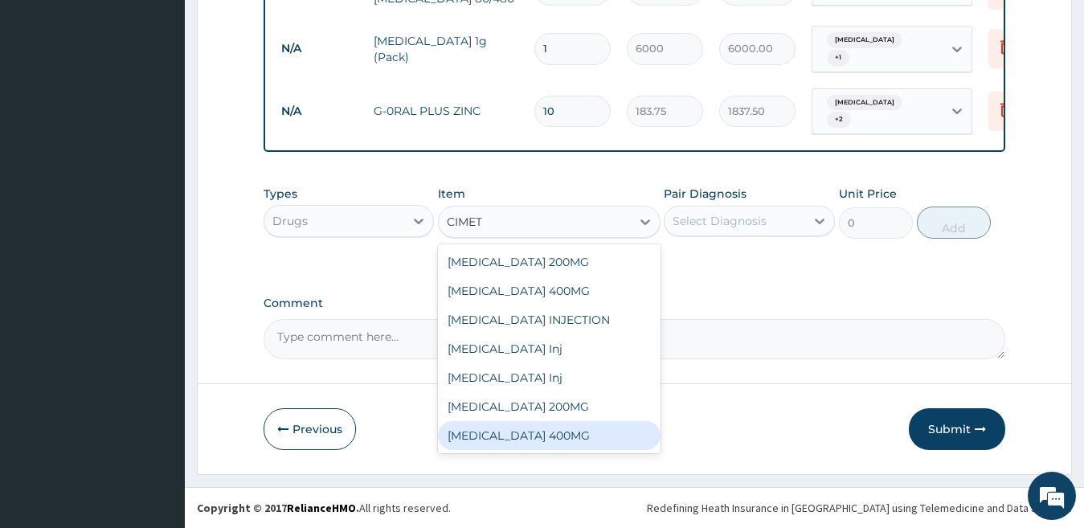
scroll to position [1640, 0]
click at [587, 444] on div "CIMETIDINE 400MG" at bounding box center [549, 435] width 222 height 29
type input "200"
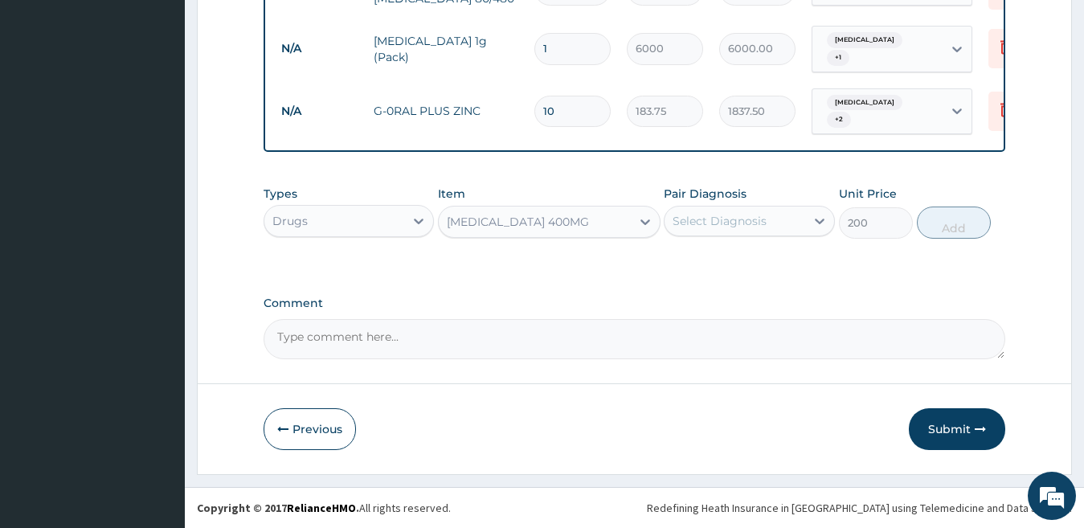
click at [753, 218] on div "Select Diagnosis" at bounding box center [719, 221] width 94 height 16
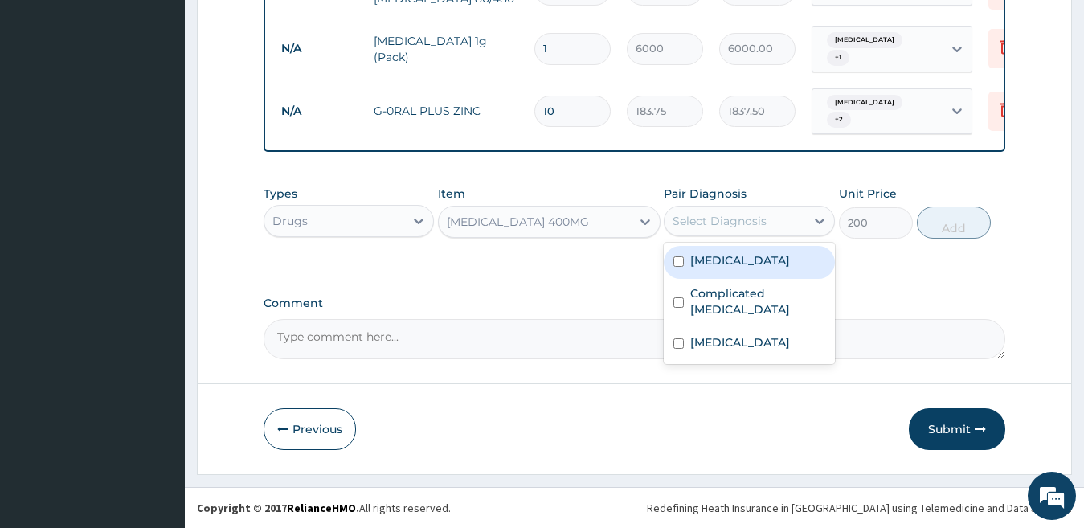
click at [741, 272] on div "Acute gastroenteritis" at bounding box center [748, 262] width 171 height 33
checkbox input "true"
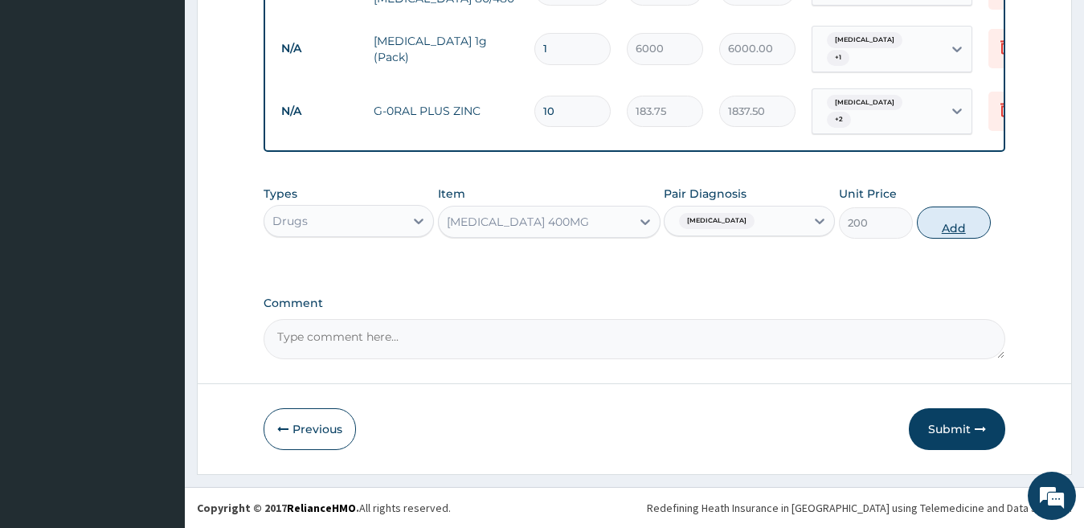
click at [957, 229] on button "Add" at bounding box center [954, 222] width 74 height 32
type input "0"
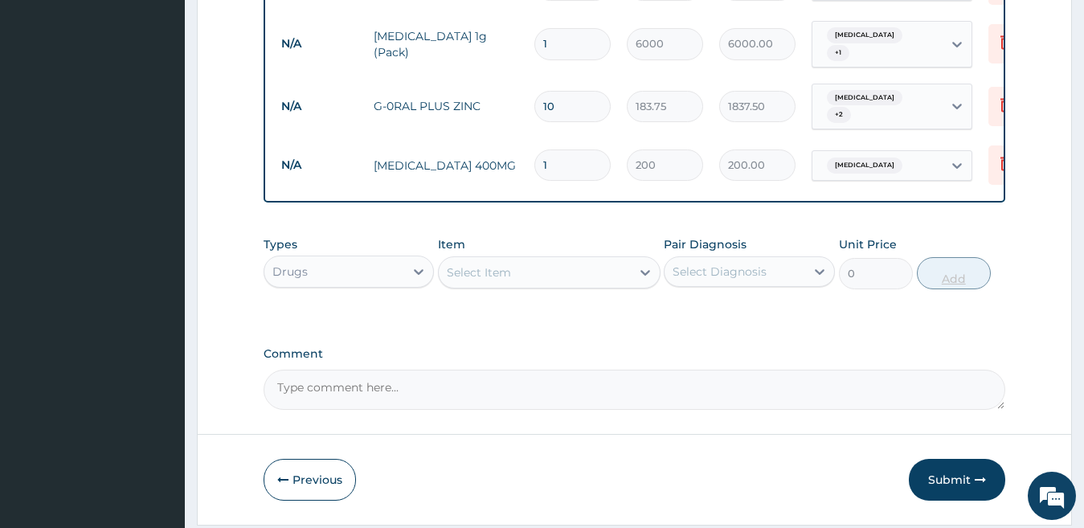
type input "10"
type input "2000.00"
type input "10"
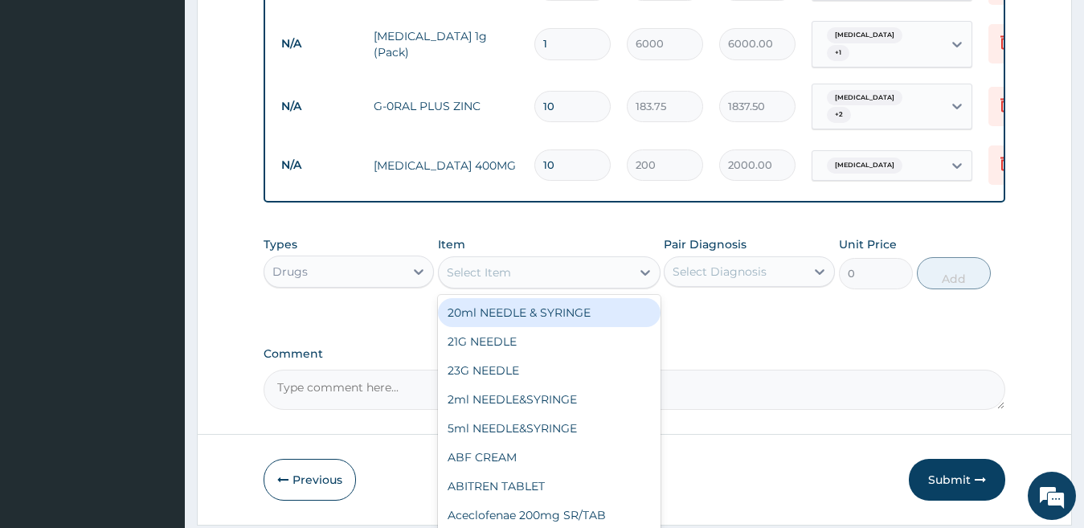
click at [472, 274] on div "Select Item" at bounding box center [479, 272] width 64 height 16
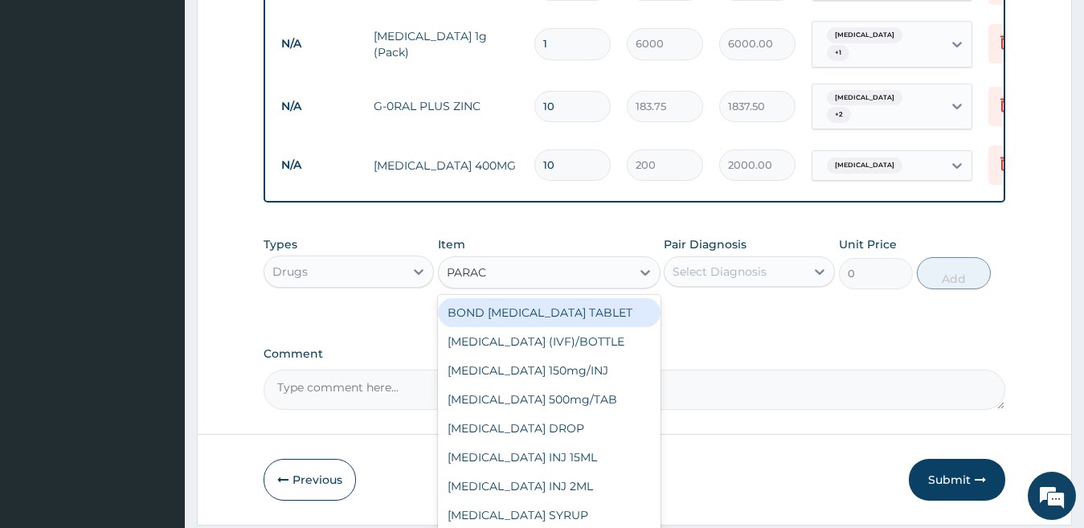
type input "PARACE"
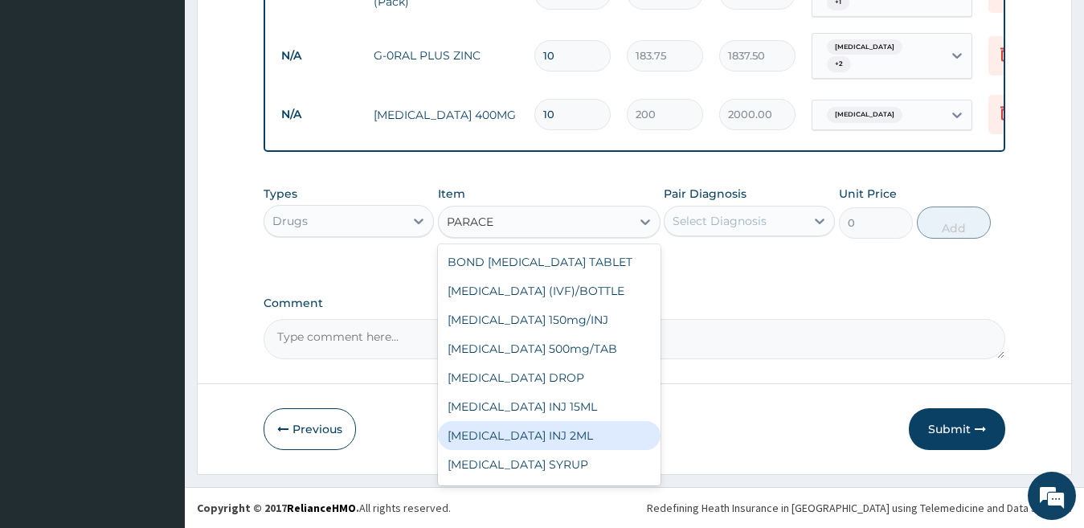
scroll to position [112, 0]
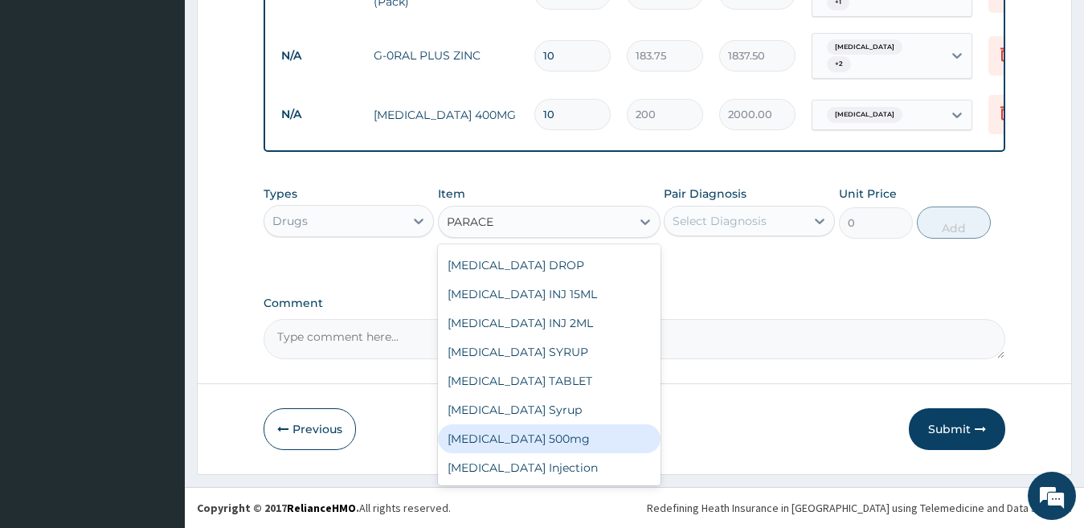
click at [584, 439] on div "Paracetamol 500mg" at bounding box center [549, 438] width 222 height 29
type input "15"
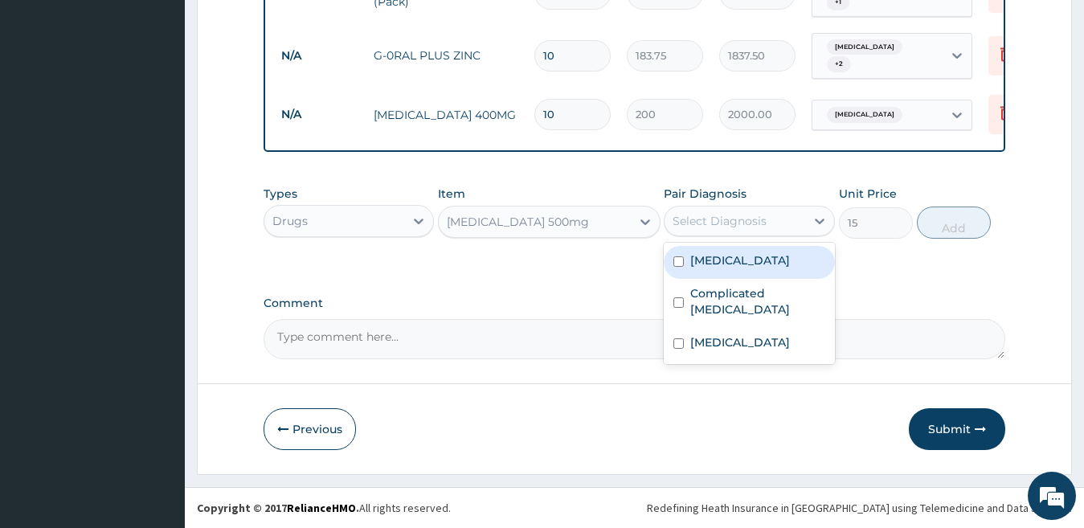
click at [745, 213] on div "Select Diagnosis" at bounding box center [719, 221] width 94 height 16
click at [749, 250] on div "Acute gastroenteritis" at bounding box center [748, 262] width 171 height 33
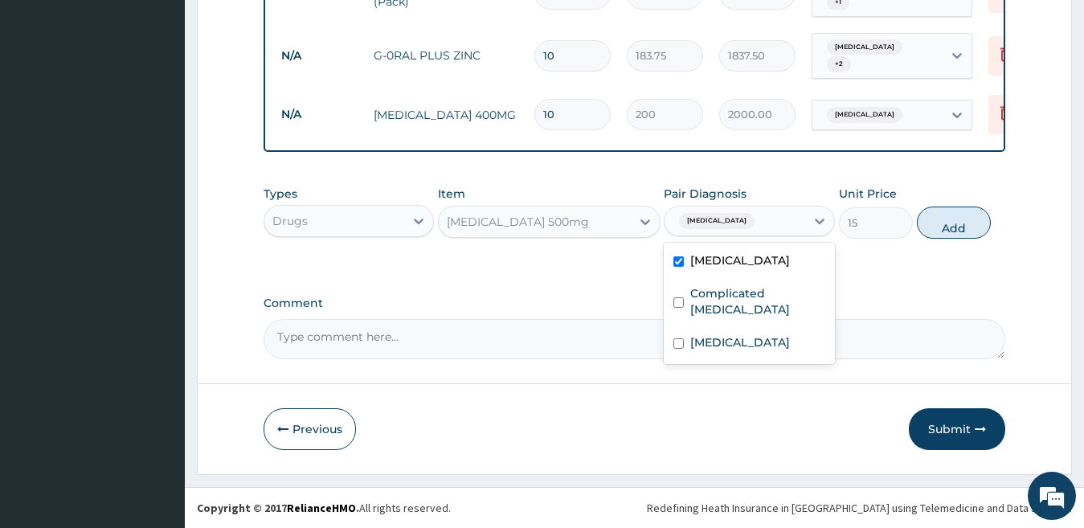
checkbox input "true"
click at [749, 302] on div "Complicated malaria" at bounding box center [748, 303] width 171 height 49
checkbox input "true"
drag, startPoint x: 740, startPoint y: 327, endPoint x: 885, endPoint y: 273, distance: 155.0
click at [741, 334] on label "Typhoid fever" at bounding box center [740, 342] width 100 height 16
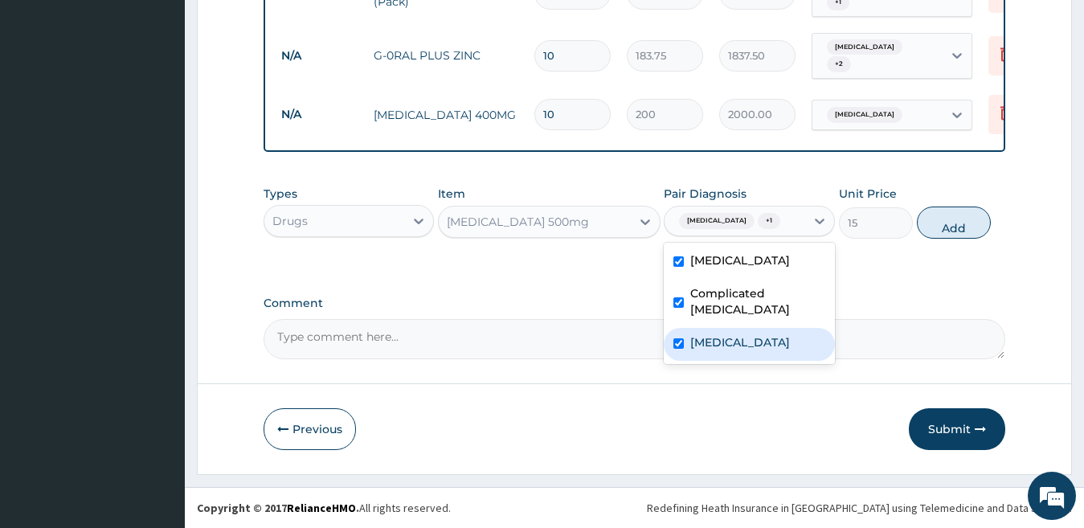
checkbox input "true"
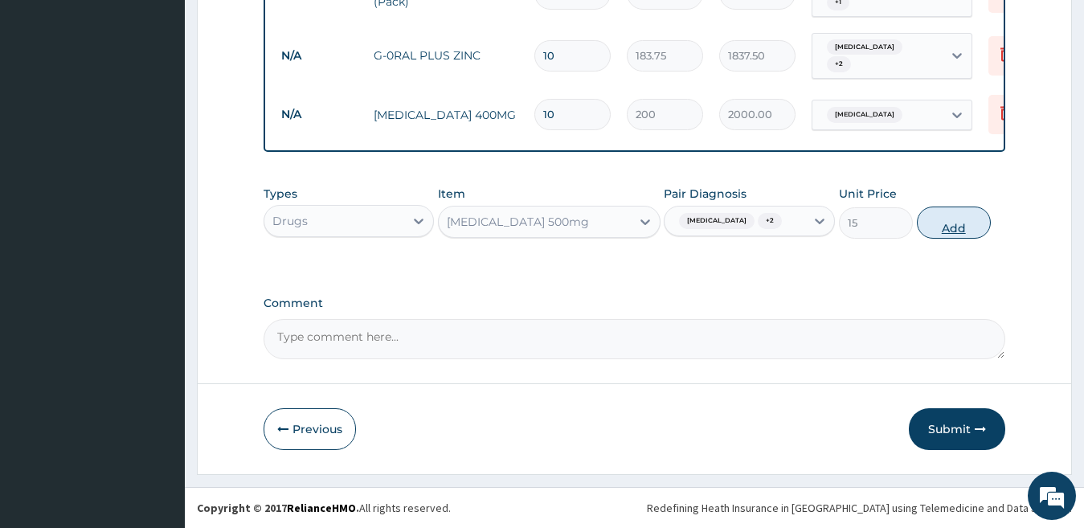
click at [930, 232] on button "Add" at bounding box center [954, 222] width 74 height 32
type input "0"
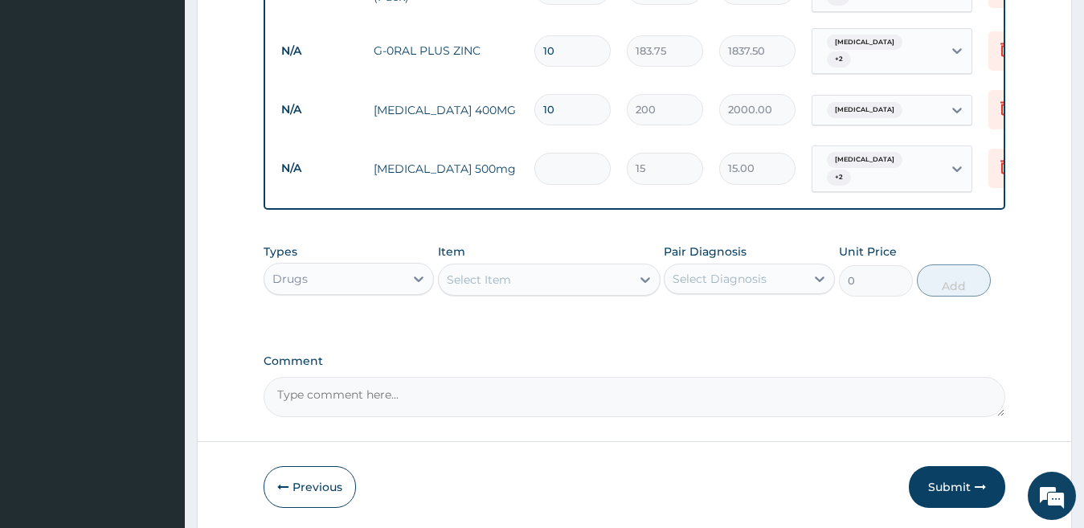
type input "0.00"
type input "2"
type input "30.00"
type input "20"
type input "300.00"
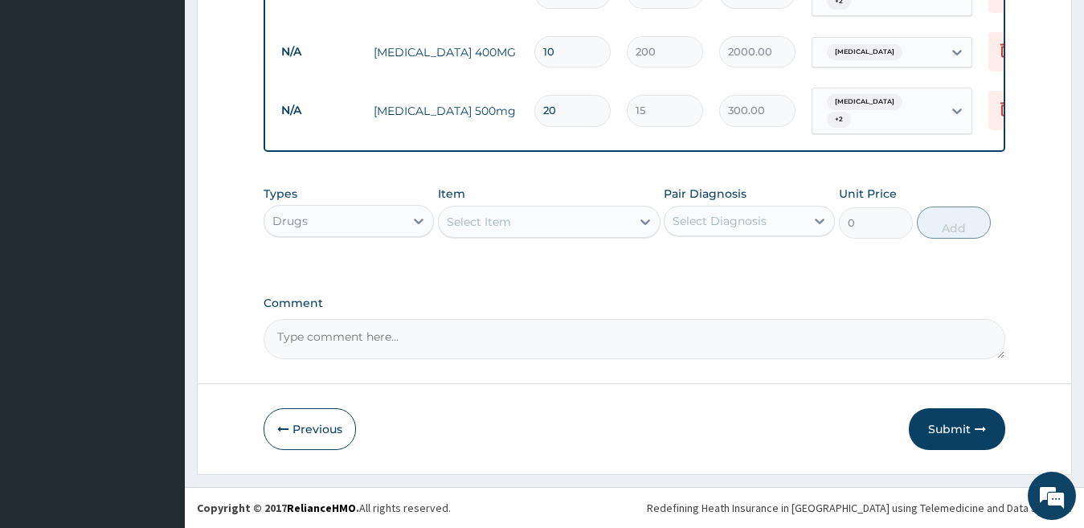
scroll to position [1758, 0]
type input "20"
click at [522, 229] on div "Select Item" at bounding box center [535, 222] width 192 height 26
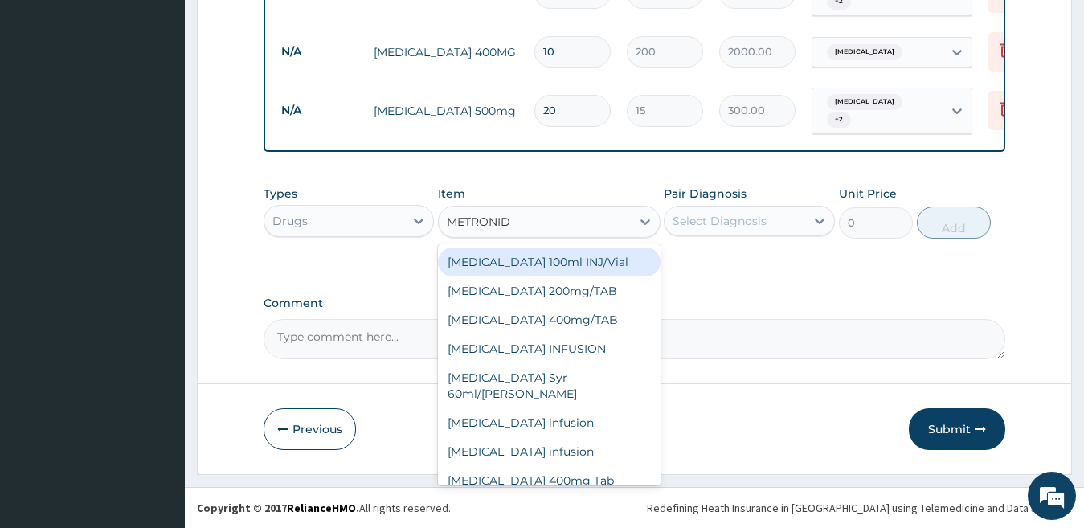
type input "METRONIDA"
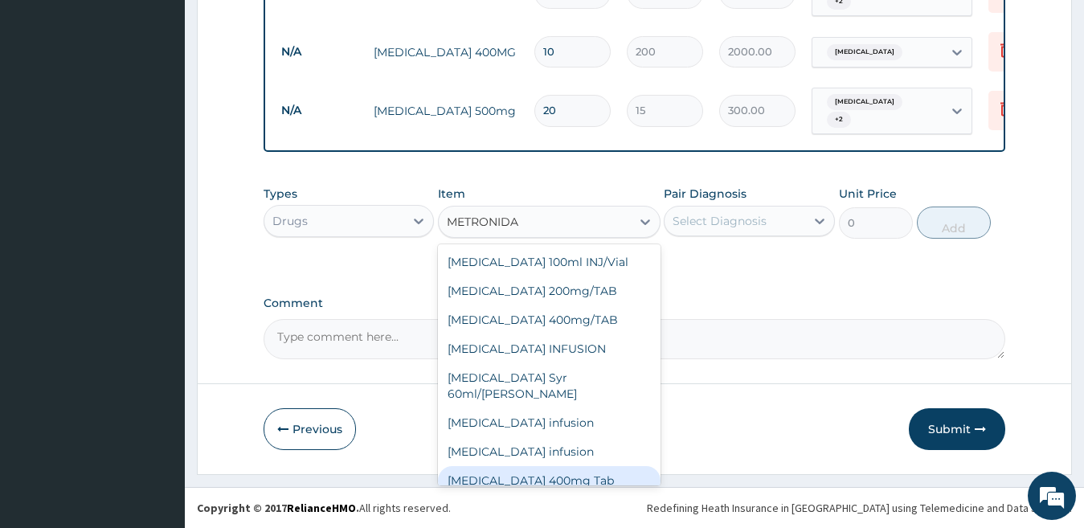
click at [555, 466] on div "Metronidazole 400mg Tab" at bounding box center [549, 480] width 222 height 29
type input "50"
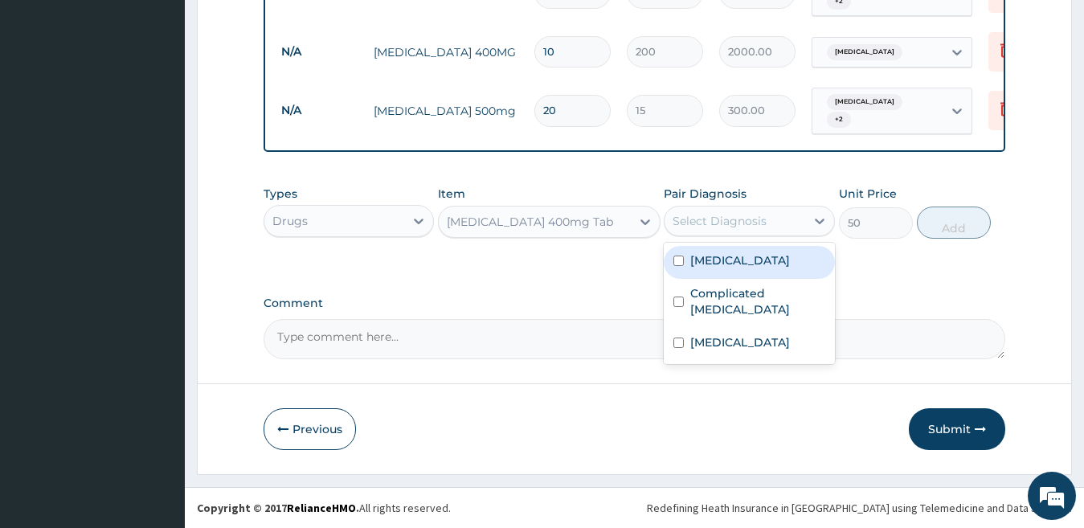
click at [692, 225] on div "Select Diagnosis" at bounding box center [719, 221] width 94 height 16
click at [709, 263] on label "Acute gastroenteritis" at bounding box center [740, 260] width 100 height 16
checkbox input "true"
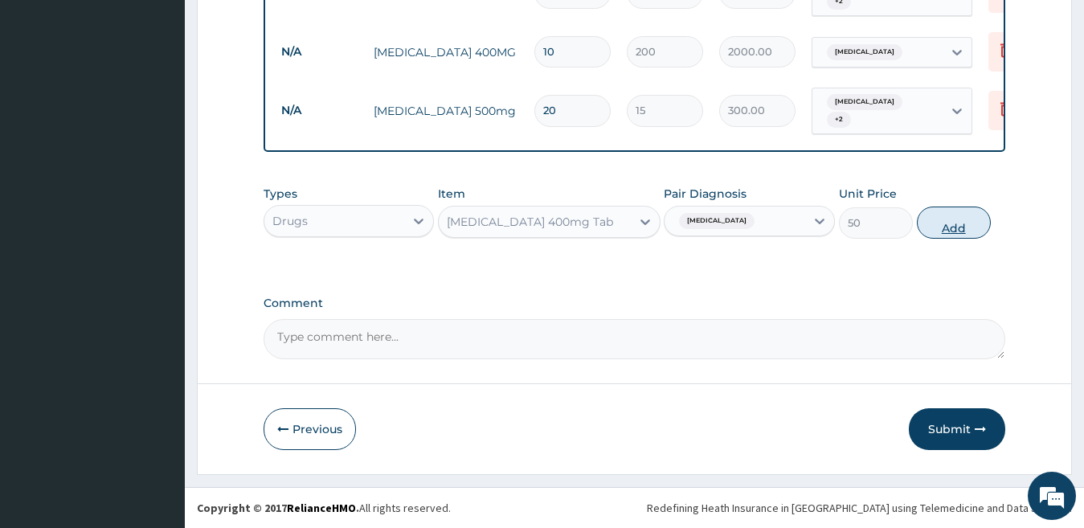
click at [966, 233] on button "Add" at bounding box center [954, 222] width 74 height 32
type input "0"
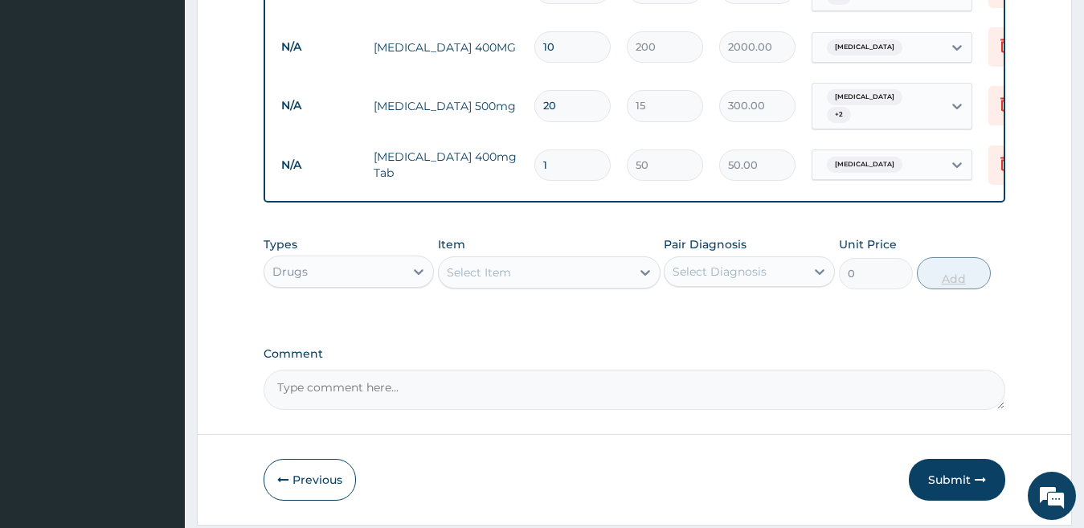
type input "15"
type input "750.00"
type input "15"
click at [529, 280] on div "Select Item" at bounding box center [535, 272] width 192 height 26
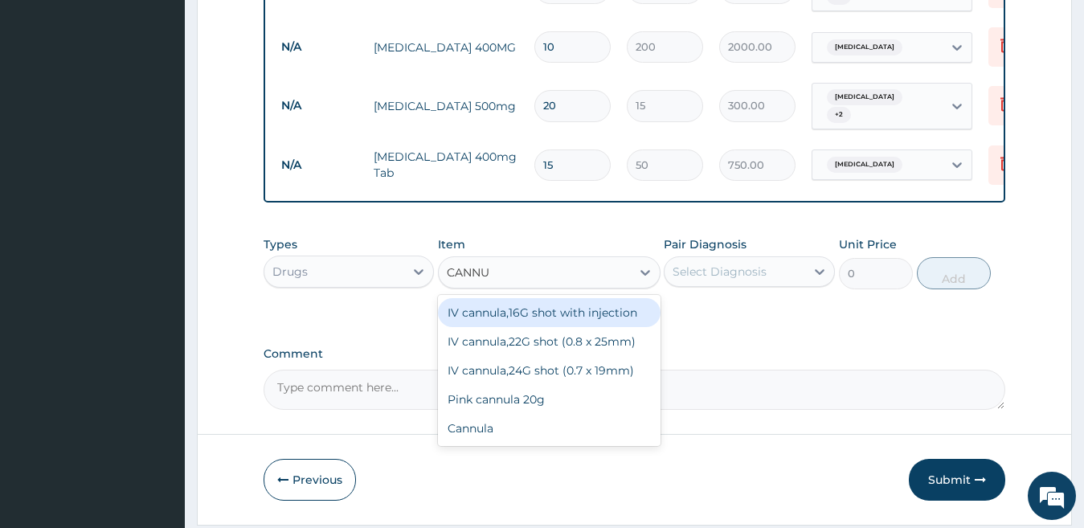
type input "CANNUL"
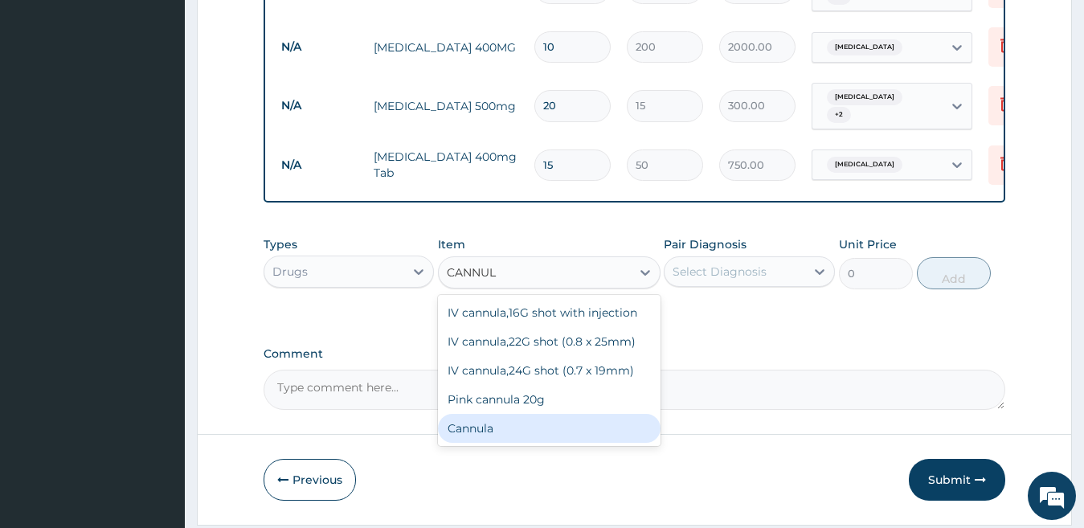
click at [525, 432] on div "Cannula" at bounding box center [549, 428] width 222 height 29
type input "200"
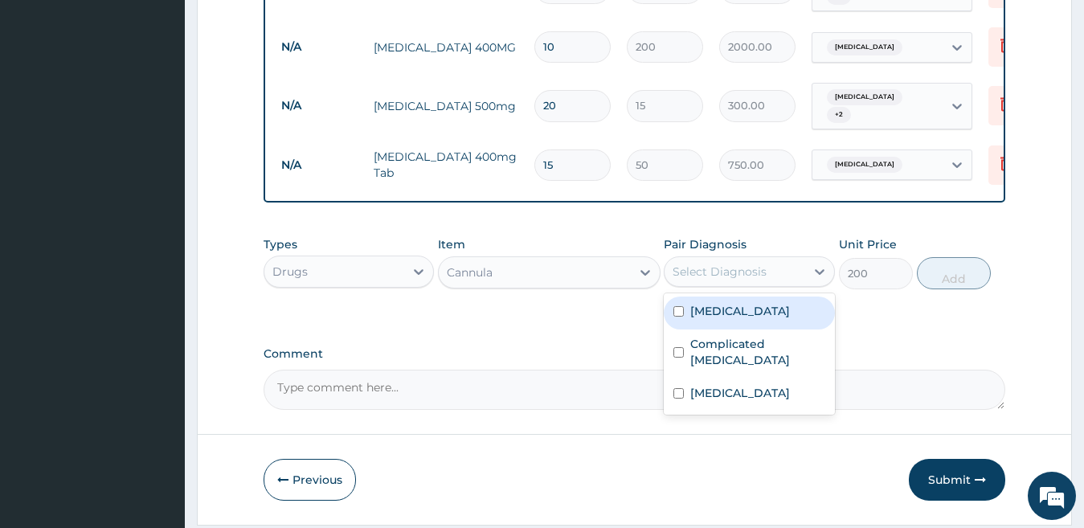
drag, startPoint x: 729, startPoint y: 280, endPoint x: 724, endPoint y: 334, distance: 54.1
click at [729, 280] on div "Select Diagnosis" at bounding box center [719, 271] width 94 height 16
click at [721, 322] on div "Acute gastroenteritis" at bounding box center [748, 312] width 171 height 33
checkbox input "true"
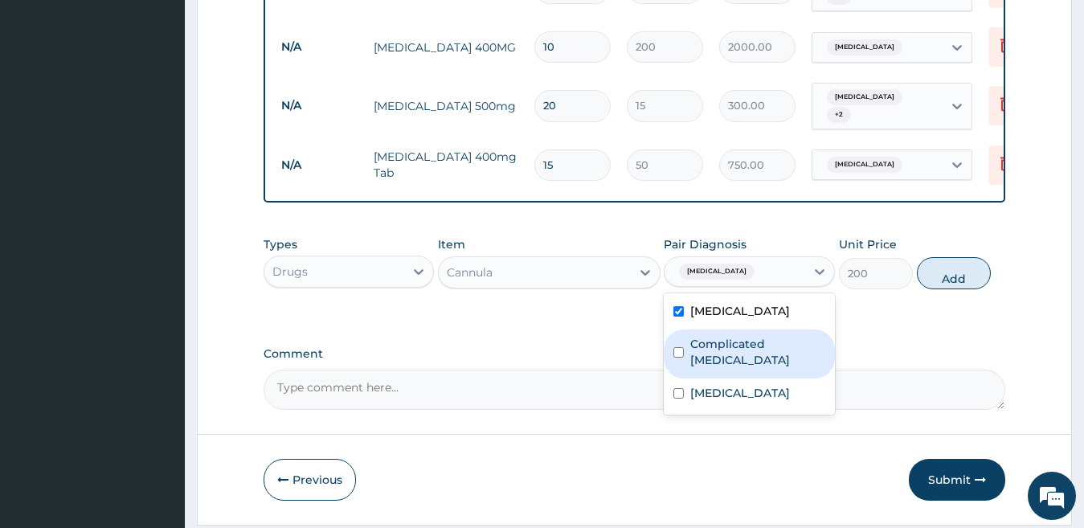
drag, startPoint x: 720, startPoint y: 340, endPoint x: 721, endPoint y: 352, distance: 12.1
click at [720, 342] on label "Complicated malaria" at bounding box center [757, 352] width 135 height 32
checkbox input "true"
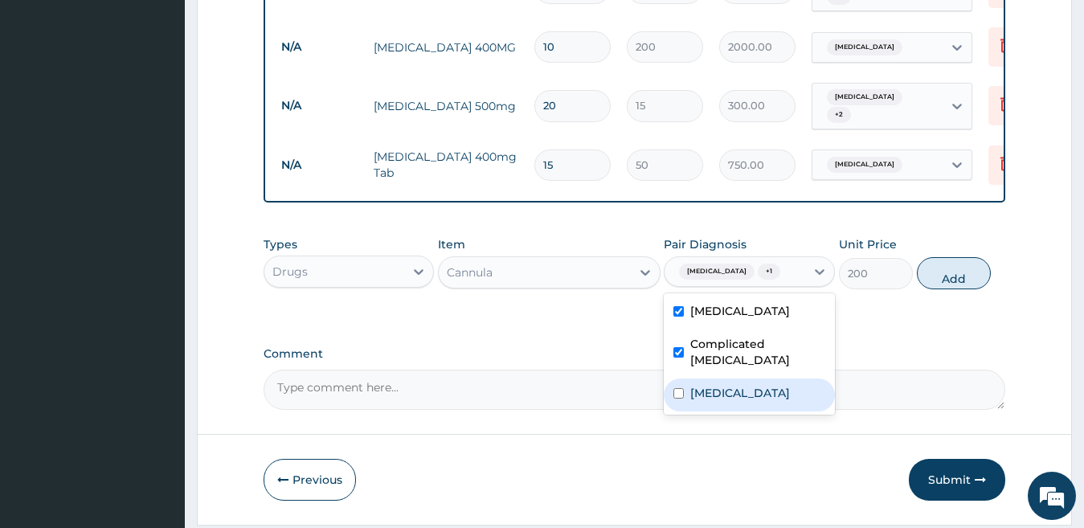
click at [723, 385] on label "Typhoid fever" at bounding box center [740, 393] width 100 height 16
checkbox input "true"
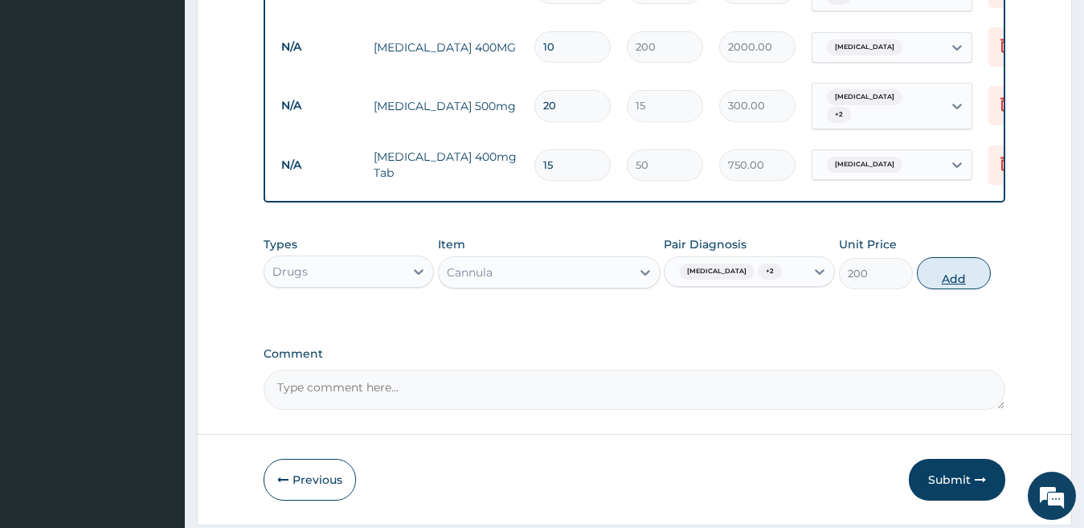
click at [926, 280] on button "Add" at bounding box center [954, 273] width 74 height 32
type input "0"
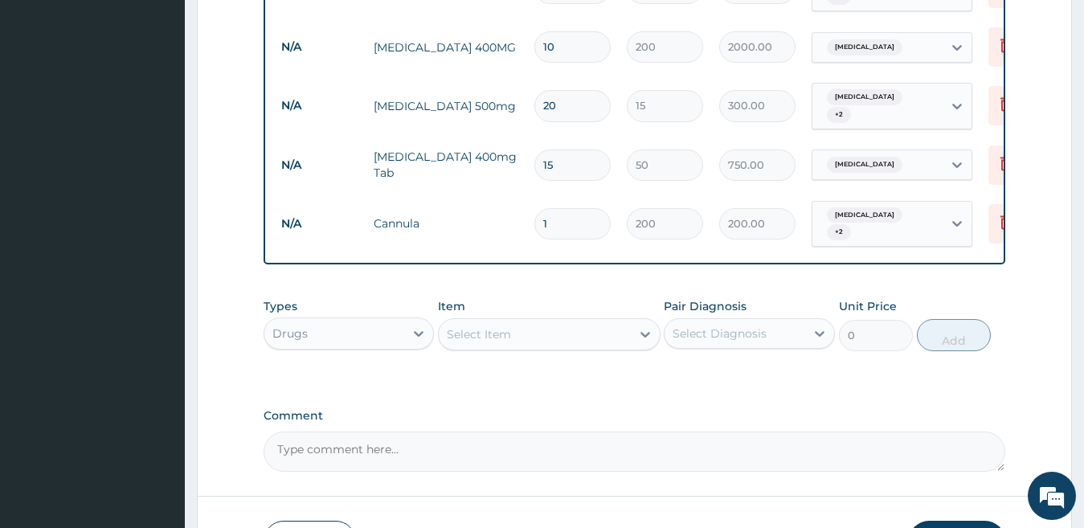
click at [536, 339] on div "Select Item" at bounding box center [535, 334] width 192 height 26
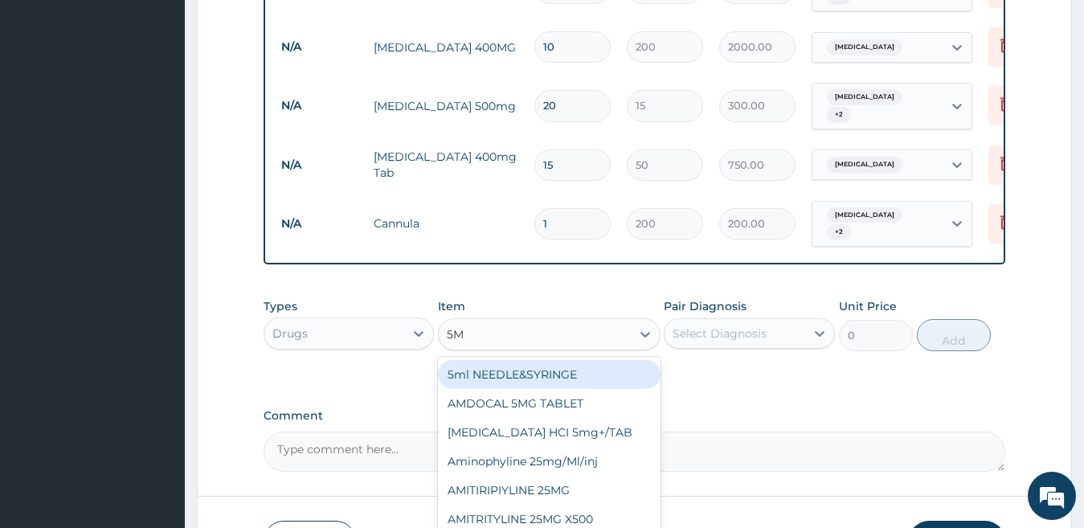
type input "5ML"
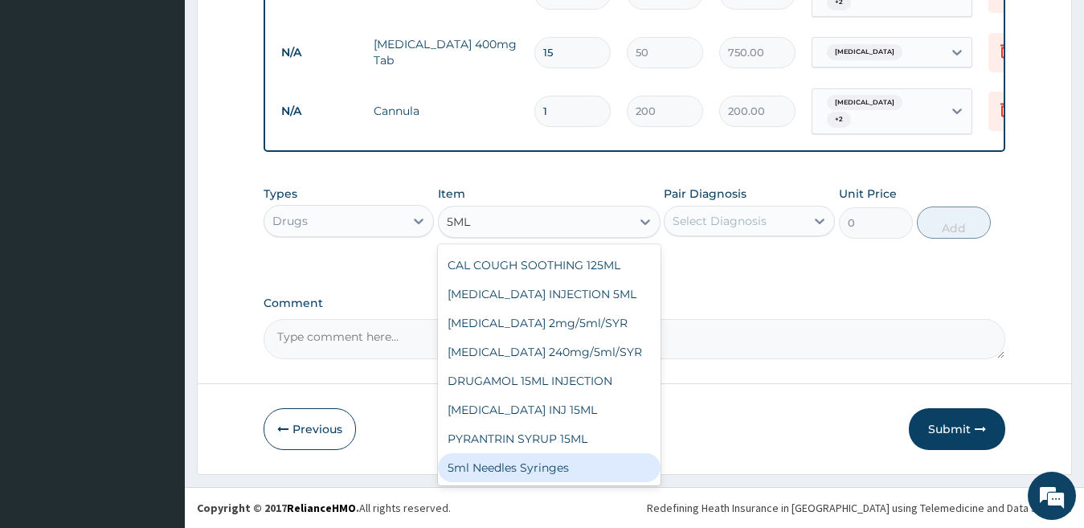
scroll to position [1876, 0]
click at [570, 464] on div "5ml Needles Syringes" at bounding box center [549, 467] width 222 height 29
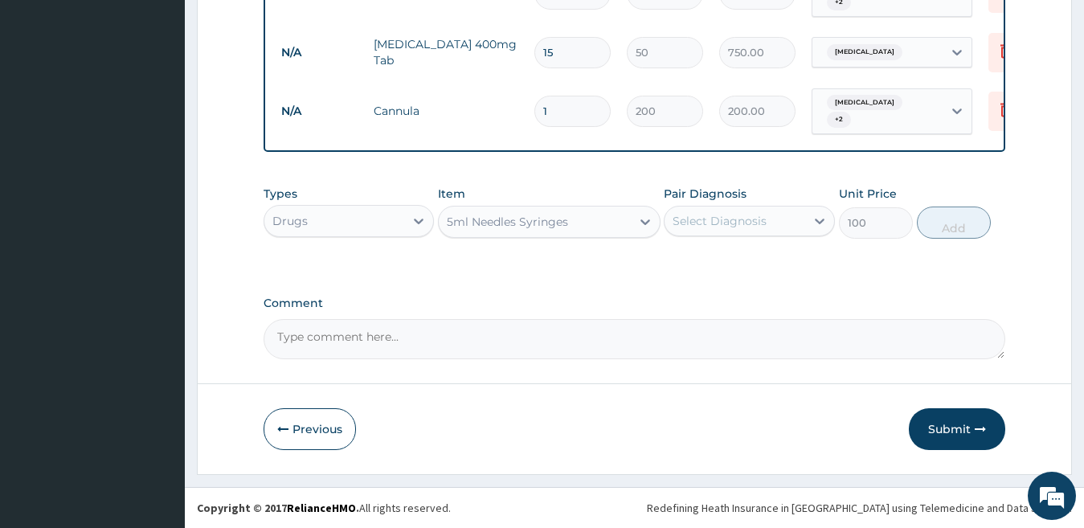
click at [723, 226] on div "Select Diagnosis" at bounding box center [719, 221] width 94 height 16
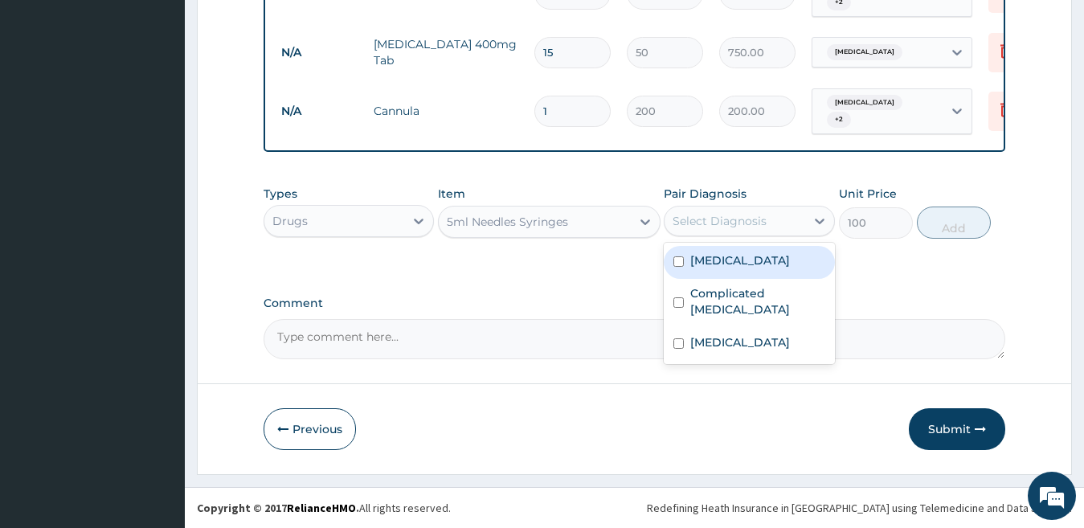
click at [716, 249] on div "Acute gastroenteritis" at bounding box center [748, 262] width 171 height 33
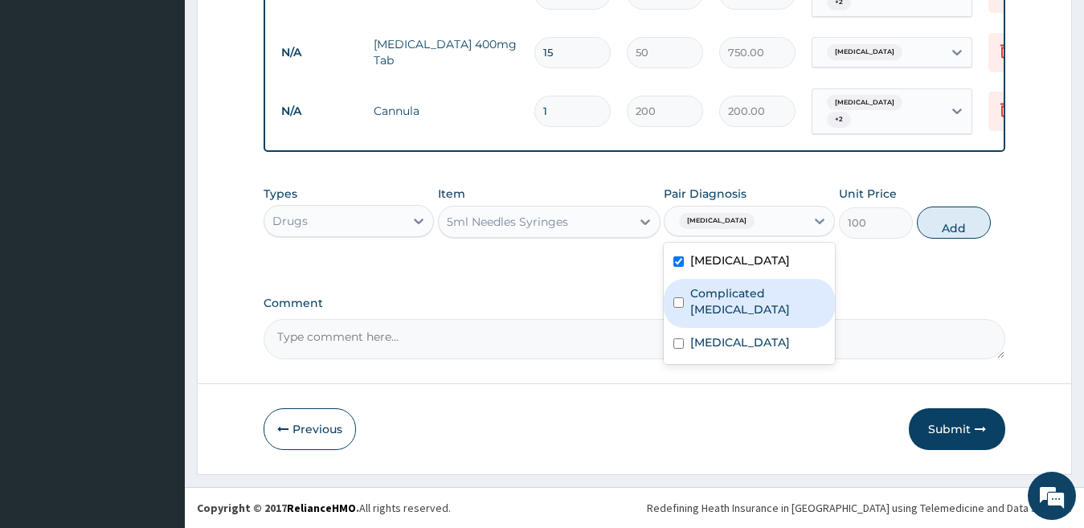
click at [716, 279] on div "Complicated malaria" at bounding box center [748, 303] width 171 height 49
click at [713, 310] on div "Complicated malaria" at bounding box center [748, 303] width 171 height 49
click at [731, 294] on label "Complicated malaria" at bounding box center [757, 301] width 135 height 32
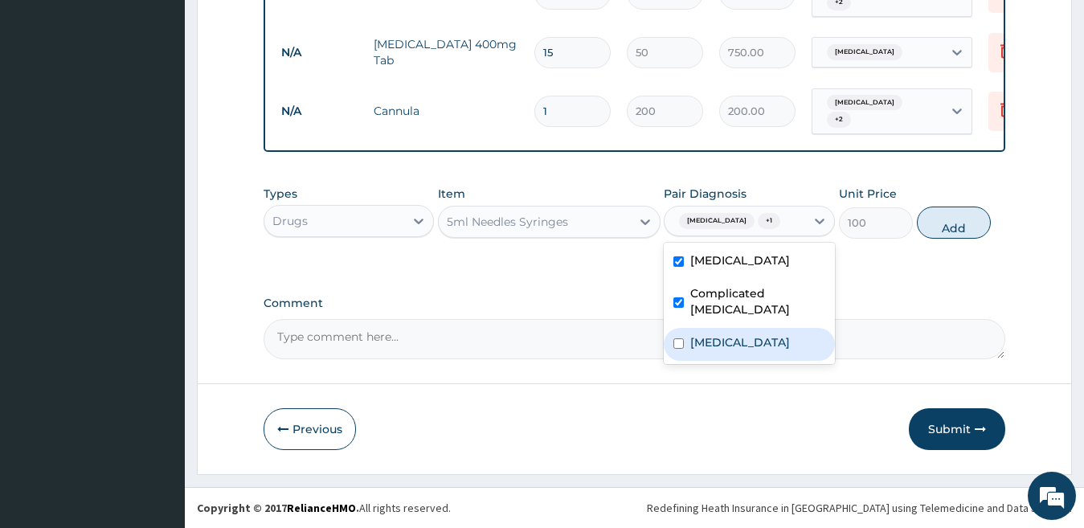
drag, startPoint x: 716, startPoint y: 328, endPoint x: 902, endPoint y: 251, distance: 201.4
click at [717, 334] on label "Typhoid fever" at bounding box center [740, 342] width 100 height 16
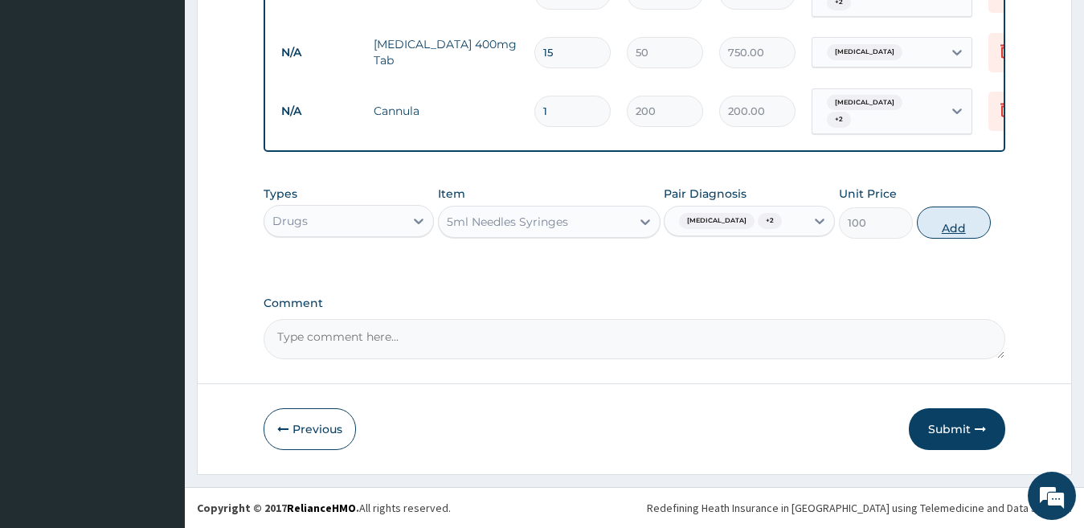
click at [962, 210] on button "Add" at bounding box center [954, 222] width 74 height 32
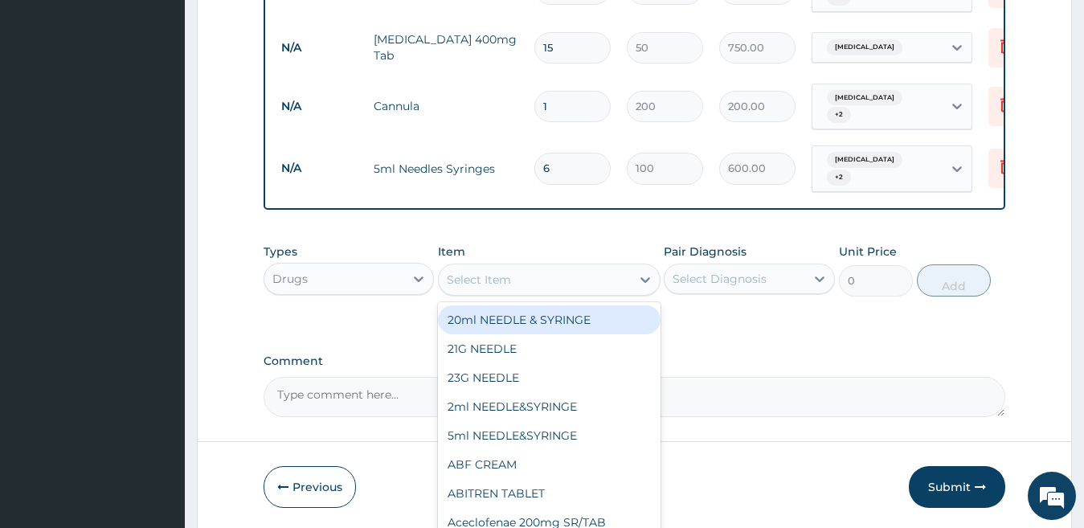
click at [570, 292] on div "Select Item" at bounding box center [535, 280] width 192 height 26
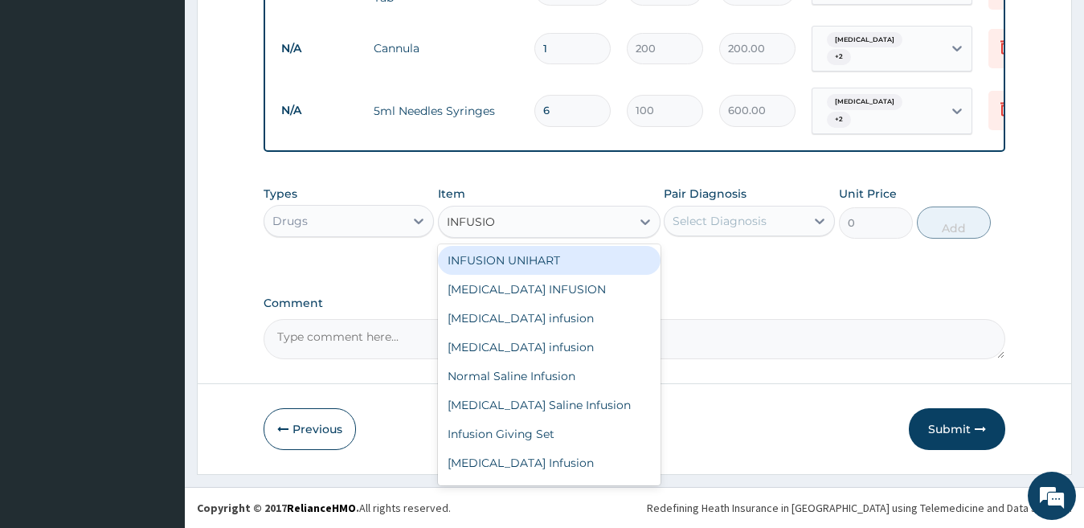
scroll to position [398, 0]
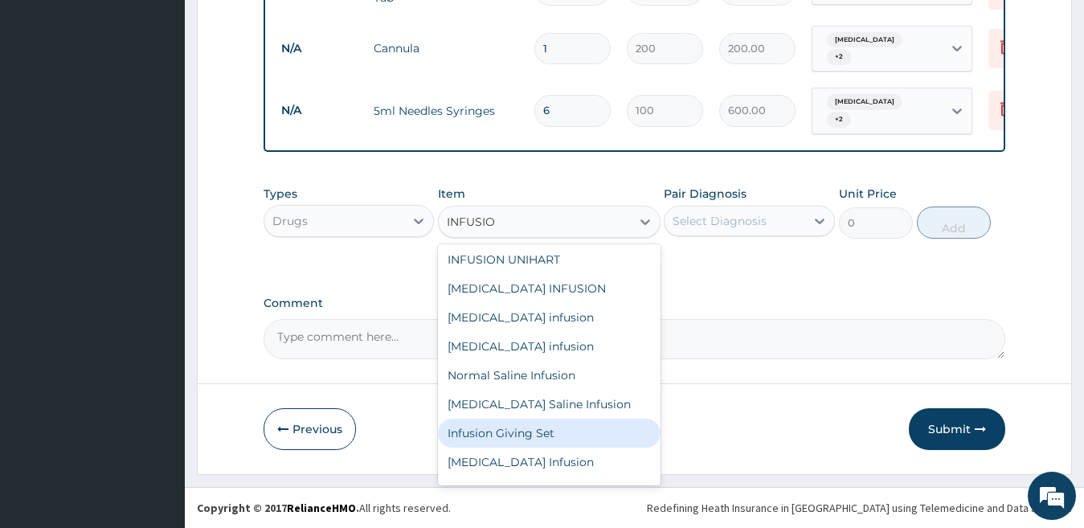
click at [565, 447] on div "Infusion Giving Set" at bounding box center [549, 432] width 222 height 29
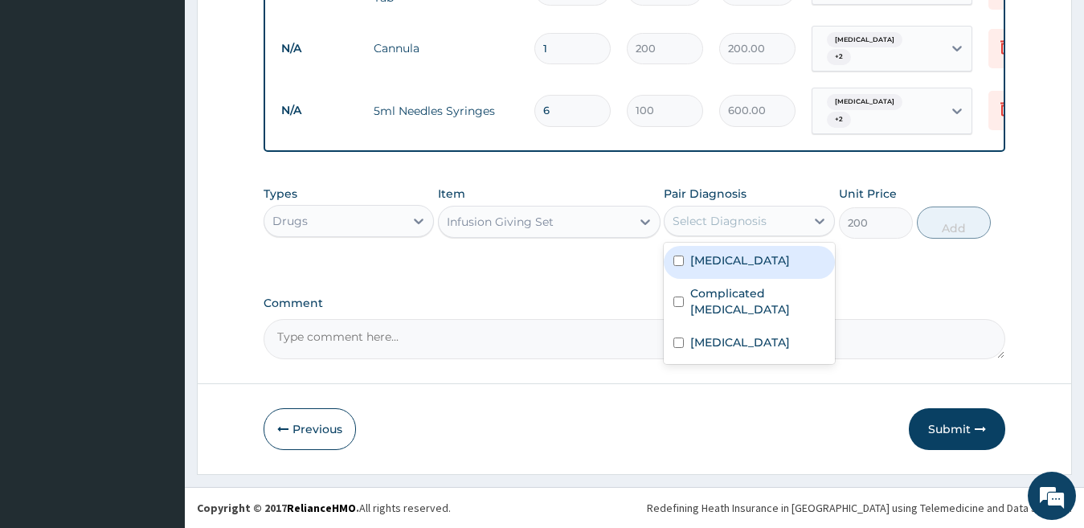
click at [711, 210] on div "Select Diagnosis" at bounding box center [734, 221] width 141 height 26
click at [711, 252] on label "Acute gastroenteritis" at bounding box center [740, 260] width 100 height 16
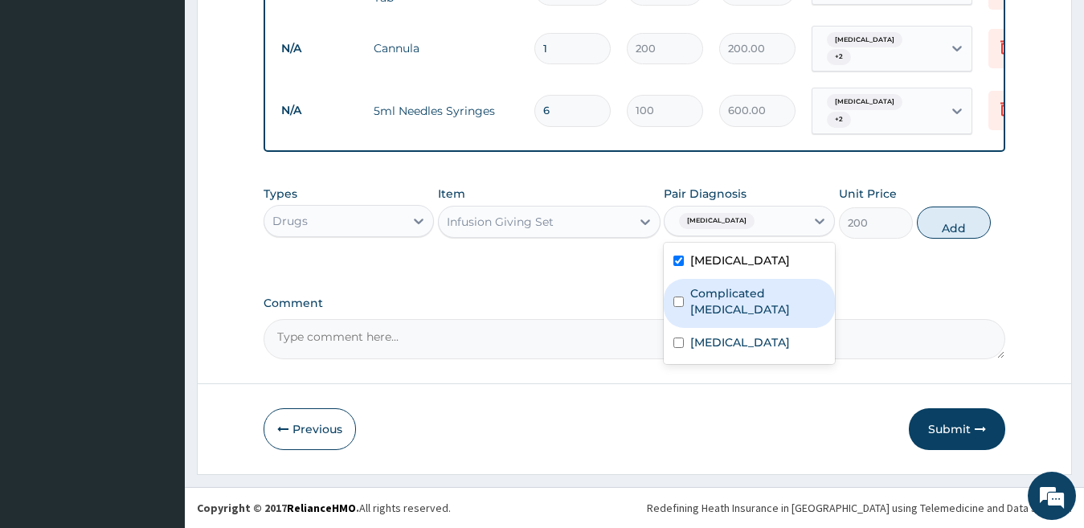
drag, startPoint x: 705, startPoint y: 292, endPoint x: 714, endPoint y: 320, distance: 28.7
click at [705, 294] on label "Complicated malaria" at bounding box center [757, 301] width 135 height 32
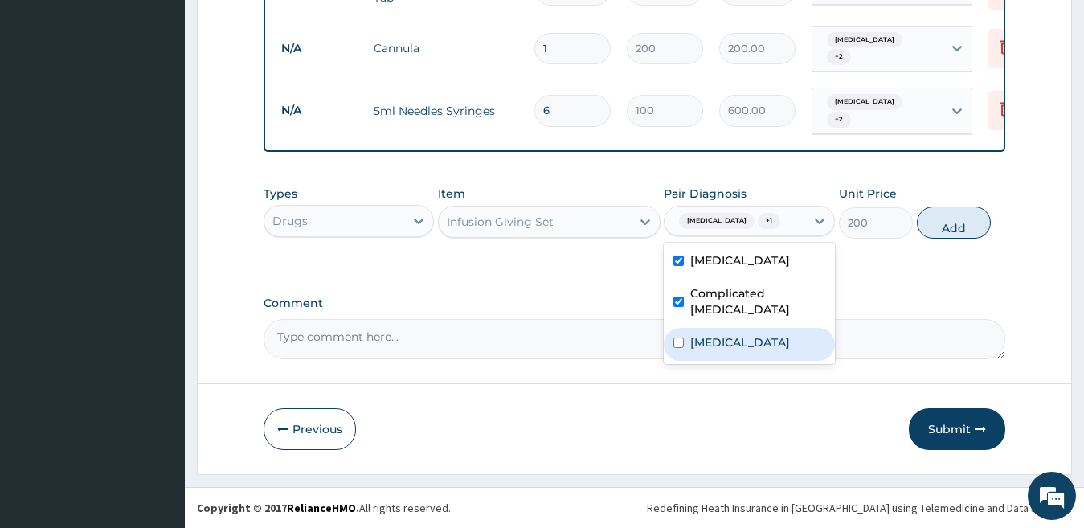
click at [714, 334] on label "Typhoid fever" at bounding box center [740, 342] width 100 height 16
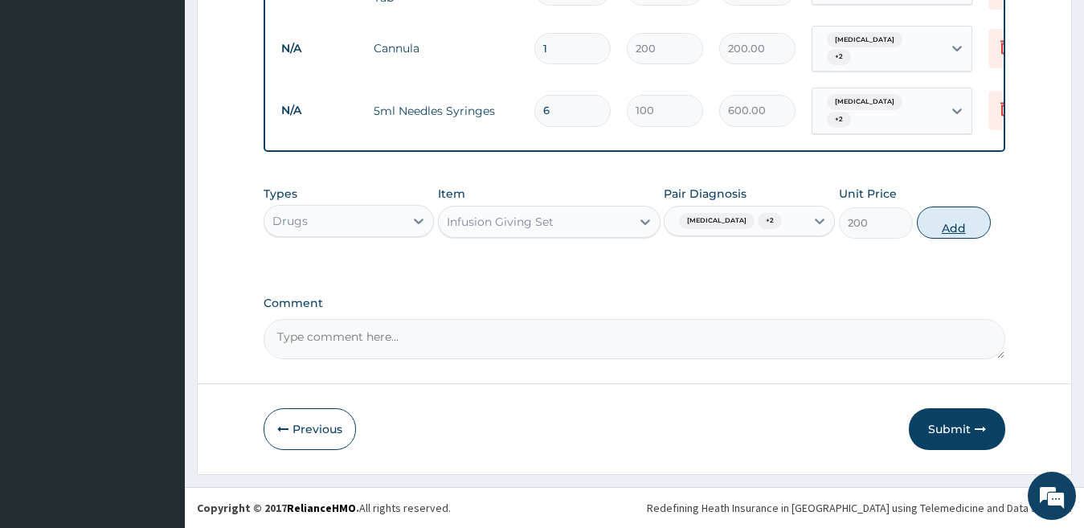
click at [957, 207] on button "Add" at bounding box center [954, 222] width 74 height 32
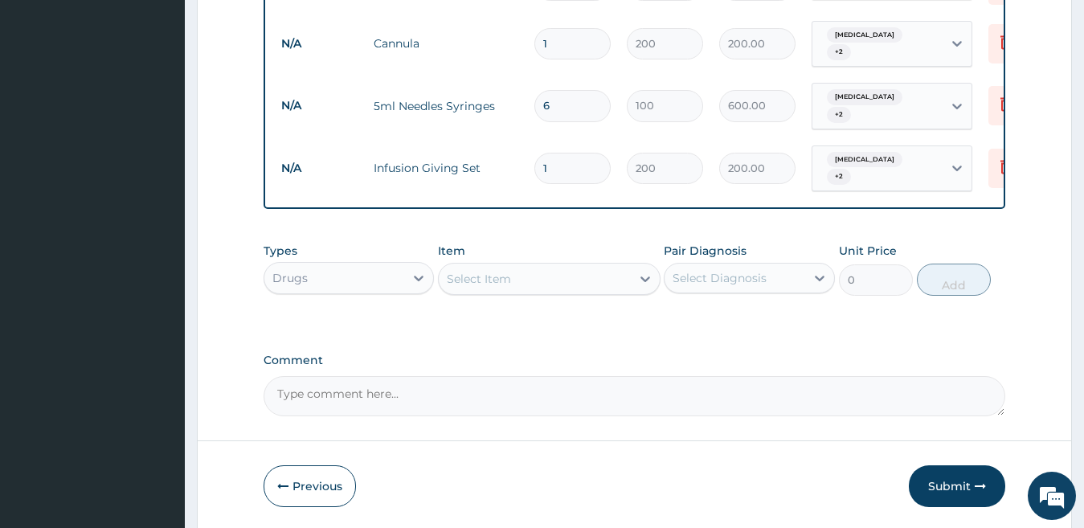
click at [562, 281] on div "Select Item" at bounding box center [535, 279] width 192 height 26
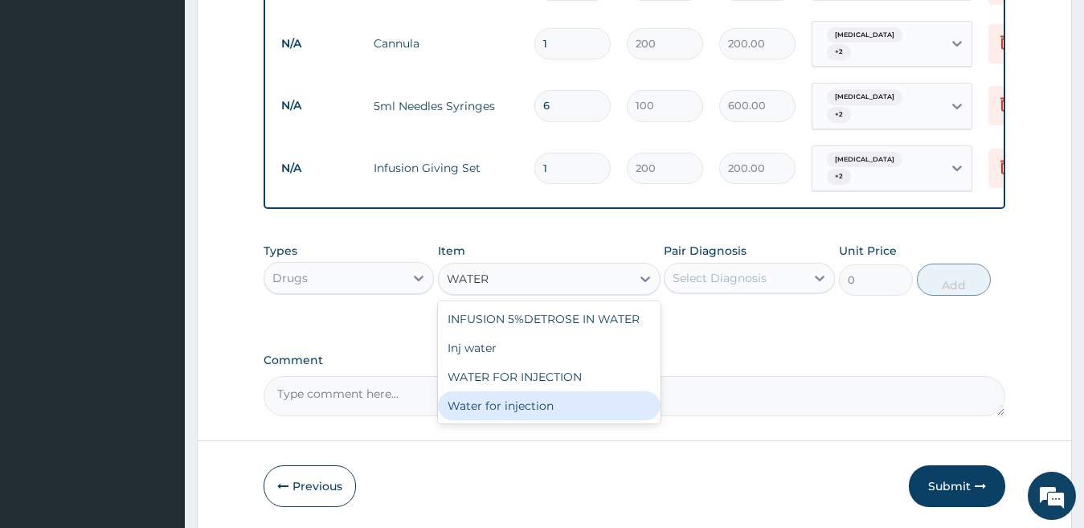
click at [590, 403] on div "Water for injection" at bounding box center [549, 405] width 222 height 29
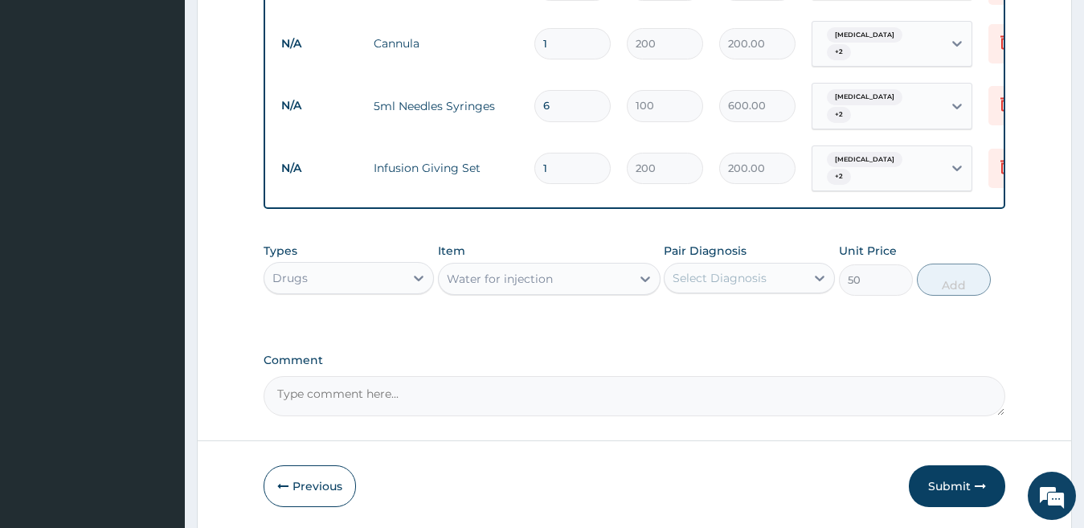
click at [729, 276] on div "Select Diagnosis" at bounding box center [719, 278] width 94 height 16
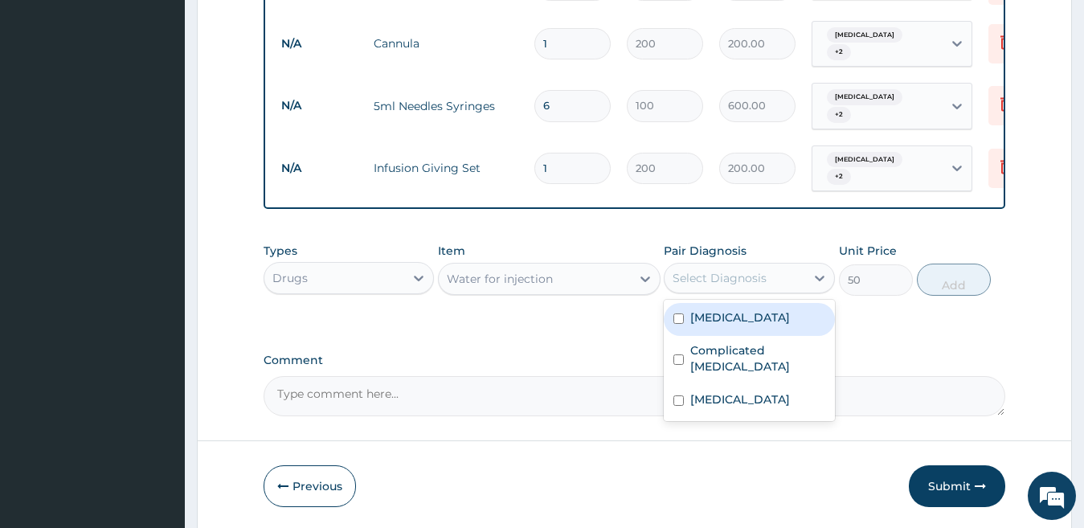
click at [721, 318] on label "Acute gastroenteritis" at bounding box center [740, 317] width 100 height 16
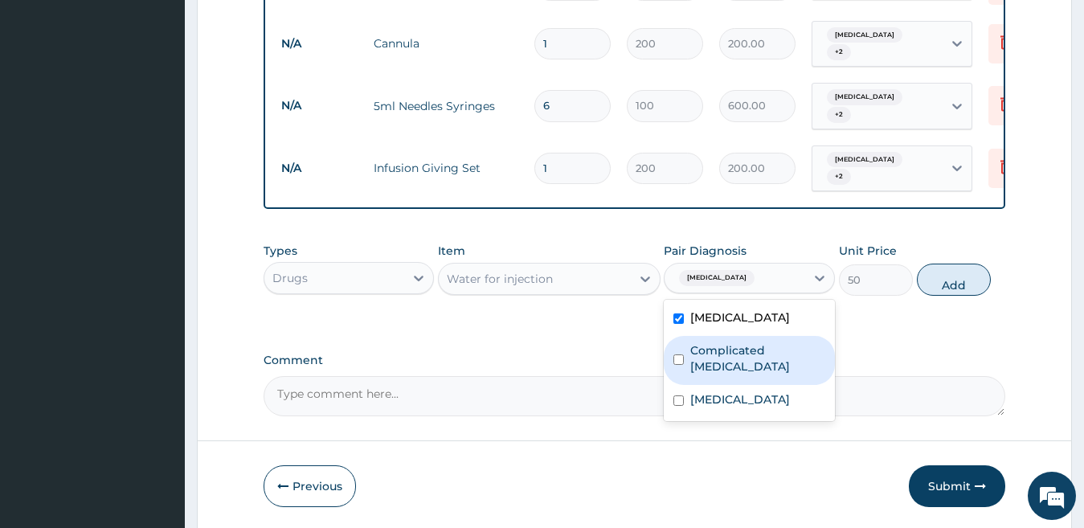
click at [718, 357] on label "Complicated malaria" at bounding box center [757, 358] width 135 height 32
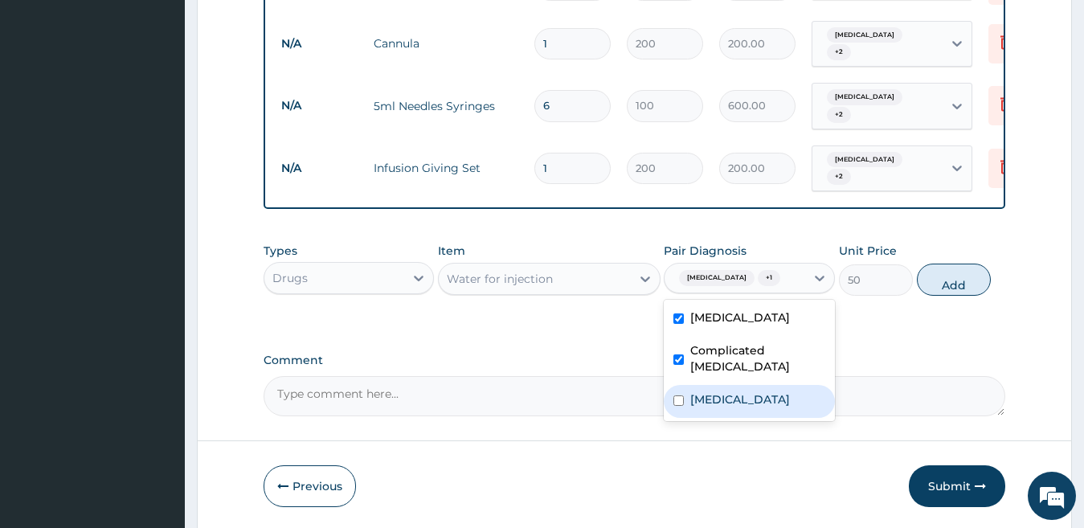
click at [711, 392] on label "Typhoid fever" at bounding box center [740, 399] width 100 height 16
click at [957, 287] on button "Add" at bounding box center [954, 279] width 74 height 32
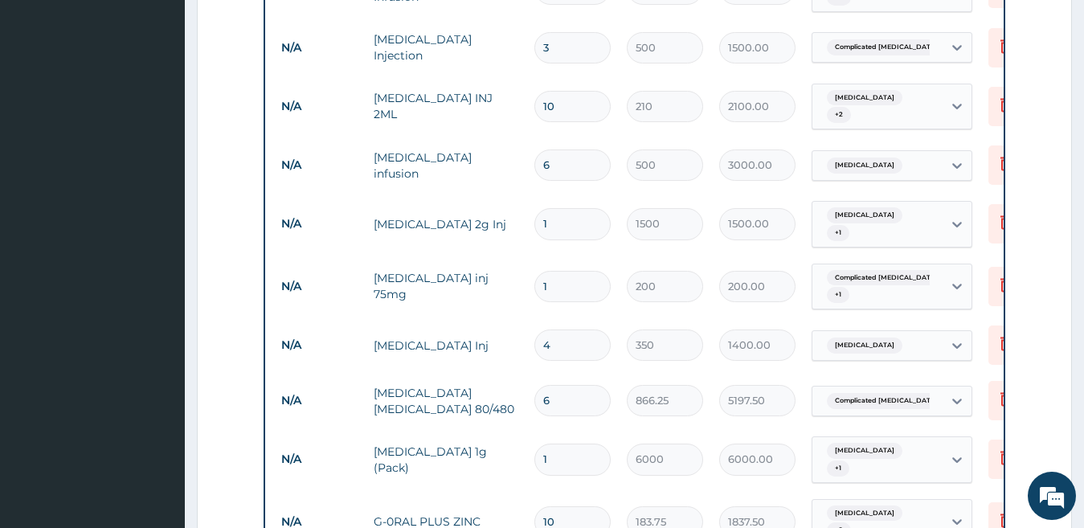
scroll to position [1226, 0]
click at [561, 207] on input "1" at bounding box center [572, 222] width 76 height 31
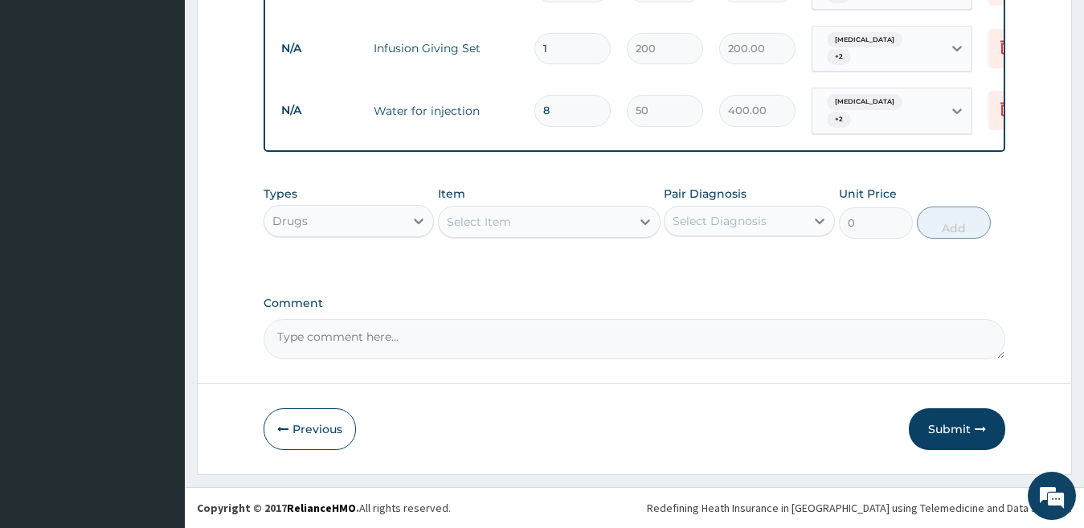
scroll to position [2063, 0]
click at [927, 425] on button "Submit" at bounding box center [956, 429] width 96 height 42
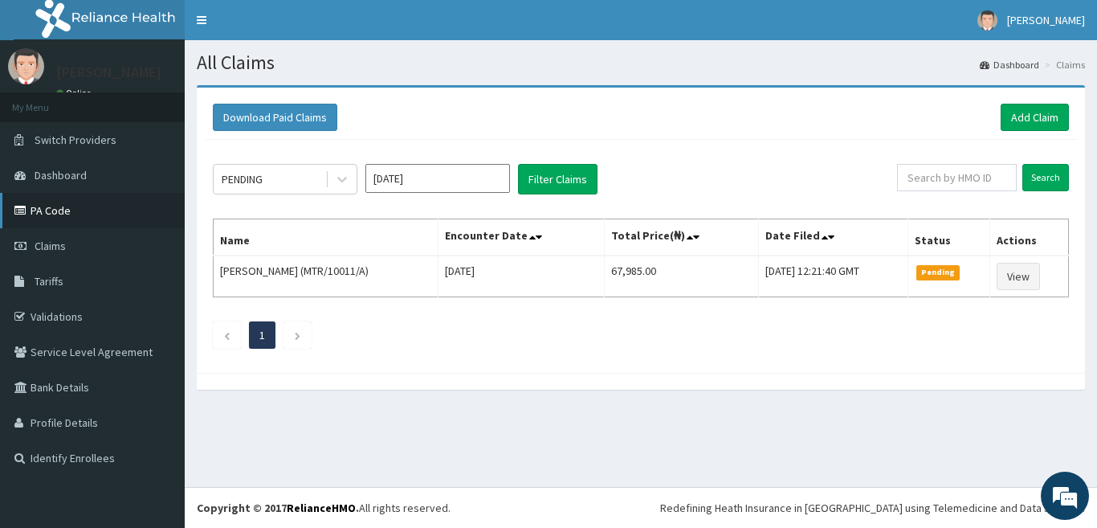
click at [88, 198] on link "PA Code" at bounding box center [92, 210] width 185 height 35
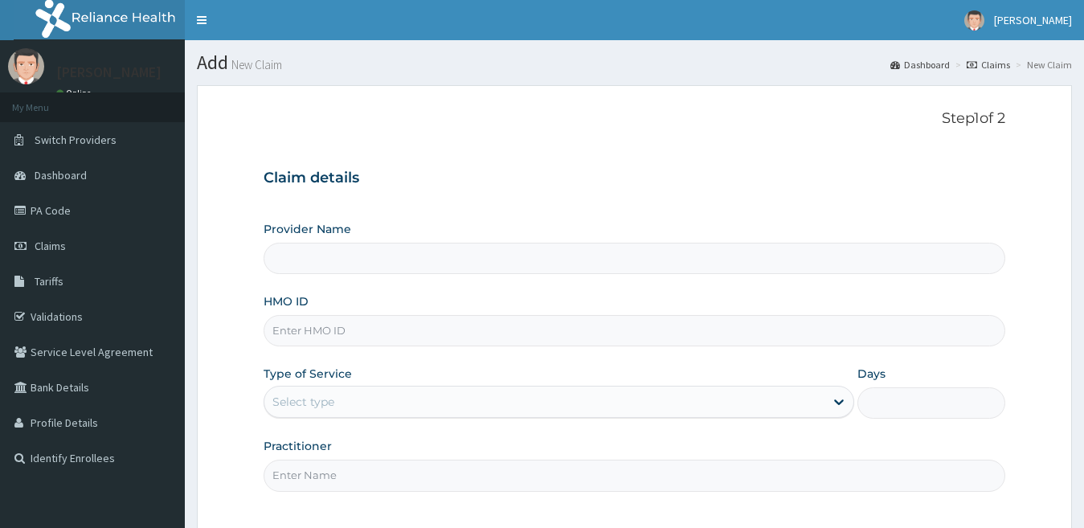
drag, startPoint x: 0, startPoint y: 0, endPoint x: 359, endPoint y: 333, distance: 489.4
click at [359, 333] on input "HMO ID" at bounding box center [634, 330] width 742 height 31
type input "EOO/100"
type input "[GEOGRAPHIC_DATA]"
type input "EOO/10018/F"
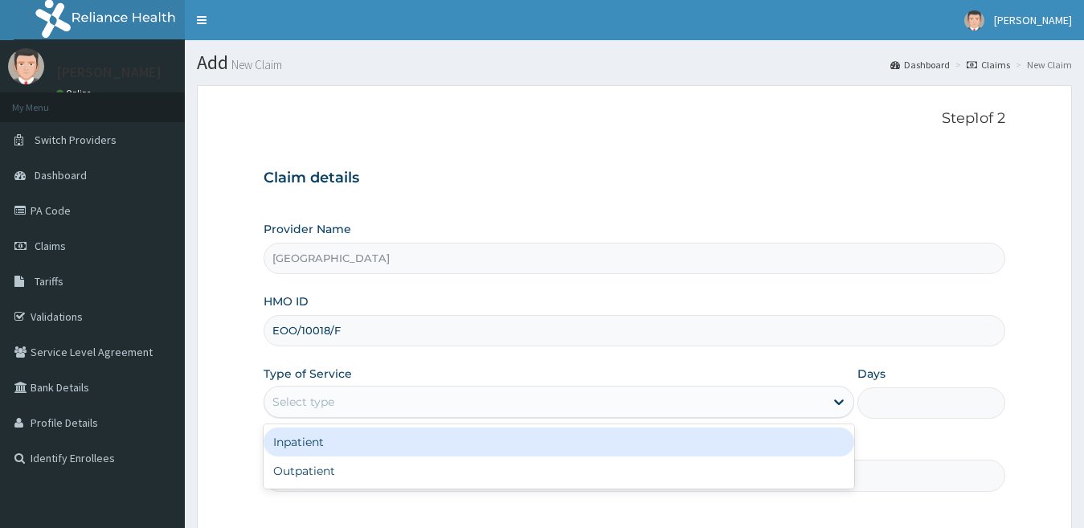
click at [390, 410] on div "Select type" at bounding box center [544, 402] width 561 height 26
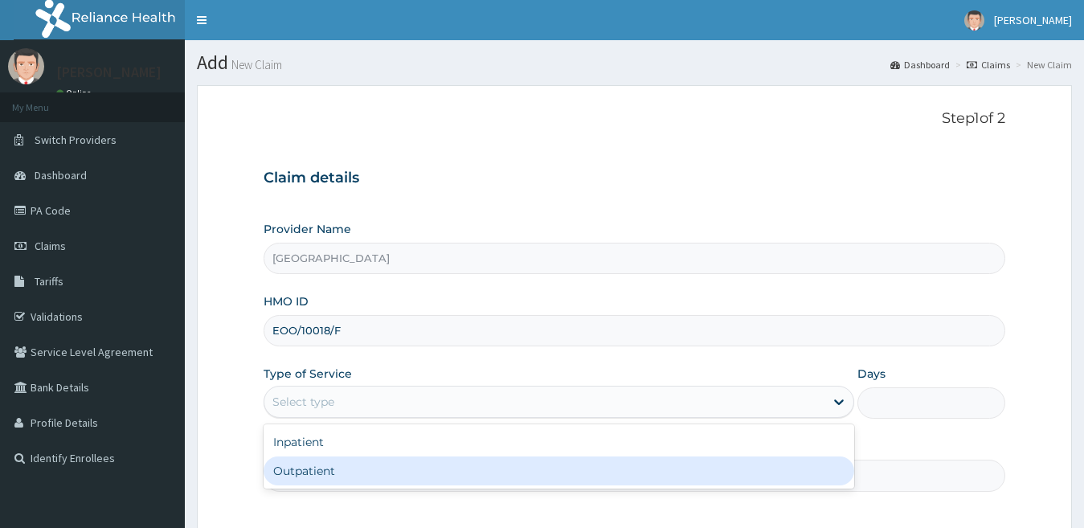
click at [367, 474] on div "Outpatient" at bounding box center [558, 470] width 591 height 29
type input "1"
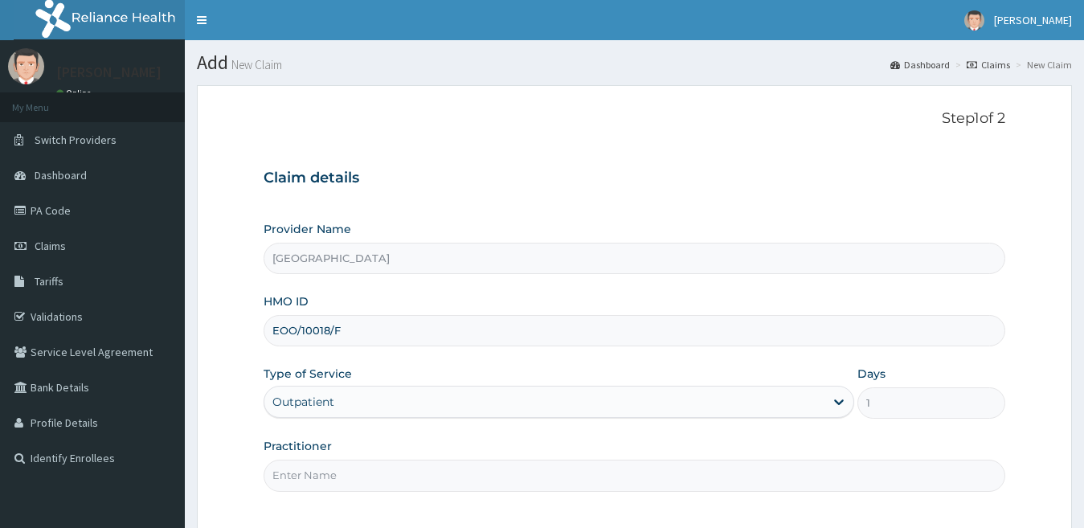
click at [372, 478] on input "Practitioner" at bounding box center [634, 474] width 742 height 31
type input "[PERSON_NAME]"
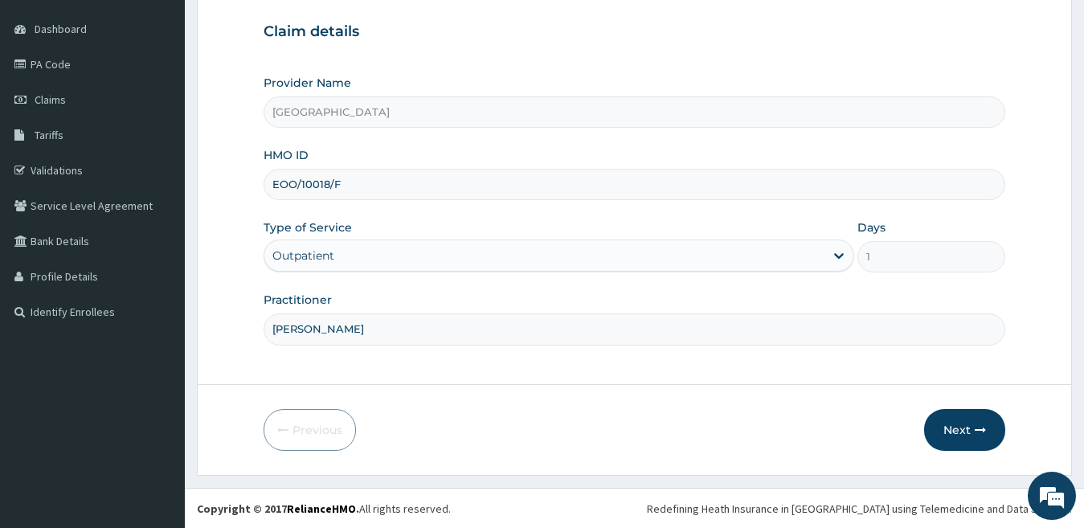
scroll to position [147, 0]
click at [953, 423] on button "Next" at bounding box center [964, 429] width 81 height 42
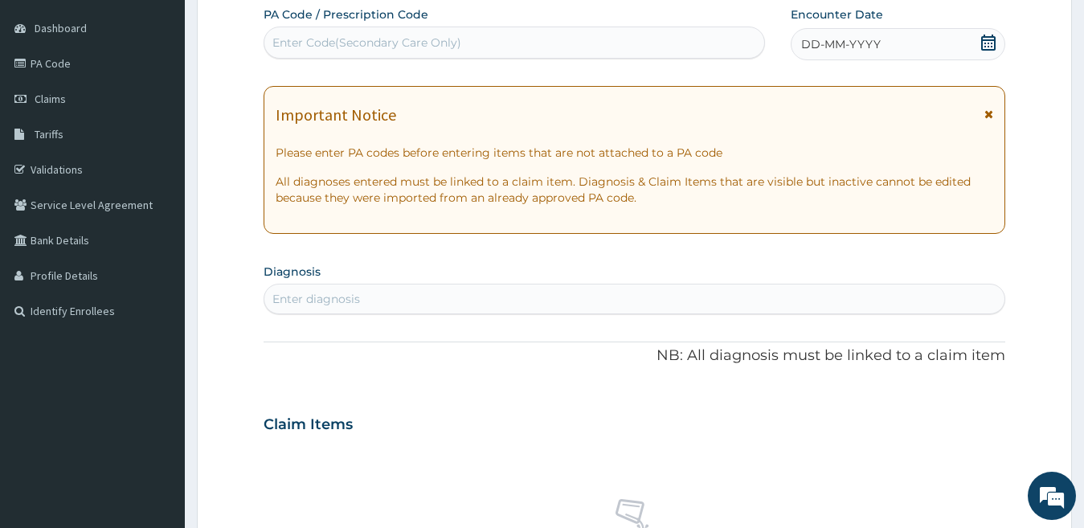
click at [330, 40] on div "Enter Code(Secondary Care Only)" at bounding box center [366, 43] width 189 height 16
paste input "PA/D1F2BF"
type input "PA/D1F2BF"
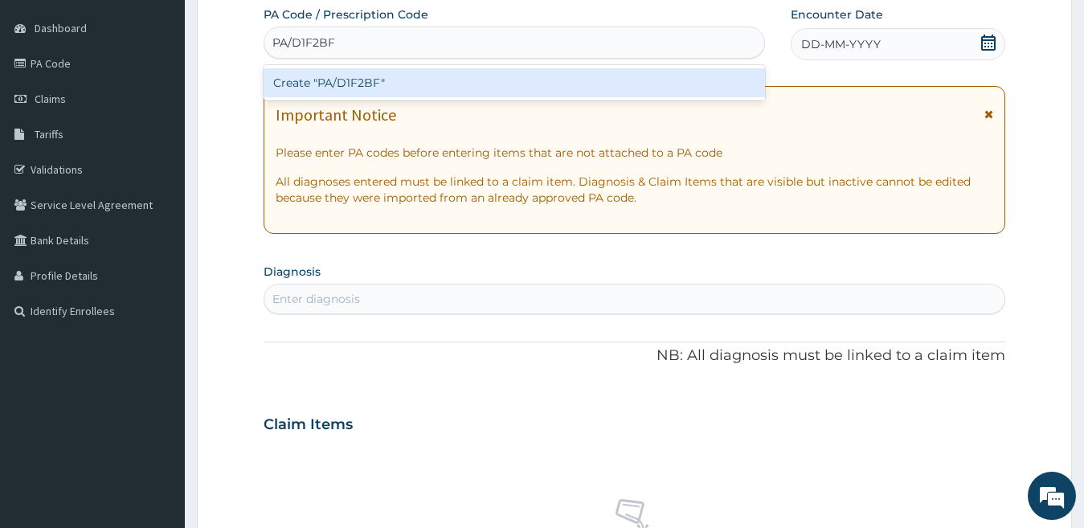
click at [372, 77] on div "Create "PA/D1F2BF"" at bounding box center [513, 82] width 501 height 29
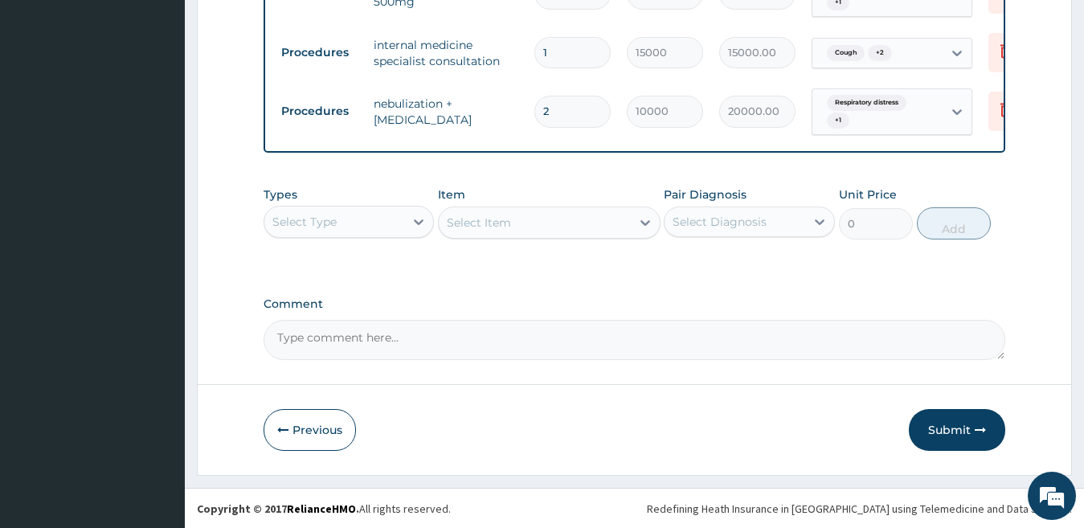
scroll to position [859, 0]
click at [962, 421] on button "Submit" at bounding box center [956, 429] width 96 height 42
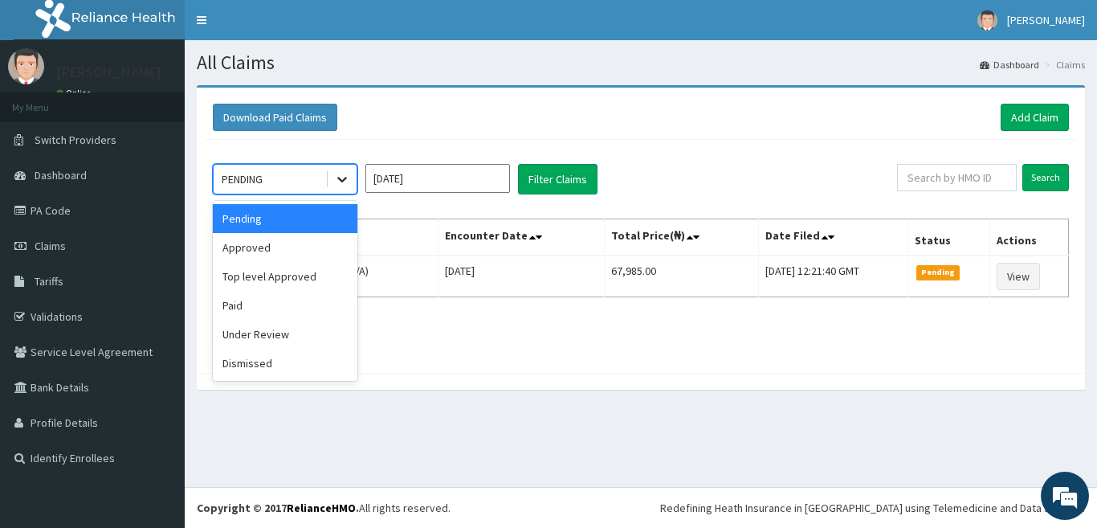
click at [338, 177] on icon at bounding box center [342, 179] width 16 height 16
click at [310, 251] on div "Approved" at bounding box center [285, 247] width 145 height 29
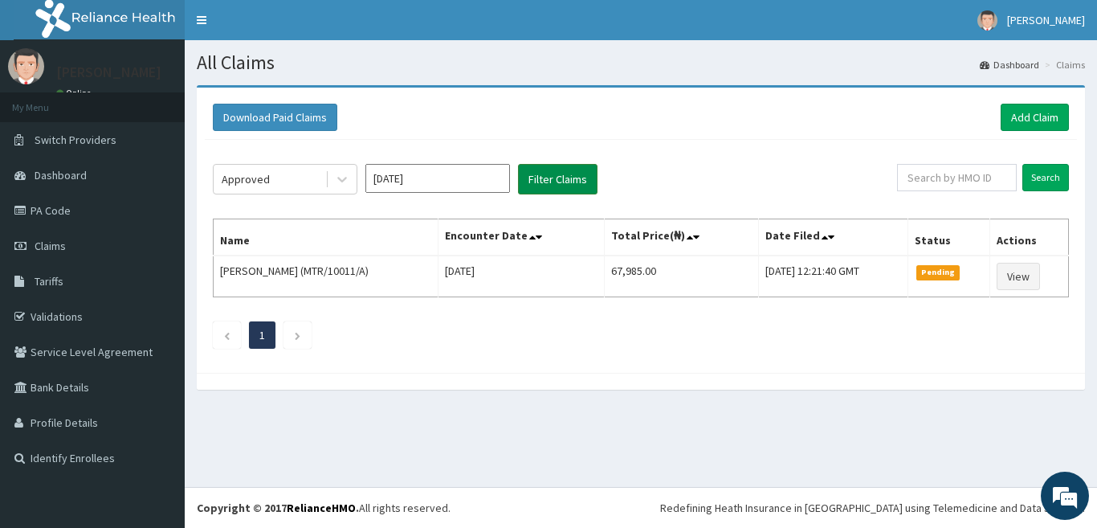
click at [547, 178] on button "Filter Claims" at bounding box center [558, 179] width 80 height 31
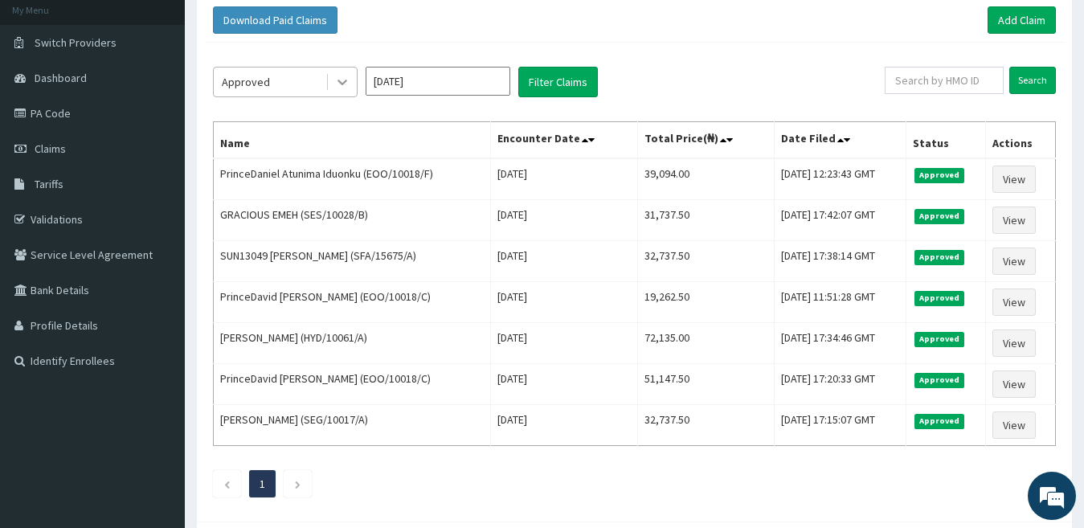
click at [337, 80] on icon at bounding box center [342, 82] width 16 height 16
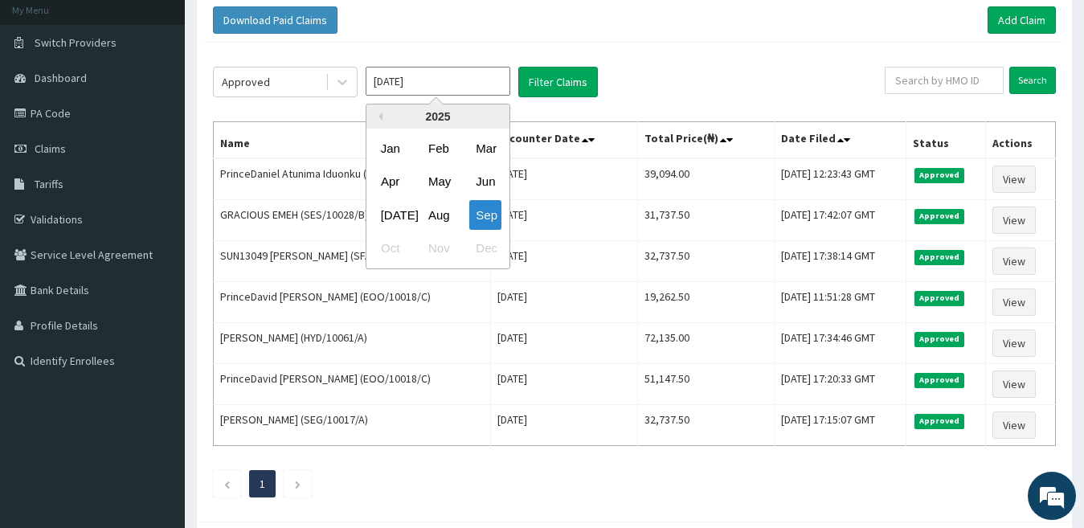
click at [447, 80] on input "[DATE]" at bounding box center [437, 81] width 145 height 29
click at [423, 205] on div "Aug" at bounding box center [438, 215] width 32 height 30
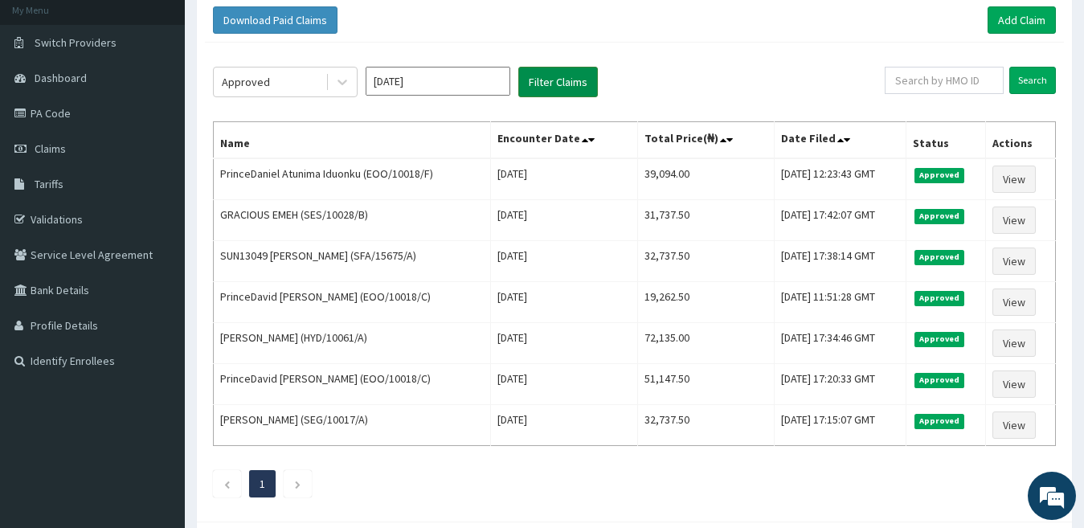
click at [556, 90] on button "Filter Claims" at bounding box center [558, 82] width 80 height 31
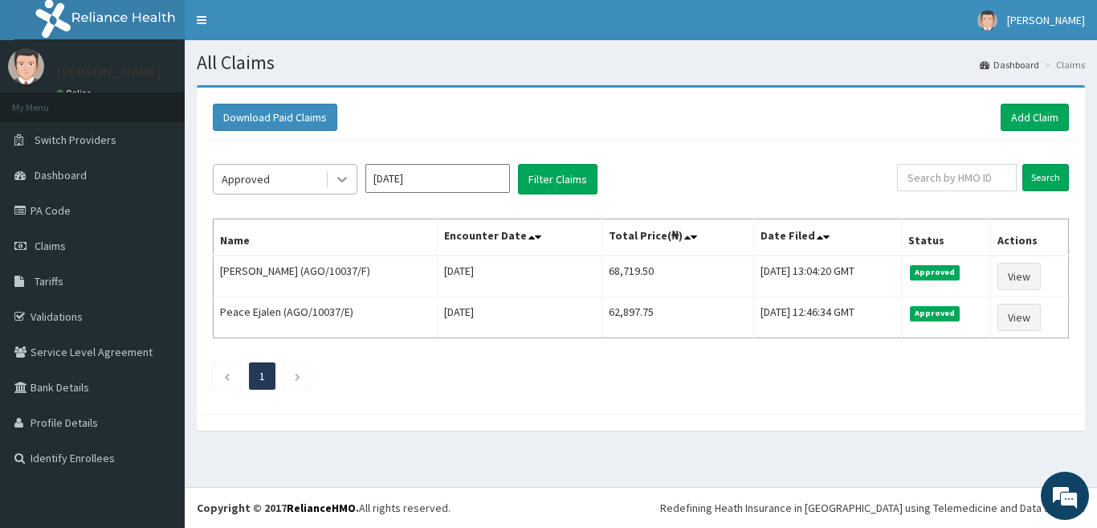
click at [349, 178] on icon at bounding box center [342, 179] width 16 height 16
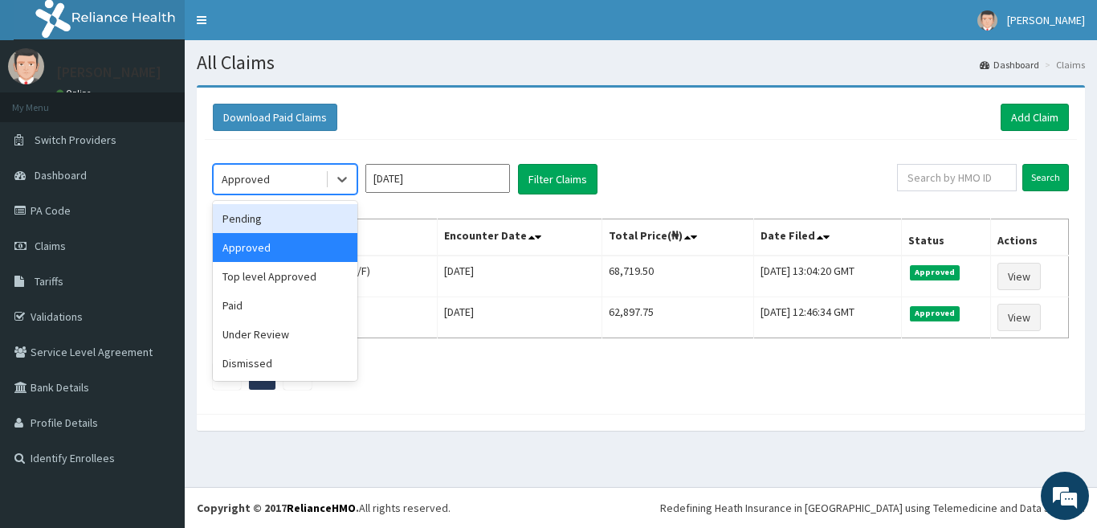
click at [341, 215] on div "Pending" at bounding box center [285, 218] width 145 height 29
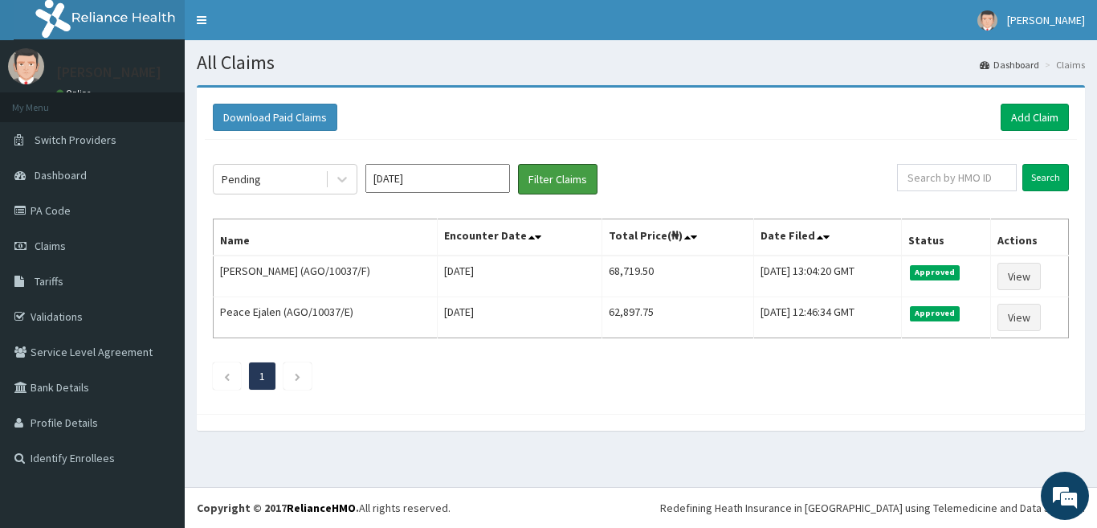
drag, startPoint x: 549, startPoint y: 187, endPoint x: 549, endPoint y: 162, distance: 24.9
click at [549, 186] on button "Filter Claims" at bounding box center [558, 179] width 80 height 31
click at [458, 170] on input "[DATE]" at bounding box center [437, 178] width 145 height 29
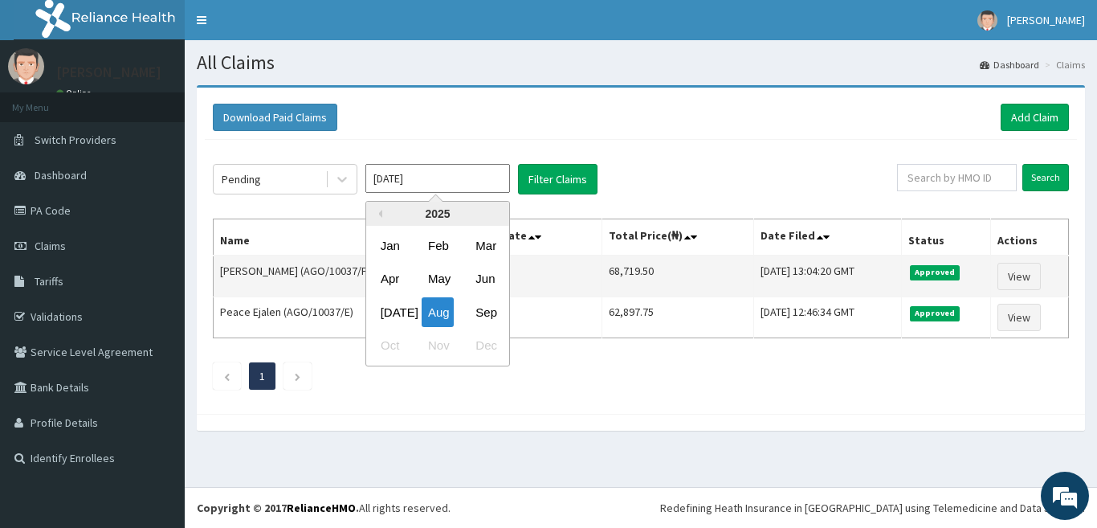
drag, startPoint x: 480, startPoint y: 305, endPoint x: 504, endPoint y: 292, distance: 27.7
click at [480, 305] on div "Sep" at bounding box center [485, 312] width 32 height 30
type input "[DATE]"
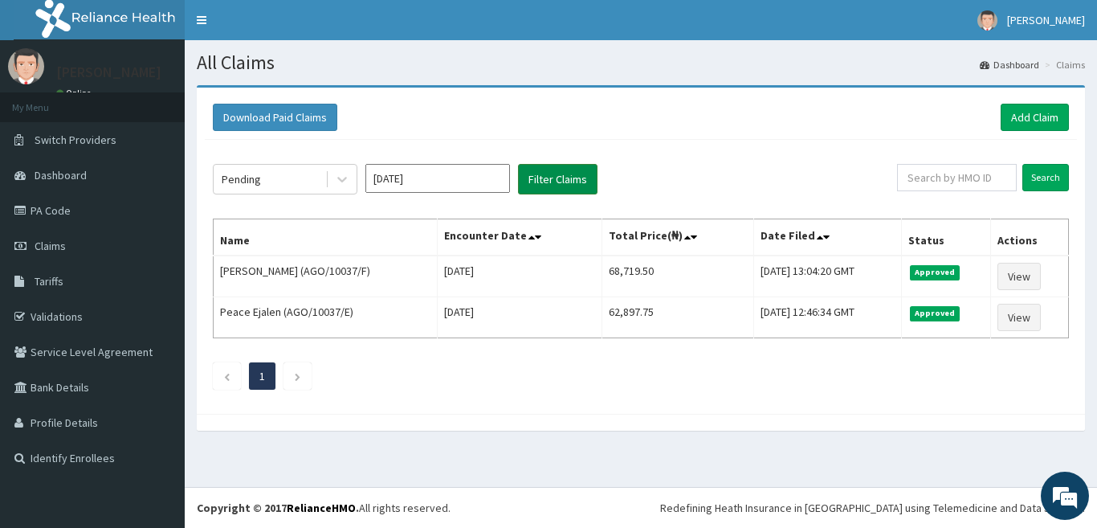
click at [574, 185] on button "Filter Claims" at bounding box center [558, 179] width 80 height 31
click at [573, 181] on button "Filter Claims" at bounding box center [558, 179] width 80 height 31
click at [574, 180] on button "Filter Claims" at bounding box center [558, 179] width 80 height 31
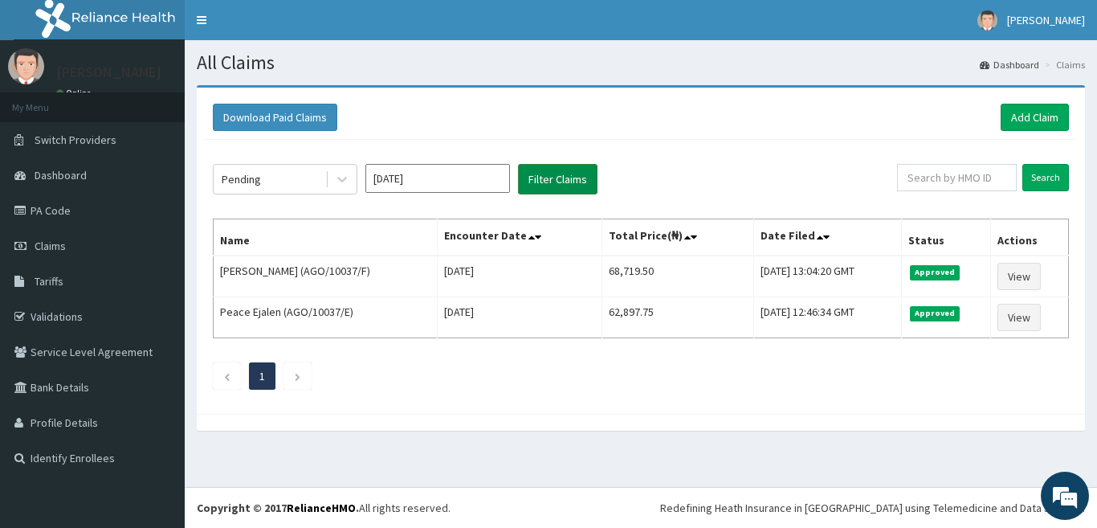
click at [574, 180] on button "Filter Claims" at bounding box center [558, 179] width 80 height 31
drag, startPoint x: 601, startPoint y: 175, endPoint x: 571, endPoint y: 175, distance: 29.7
click at [599, 175] on div "Pending [DATE] Filter Claims" at bounding box center [555, 179] width 684 height 31
click at [571, 175] on button "Filter Claims" at bounding box center [558, 179] width 80 height 31
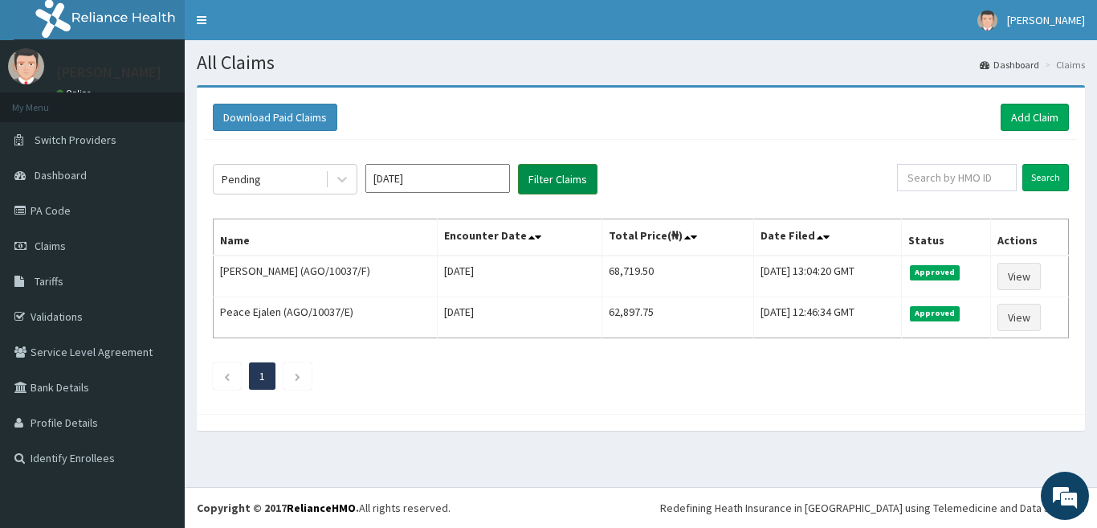
click at [571, 175] on button "Filter Claims" at bounding box center [558, 179] width 80 height 31
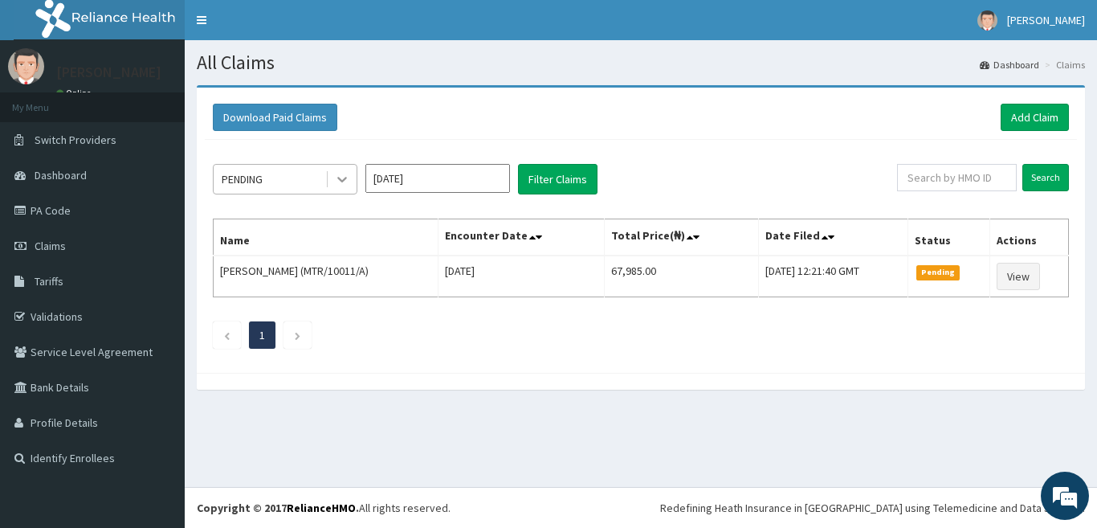
click at [344, 179] on icon at bounding box center [342, 181] width 10 height 6
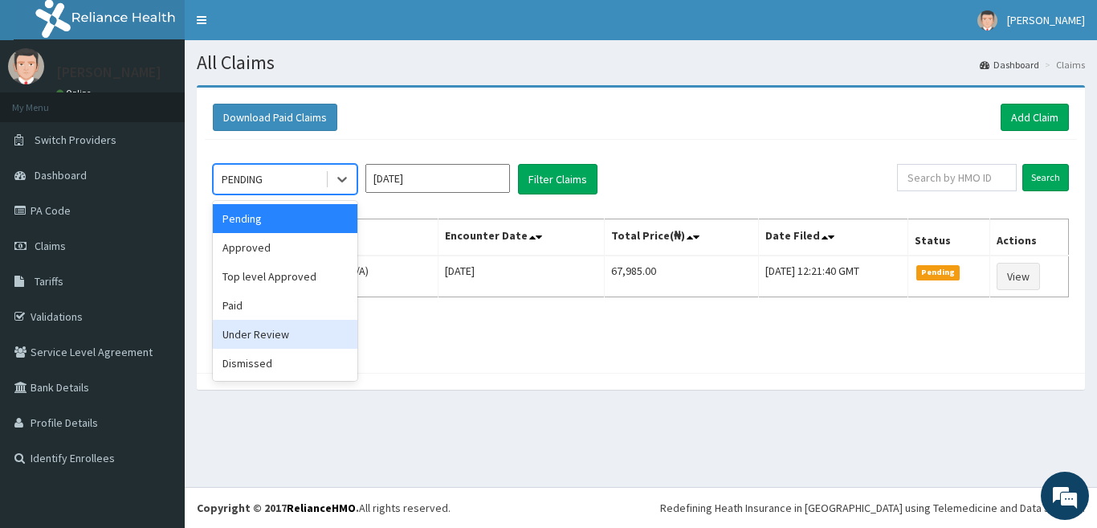
click at [309, 334] on div "Under Review" at bounding box center [285, 334] width 145 height 29
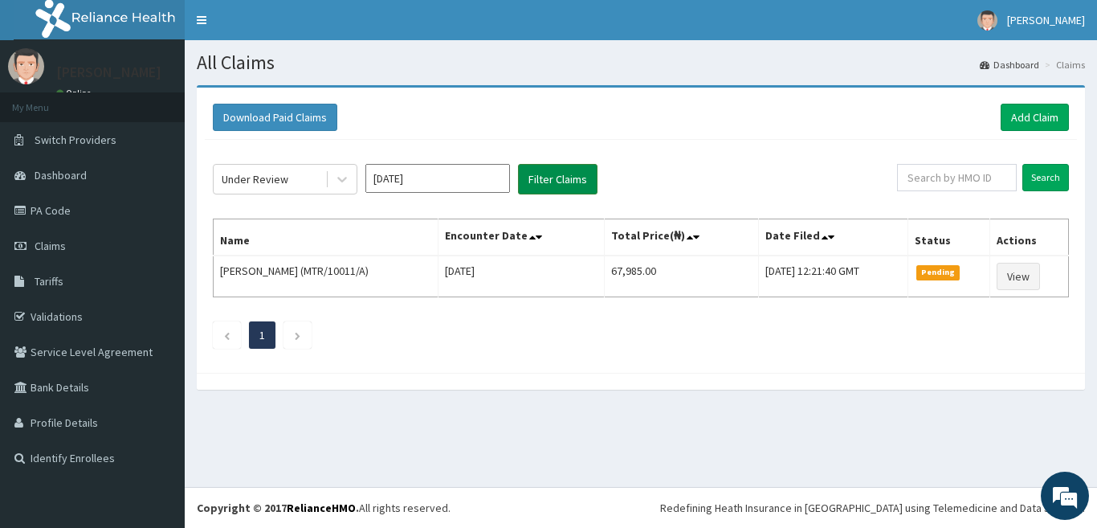
click at [559, 184] on button "Filter Claims" at bounding box center [558, 179] width 80 height 31
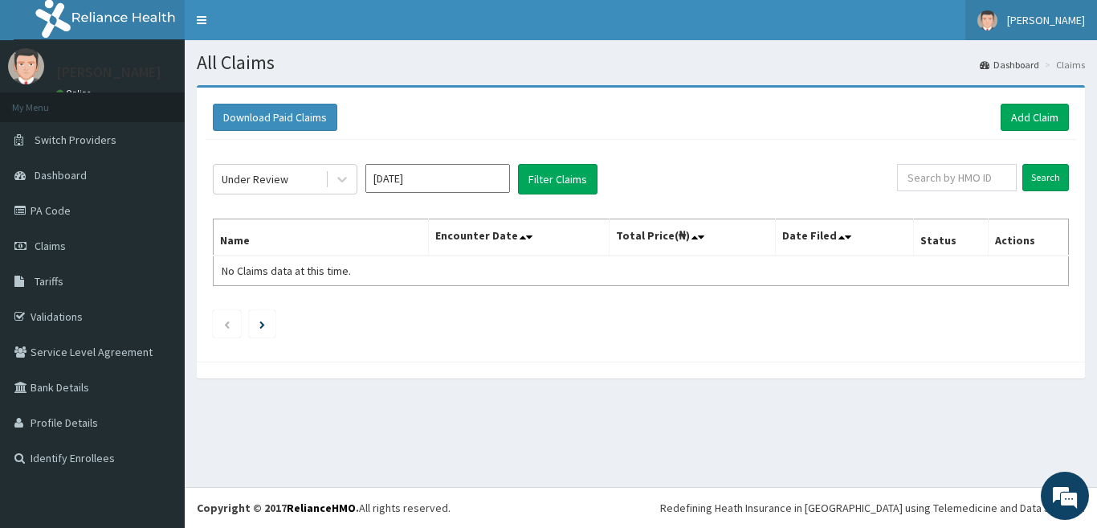
click at [1033, 28] on link "[PERSON_NAME]" at bounding box center [1032, 20] width 132 height 40
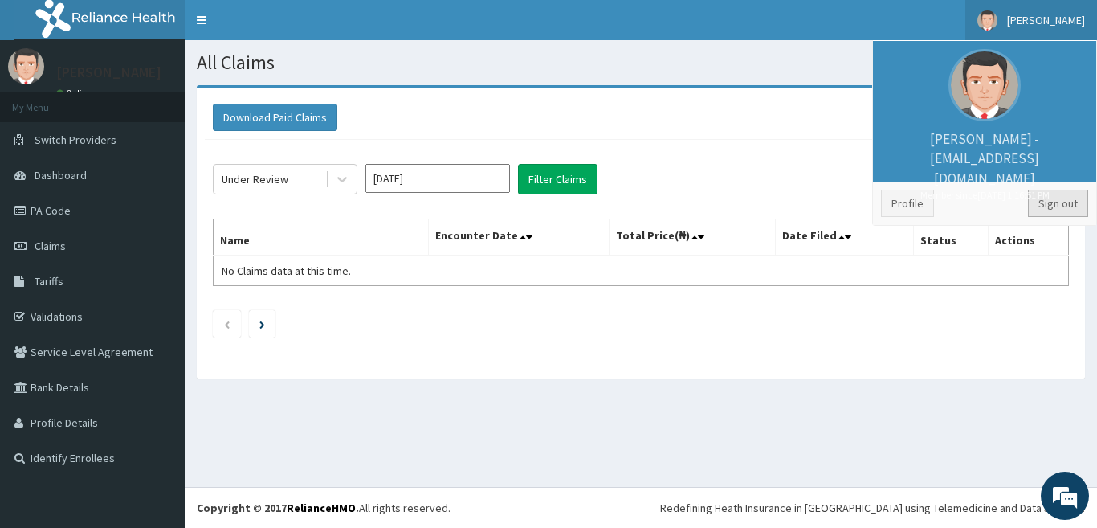
click at [1039, 199] on link "Sign out" at bounding box center [1058, 203] width 60 height 27
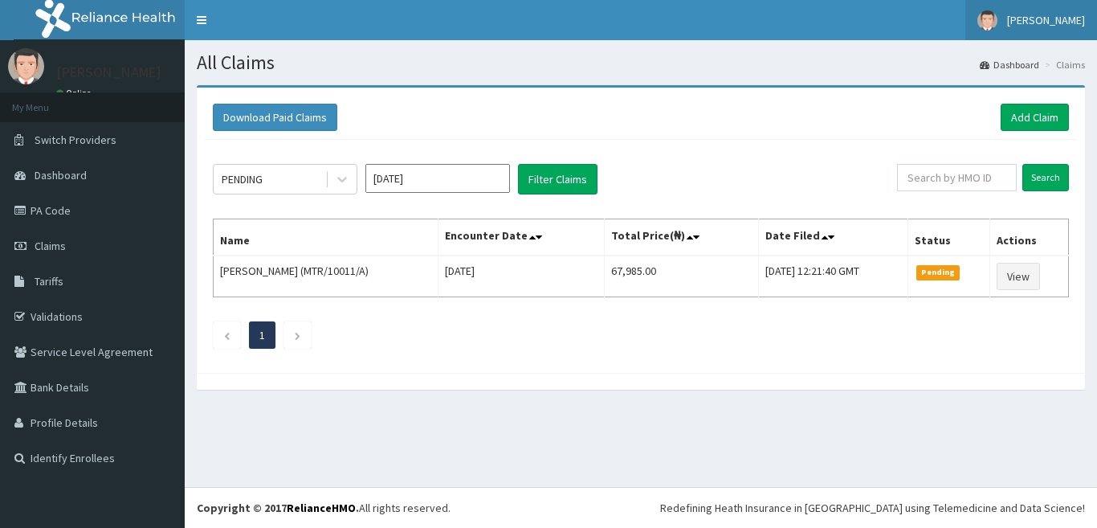
click at [1035, 5] on link "[PERSON_NAME]" at bounding box center [1032, 20] width 132 height 40
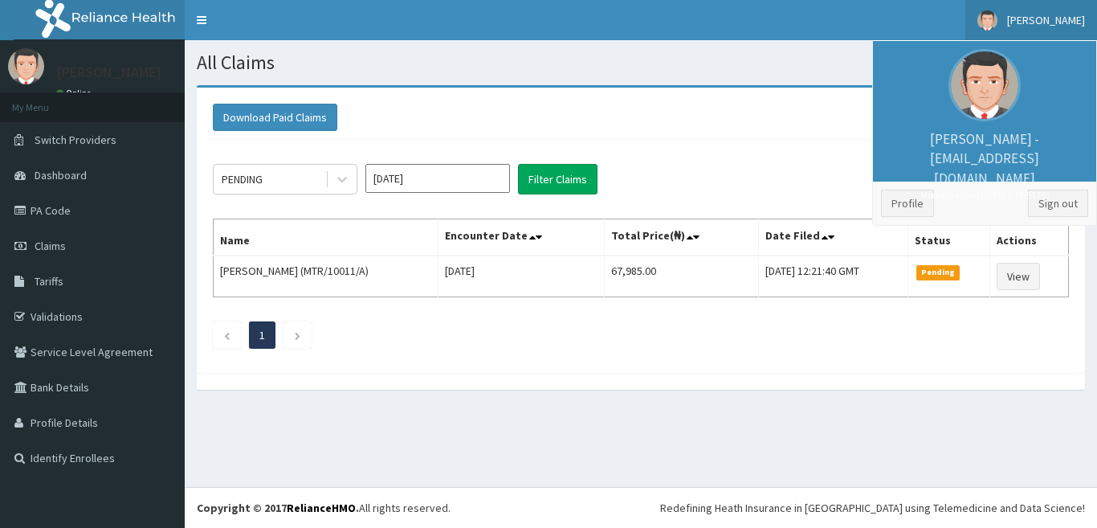
click at [1028, 31] on link "[PERSON_NAME]" at bounding box center [1032, 20] width 132 height 40
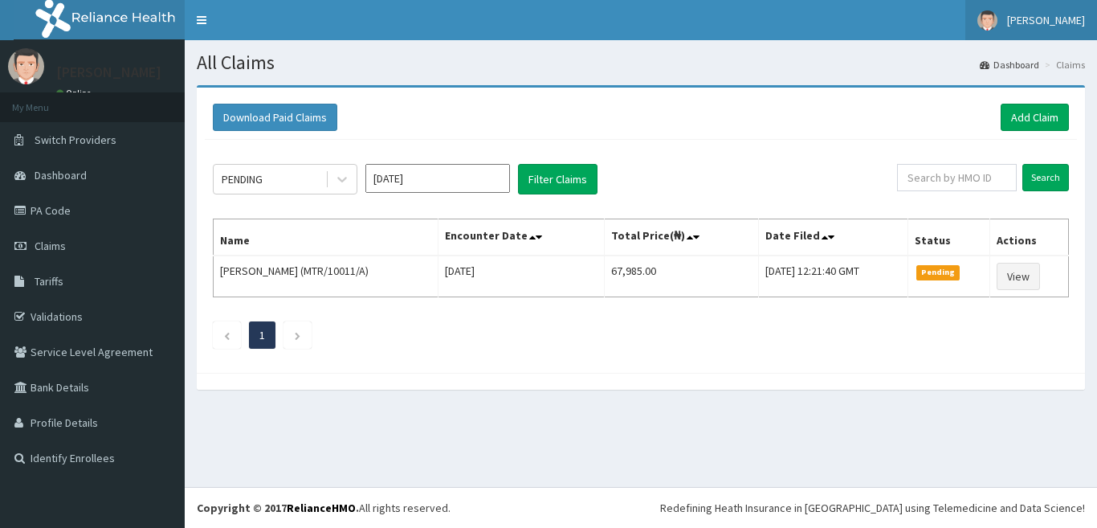
click at [1031, 18] on span "[PERSON_NAME]" at bounding box center [1046, 20] width 78 height 14
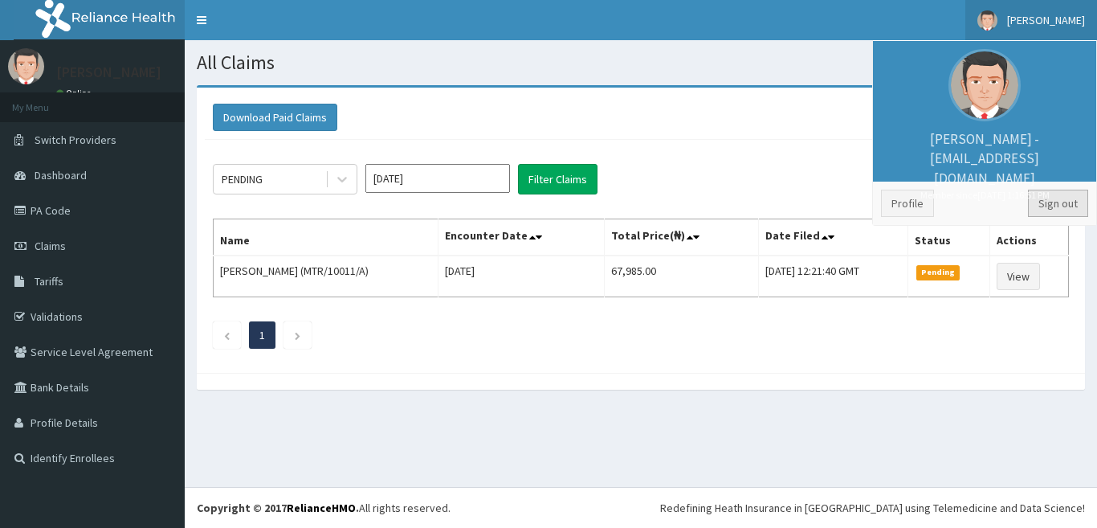
click at [1048, 203] on link "Sign out" at bounding box center [1058, 203] width 60 height 27
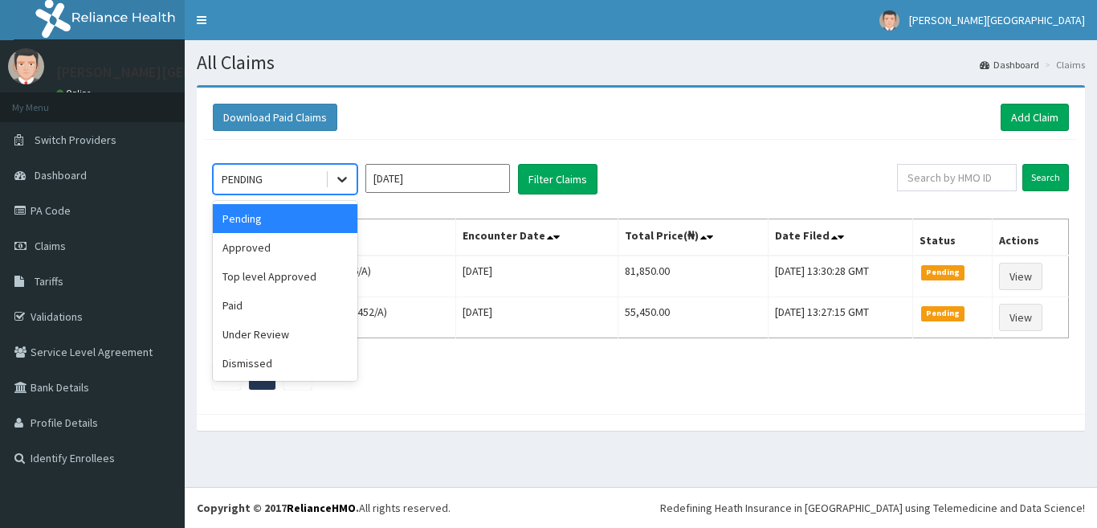
click at [341, 184] on icon at bounding box center [342, 179] width 16 height 16
click at [304, 251] on div "Approved" at bounding box center [285, 247] width 145 height 29
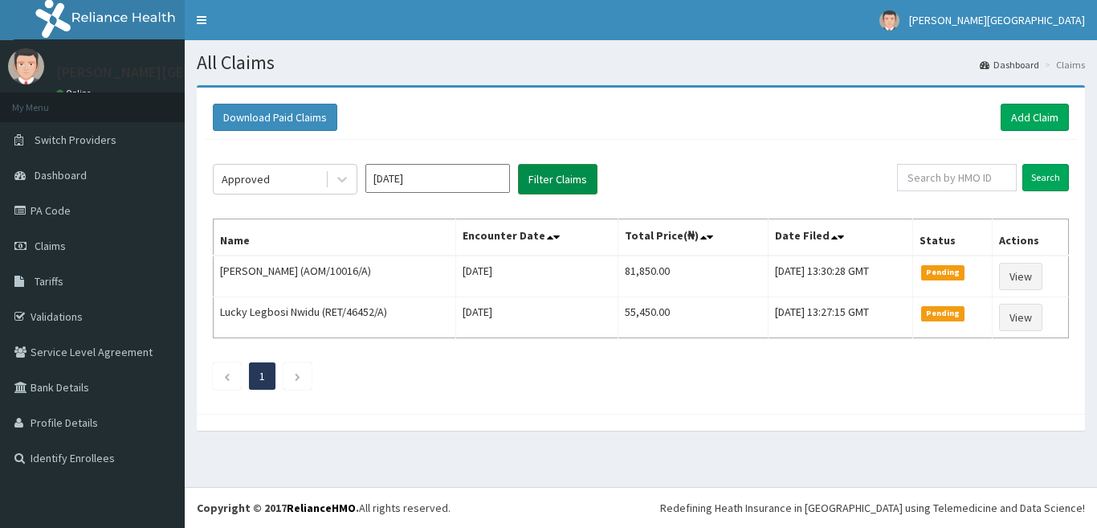
click at [533, 189] on button "Filter Claims" at bounding box center [558, 179] width 80 height 31
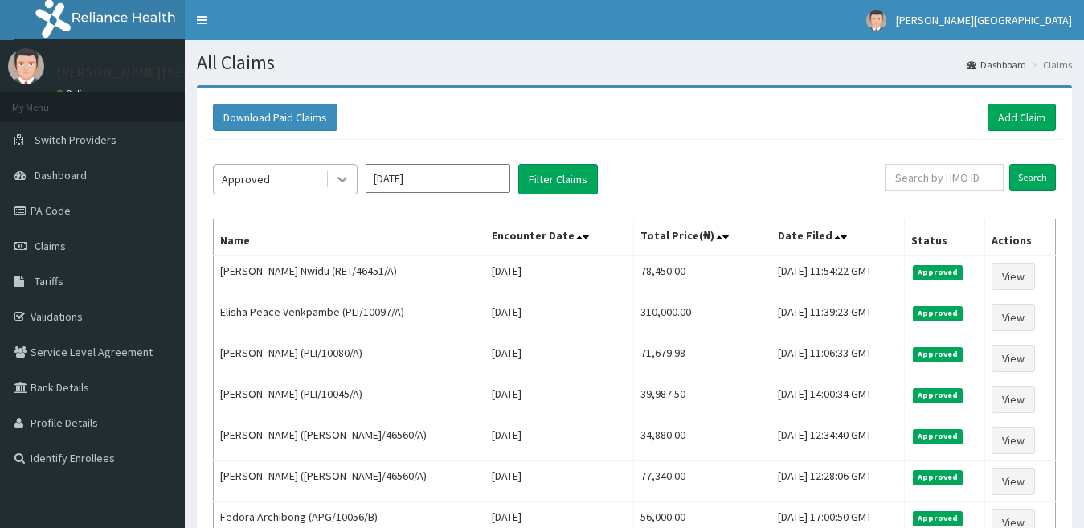
click at [341, 182] on icon at bounding box center [342, 181] width 10 height 6
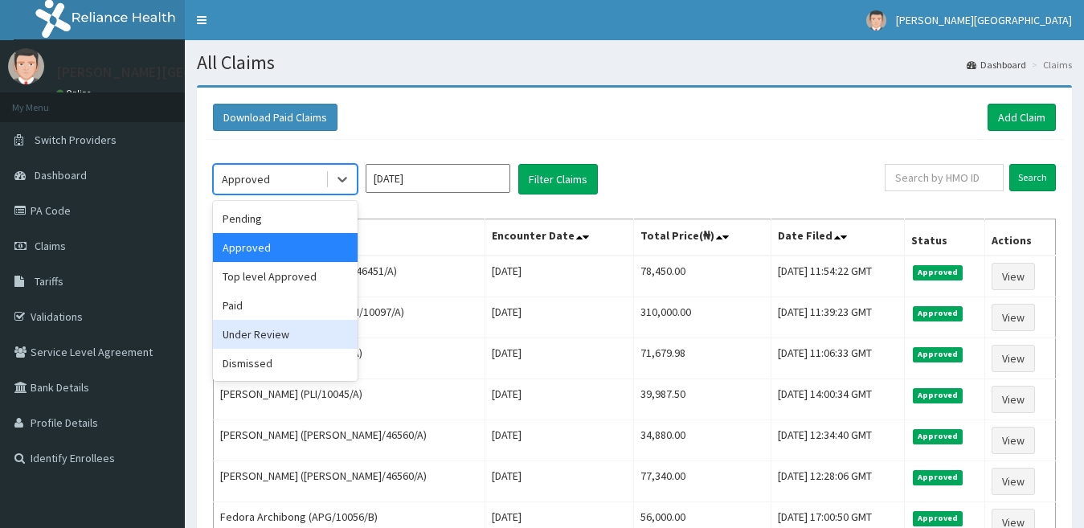
click at [312, 341] on div "Under Review" at bounding box center [285, 334] width 145 height 29
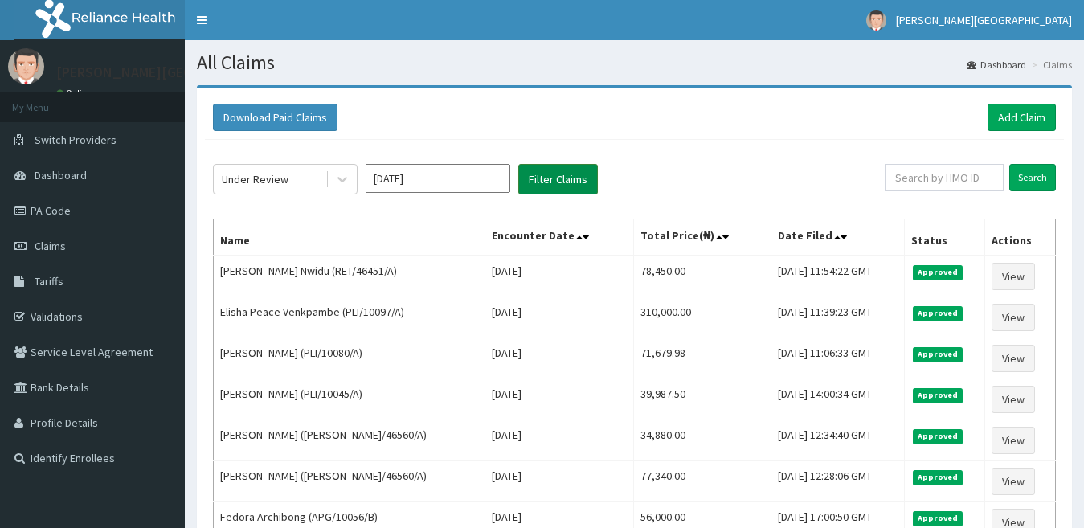
click at [561, 183] on button "Filter Claims" at bounding box center [558, 179] width 80 height 31
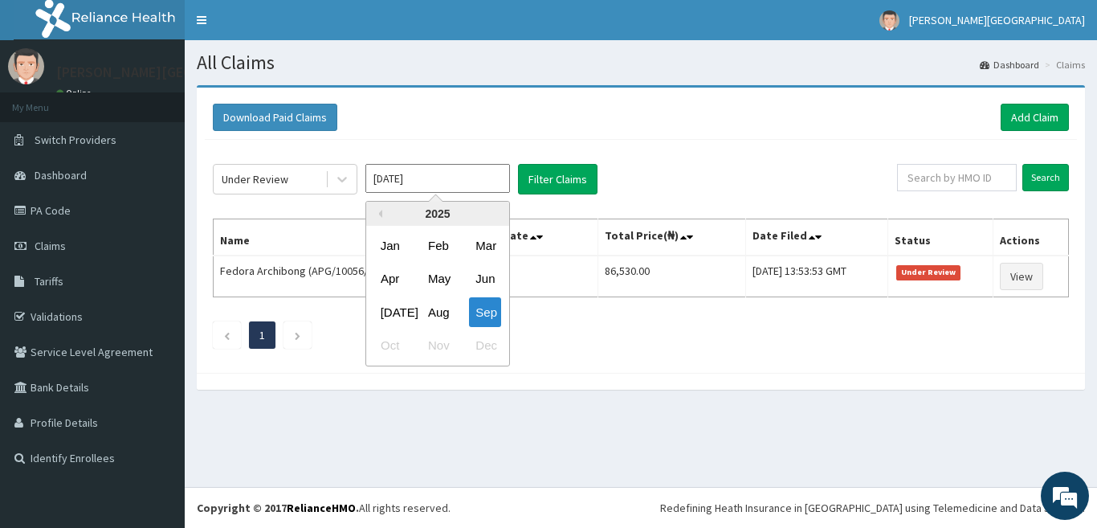
click at [406, 178] on input "[DATE]" at bounding box center [437, 178] width 145 height 29
click at [446, 322] on div "Aug" at bounding box center [438, 312] width 32 height 30
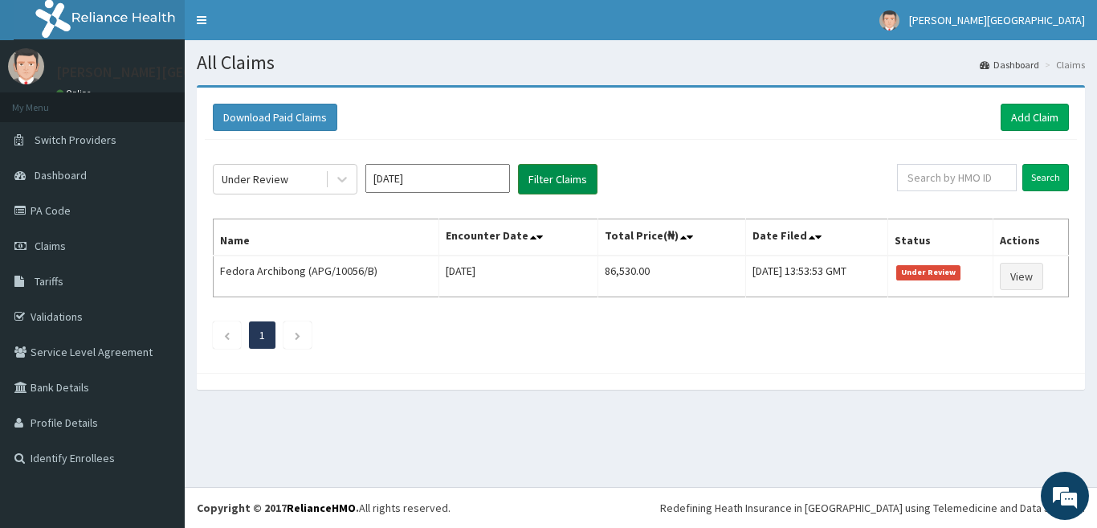
click at [555, 178] on button "Filter Claims" at bounding box center [558, 179] width 80 height 31
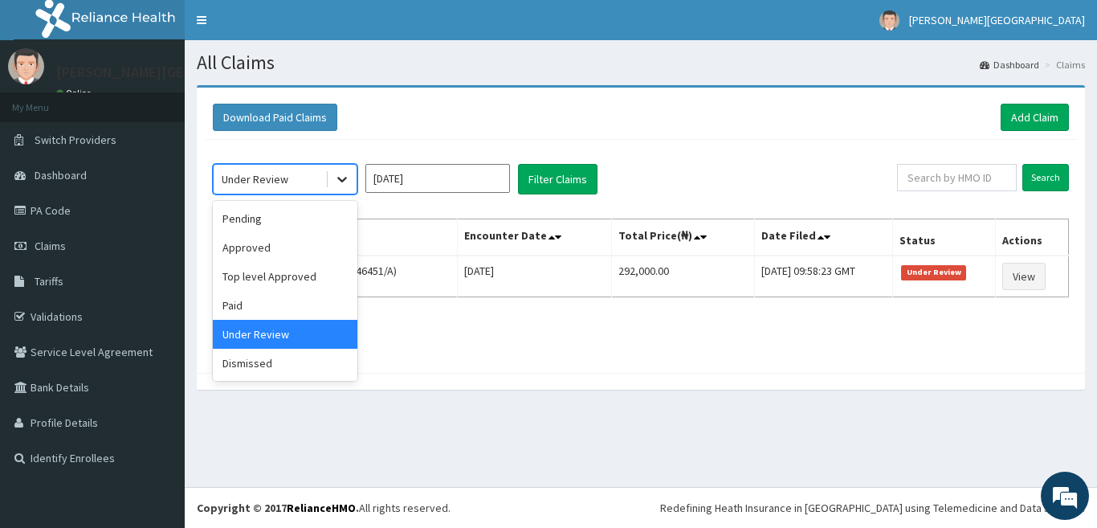
click at [347, 178] on icon at bounding box center [342, 179] width 16 height 16
click at [305, 214] on div "Pending" at bounding box center [285, 218] width 145 height 29
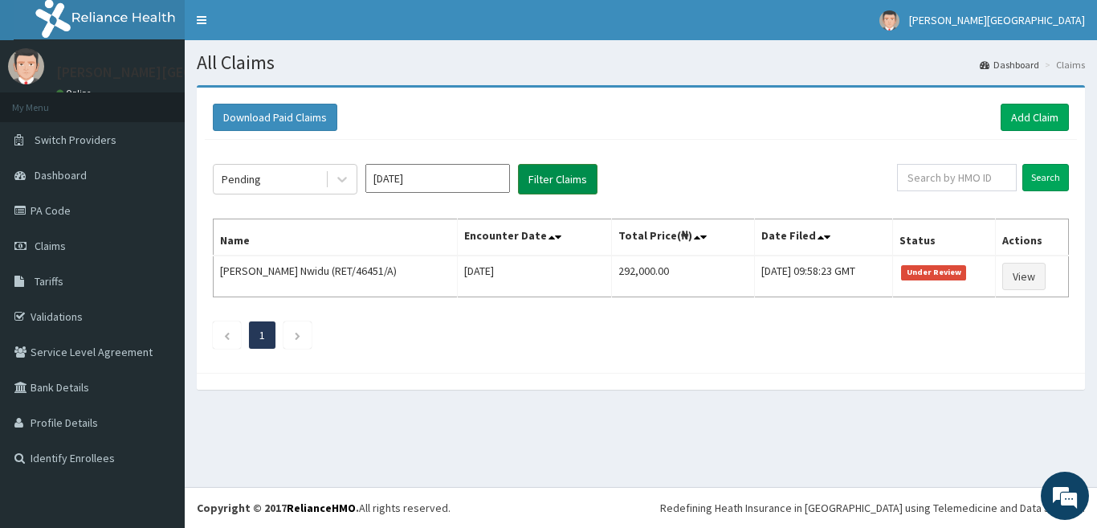
click at [559, 178] on button "Filter Claims" at bounding box center [558, 179] width 80 height 31
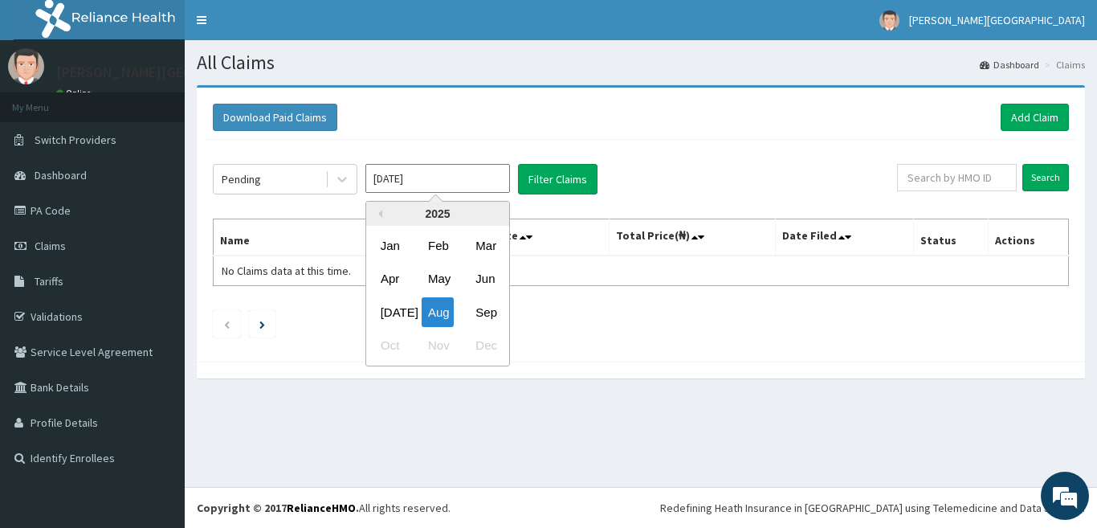
click at [460, 175] on input "[DATE]" at bounding box center [437, 178] width 145 height 29
click at [476, 305] on div "Sep" at bounding box center [485, 312] width 32 height 30
type input "[DATE]"
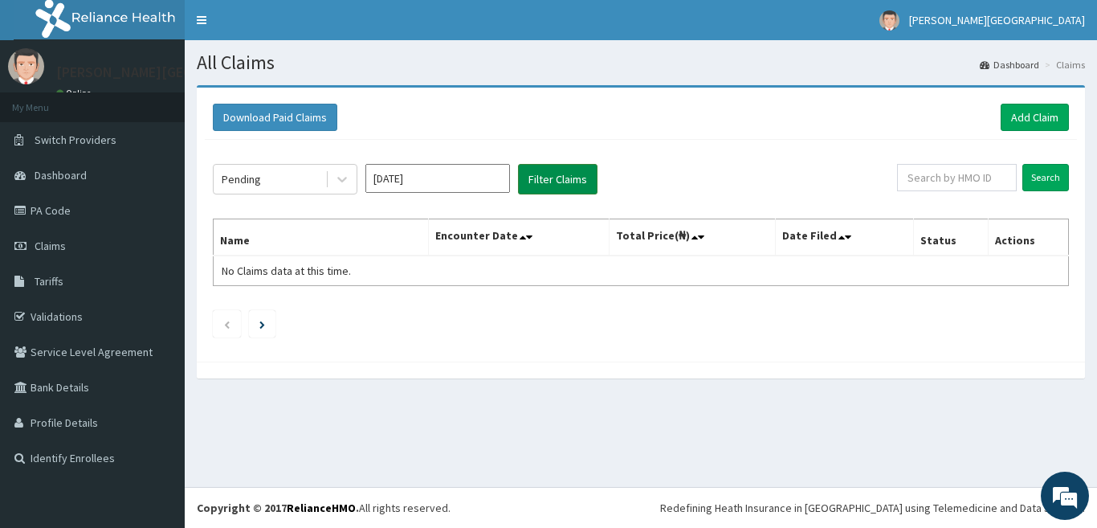
click at [549, 174] on button "Filter Claims" at bounding box center [558, 179] width 80 height 31
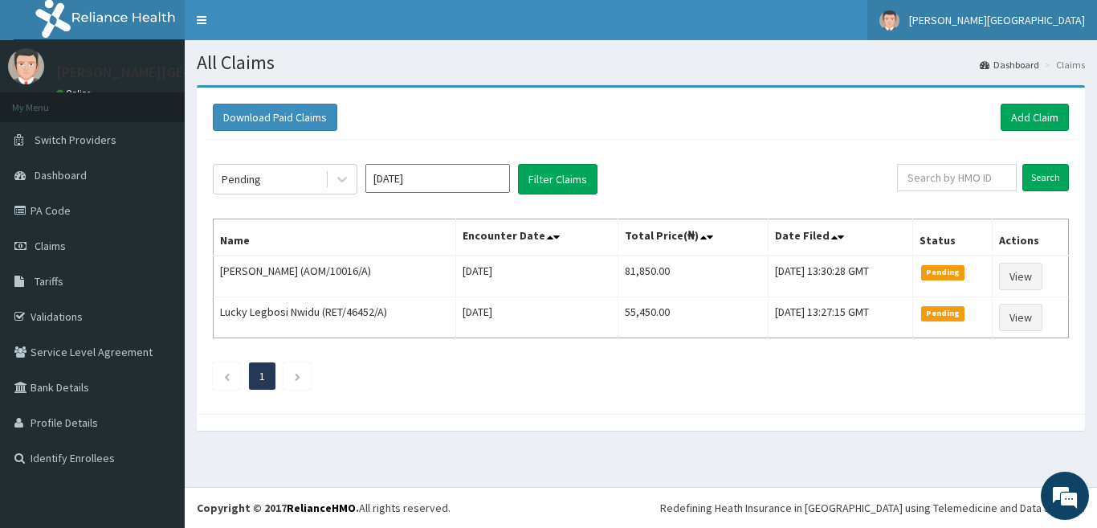
click at [1021, 19] on span "[PERSON_NAME][GEOGRAPHIC_DATA]" at bounding box center [997, 20] width 176 height 14
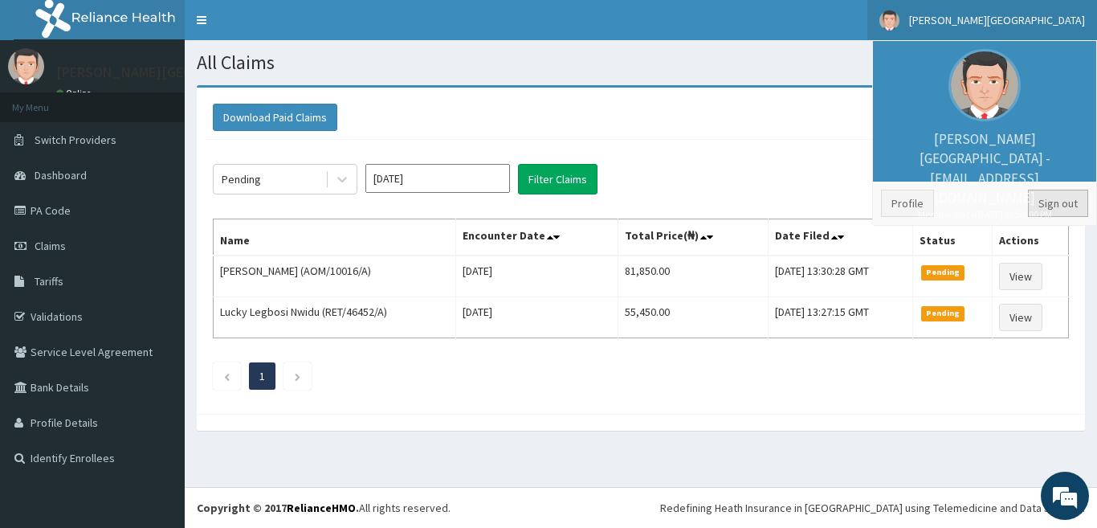
click at [1052, 202] on link "Sign out" at bounding box center [1058, 203] width 60 height 27
